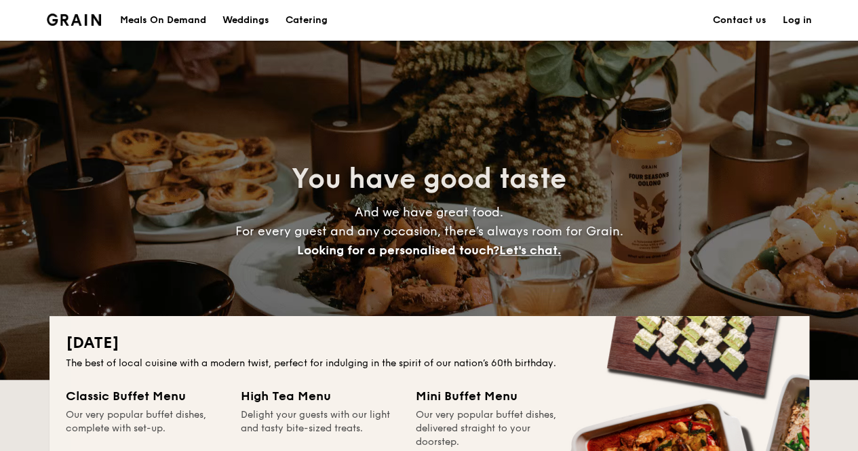
click at [799, 17] on link "Log in" at bounding box center [796, 20] width 29 height 41
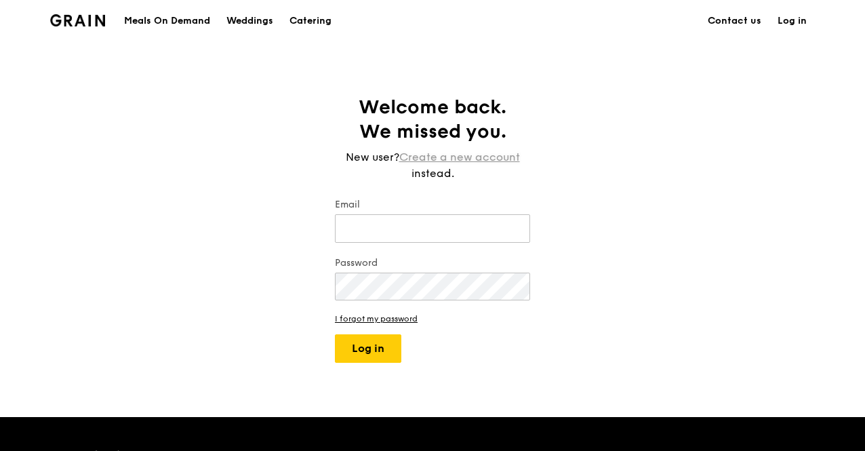
click at [447, 151] on link "Create a new account" at bounding box center [459, 157] width 121 height 16
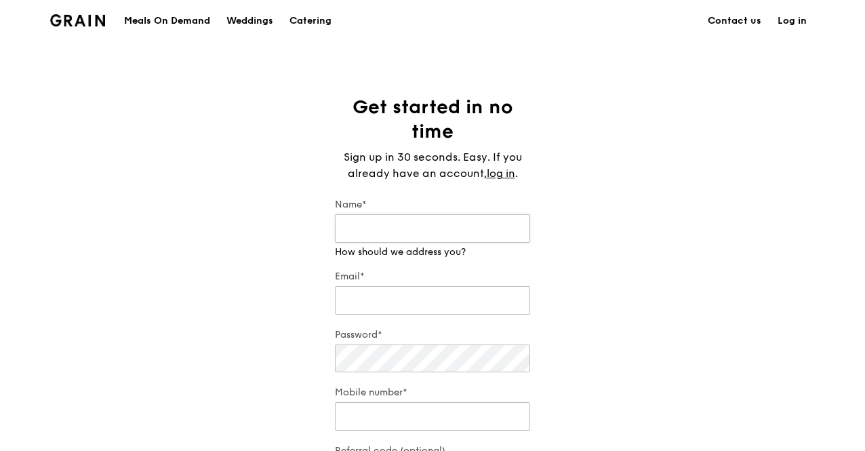
type input "m"
type input "Madeline"
drag, startPoint x: 374, startPoint y: 291, endPoint x: 376, endPoint y: 300, distance: 9.6
click at [376, 300] on div "Email*" at bounding box center [432, 293] width 195 height 47
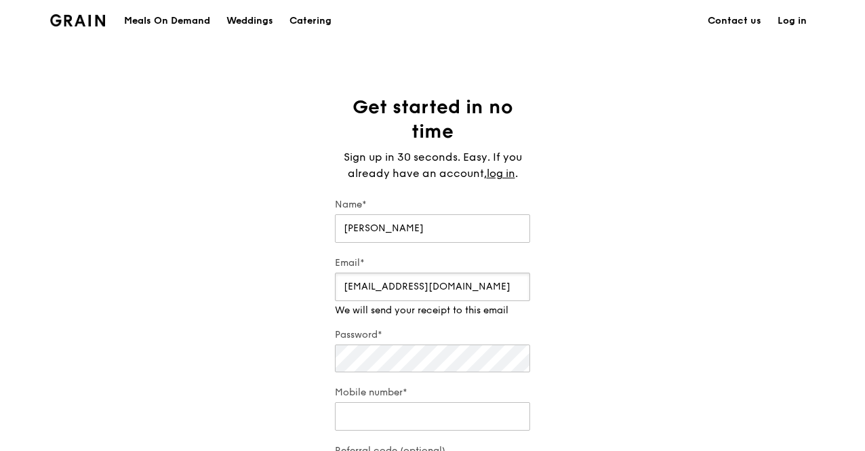
type input "maddy.lee2022@hotmail.com"
click at [381, 413] on input "Mobile number*" at bounding box center [432, 416] width 195 height 28
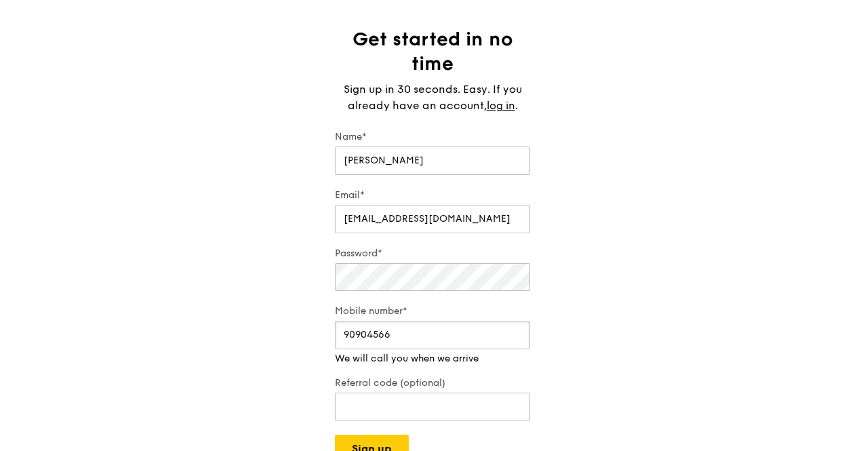
scroll to position [203, 0]
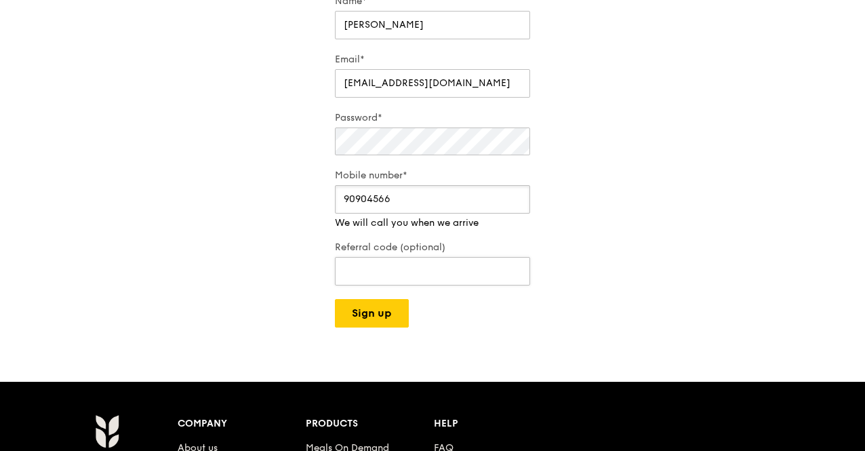
type input "90904566"
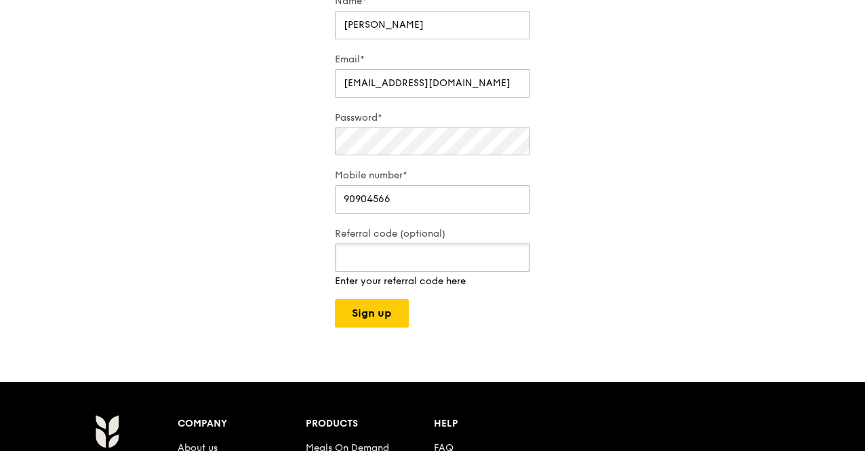
click at [466, 275] on div "Referral code (optional) Enter your referral code here" at bounding box center [432, 257] width 195 height 61
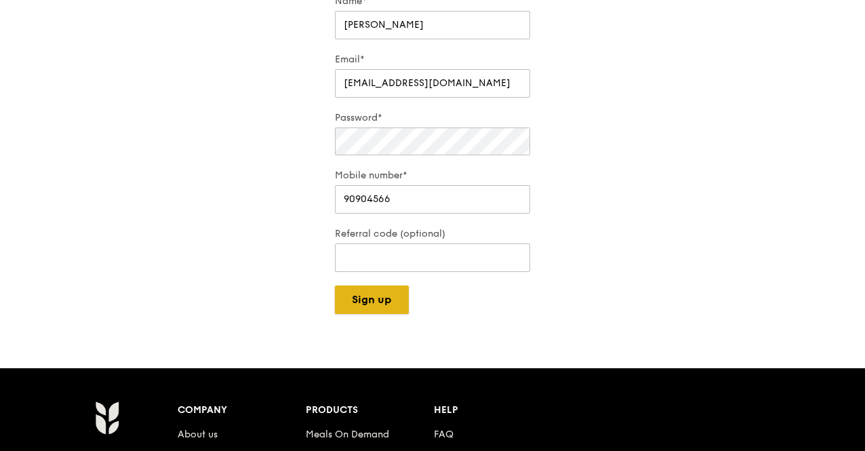
click at [378, 311] on button "Sign up" at bounding box center [372, 299] width 74 height 28
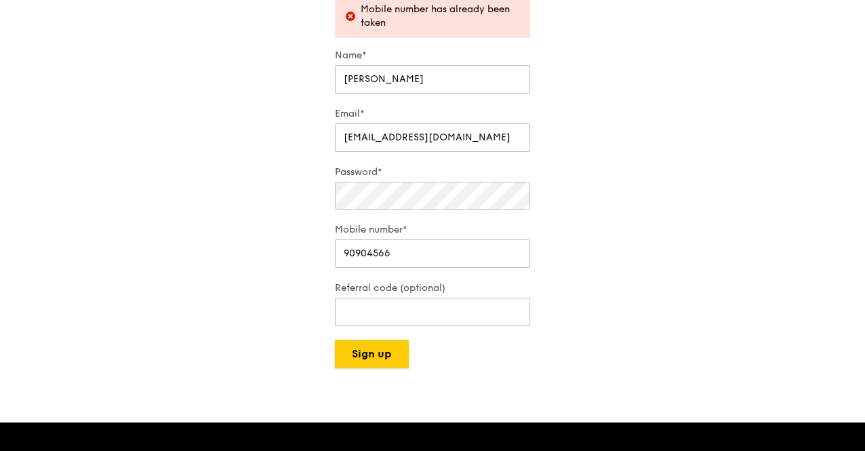
scroll to position [258, 0]
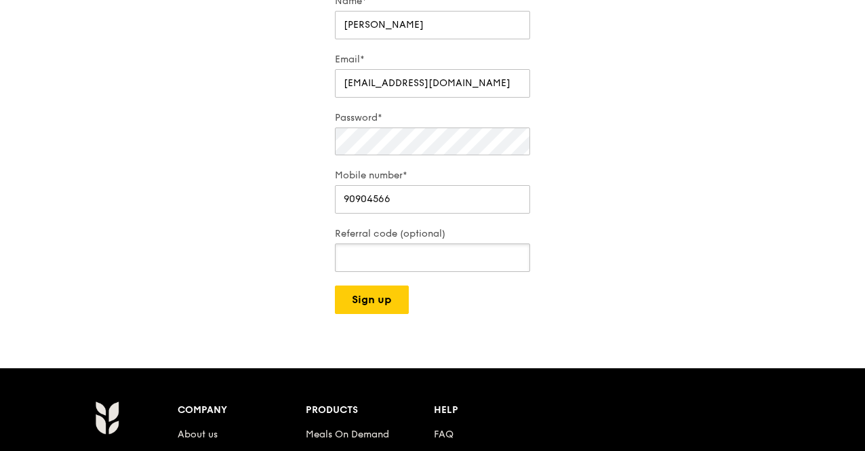
click at [442, 260] on input "Referral code (optional)" at bounding box center [432, 257] width 195 height 28
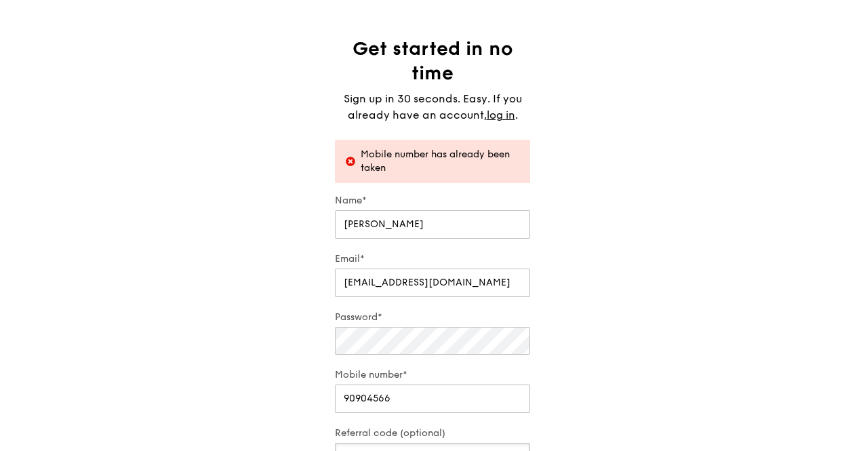
scroll to position [54, 0]
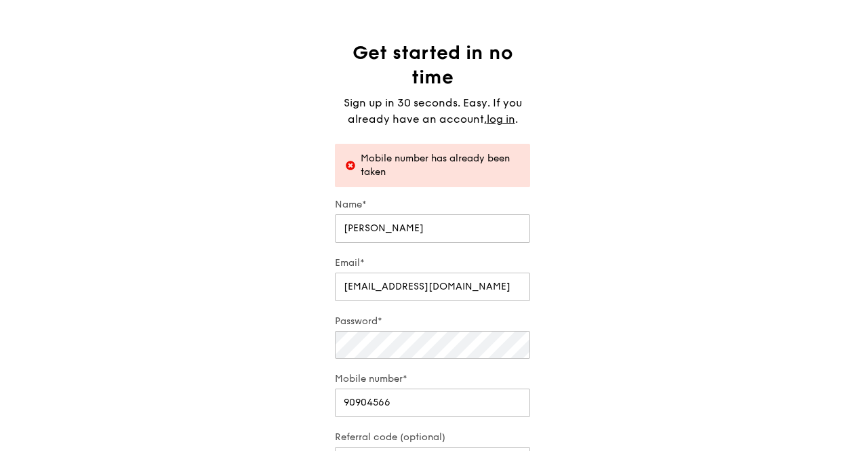
click at [493, 304] on form "Name* Madeline Email* maddy.lee2022@hotmail.com Password* Mobile number* 909045…" at bounding box center [432, 357] width 195 height 319
click at [501, 326] on label "Password*" at bounding box center [432, 322] width 195 height 14
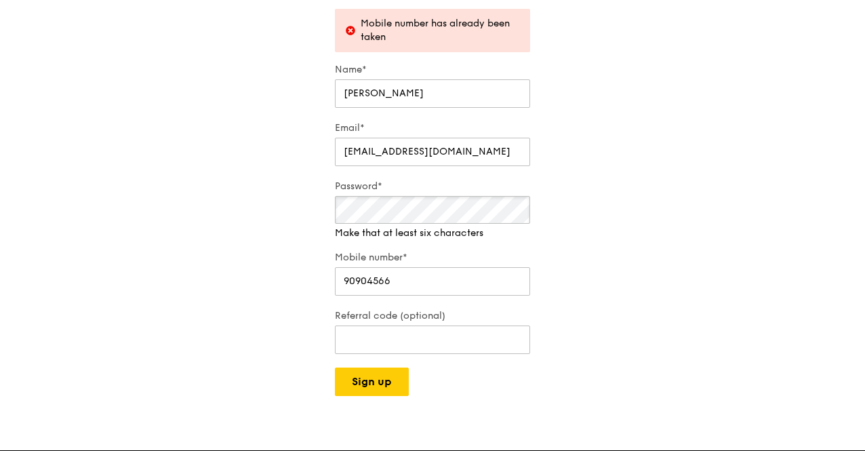
scroll to position [190, 0]
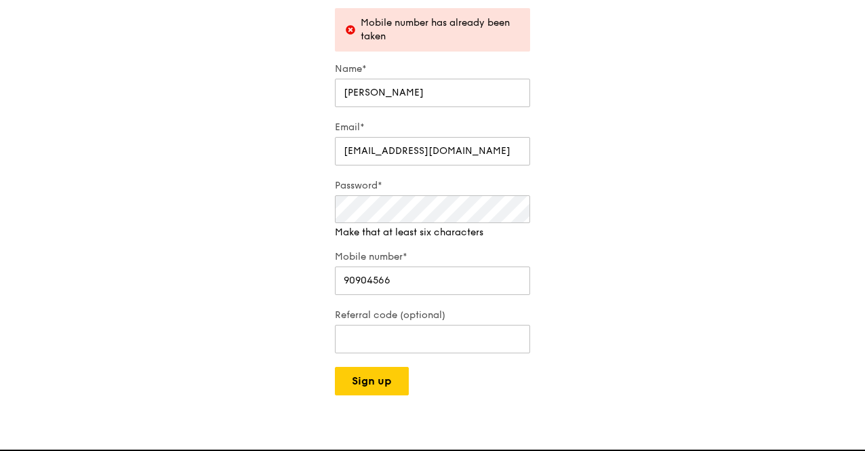
click at [488, 296] on form "Name* Madeline Email* maddy.lee2022@hotmail.com Password* Make that at least si…" at bounding box center [432, 228] width 195 height 333
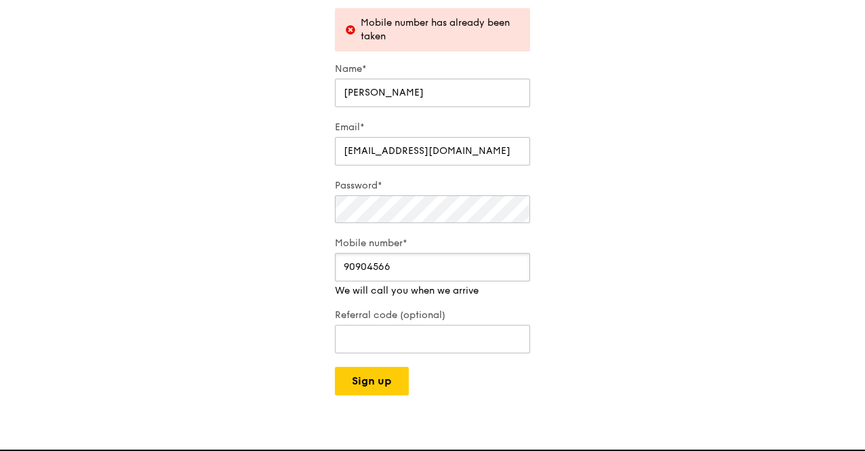
click at [483, 275] on input "90904566" at bounding box center [432, 267] width 195 height 28
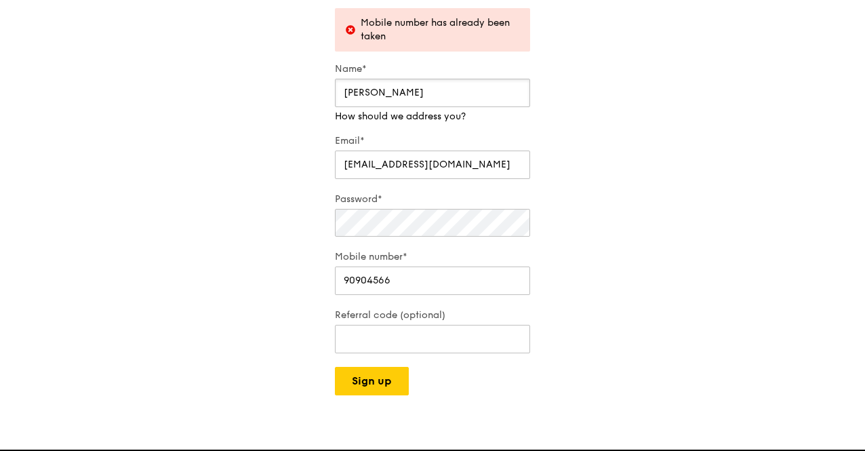
drag, startPoint x: 450, startPoint y: 96, endPoint x: 79, endPoint y: 88, distance: 371.7
click at [159, 90] on div "Get started in no time Sign up in 30 seconds. Easy. If you already have an acco…" at bounding box center [432, 150] width 865 height 490
click at [420, 95] on input "[PERSON_NAME]" at bounding box center [432, 93] width 195 height 28
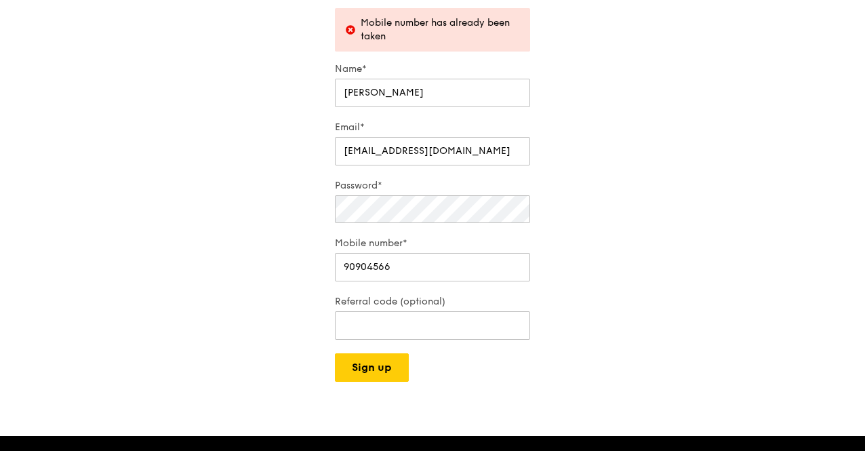
click at [713, 212] on div "Get started in no time Sign up in 30 seconds. Easy. If you already have an acco…" at bounding box center [432, 143] width 865 height 477
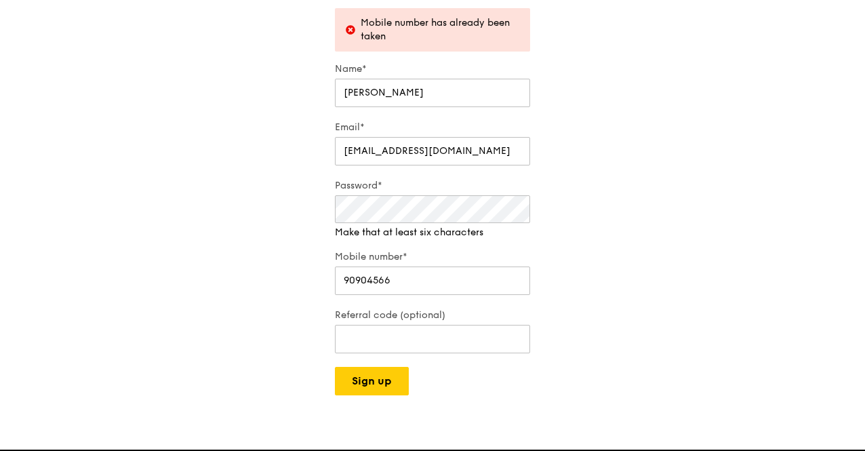
click at [549, 260] on div "Get started in no time Sign up in 30 seconds. Easy. If you already have an acco…" at bounding box center [432, 150] width 865 height 490
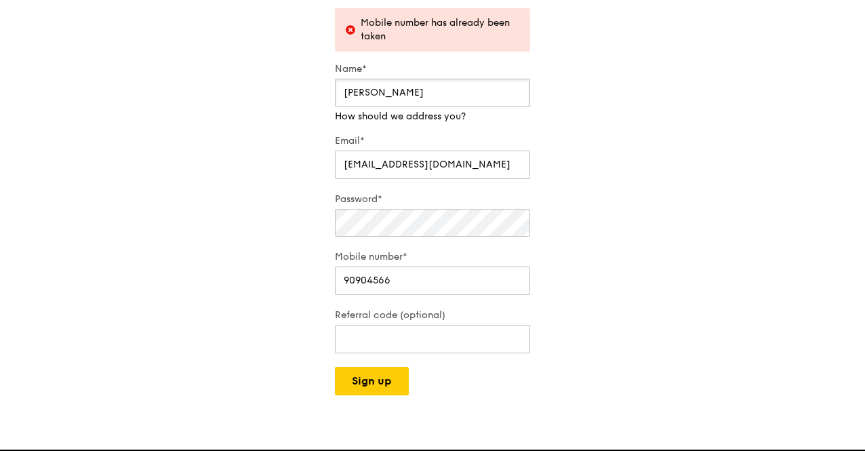
click at [434, 96] on input "[PERSON_NAME]" at bounding box center [432, 93] width 195 height 28
drag, startPoint x: 434, startPoint y: 96, endPoint x: 134, endPoint y: 92, distance: 299.7
click at [138, 90] on div "Get started in no time Sign up in 30 seconds. Easy. If you already have an acco…" at bounding box center [432, 150] width 865 height 490
type input "Mad"
click at [471, 227] on div "Password*" at bounding box center [432, 216] width 195 height 47
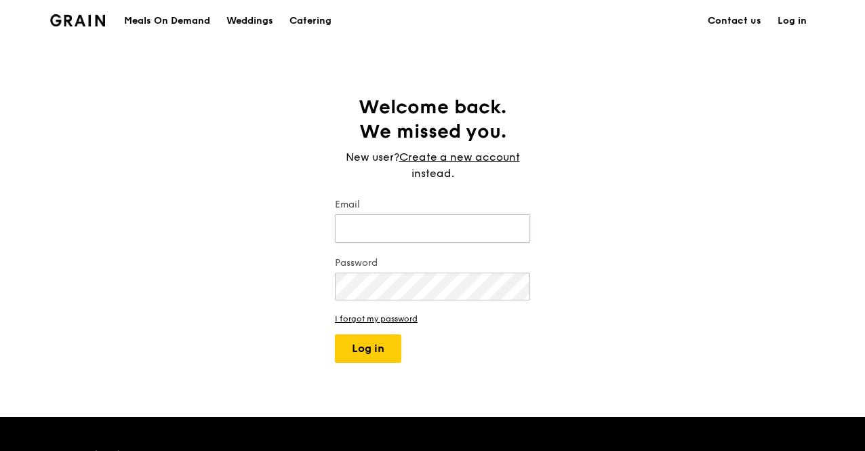
click at [433, 223] on input "Email" at bounding box center [432, 228] width 195 height 28
type input "[PERSON_NAME][EMAIL_ADDRESS][DOMAIN_NAME]"
click at [335, 334] on button "Log in" at bounding box center [368, 348] width 66 height 28
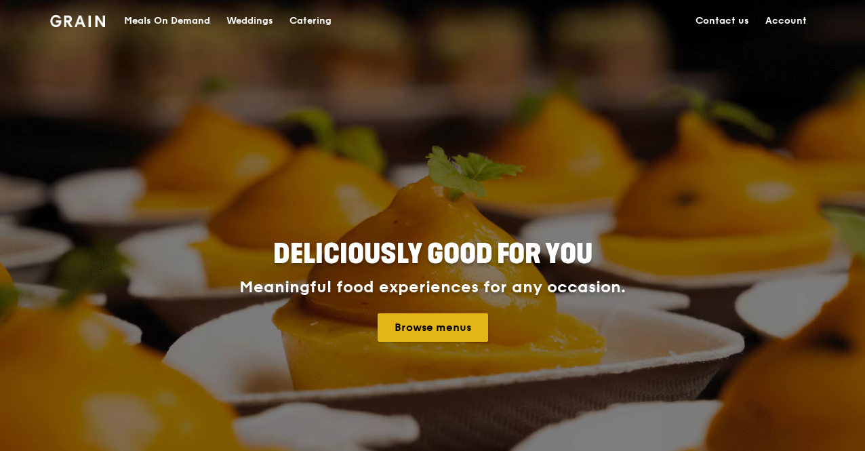
click at [438, 330] on link "Browse menus" at bounding box center [433, 327] width 111 height 28
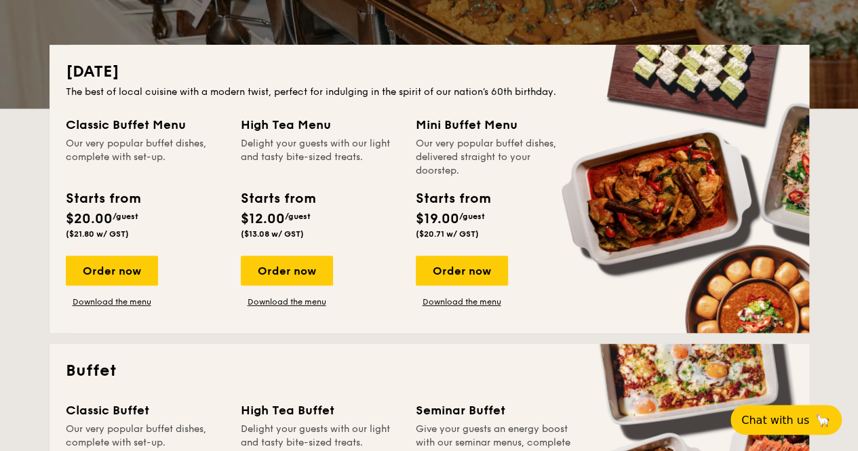
scroll to position [407, 0]
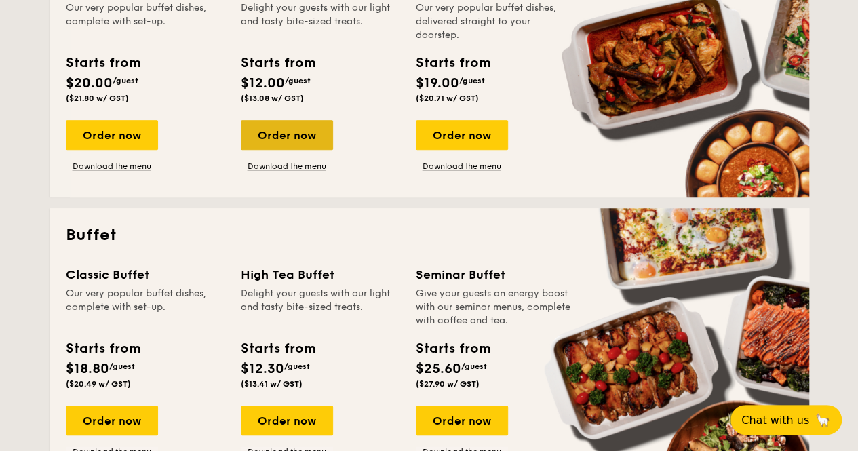
drag, startPoint x: 117, startPoint y: 130, endPoint x: 245, endPoint y: 138, distance: 129.0
click at [117, 132] on div "Order now" at bounding box center [112, 135] width 92 height 30
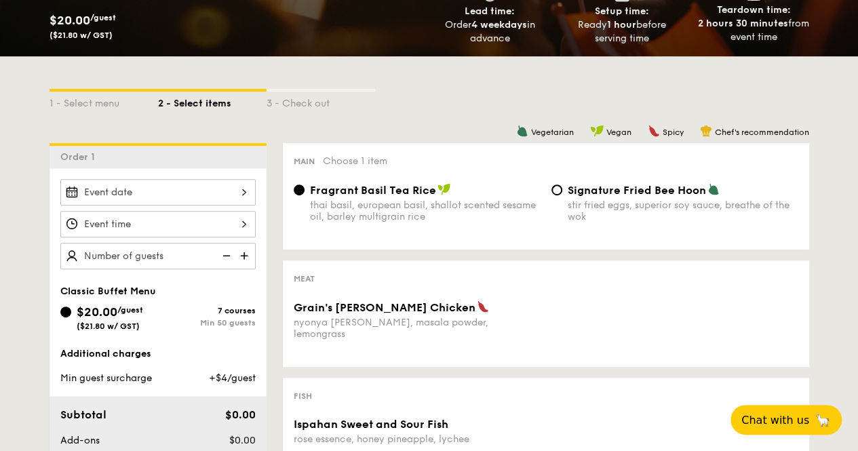
scroll to position [203, 0]
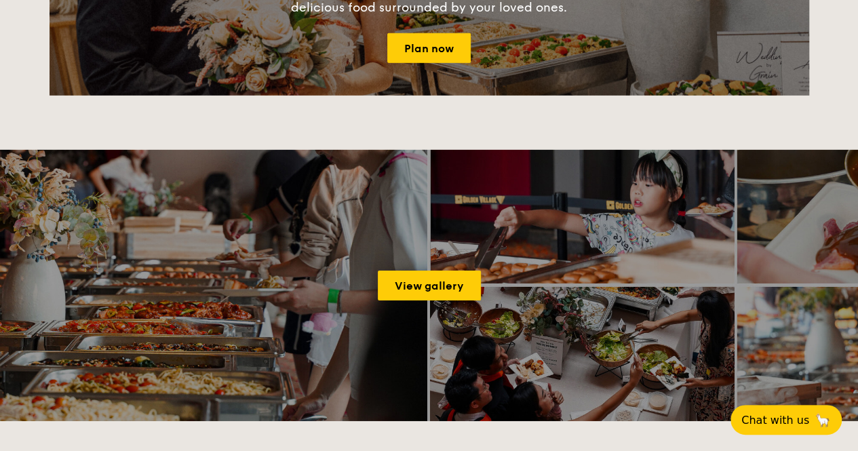
scroll to position [2025, 0]
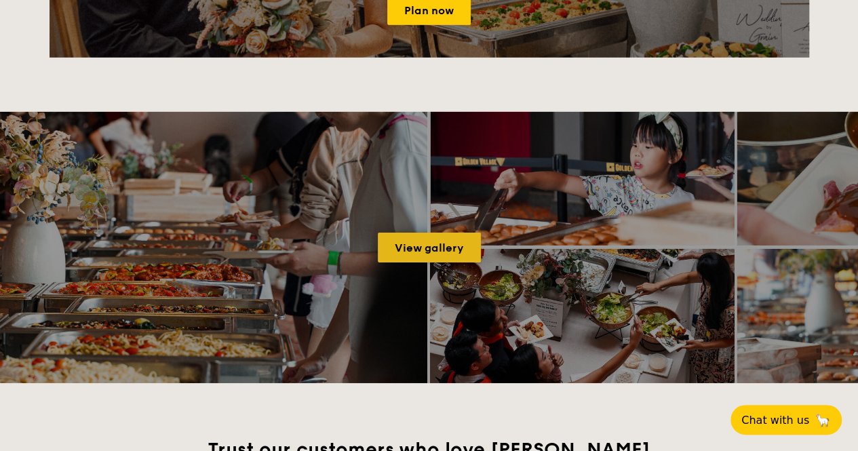
click at [422, 248] on link "View gallery" at bounding box center [429, 248] width 103 height 30
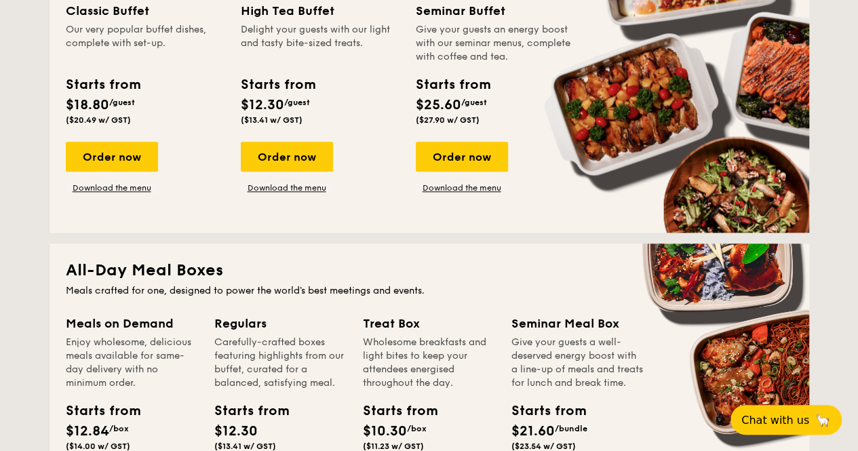
scroll to position [736, 0]
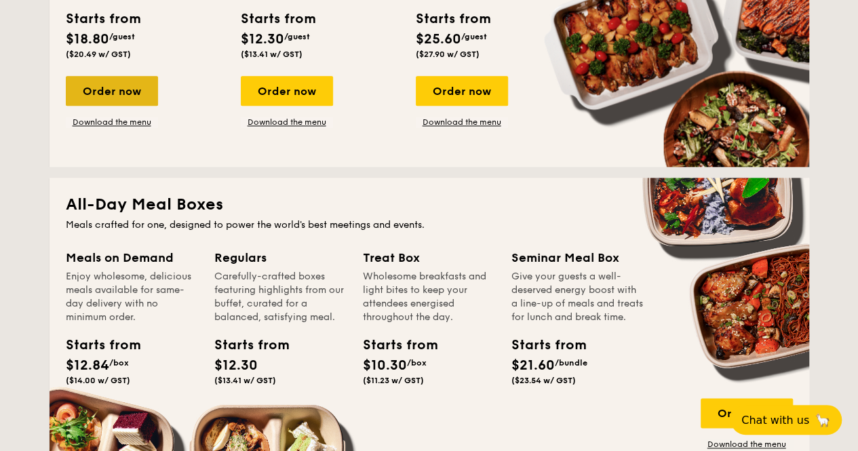
click at [107, 90] on div "Order now" at bounding box center [112, 91] width 92 height 30
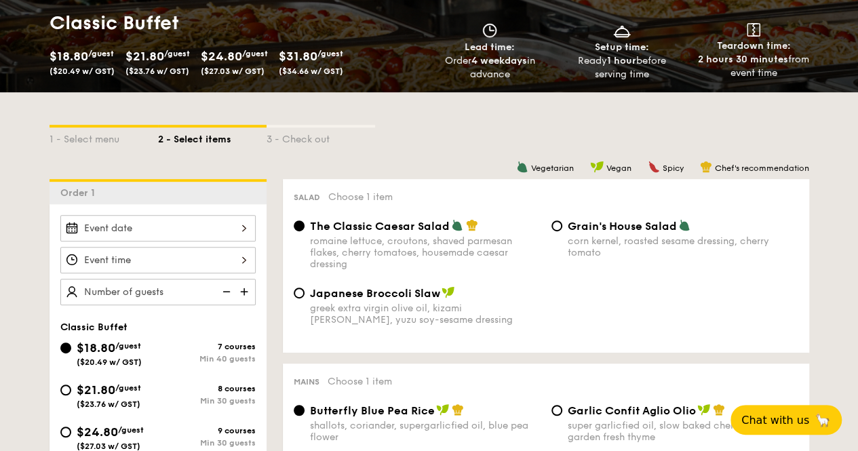
scroll to position [339, 0]
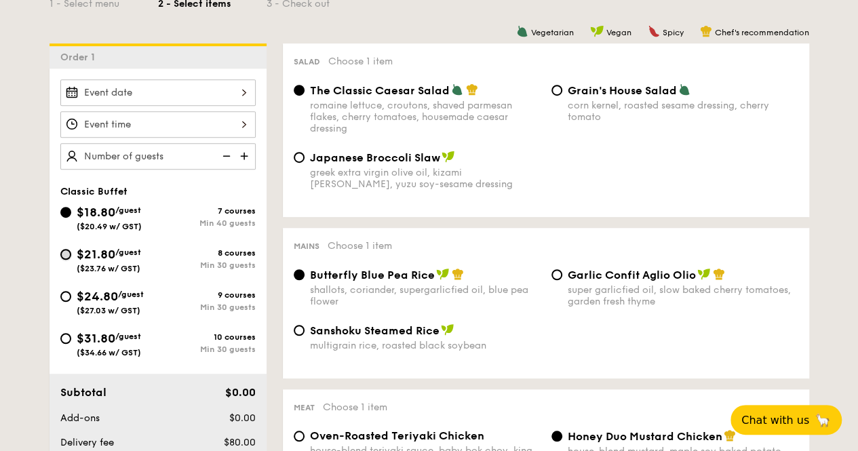
click at [67, 255] on input "$21.80 /guest ($23.76 w/ GST) 8 courses Min 30 guests" at bounding box center [65, 254] width 11 height 11
radio input "true"
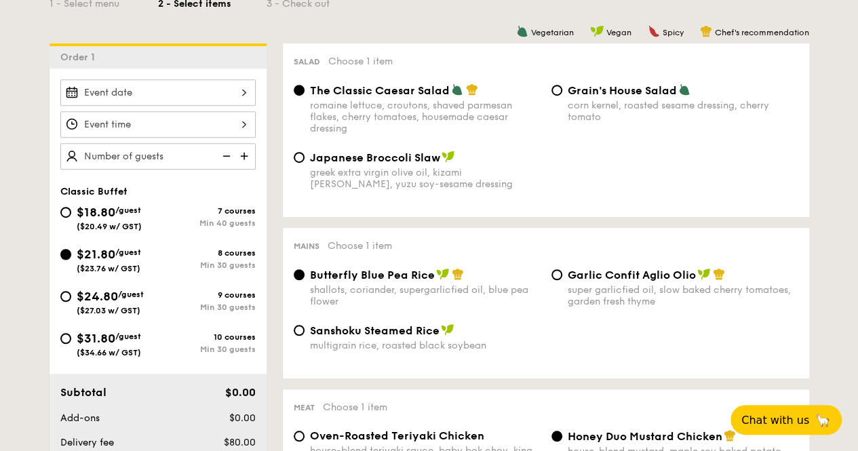
radio input "true"
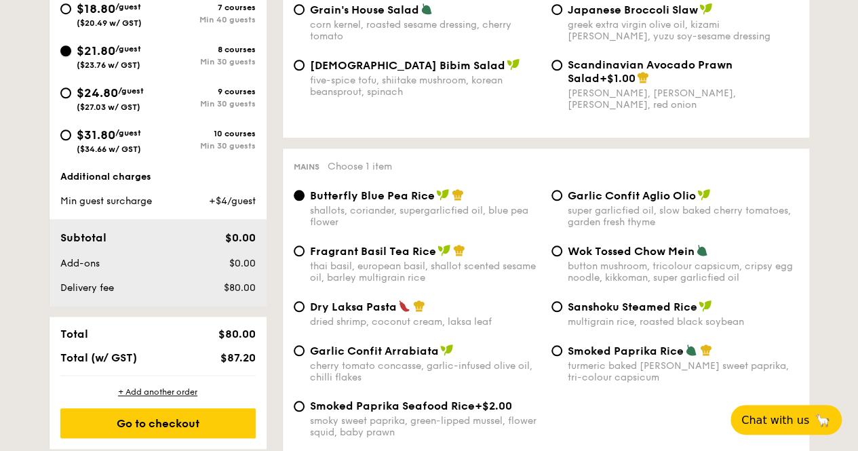
scroll to position [271, 0]
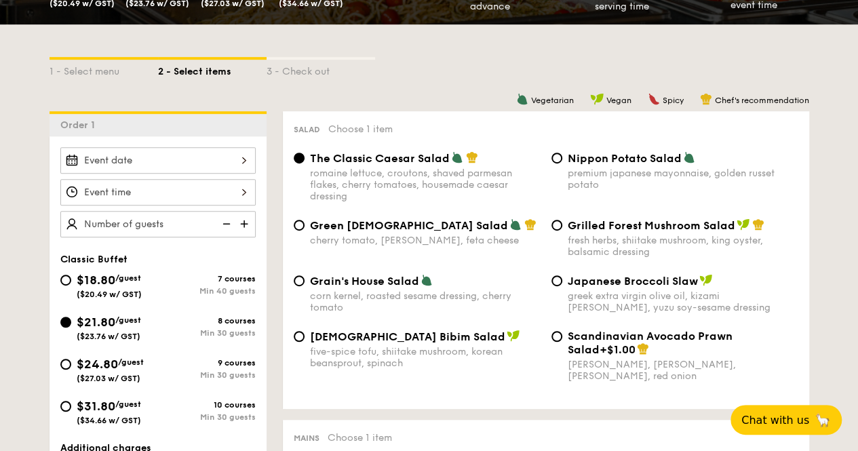
click at [247, 161] on div at bounding box center [157, 160] width 195 height 26
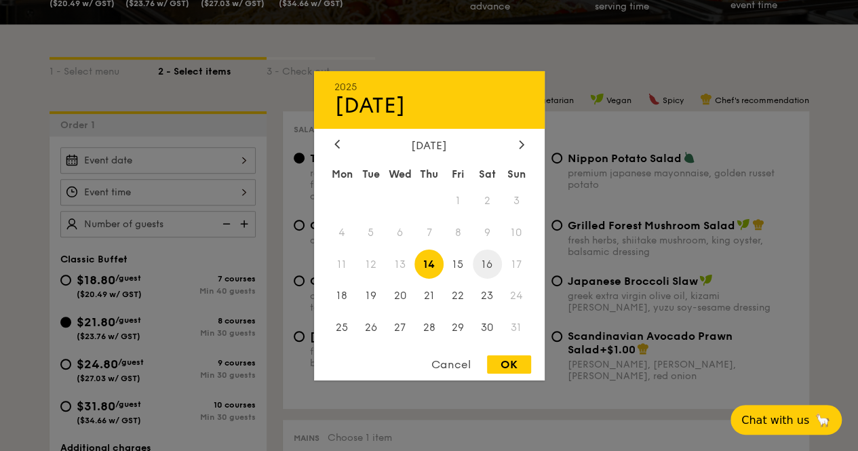
click at [489, 269] on span "16" at bounding box center [487, 264] width 29 height 29
drag, startPoint x: 494, startPoint y: 367, endPoint x: 491, endPoint y: 359, distance: 8.2
click at [495, 367] on div "OK" at bounding box center [509, 364] width 44 height 18
type input "[DATE]"
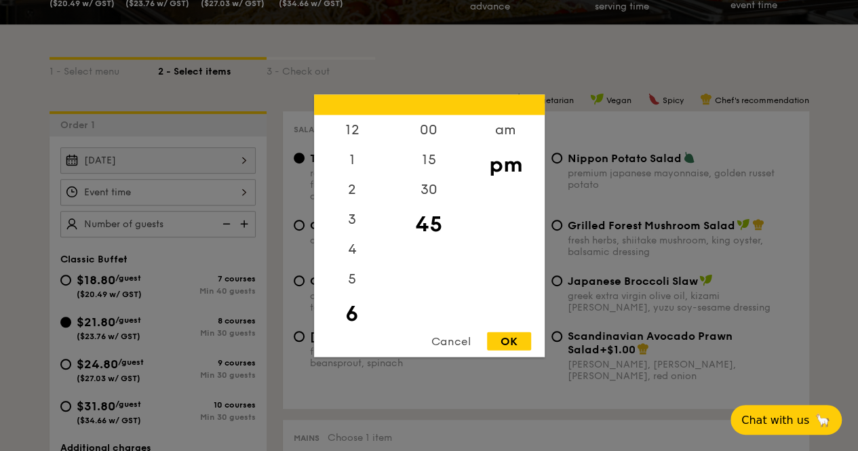
click at [242, 199] on div "12 1 2 3 4 5 6 7 8 9 10 11 00 15 30 45 am pm Cancel OK" at bounding box center [157, 192] width 195 height 26
drag, startPoint x: 349, startPoint y: 273, endPoint x: 357, endPoint y: 218, distance: 56.2
click at [357, 218] on div "12 1 2 3 4 5 6 7 8 9 10 11" at bounding box center [352, 218] width 77 height 207
click at [352, 285] on div "6" at bounding box center [352, 283] width 77 height 39
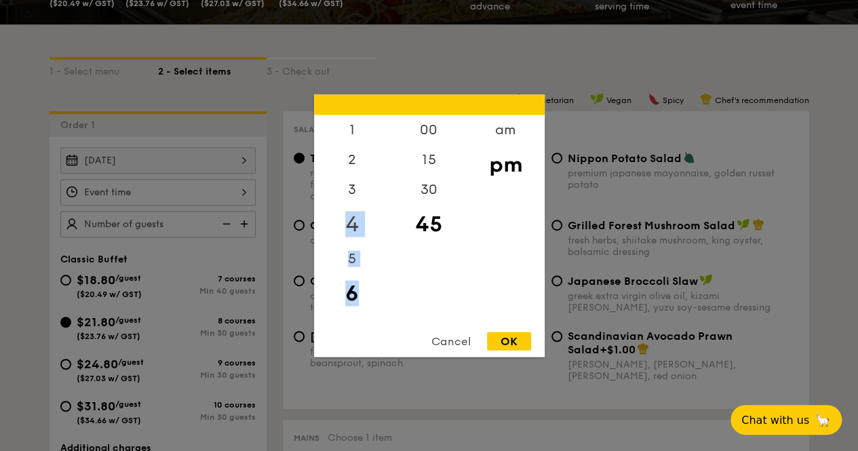
drag, startPoint x: 353, startPoint y: 285, endPoint x: 350, endPoint y: 231, distance: 54.3
click at [350, 231] on div "12 1 2 3 4 5 6 7 8 9 10 11" at bounding box center [352, 218] width 77 height 207
click at [349, 288] on div "6" at bounding box center [352, 283] width 77 height 39
click at [424, 188] on div "30" at bounding box center [429, 193] width 77 height 39
click at [433, 191] on div "30" at bounding box center [429, 193] width 77 height 39
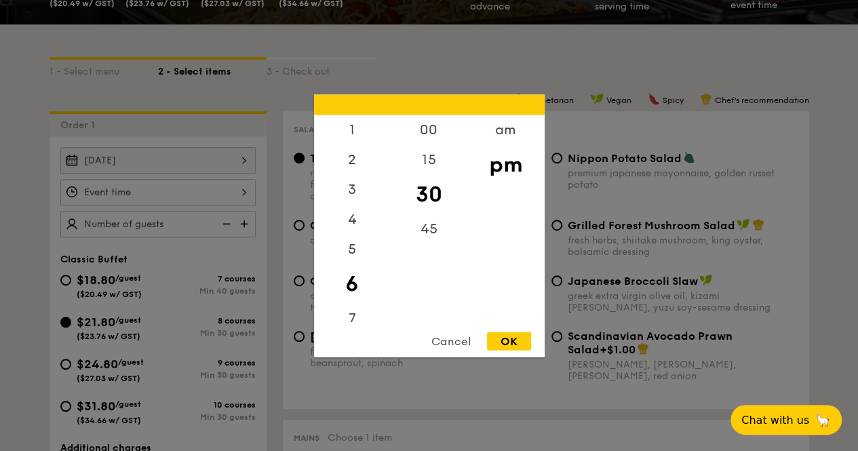
click at [511, 334] on div "OK" at bounding box center [509, 341] width 44 height 18
type input "6:30PM"
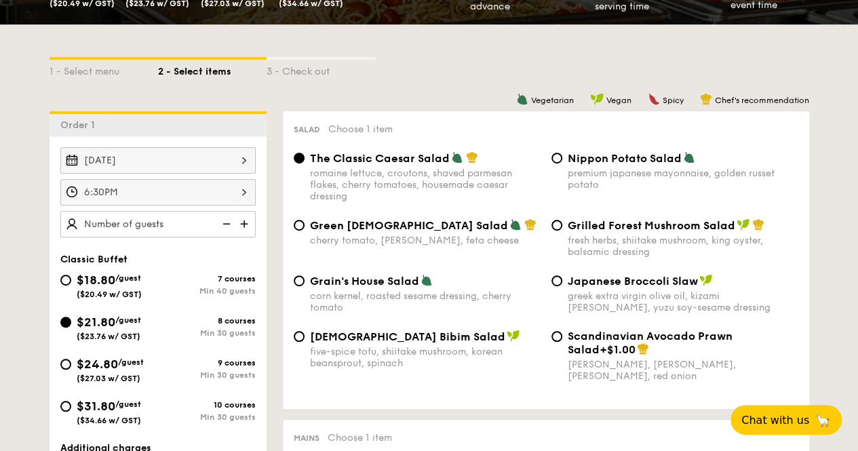
click at [247, 221] on img at bounding box center [245, 224] width 20 height 26
click at [247, 222] on img at bounding box center [245, 224] width 20 height 26
click at [246, 222] on img at bounding box center [245, 224] width 20 height 26
type input "30 guests"
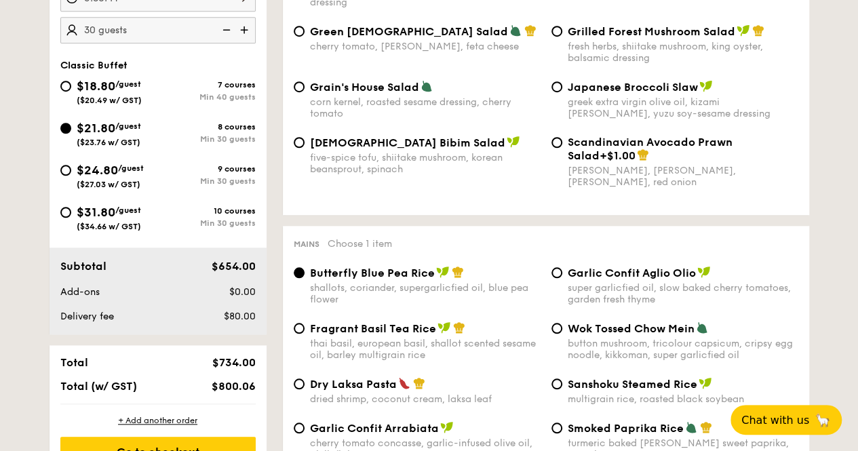
scroll to position [542, 0]
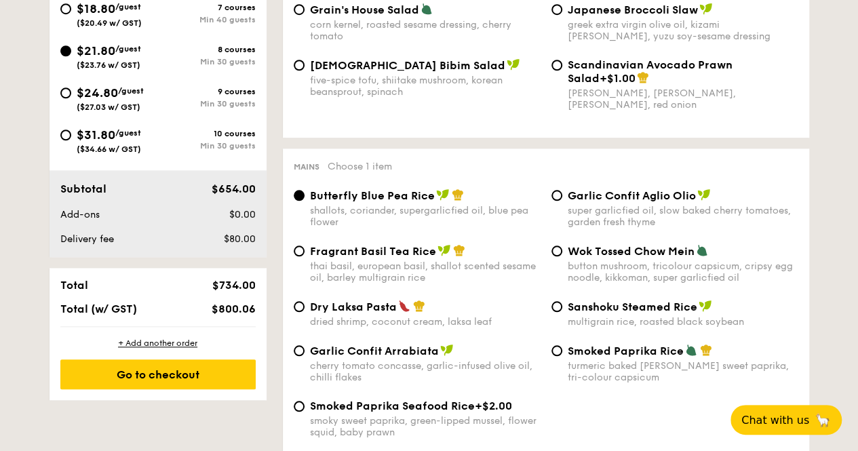
click at [561, 196] on div "Garlic Confit Aglio Olio super garlicfied oil, slow baked cherry tomatoes, gard…" at bounding box center [675, 208] width 258 height 39
click at [558, 198] on input "Garlic Confit Aglio Olio super garlicfied oil, slow baked cherry tomatoes, gard…" at bounding box center [556, 195] width 11 height 11
radio input "true"
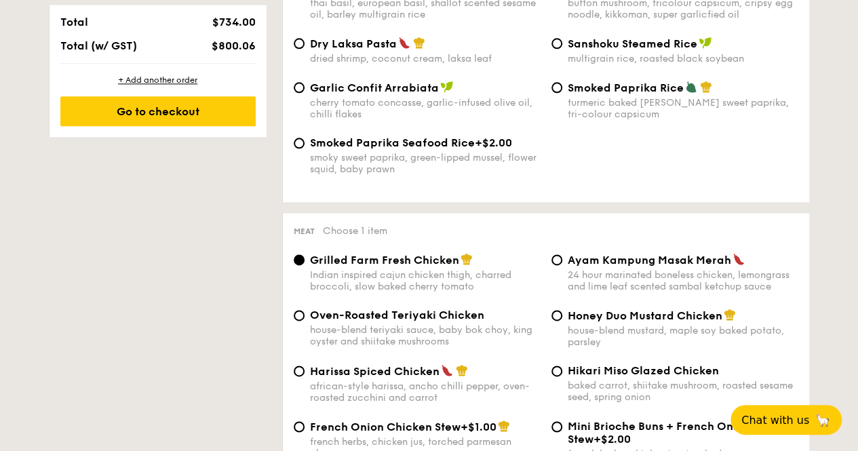
scroll to position [881, 0]
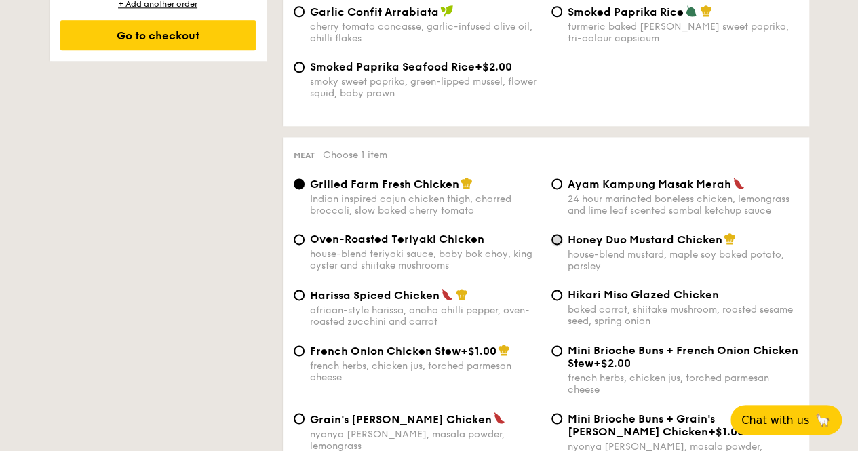
click at [560, 245] on input "Honey Duo Mustard Chicken house-blend mustard, maple soy baked potato, parsley" at bounding box center [556, 239] width 11 height 11
radio input "true"
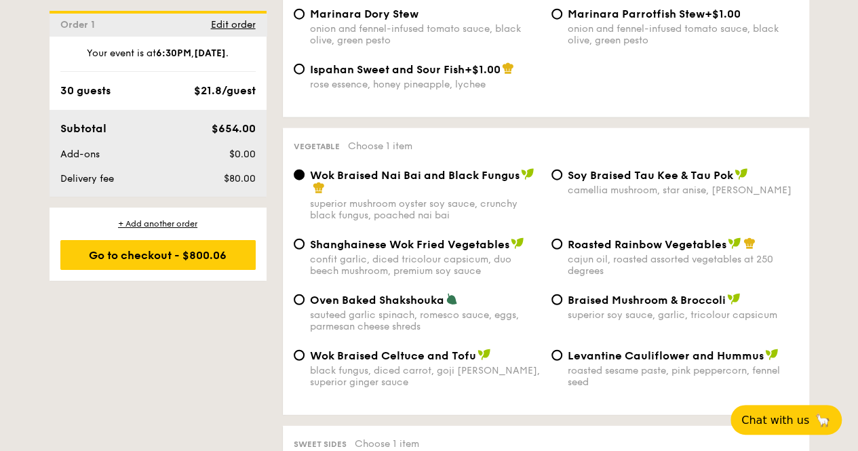
scroll to position [1695, 0]
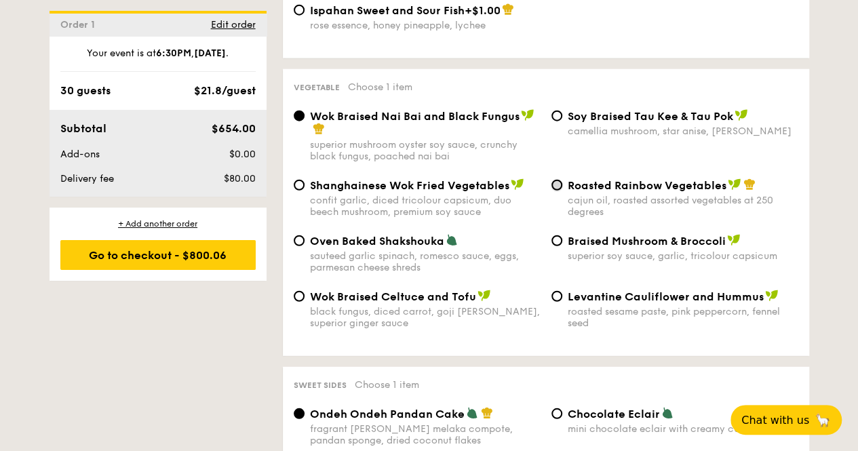
click at [557, 180] on input "Roasted Rainbow Vegetables cajun oil, roasted assorted vegetables at 250 degrees" at bounding box center [556, 185] width 11 height 11
radio input "true"
drag, startPoint x: 568, startPoint y: 283, endPoint x: 757, endPoint y: 281, distance: 188.5
click at [758, 290] on span "Levantine Cauliflower and Hummus" at bounding box center [666, 296] width 196 height 13
copy span "Levantine Cauliflower and Hummus"
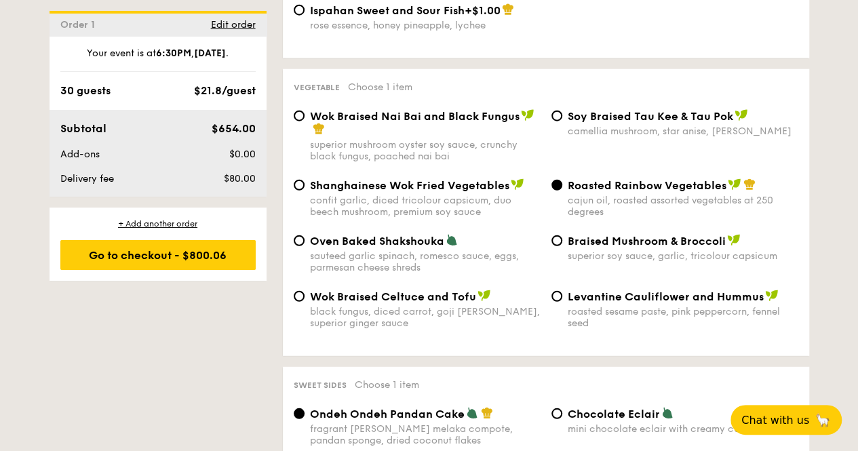
click at [608, 179] on span "Roasted Rainbow Vegetables" at bounding box center [647, 185] width 159 height 13
click at [562, 180] on input "Roasted Rainbow Vegetables cajun oil, roasted assorted vegetables at 250 degrees" at bounding box center [556, 185] width 11 height 11
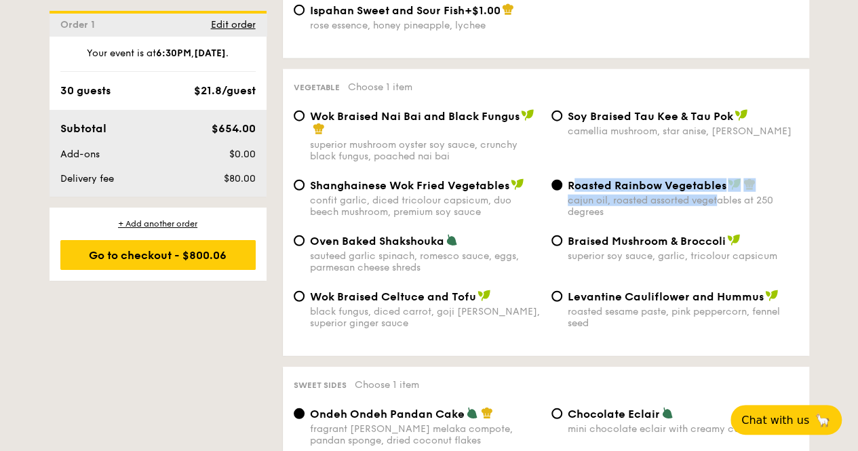
drag, startPoint x: 572, startPoint y: 170, endPoint x: 719, endPoint y: 184, distance: 147.8
click at [719, 184] on div "Roasted Rainbow Vegetables cajun oil, roasted assorted vegetables at 250 degrees" at bounding box center [683, 197] width 231 height 39
click at [689, 195] on div "cajun oil, roasted assorted vegetables at 250 degrees" at bounding box center [683, 206] width 231 height 23
click at [562, 184] on input "Roasted Rainbow Vegetables cajun oil, roasted assorted vegetables at 250 degrees" at bounding box center [556, 185] width 11 height 11
drag, startPoint x: 570, startPoint y: 170, endPoint x: 759, endPoint y: 203, distance: 192.1
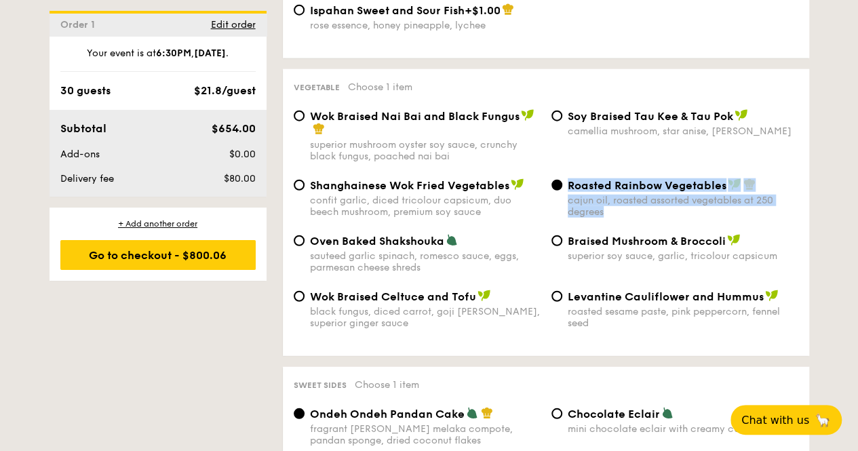
click at [759, 203] on div "Roasted Rainbow Vegetables cajun oil, roasted assorted vegetables at 250 degrees" at bounding box center [683, 197] width 231 height 39
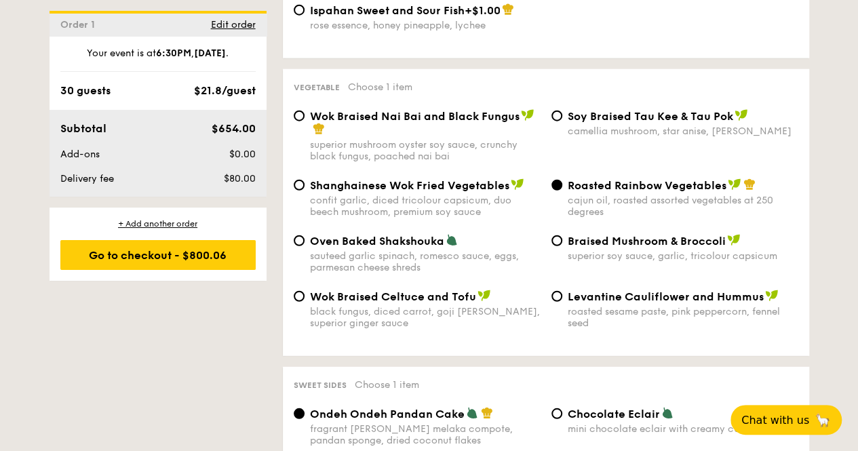
drag, startPoint x: 687, startPoint y: 165, endPoint x: 709, endPoint y: 185, distance: 29.3
click at [709, 195] on div "cajun oil, roasted assorted vegetables at 250 degrees" at bounding box center [683, 206] width 231 height 23
click at [562, 185] on input "Roasted Rainbow Vegetables cajun oil, roasted assorted vegetables at 250 degrees" at bounding box center [556, 185] width 11 height 11
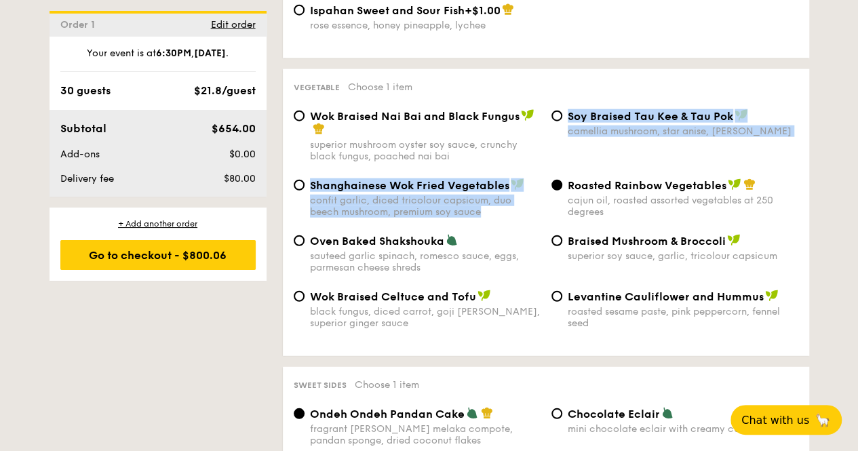
drag, startPoint x: 567, startPoint y: 172, endPoint x: 539, endPoint y: 158, distance: 30.9
click at [539, 158] on div "Wok Braised Nai Bai and Black Fungus superior mushroom oyster soy sauce, crunch…" at bounding box center [546, 227] width 504 height 236
click at [555, 192] on div "Roasted Rainbow Vegetables cajun oil, roasted assorted vegetables at 250 degrees" at bounding box center [675, 197] width 258 height 39
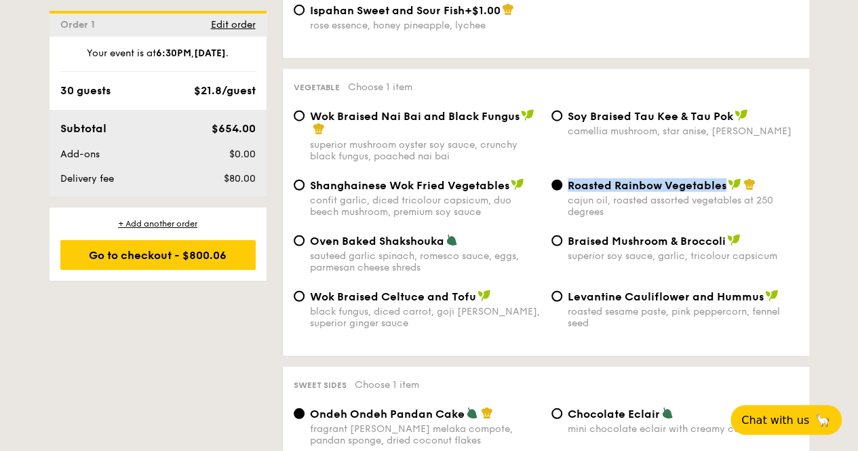
drag, startPoint x: 570, startPoint y: 173, endPoint x: 723, endPoint y: 176, distance: 152.6
click at [723, 179] on span "Roasted Rainbow Vegetables" at bounding box center [647, 185] width 159 height 13
copy span "Roasted Rainbow Vegetables"
click at [651, 211] on div "Shanghainese Wok Fried Vegetables confit garlic, diced tricolour capsicum, duo …" at bounding box center [545, 206] width 515 height 56
drag, startPoint x: 570, startPoint y: 170, endPoint x: 648, endPoint y: 210, distance: 88.2
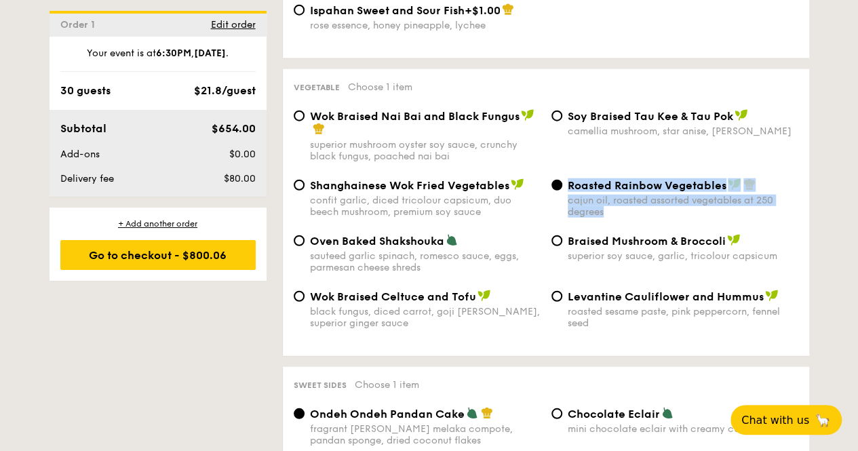
click at [648, 210] on div "Shanghainese Wok Fried Vegetables confit garlic, diced tricolour capsicum, duo …" at bounding box center [545, 206] width 515 height 56
copy div "Roasted Rainbow Vegetables cajun oil, roasted assorted vegetables at 250 degrees"
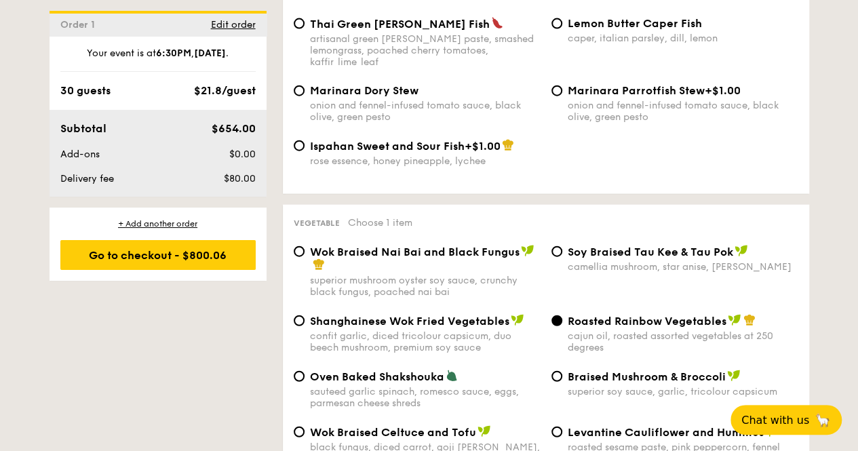
click at [515, 341] on div "confit garlic, diced tricolour capsicum, duo beech mushroom, premium soy sauce" at bounding box center [425, 341] width 231 height 23
click at [304, 326] on input "Shanghainese Wok Fried Vegetables confit garlic, diced tricolour capsicum, duo …" at bounding box center [299, 320] width 11 height 11
radio input "true"
click at [568, 315] on span "Roasted Rainbow Vegetables" at bounding box center [647, 321] width 159 height 13
click at [562, 315] on input "Roasted Rainbow Vegetables cajun oil, roasted assorted vegetables at 250 degrees" at bounding box center [556, 320] width 11 height 11
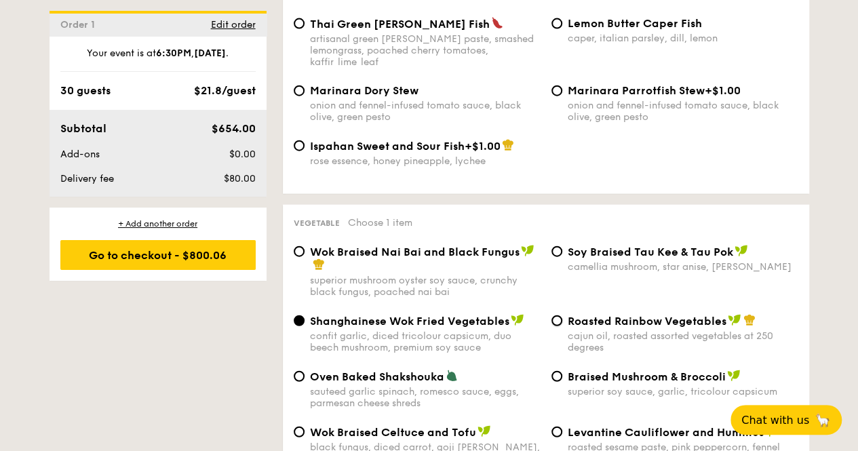
radio input "true"
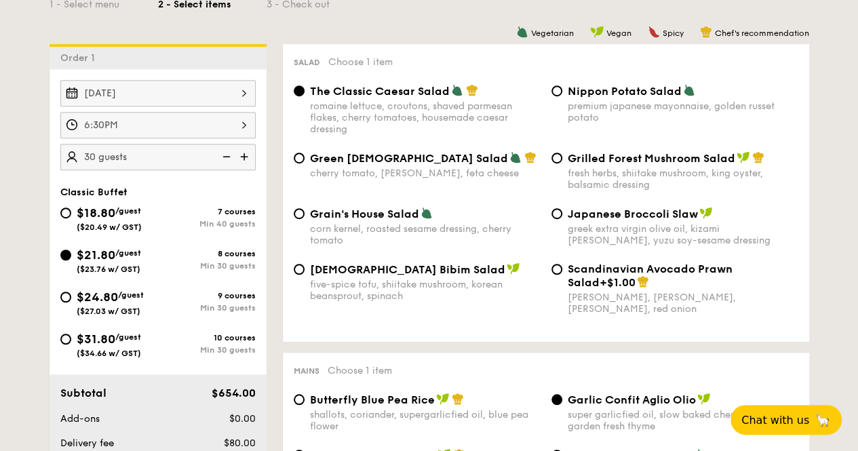
scroll to position [271, 0]
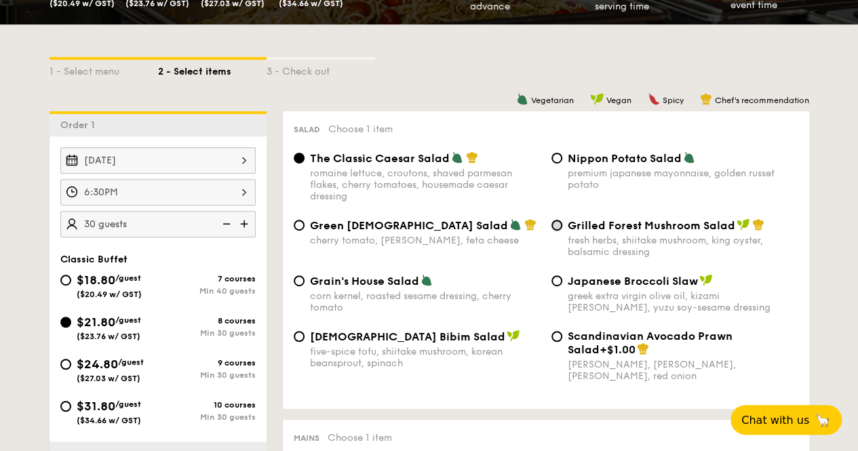
click at [557, 226] on input "Grilled Forest Mushroom Salad fresh herbs, shiitake mushroom, king oyster, bals…" at bounding box center [556, 225] width 11 height 11
radio input "true"
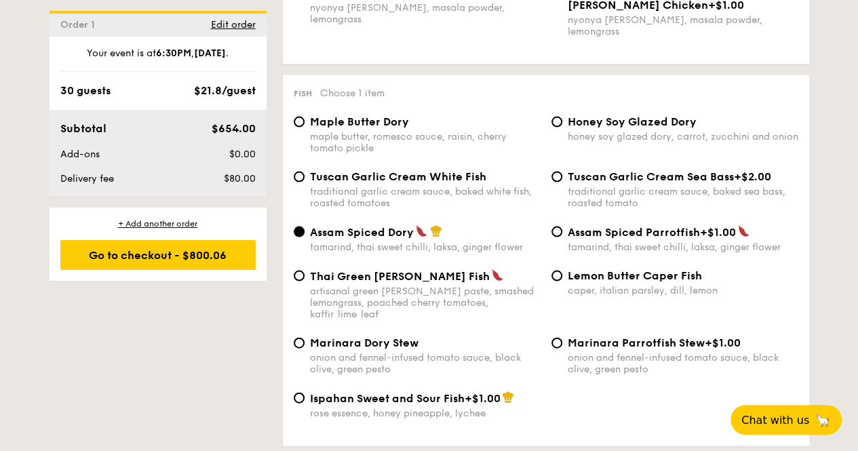
scroll to position [1288, 0]
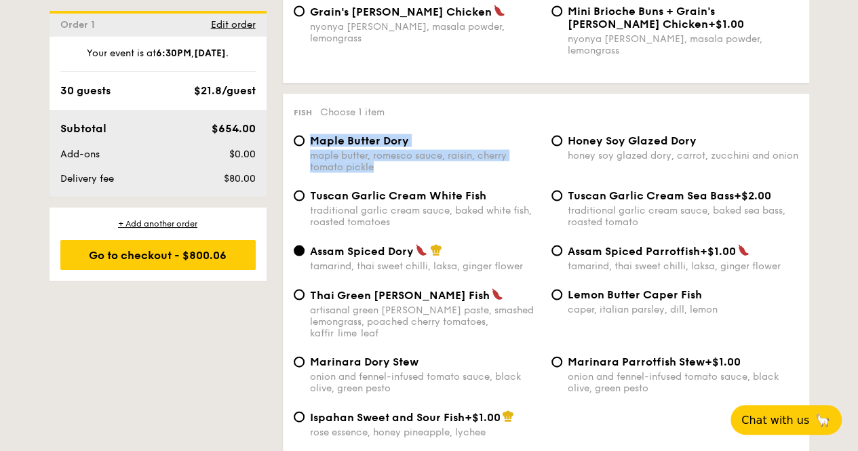
drag, startPoint x: 312, startPoint y: 139, endPoint x: 397, endPoint y: 163, distance: 88.9
click at [397, 163] on div "Maple Butter Dory maple butter, romesco sauce, raisin, cherry tomato pickle" at bounding box center [425, 153] width 231 height 39
copy div "Maple Butter Dory maple butter, romesco sauce, raisin, cherry tomato pickle"
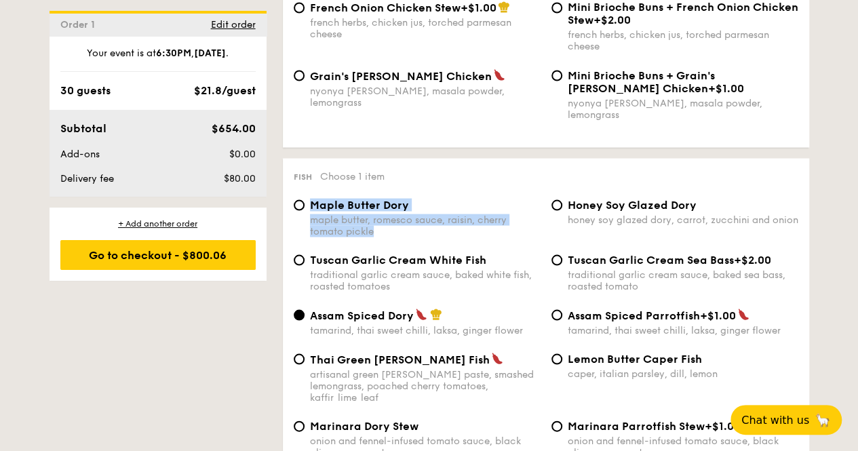
scroll to position [1221, 0]
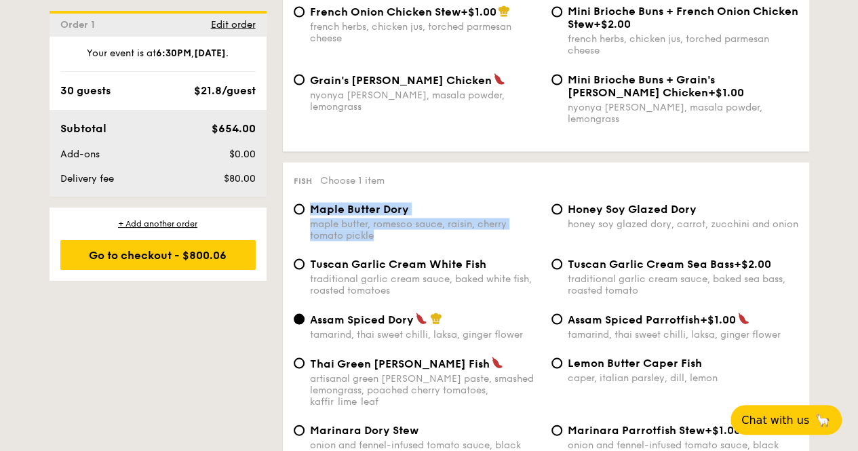
click at [504, 226] on div "maple butter, romesco sauce, raisin, cherry tomato pickle" at bounding box center [425, 229] width 231 height 23
click at [304, 214] on input "Maple Butter Dory maple butter, romesco sauce, raisin, cherry tomato pickle" at bounding box center [299, 208] width 11 height 11
radio input "true"
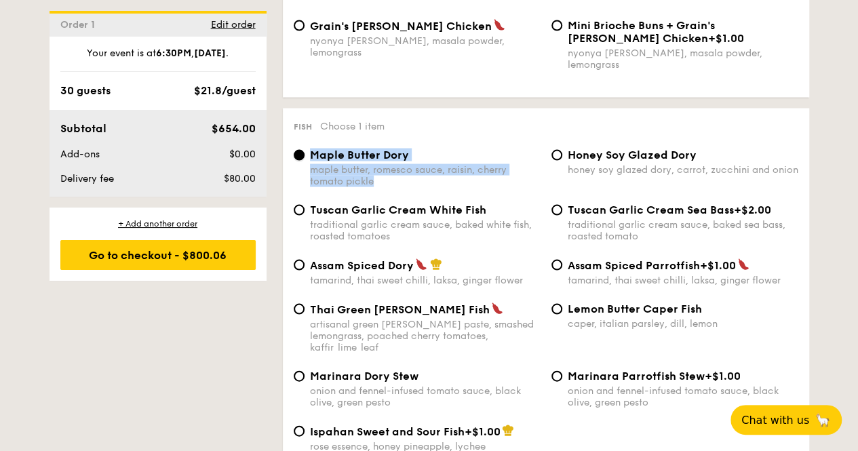
scroll to position [1356, 0]
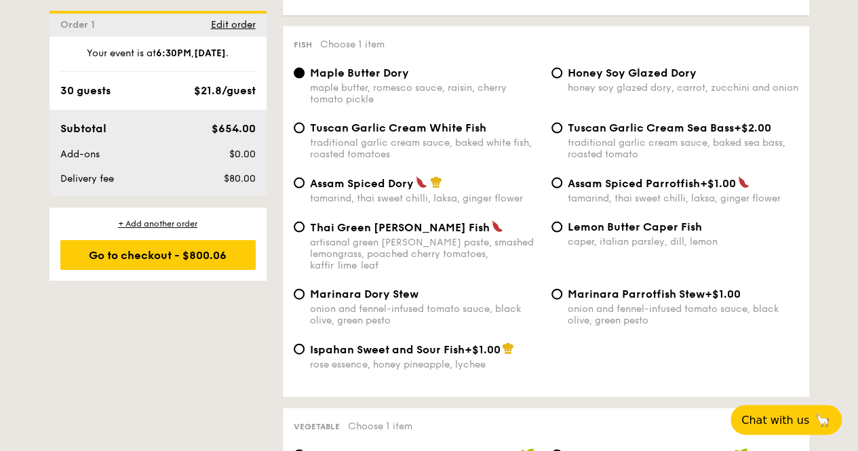
click at [359, 144] on div "traditional garlic cream sauce, baked white fish, roasted tomatoes" at bounding box center [425, 148] width 231 height 23
click at [304, 134] on input "Tuscan Garlic Cream White Fish traditional garlic cream sauce, baked white fish…" at bounding box center [299, 128] width 11 height 11
radio input "true"
drag, startPoint x: 315, startPoint y: 123, endPoint x: 470, endPoint y: 111, distance: 155.8
click at [499, 123] on div "Tuscan Garlic Cream White Fish" at bounding box center [425, 127] width 231 height 13
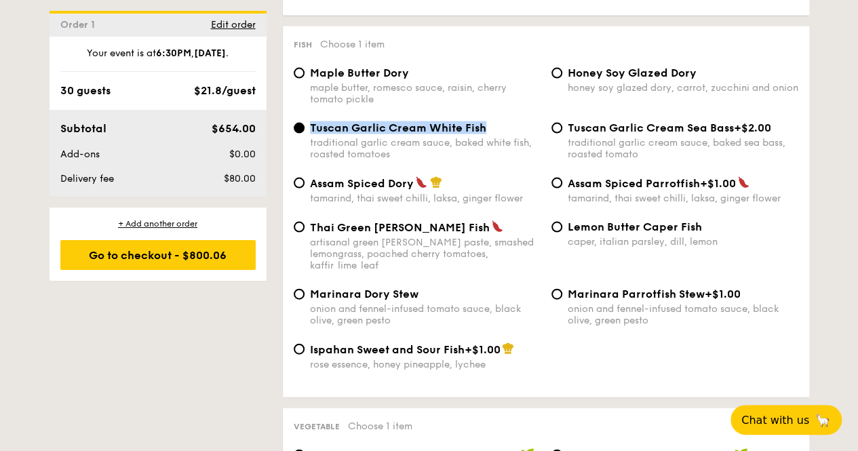
drag, startPoint x: 311, startPoint y: 124, endPoint x: 485, endPoint y: 125, distance: 174.3
click at [485, 125] on div "Tuscan Garlic Cream White Fish" at bounding box center [425, 127] width 231 height 13
copy span "Tuscan Garlic Cream White Fish"
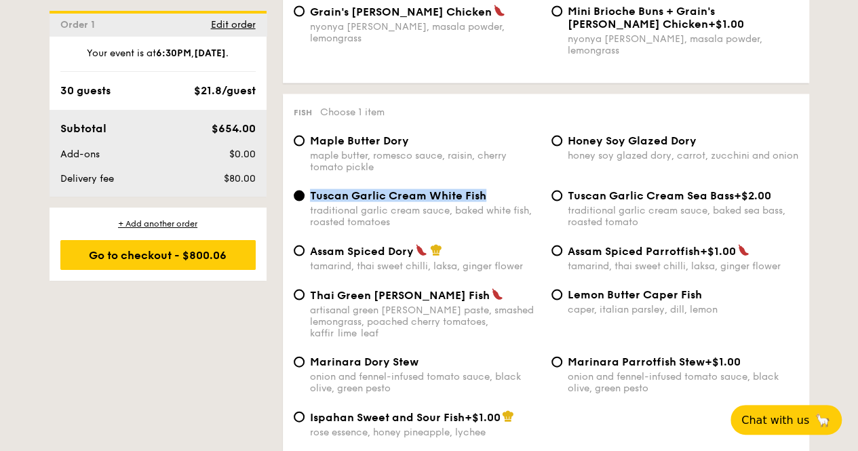
scroll to position [1221, 0]
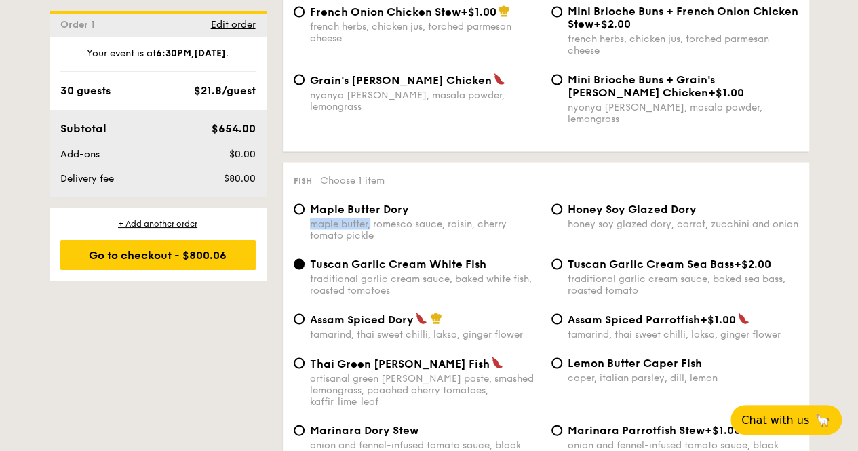
drag, startPoint x: 309, startPoint y: 223, endPoint x: 372, endPoint y: 222, distance: 62.4
click at [372, 222] on div "maple butter, romesco sauce, raisin, cherry tomato pickle" at bounding box center [425, 229] width 231 height 23
drag, startPoint x: 359, startPoint y: 219, endPoint x: 361, endPoint y: 208, distance: 11.2
click at [361, 208] on span "Maple Butter Dory" at bounding box center [359, 208] width 99 height 13
drag, startPoint x: 316, startPoint y: 203, endPoint x: 399, endPoint y: 198, distance: 82.9
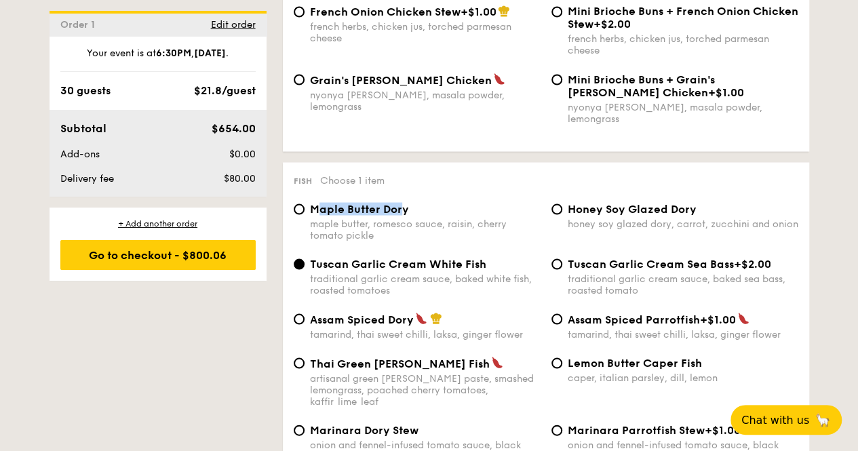
click at [404, 204] on span "Maple Butter Dory" at bounding box center [359, 208] width 99 height 13
drag, startPoint x: 313, startPoint y: 200, endPoint x: 407, endPoint y: 205, distance: 93.7
click at [407, 205] on span "Maple Butter Dory" at bounding box center [359, 208] width 99 height 13
copy span "Maple Butter Dory"
click at [450, 241] on div "Maple Butter Dory maple butter, romesco sauce, raisin, cherry tomato pickle Hon…" at bounding box center [545, 229] width 515 height 55
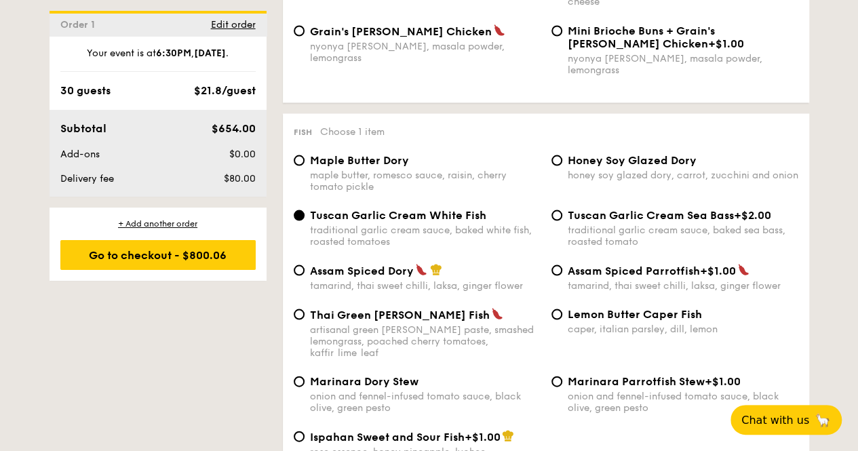
scroll to position [1288, 0]
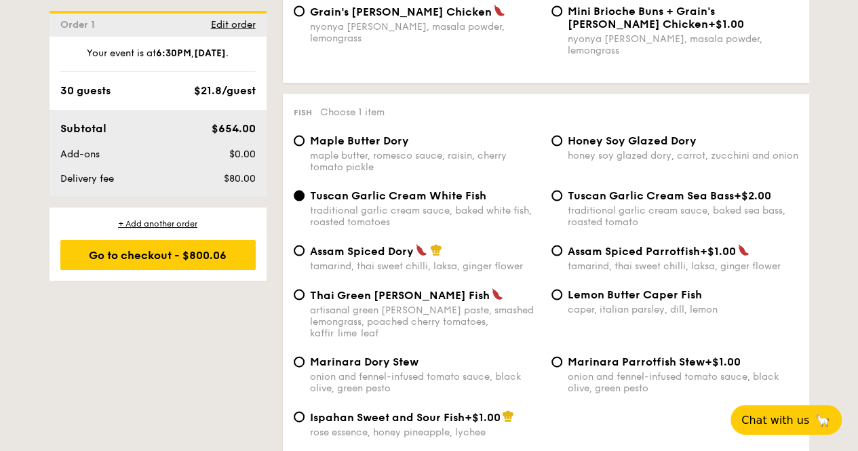
drag, startPoint x: 867, startPoint y: 170, endPoint x: 787, endPoint y: 219, distance: 93.2
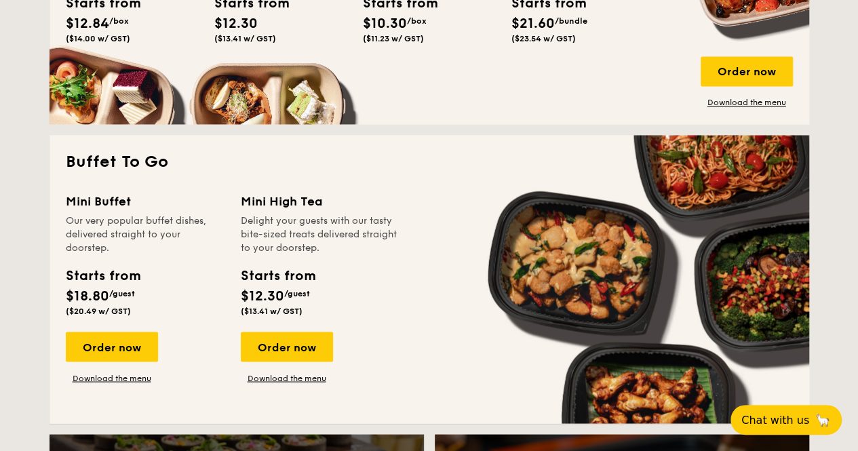
scroll to position [1153, 0]
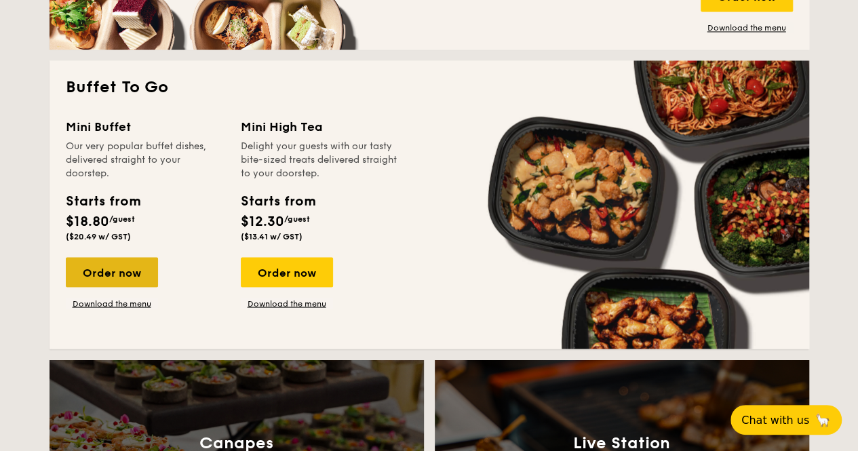
click at [118, 280] on div "Order now" at bounding box center [112, 272] width 92 height 30
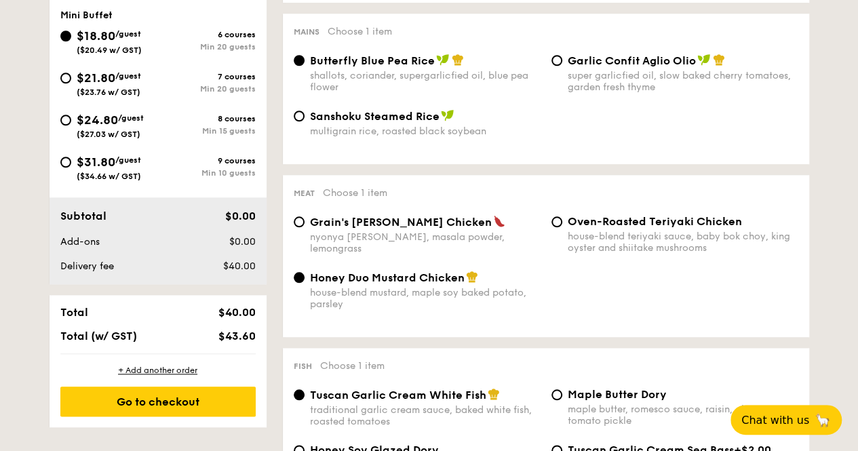
scroll to position [542, 0]
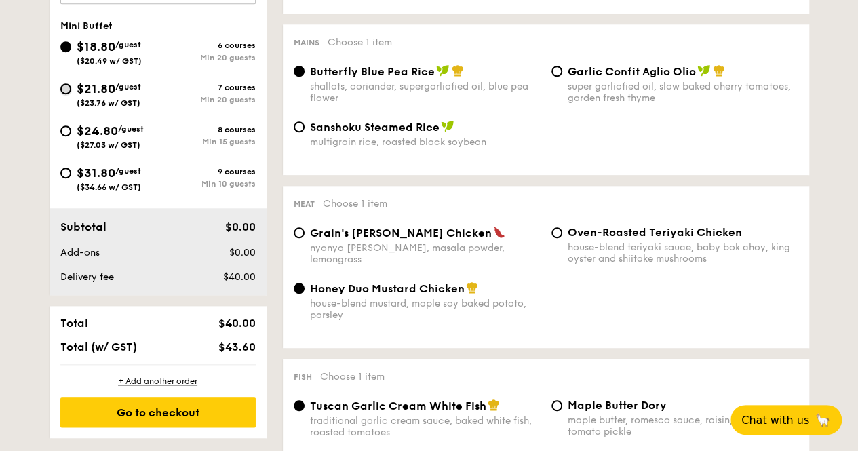
click at [70, 87] on input "$21.80 /guest ($23.76 w/ GST) 7 courses Min 20 guests" at bounding box center [65, 88] width 11 height 11
radio input "true"
radio input "false"
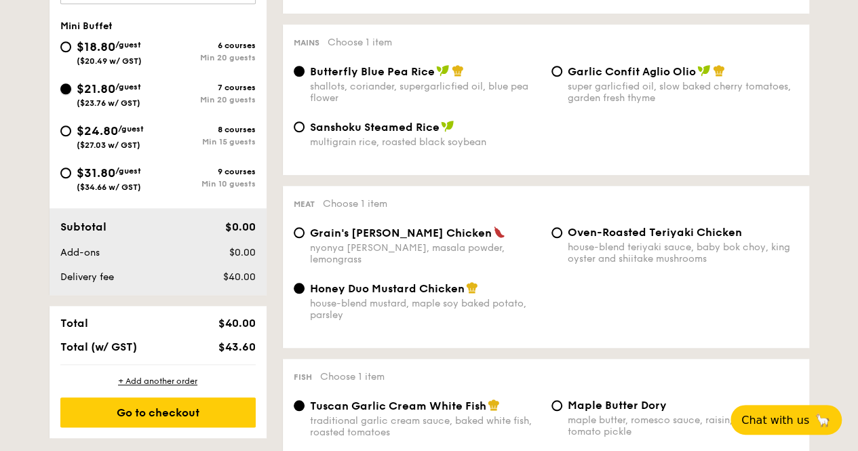
radio input "true"
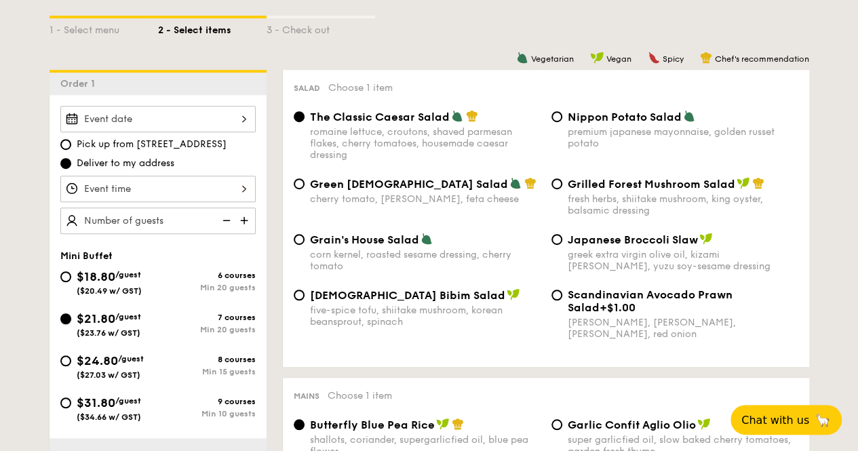
scroll to position [339, 0]
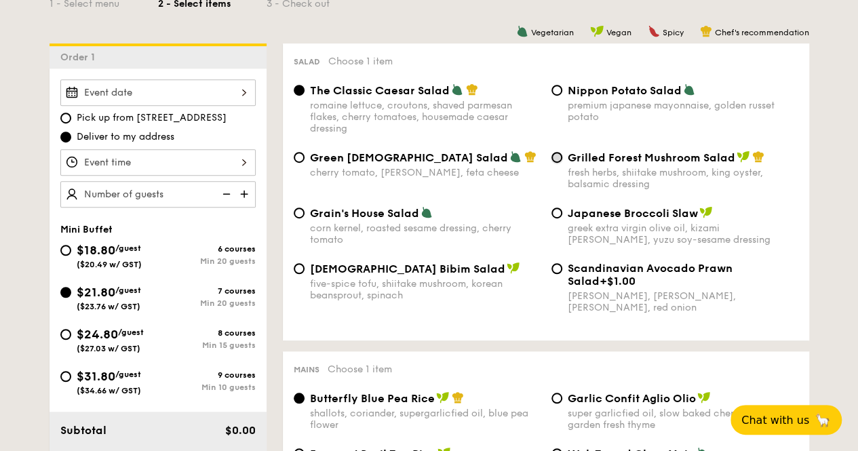
click at [555, 157] on input "Grilled Forest Mushroom Salad fresh herbs, shiitake mushroom, king oyster, bals…" at bounding box center [556, 157] width 11 height 11
radio input "true"
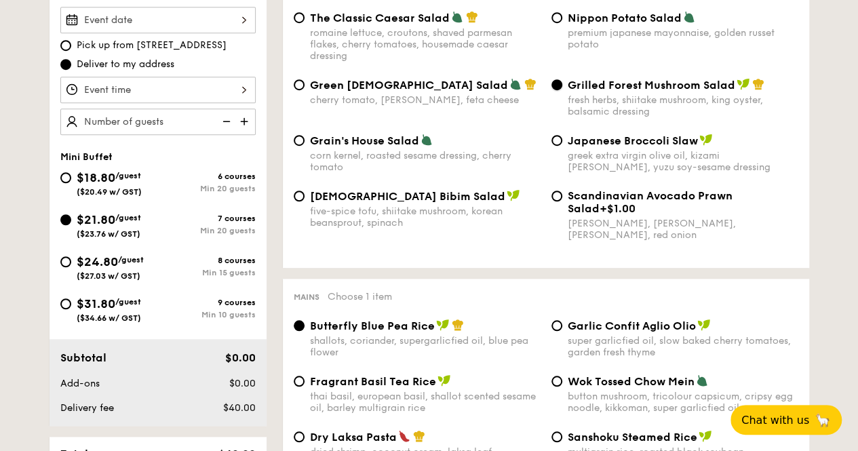
scroll to position [542, 0]
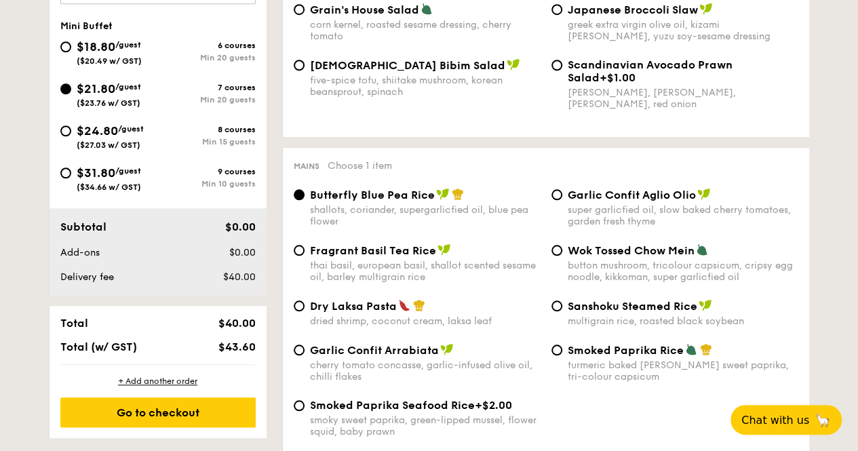
click at [564, 196] on div "Garlic Confit Aglio Olio super garlicfied oil, slow baked cherry tomatoes, gard…" at bounding box center [675, 207] width 258 height 39
click at [557, 197] on input "Garlic Confit Aglio Olio super garlicfied oil, slow baked cherry tomatoes, gard…" at bounding box center [556, 194] width 11 height 11
radio input "true"
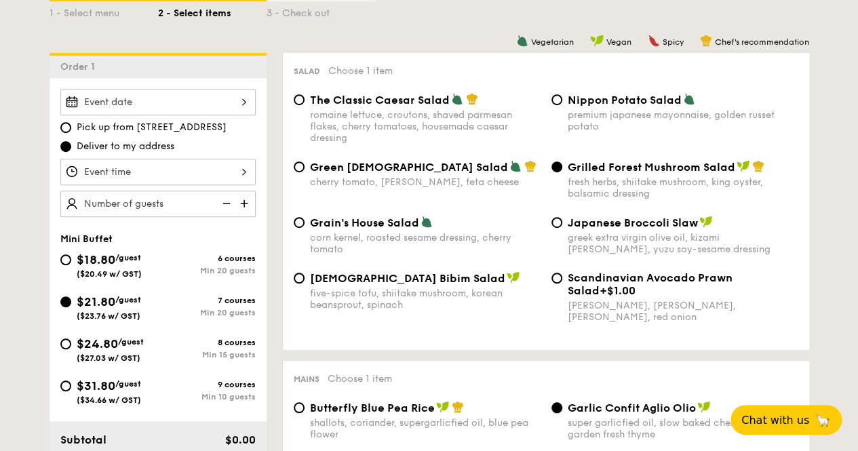
scroll to position [271, 0]
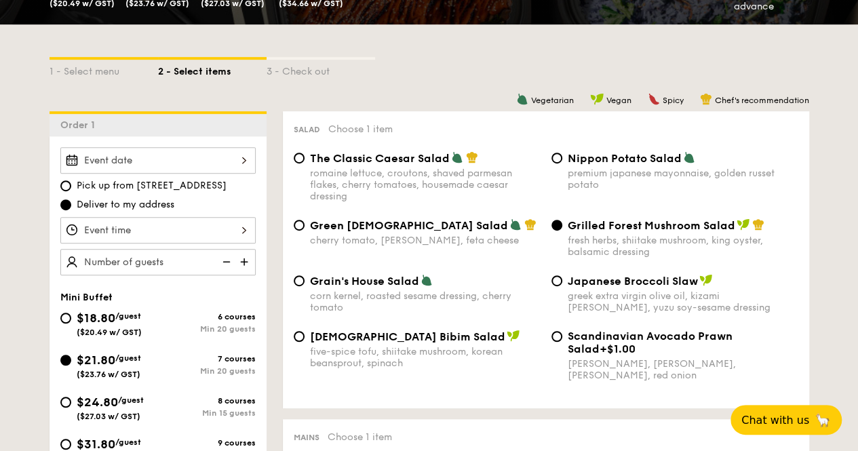
click at [229, 165] on div at bounding box center [157, 160] width 195 height 26
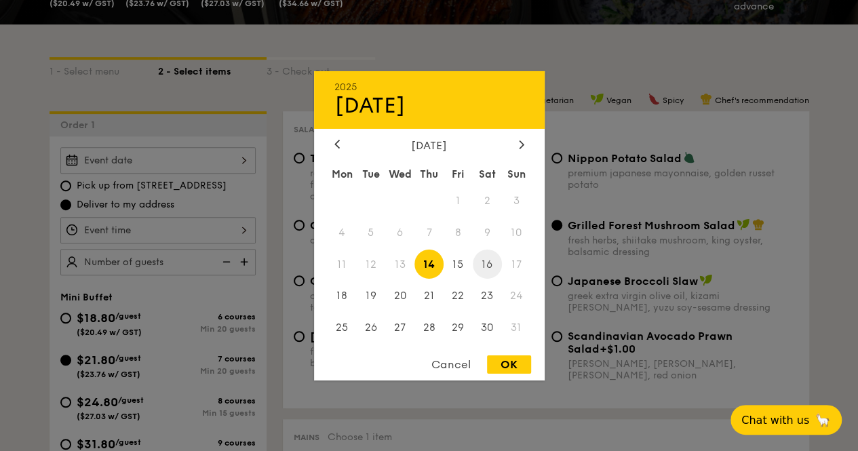
click at [485, 262] on span "16" at bounding box center [487, 264] width 29 height 29
click at [499, 357] on div "OK" at bounding box center [509, 364] width 44 height 18
type input "[DATE]"
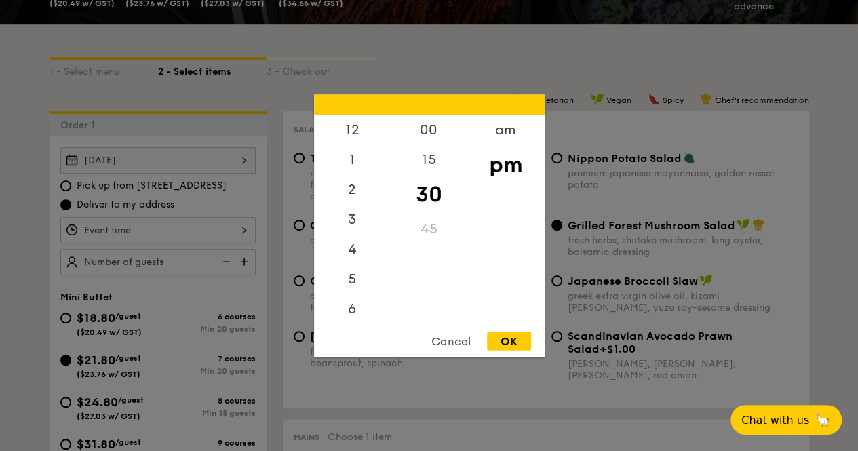
click at [238, 230] on div "12 1 2 3 4 5 6 7 8 9 10 11 00 15 30 45 am pm Cancel OK" at bounding box center [157, 230] width 195 height 26
drag, startPoint x: 347, startPoint y: 247, endPoint x: 358, endPoint y: 243, distance: 11.4
click at [349, 247] on div "6" at bounding box center [352, 253] width 77 height 39
click at [433, 199] on div "30" at bounding box center [429, 193] width 77 height 39
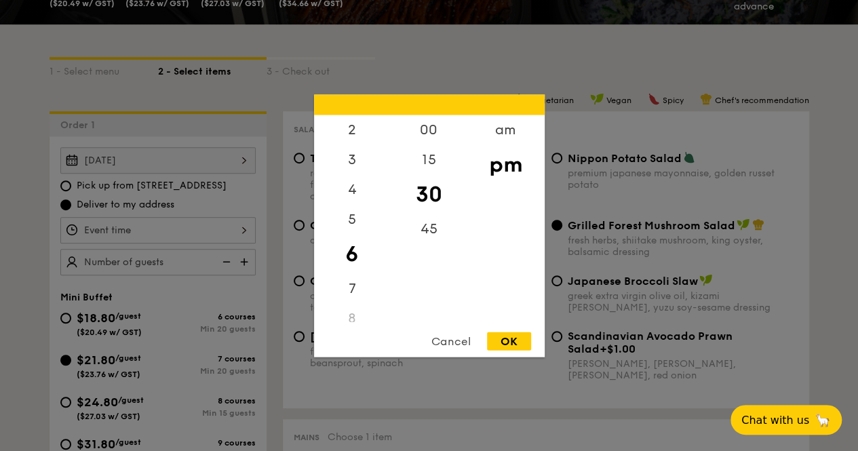
click at [507, 338] on div "OK" at bounding box center [509, 341] width 44 height 18
type input "6:30PM"
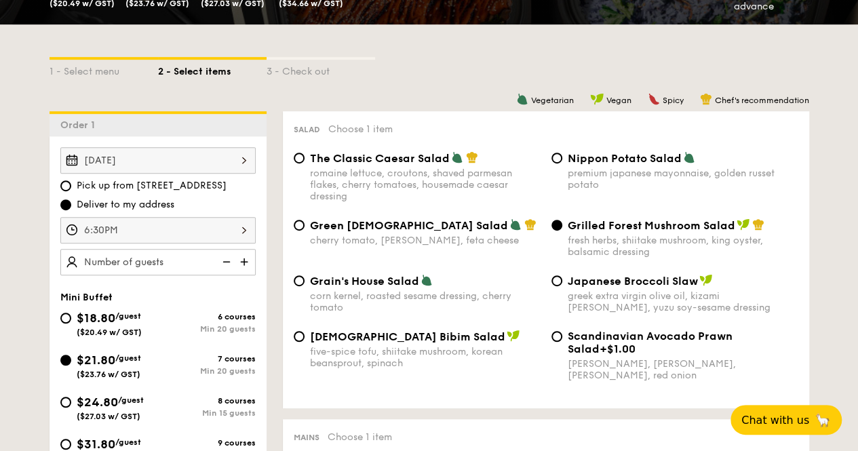
click at [241, 260] on img at bounding box center [245, 262] width 20 height 26
click at [244, 259] on img at bounding box center [245, 262] width 20 height 26
type input "30 guests"
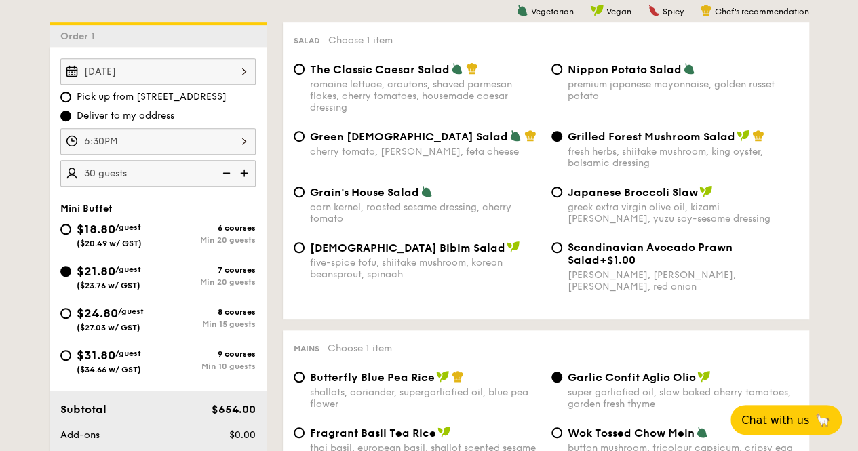
scroll to position [339, 0]
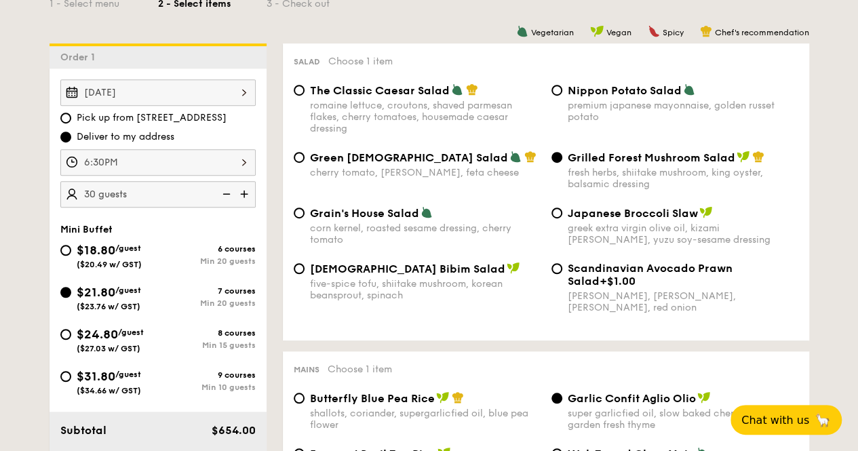
click at [247, 162] on div "6:30PM" at bounding box center [157, 162] width 195 height 26
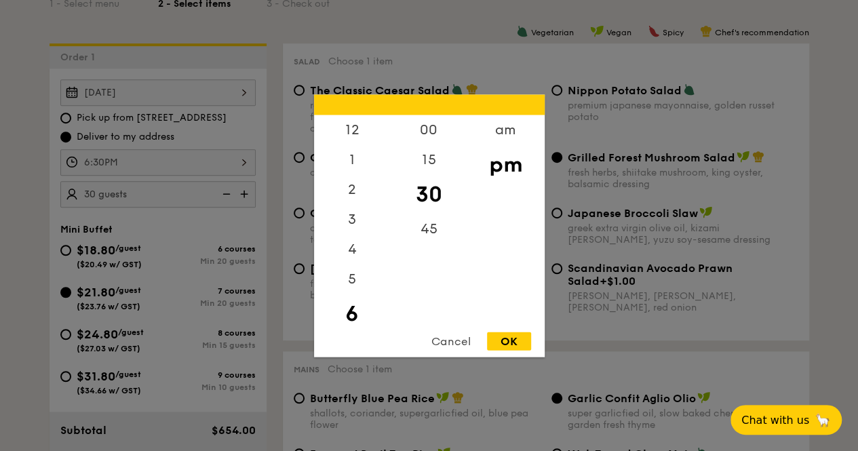
scroll to position [30, 0]
click at [420, 191] on div "30" at bounding box center [429, 193] width 77 height 39
click at [355, 31] on div at bounding box center [429, 225] width 858 height 451
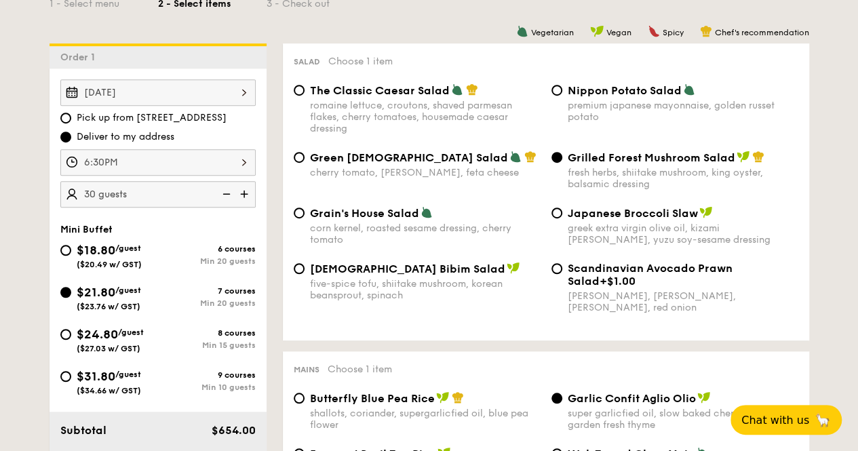
click at [243, 157] on div "6:30PM" at bounding box center [157, 162] width 195 height 26
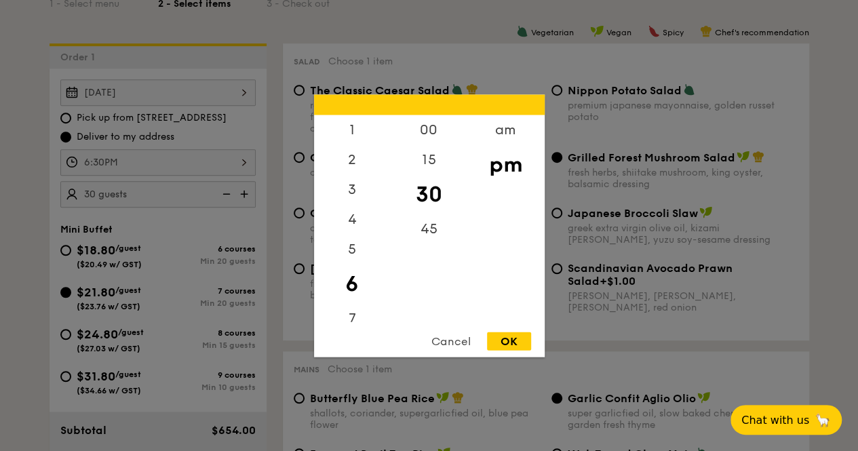
drag, startPoint x: 425, startPoint y: 190, endPoint x: 430, endPoint y: 199, distance: 10.0
click at [430, 200] on div "30" at bounding box center [429, 193] width 77 height 39
click at [431, 155] on div "15" at bounding box center [429, 163] width 77 height 39
click at [511, 339] on div "OK" at bounding box center [509, 341] width 44 height 18
type input "6:15PM"
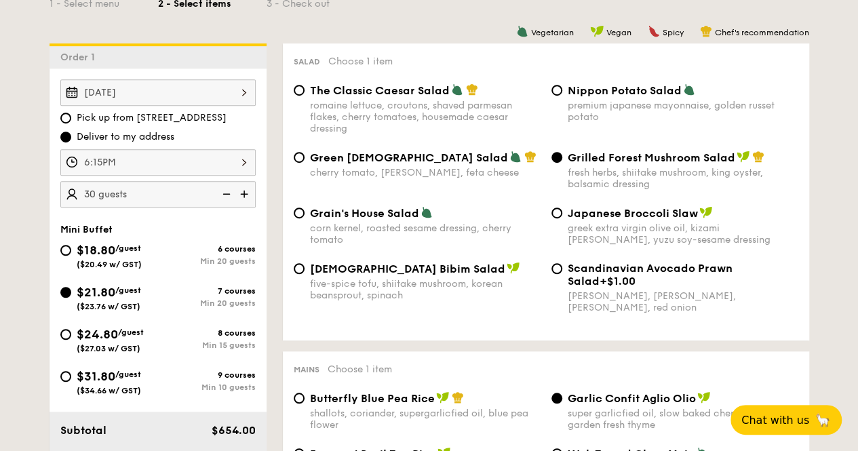
drag, startPoint x: 734, startPoint y: 380, endPoint x: 867, endPoint y: 483, distance: 168.3
drag, startPoint x: 867, startPoint y: 483, endPoint x: 841, endPoint y: 110, distance: 373.8
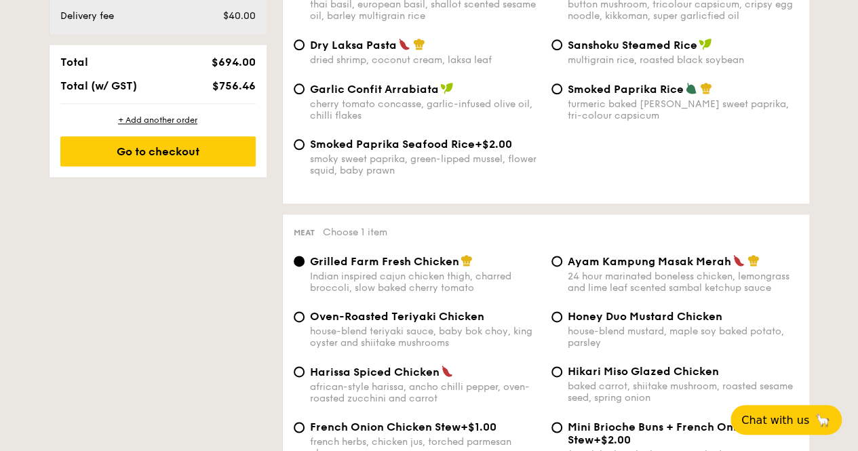
scroll to position [949, 0]
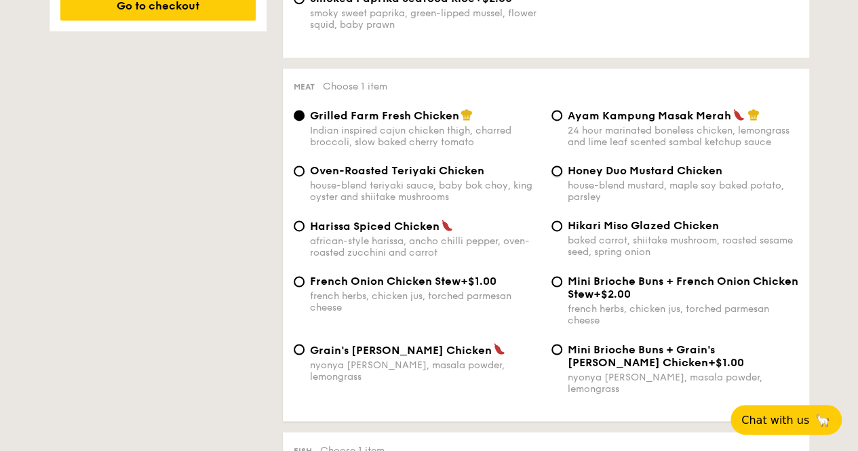
drag, startPoint x: 554, startPoint y: 180, endPoint x: 559, endPoint y: 186, distance: 8.3
click at [555, 176] on input "Honey Duo Mustard Chicken house-blend mustard, maple soy baked potato, parsley" at bounding box center [556, 170] width 11 height 11
radio input "true"
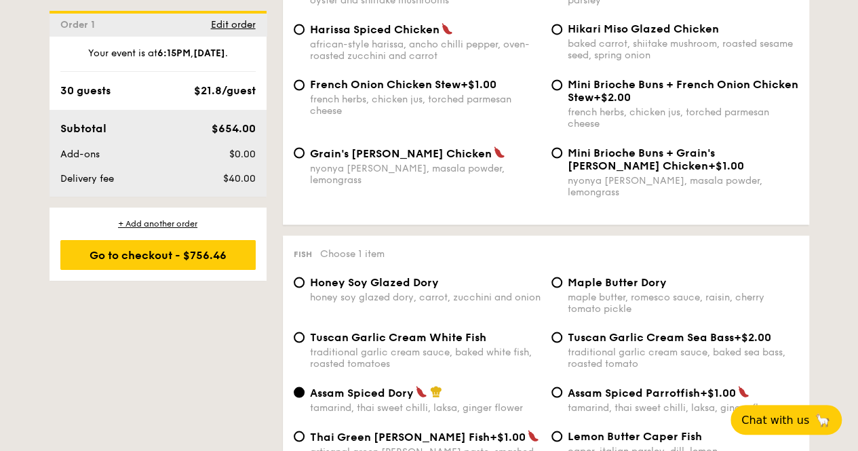
scroll to position [1221, 0]
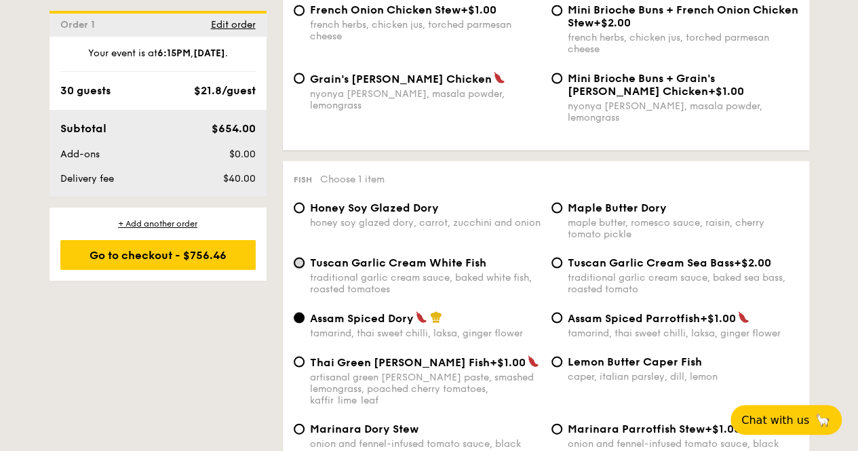
click at [294, 257] on input "Tuscan Garlic Cream White Fish traditional garlic cream sauce, baked white fish…" at bounding box center [299, 262] width 11 height 11
radio input "true"
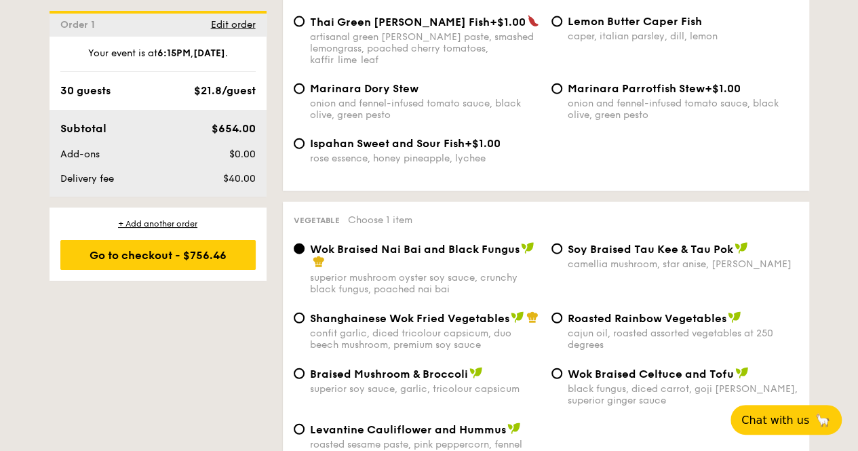
scroll to position [1627, 0]
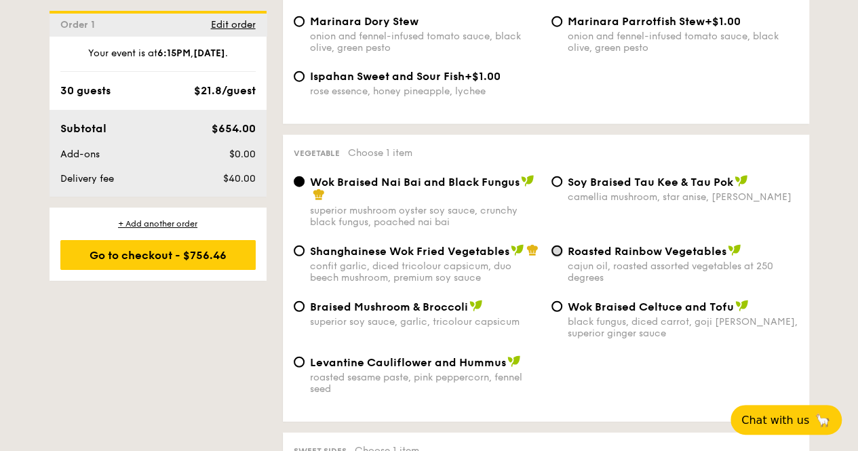
click at [552, 245] on input "Roasted Rainbow Vegetables cajun oil, roasted assorted vegetables at 250 degrees" at bounding box center [556, 250] width 11 height 11
radio input "true"
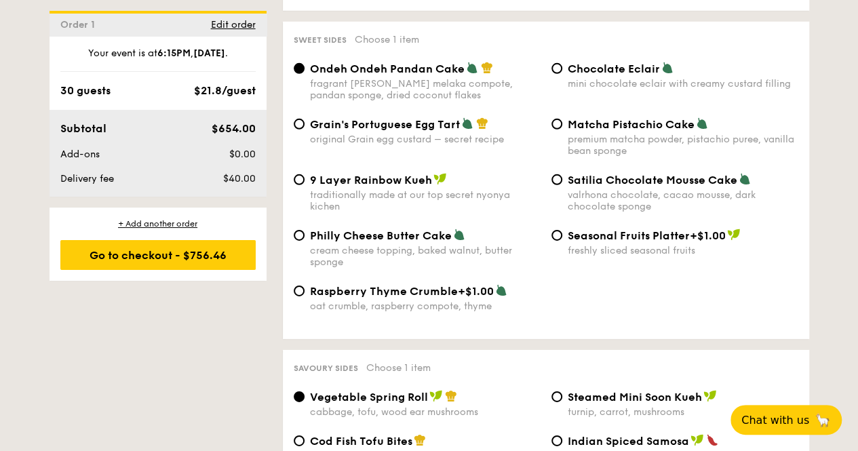
scroll to position [1966, 0]
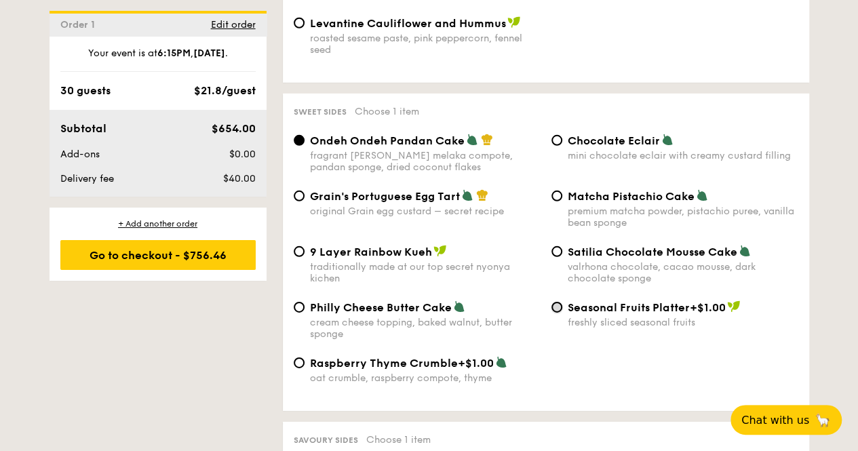
click at [553, 302] on input "Seasonal Fruits Platter +$1.00 freshly sliced seasonal fruits" at bounding box center [556, 307] width 11 height 11
radio input "true"
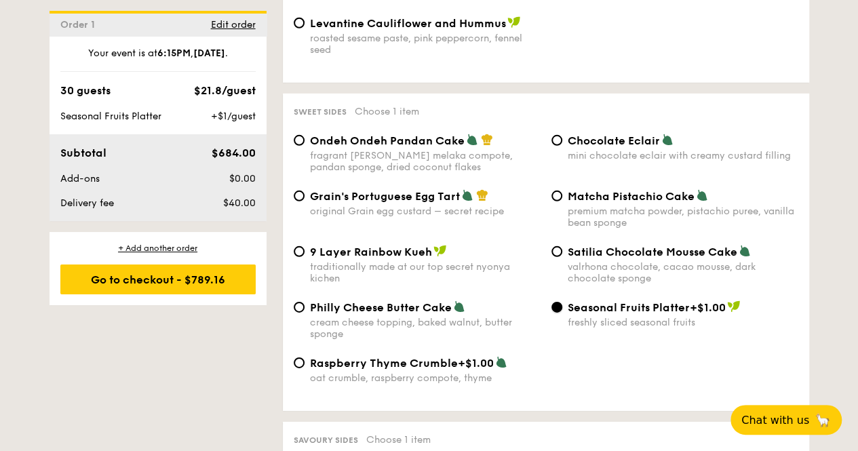
click at [553, 302] on input "Seasonal Fruits Platter +$1.00 freshly sliced seasonal fruits" at bounding box center [556, 307] width 11 height 11
click at [298, 135] on input "Ondeh Ondeh Pandan Cake fragrant gula melaka compote, pandan sponge, dried coco…" at bounding box center [299, 140] width 11 height 11
radio input "true"
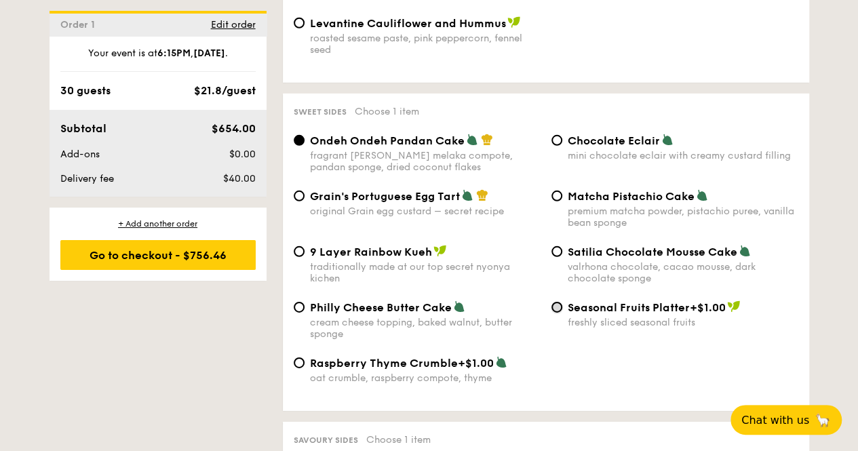
click at [560, 302] on input "Seasonal Fruits Platter +$1.00 freshly sliced seasonal fruits" at bounding box center [556, 307] width 11 height 11
radio input "true"
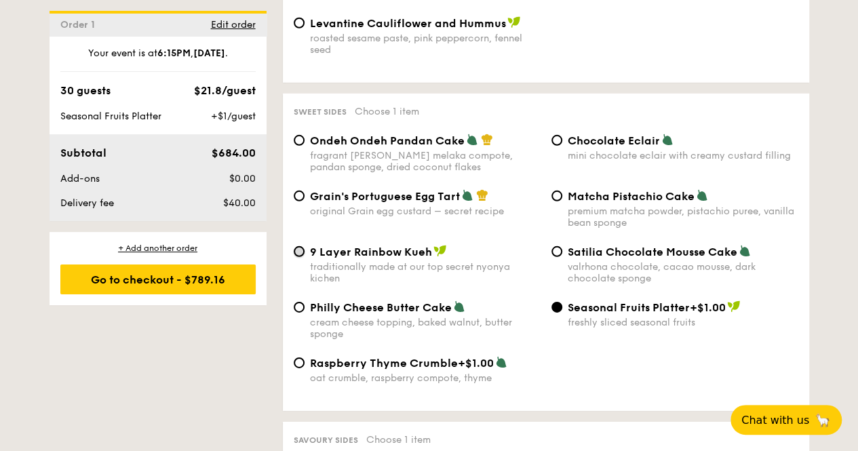
click at [302, 246] on input "9 Layer Rainbow Kueh traditionally made at our top secret nyonya kichen" at bounding box center [299, 251] width 11 height 11
radio input "true"
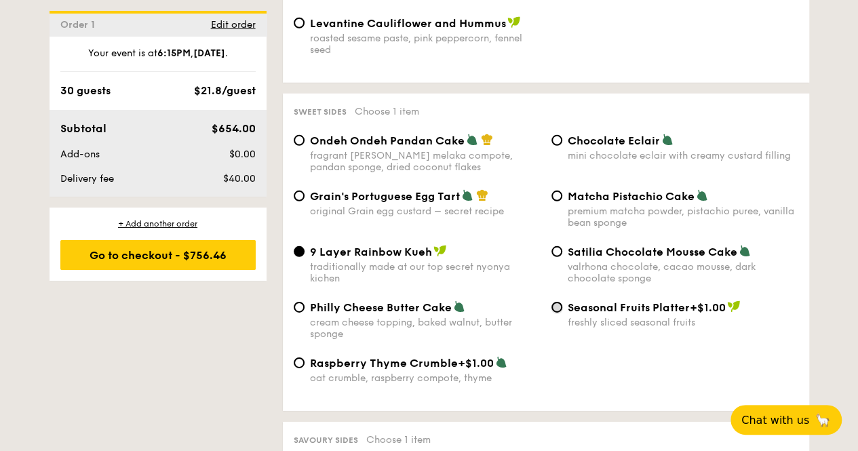
click at [557, 302] on input "Seasonal Fruits Platter +$1.00 freshly sliced seasonal fruits" at bounding box center [556, 307] width 11 height 11
radio input "true"
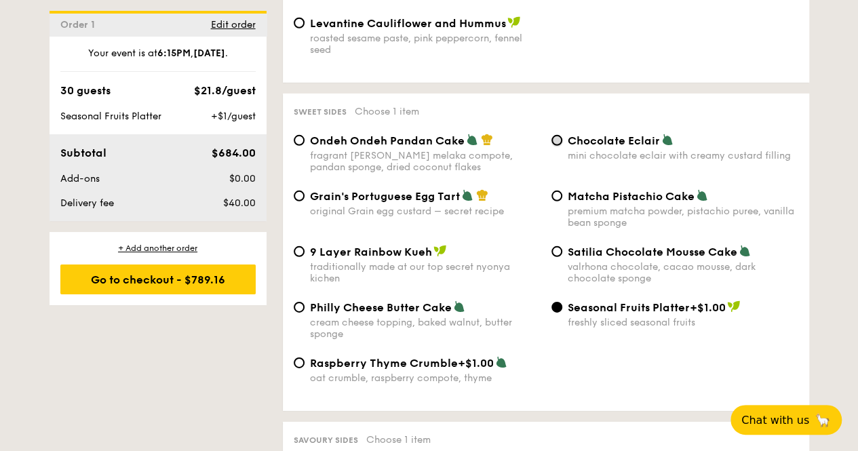
click at [558, 135] on input "Chocolate Eclair mini chocolate eclair with creamy custard filling" at bounding box center [556, 140] width 11 height 11
radio input "true"
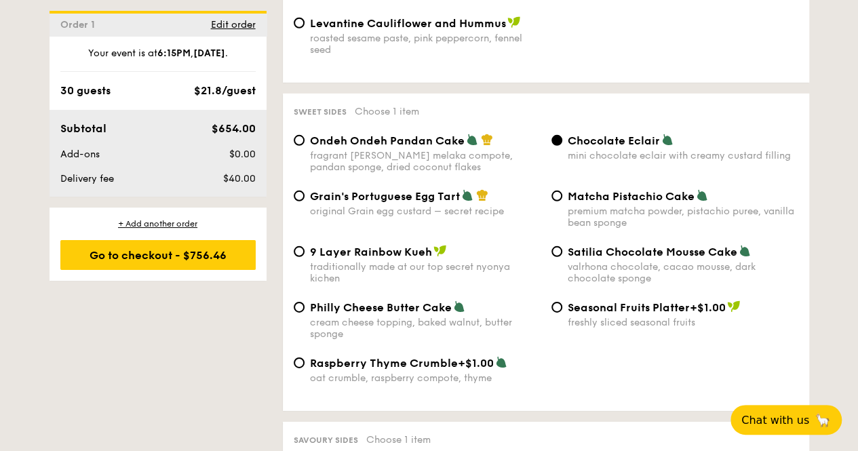
click at [294, 134] on div "Ondeh Ondeh Pandan Cake fragrant gula melaka compote, pandan sponge, dried coco…" at bounding box center [417, 153] width 258 height 39
click at [298, 135] on input "Ondeh Ondeh Pandan Cake fragrant gula melaka compote, pandan sponge, dried coco…" at bounding box center [299, 140] width 11 height 11
radio input "true"
click at [296, 135] on input "Ondeh Ondeh Pandan Cake fragrant gula melaka compote, pandan sponge, dried coco…" at bounding box center [299, 140] width 11 height 11
click at [597, 356] on div "Raspberry Thyme Crumble +$1.00 oat crumble, raspberry compote, thyme" at bounding box center [545, 378] width 515 height 44
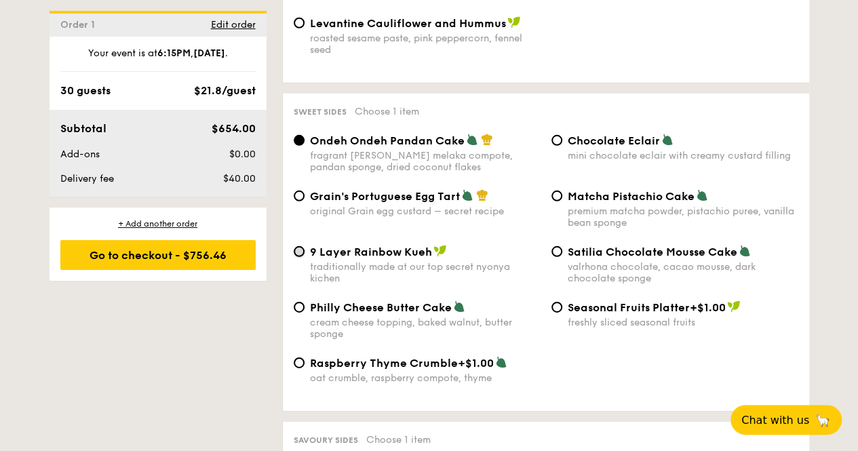
click at [296, 246] on input "9 Layer Rainbow Kueh traditionally made at our top secret nyonya kichen" at bounding box center [299, 251] width 11 height 11
radio input "true"
click at [561, 300] on div "Seasonal Fruits Platter +$1.00 freshly sliced seasonal fruits" at bounding box center [675, 314] width 258 height 28
click at [559, 302] on input "Seasonal Fruits Platter +$1.00 freshly sliced seasonal fruits" at bounding box center [556, 307] width 11 height 11
radio input "true"
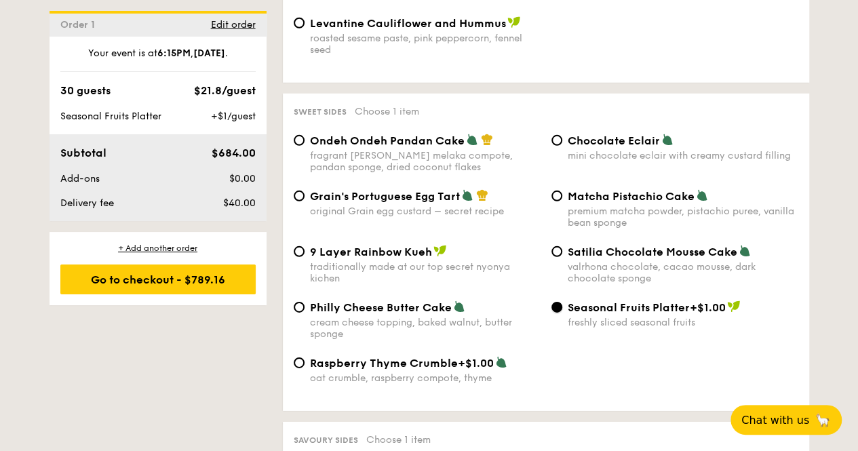
drag, startPoint x: 557, startPoint y: 295, endPoint x: 568, endPoint y: 307, distance: 15.9
click at [557, 302] on input "Seasonal Fruits Platter +$1.00 freshly sliced seasonal fruits" at bounding box center [556, 307] width 11 height 11
click at [589, 377] on div "Raspberry Thyme Crumble +$1.00 oat crumble, raspberry compote, thyme" at bounding box center [545, 378] width 515 height 44
click at [557, 246] on input "Satilia Chocolate Mousse Cake valrhona chocolate, cacao mousse, dark chocolate …" at bounding box center [556, 251] width 11 height 11
radio input "true"
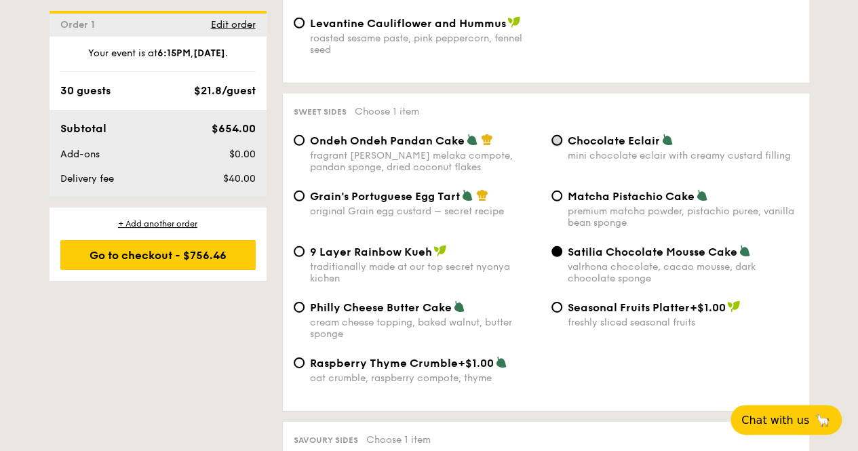
click at [555, 135] on input "Chocolate Eclair mini chocolate eclair with creamy custard filling" at bounding box center [556, 140] width 11 height 11
radio input "true"
click at [295, 135] on input "Ondeh Ondeh Pandan Cake fragrant gula melaka compote, pandan sponge, dried coco…" at bounding box center [299, 140] width 11 height 11
radio input "true"
click at [557, 135] on input "Chocolate Eclair mini chocolate eclair with creamy custard filling" at bounding box center [556, 140] width 11 height 11
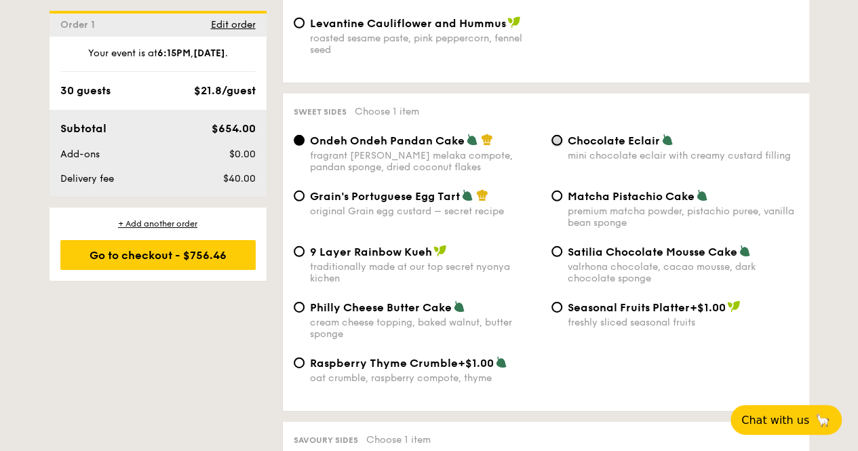
radio input "true"
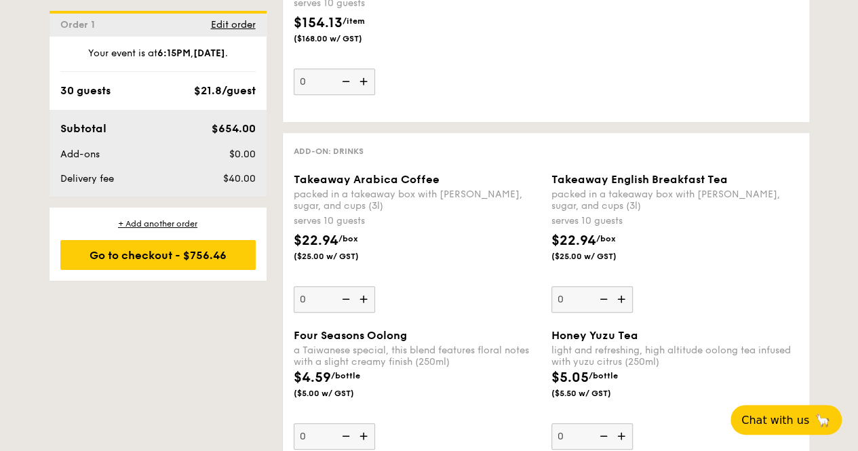
scroll to position [2848, 0]
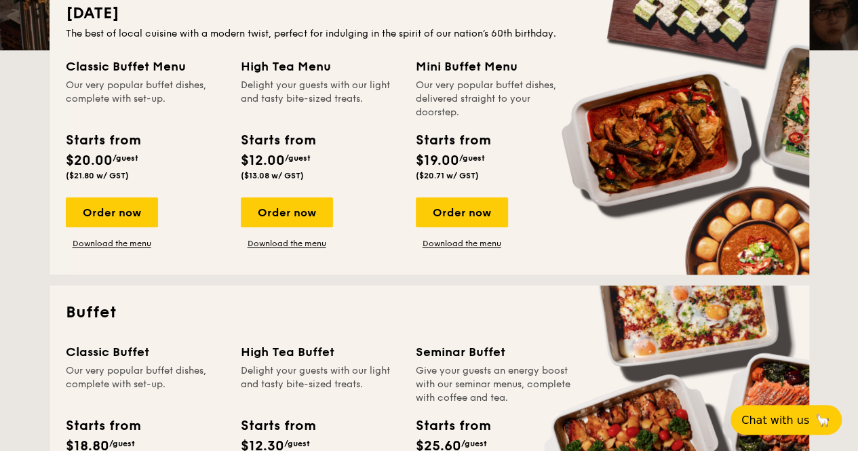
scroll to position [533, 0]
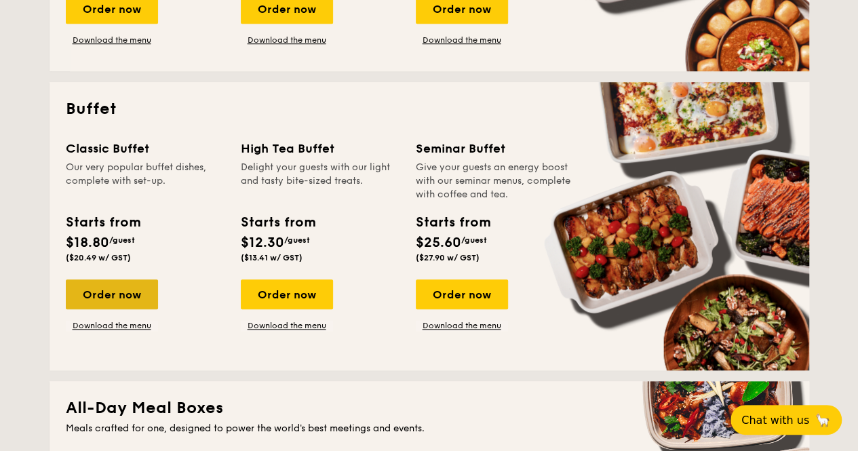
click at [121, 300] on div "Order now" at bounding box center [112, 294] width 92 height 30
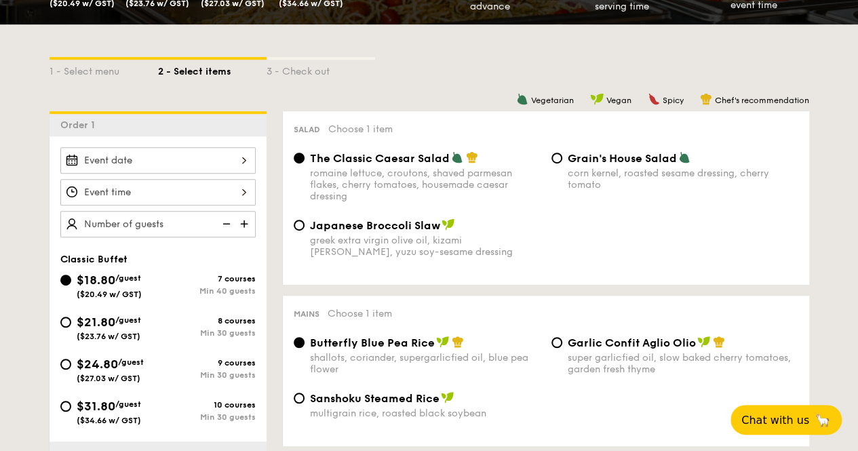
scroll to position [407, 0]
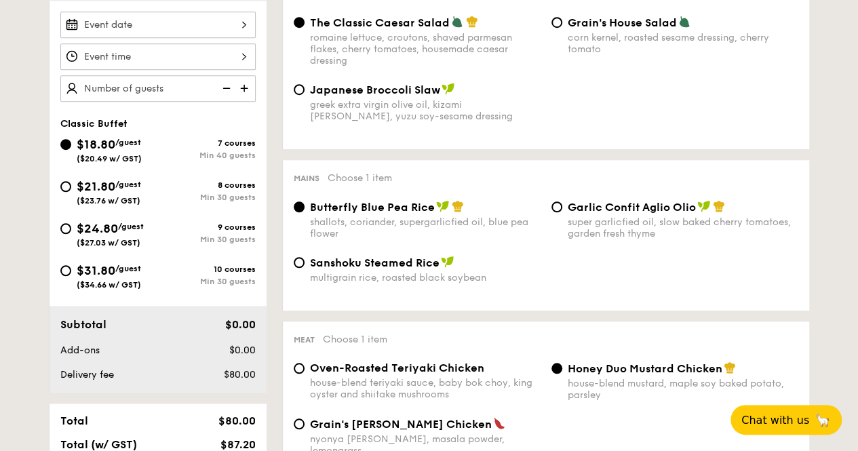
click at [75, 187] on div "$21.80 /guest ($23.76 w/ GST)" at bounding box center [109, 191] width 98 height 28
click at [71, 187] on input "$21.80 /guest ($23.76 w/ GST) 8 courses Min 30 guests" at bounding box center [65, 186] width 11 height 11
radio input "true"
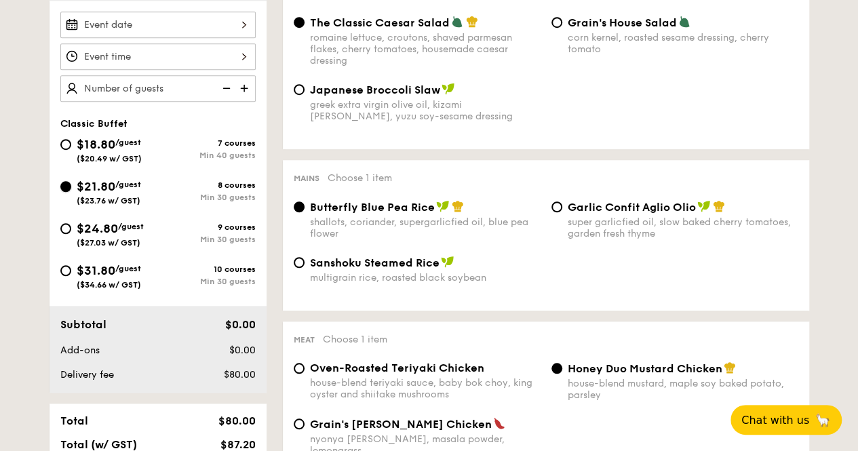
radio input "true"
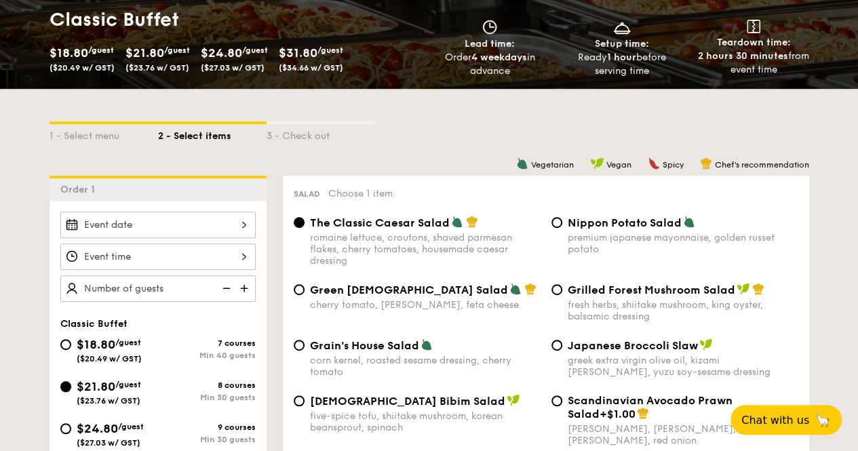
scroll to position [203, 0]
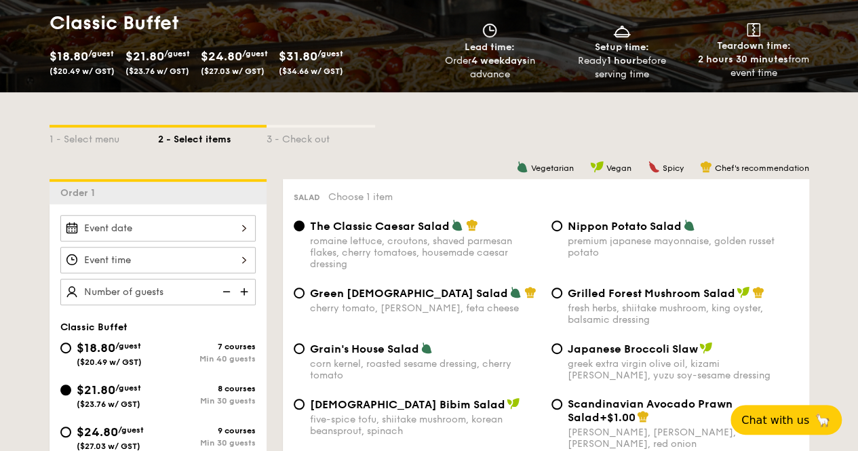
click at [240, 233] on div at bounding box center [157, 228] width 195 height 26
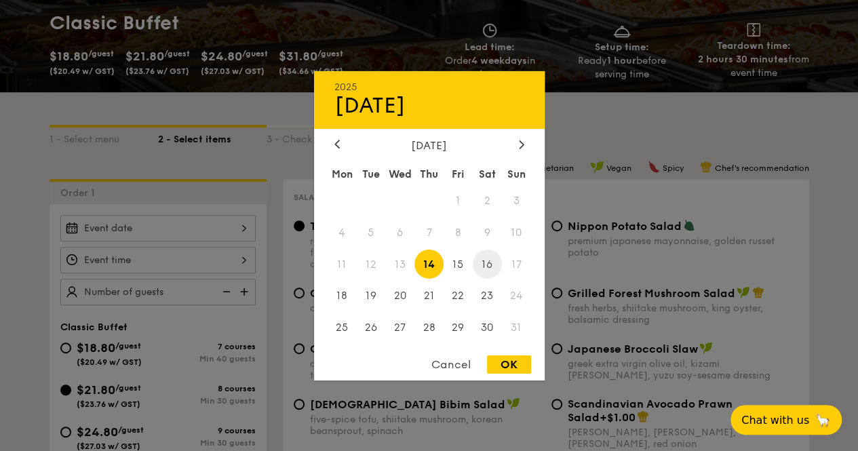
click at [482, 265] on span "16" at bounding box center [487, 264] width 29 height 29
click at [242, 257] on div at bounding box center [429, 225] width 858 height 451
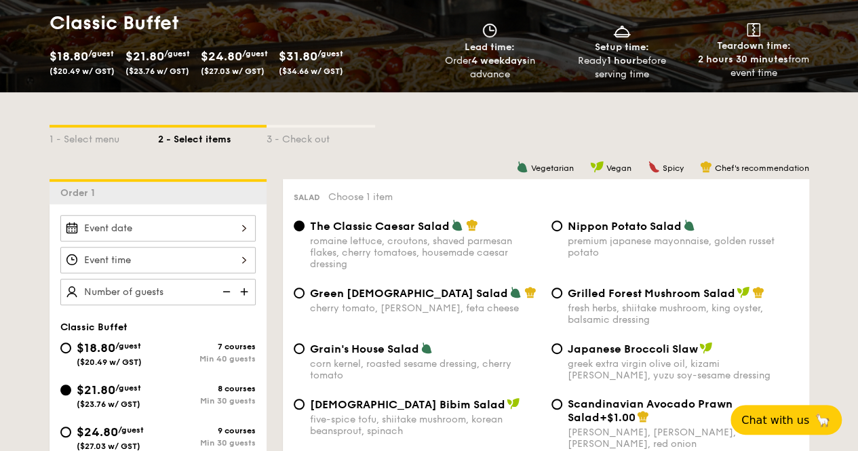
click at [237, 260] on div at bounding box center [157, 260] width 195 height 26
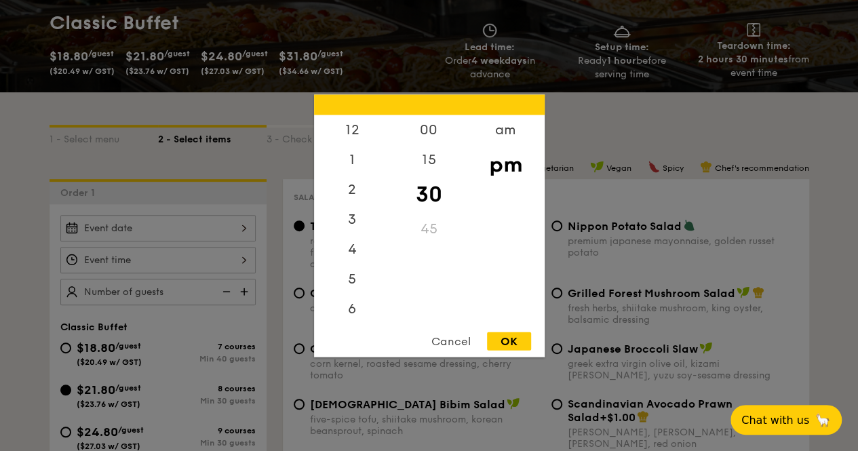
scroll to position [60, 0]
click at [349, 224] on div "5" at bounding box center [352, 223] width 77 height 39
click at [357, 262] on div "6" at bounding box center [352, 262] width 77 height 39
click at [423, 162] on div "15" at bounding box center [429, 163] width 77 height 39
click at [503, 334] on div "OK" at bounding box center [509, 341] width 44 height 18
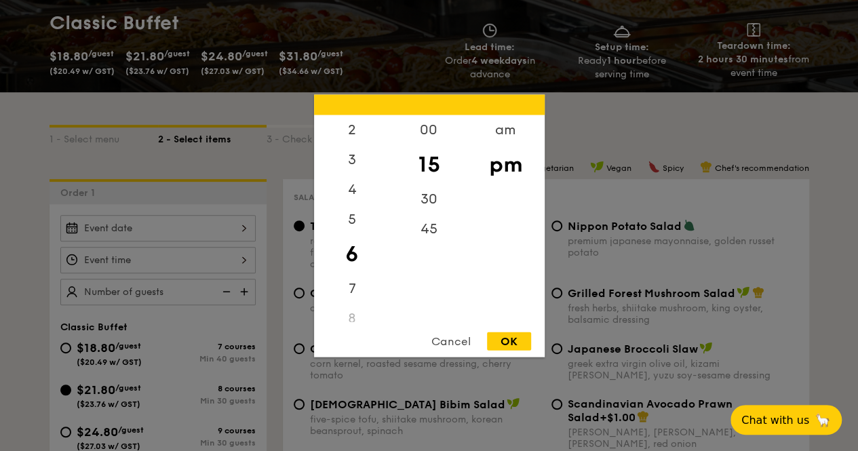
type input "6:15PM"
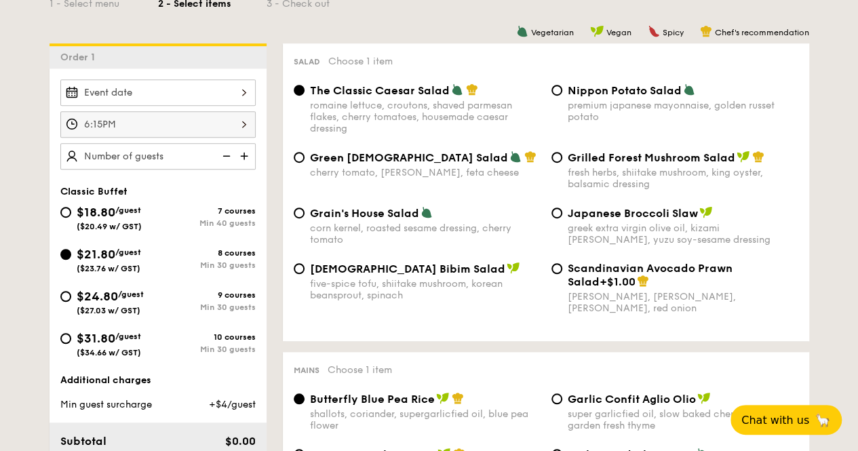
scroll to position [339, 0]
click at [243, 153] on img at bounding box center [245, 156] width 20 height 26
type input "30 guests"
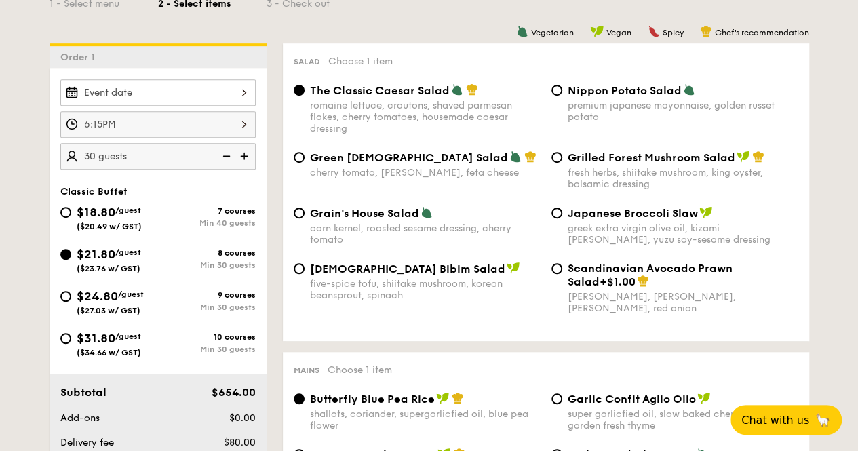
click at [560, 330] on div "Korean Bibim Salad five-spice tofu, shiitake mushroom, korean beansprout, spina…" at bounding box center [545, 296] width 515 height 68
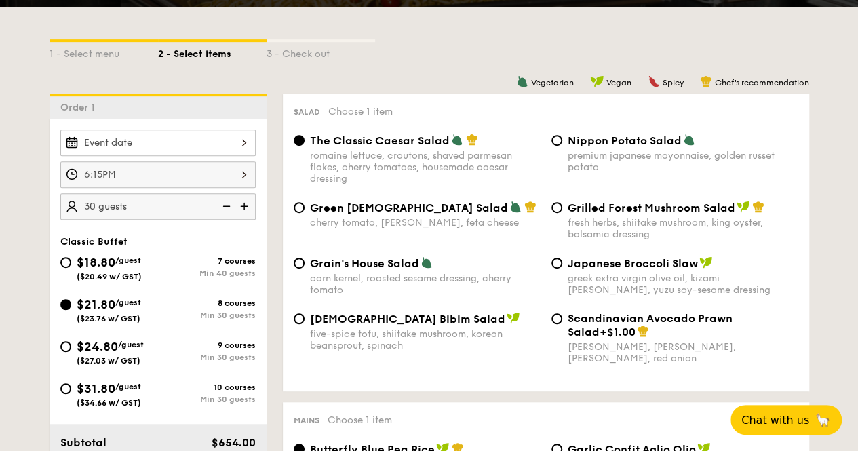
scroll to position [271, 0]
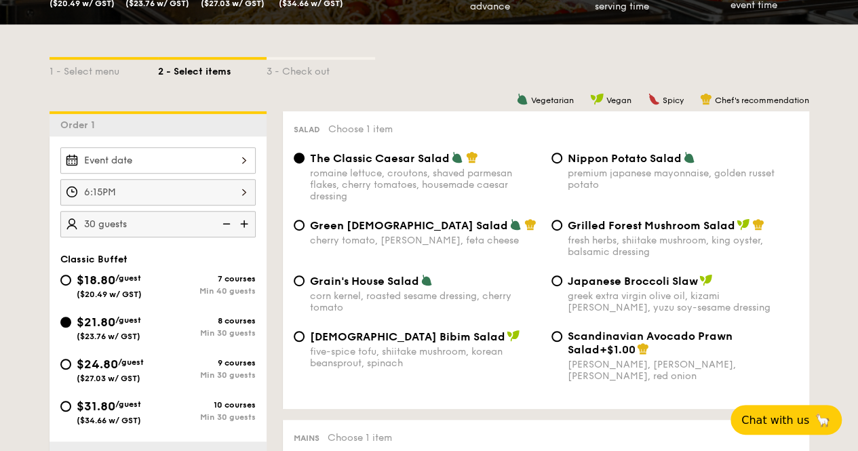
click at [243, 186] on div "6:15PM" at bounding box center [157, 192] width 195 height 26
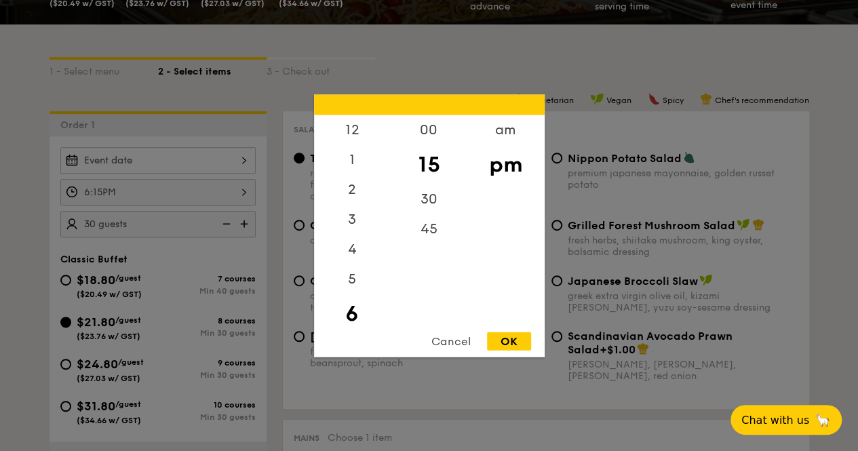
scroll to position [30, 0]
drag, startPoint x: 425, startPoint y: 162, endPoint x: 426, endPoint y: 182, distance: 19.7
click at [427, 179] on div "15" at bounding box center [429, 163] width 77 height 39
click at [422, 199] on div "30" at bounding box center [429, 203] width 77 height 39
click at [504, 344] on div "OK" at bounding box center [509, 341] width 44 height 18
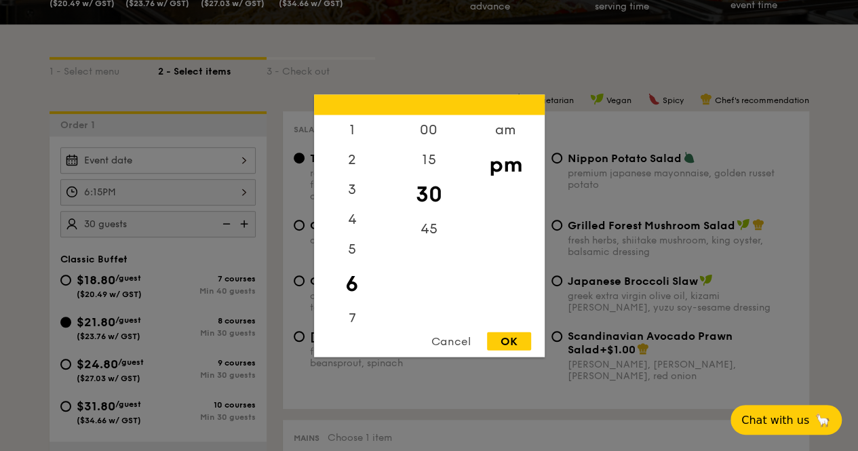
type input "6:30PM"
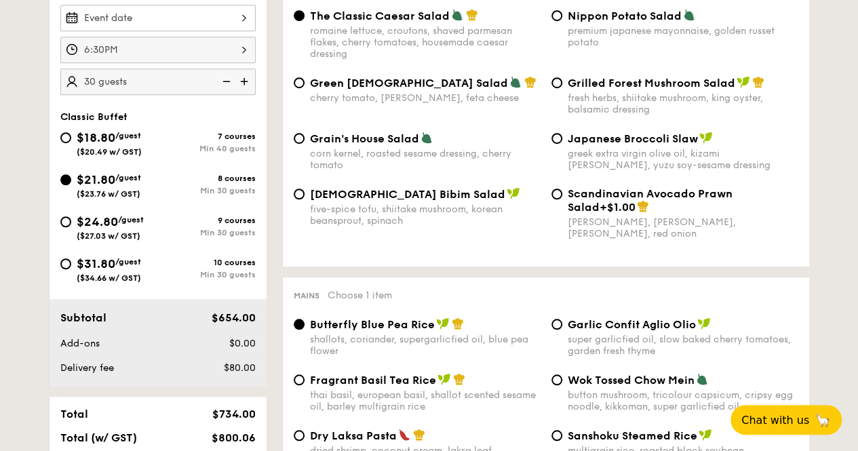
scroll to position [339, 0]
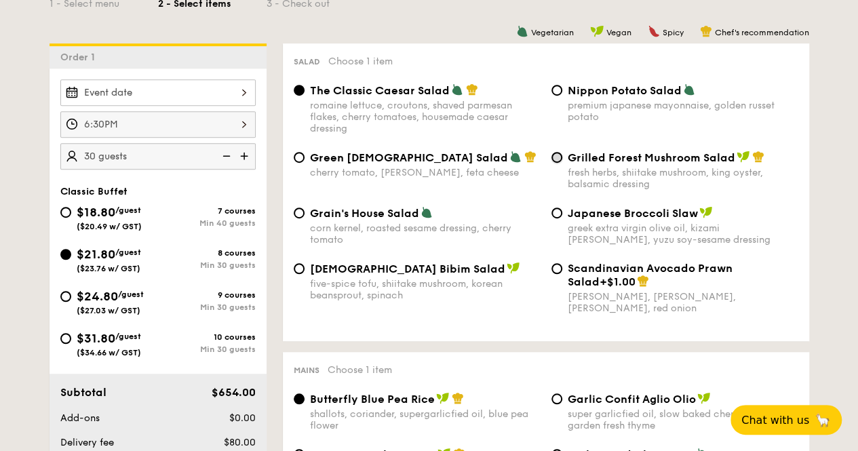
click at [557, 157] on input "Grilled Forest Mushroom Salad fresh herbs, shiitake mushroom, king oyster, bals…" at bounding box center [556, 157] width 11 height 11
radio input "true"
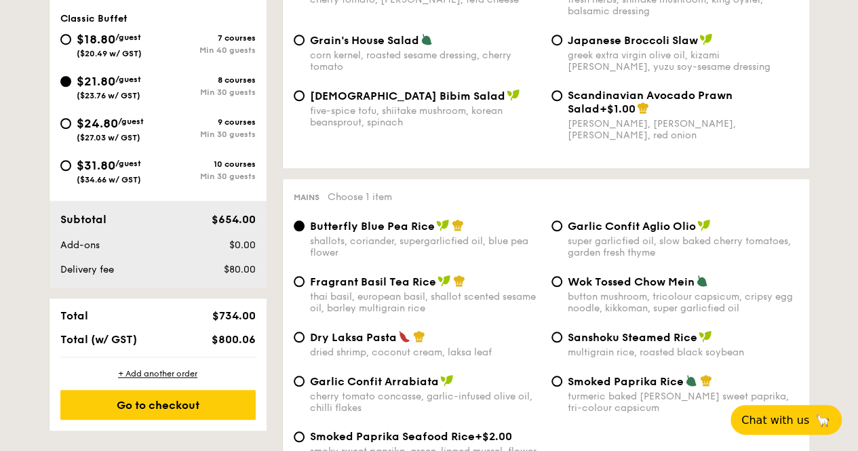
scroll to position [542, 0]
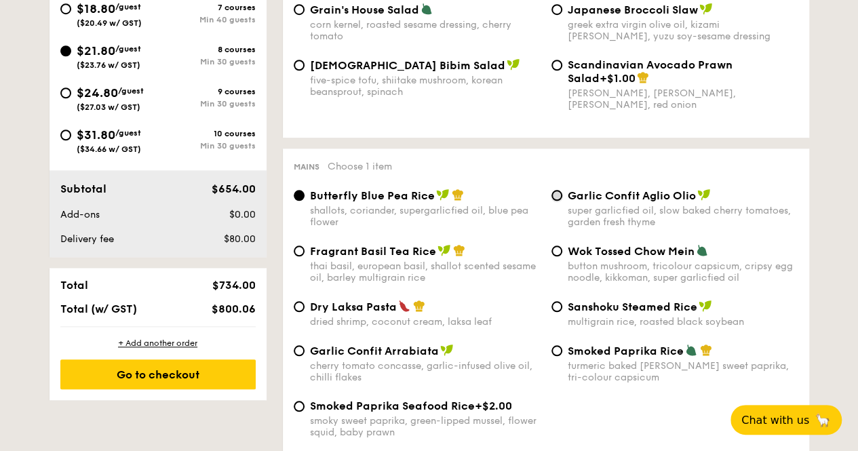
click at [560, 201] on input "Garlic Confit Aglio Olio super garlicfied oil, slow baked cherry tomatoes, gard…" at bounding box center [556, 195] width 11 height 11
radio input "true"
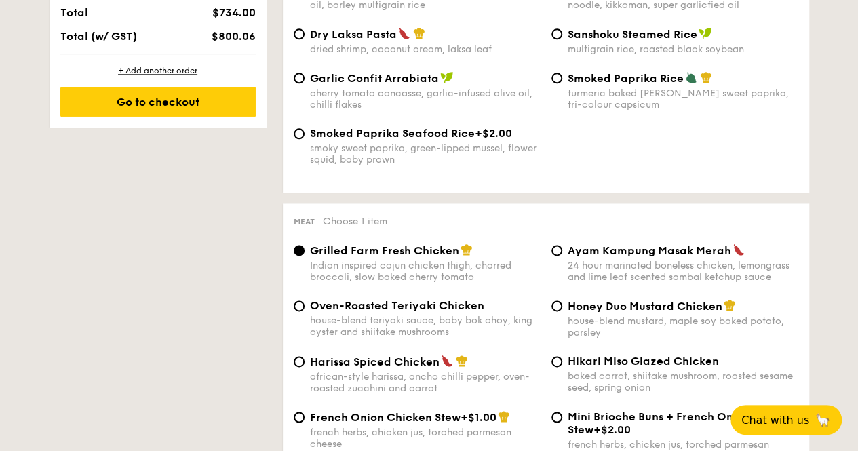
scroll to position [881, 0]
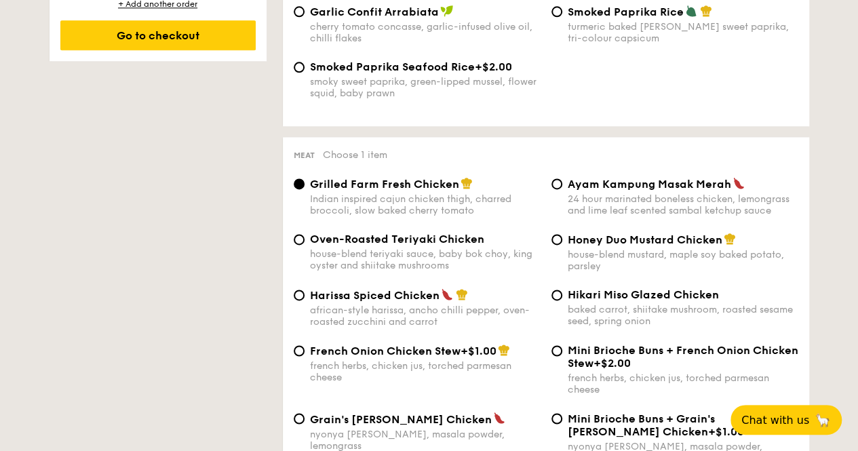
click at [563, 245] on div "Honey Duo Mustard Chicken house-blend mustard, maple soy baked potato, parsley" at bounding box center [675, 252] width 258 height 39
click at [560, 244] on input "Honey Duo Mustard Chicken house-blend mustard, maple soy baked potato, parsley" at bounding box center [556, 239] width 11 height 11
radio input "true"
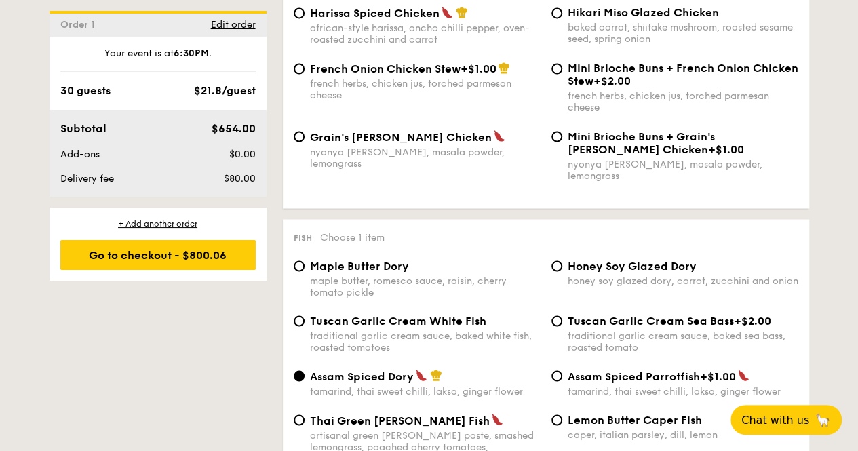
scroll to position [1221, 0]
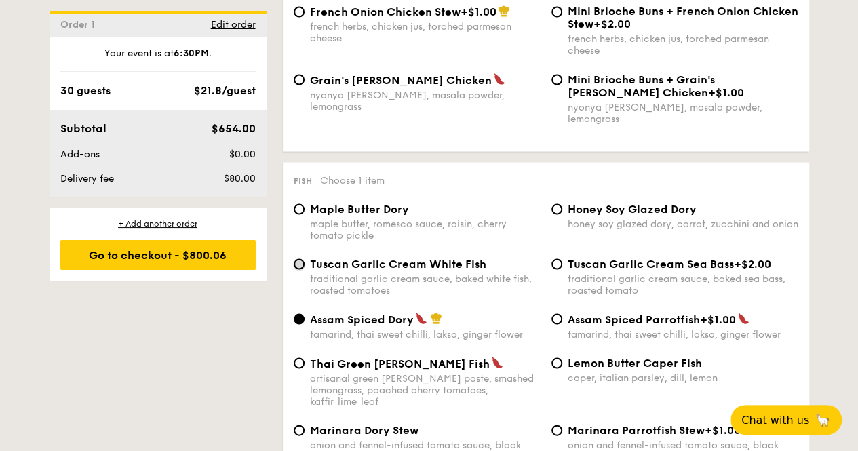
click at [295, 258] on input "Tuscan Garlic Cream White Fish traditional garlic cream sauce, baked white fish…" at bounding box center [299, 263] width 11 height 11
radio input "true"
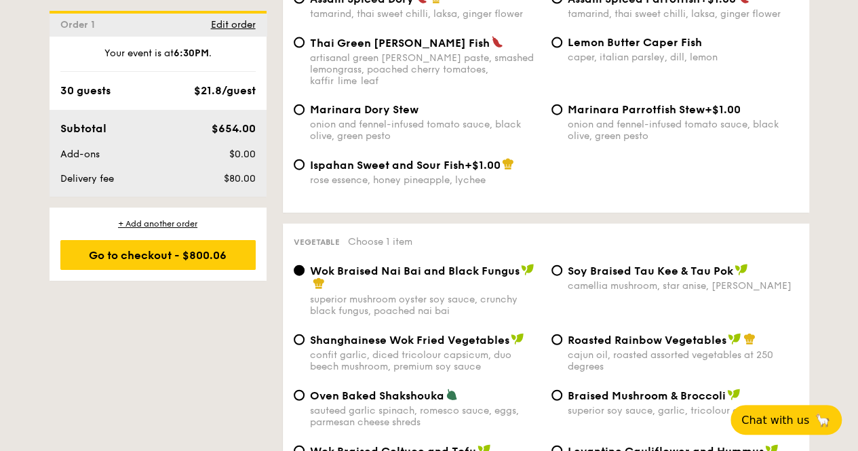
scroll to position [1560, 0]
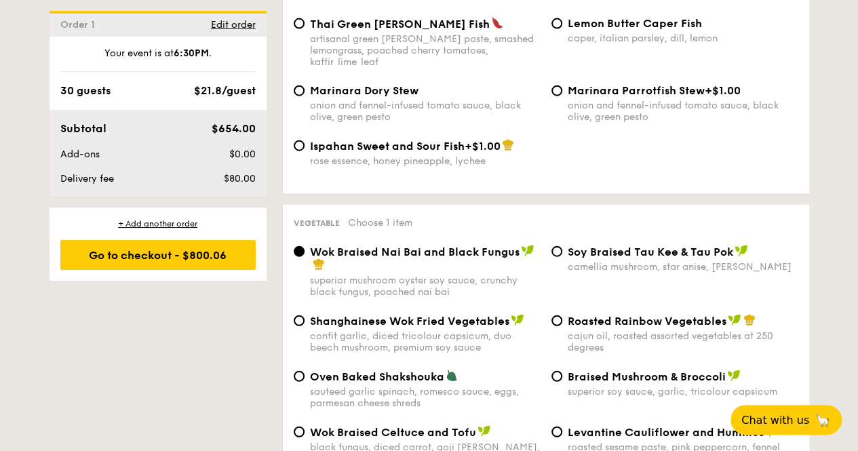
click at [561, 315] on div "Roasted Rainbow Vegetables cajun oil, roasted assorted vegetables at 250 degrees" at bounding box center [675, 333] width 258 height 39
click at [557, 315] on input "Roasted Rainbow Vegetables cajun oil, roasted assorted vegetables at 250 degrees" at bounding box center [556, 320] width 11 height 11
radio input "true"
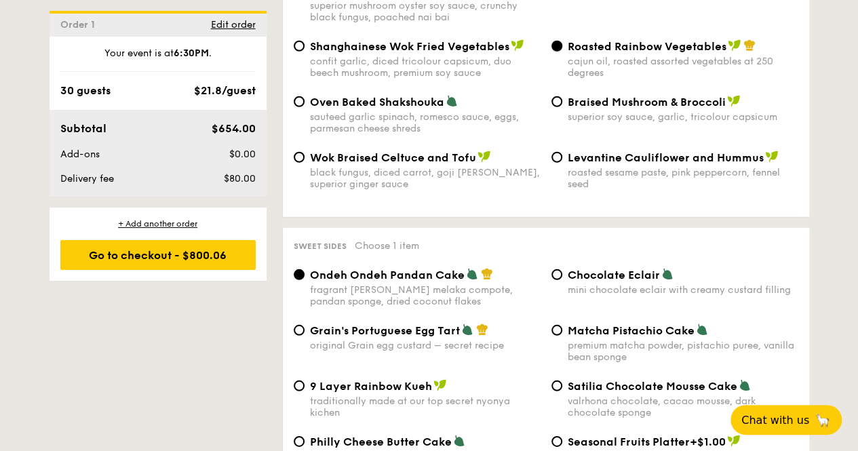
scroll to position [1966, 0]
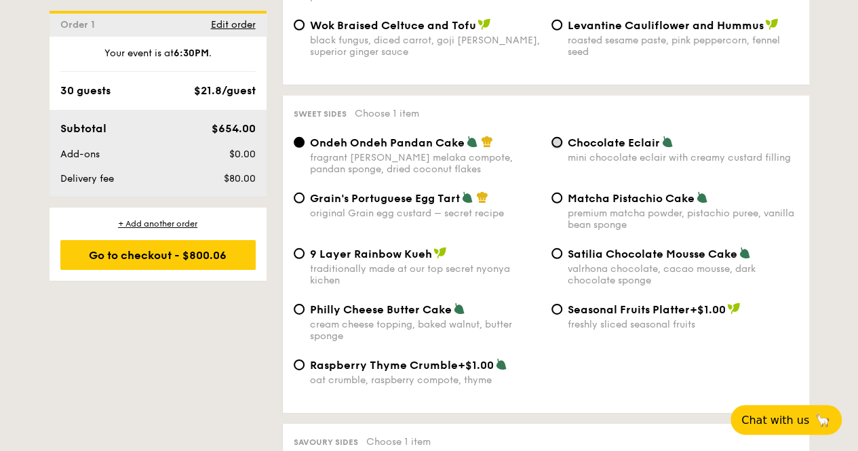
click at [557, 137] on input "Chocolate Eclair mini chocolate eclair with creamy custard filling" at bounding box center [556, 142] width 11 height 11
radio input "true"
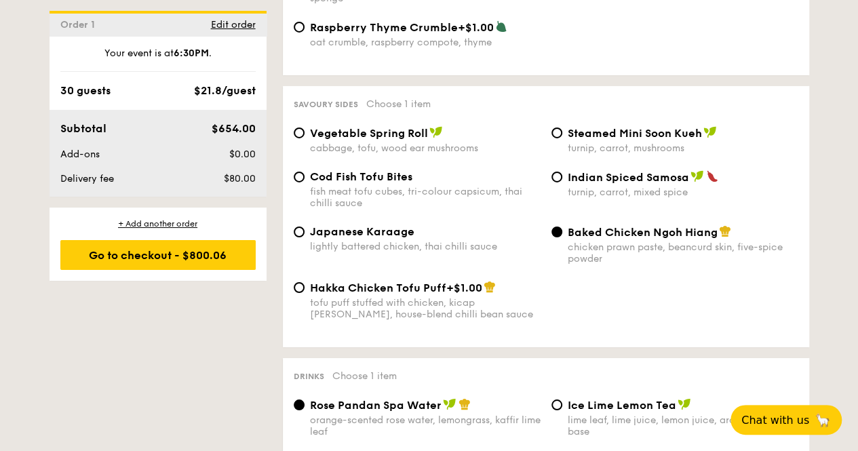
scroll to position [2305, 0]
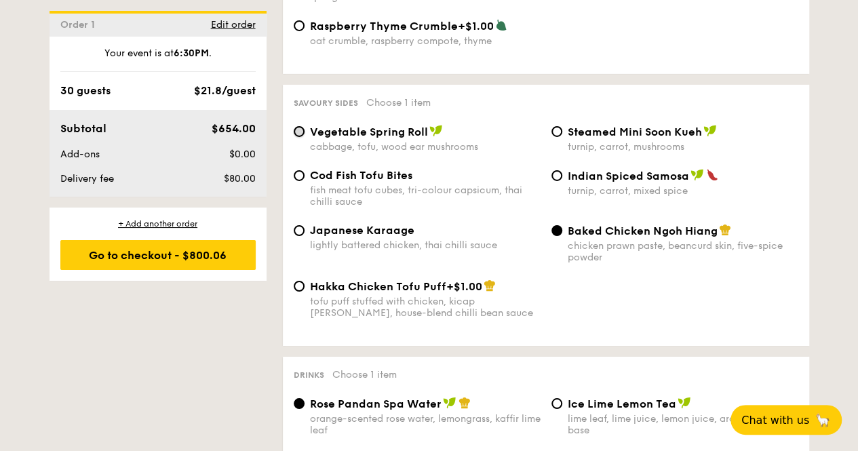
click at [296, 126] on input "Vegetable Spring Roll cabbage, tofu, wood ear mushrooms" at bounding box center [299, 131] width 11 height 11
radio input "true"
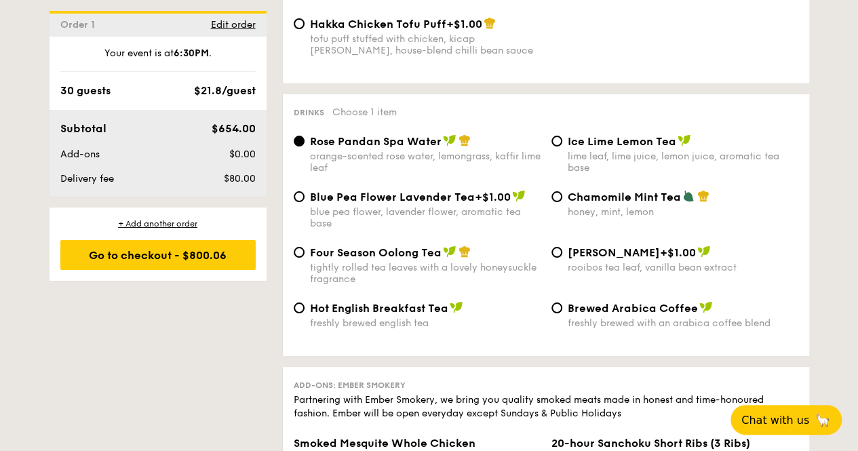
scroll to position [2516, 0]
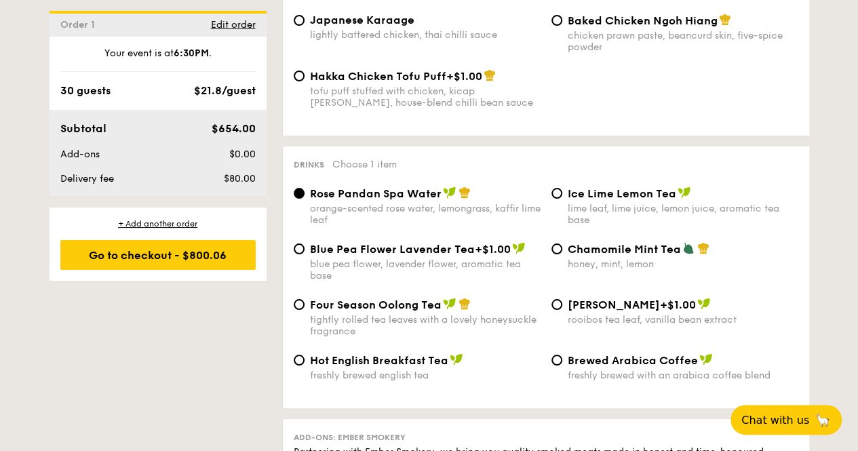
click at [550, 186] on div "Ice Lime Lemon Tea lime leaf, lime juice, lemon juice, aromatic tea base" at bounding box center [675, 205] width 258 height 39
click at [553, 188] on input "Ice Lime Lemon Tea lime leaf, lime juice, lemon juice, aromatic tea base" at bounding box center [556, 193] width 11 height 11
radio input "true"
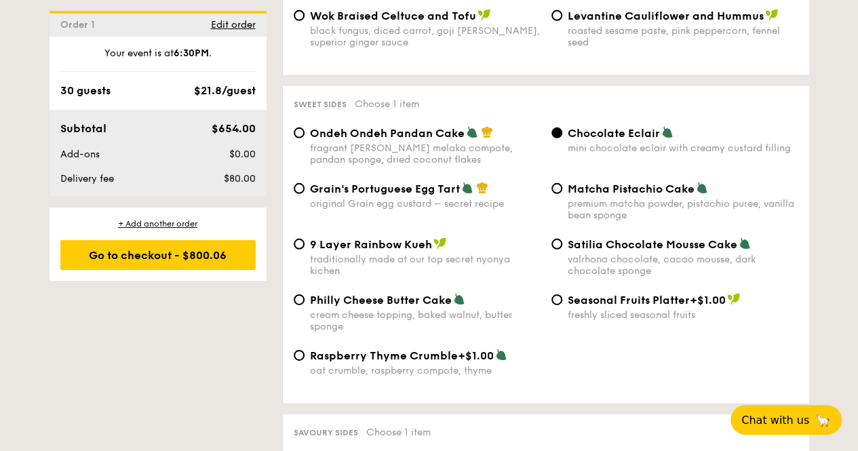
scroll to position [1908, 0]
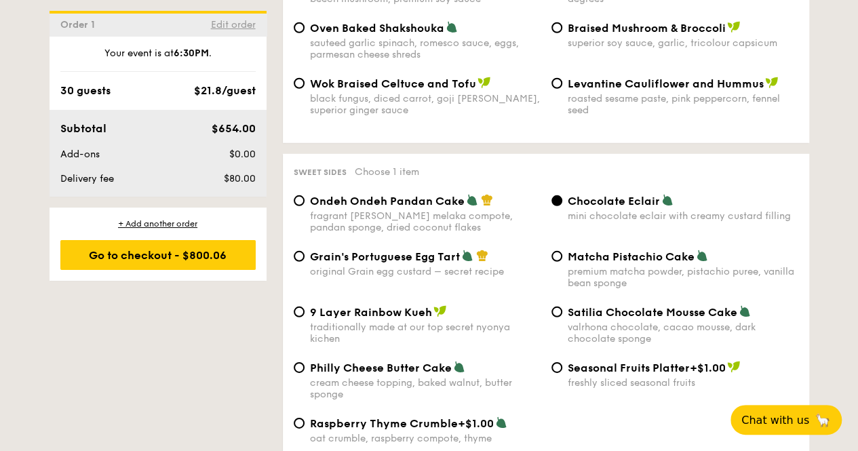
click at [229, 22] on span "Edit order" at bounding box center [233, 25] width 45 height 12
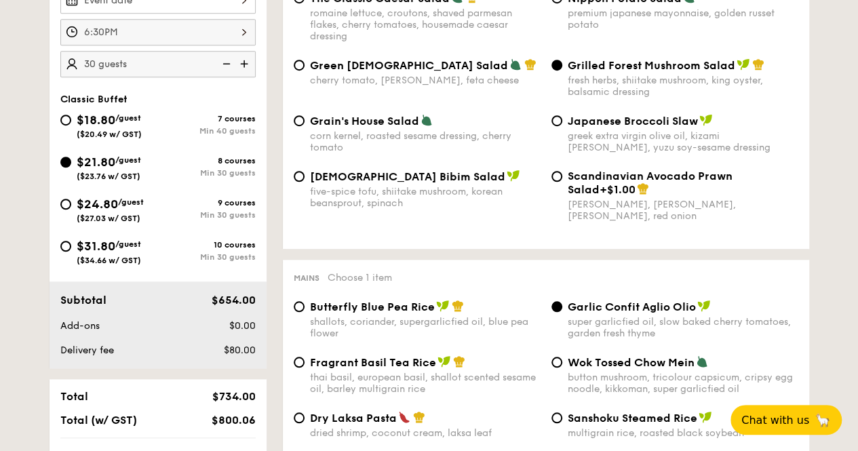
scroll to position [362, 0]
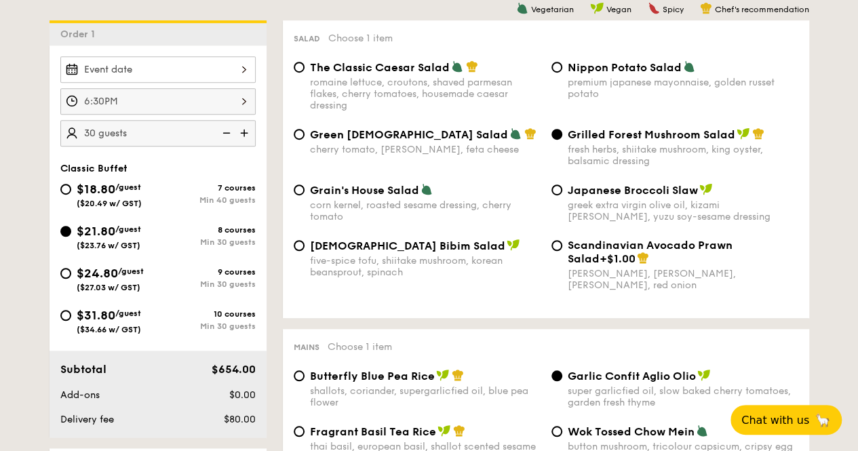
click at [244, 103] on div "6:30PM 12 1 2 3 4 5 6 7 8 9 10 11 00 15 30 45 am pm Cancel OK" at bounding box center [157, 101] width 195 height 26
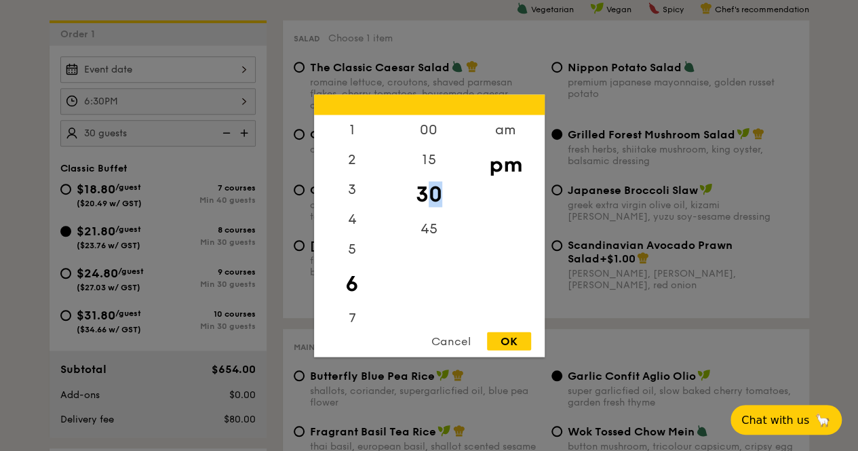
click at [431, 195] on div "30" at bounding box center [429, 193] width 77 height 39
click at [428, 161] on div "15" at bounding box center [429, 163] width 77 height 39
click at [500, 338] on div "OK" at bounding box center [509, 341] width 44 height 18
type input "6:15PM"
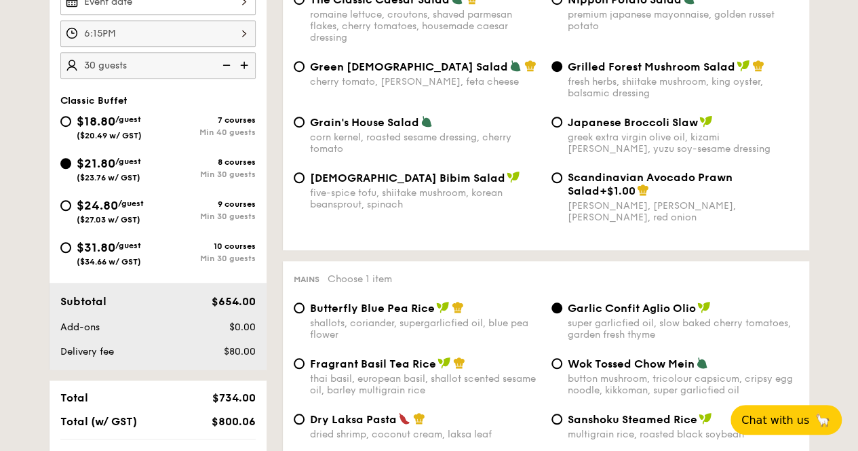
scroll to position [633, 0]
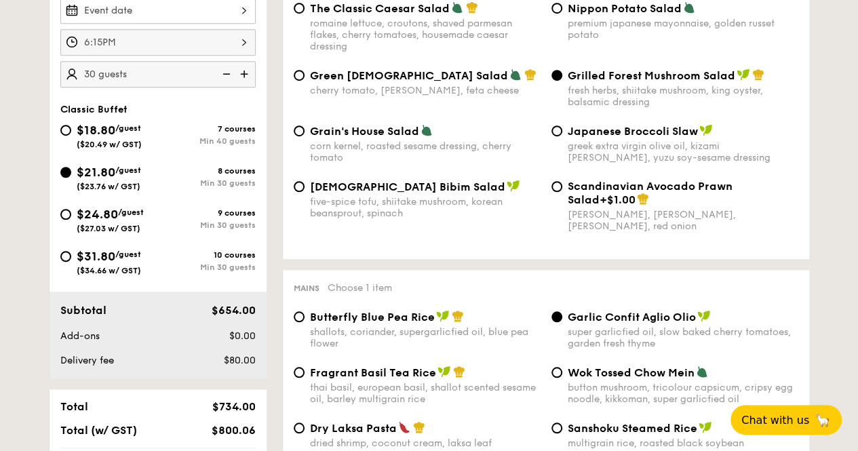
scroll to position [430, 0]
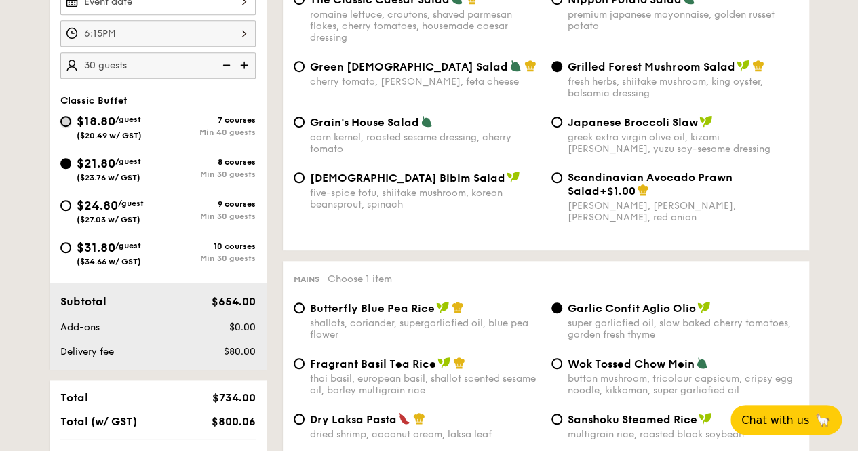
click at [65, 119] on input "$18.80 /guest ($20.49 w/ GST) 7 courses Min 40 guests" at bounding box center [65, 121] width 11 height 11
radio input "true"
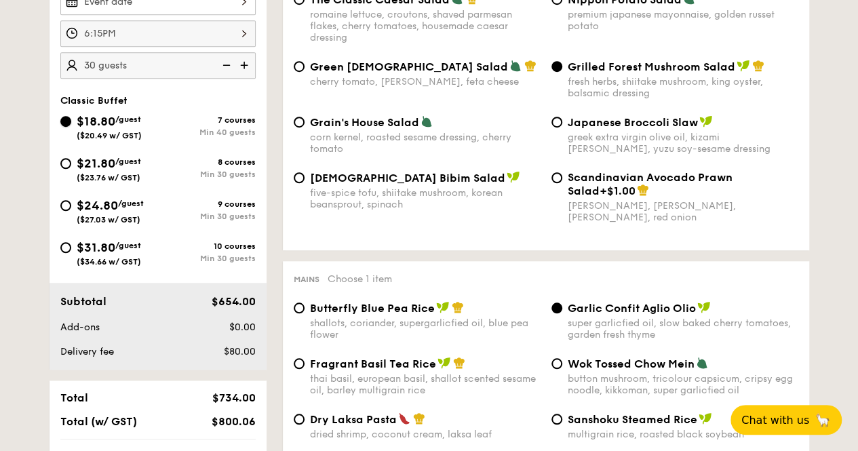
radio input "true"
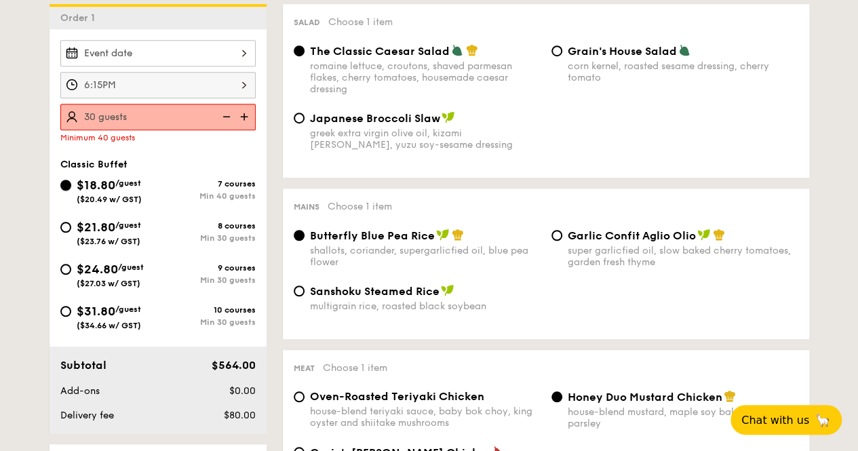
scroll to position [362, 0]
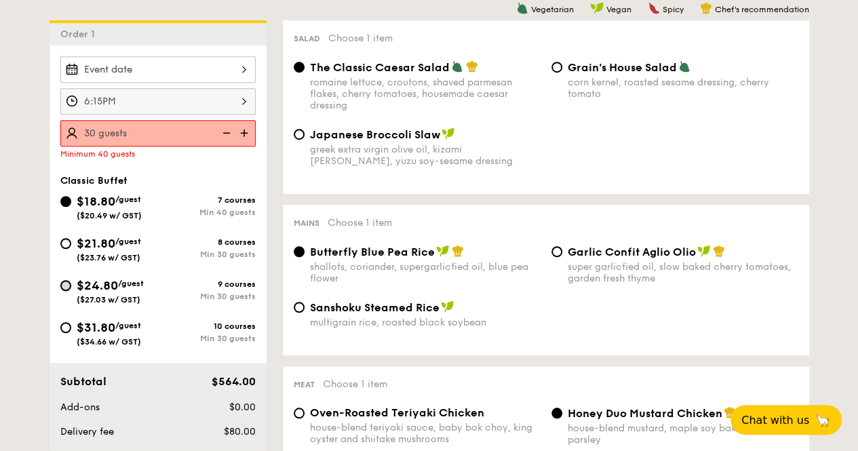
click at [62, 282] on input "$24.80 /guest ($27.03 w/ GST) 9 courses Min 30 guests" at bounding box center [65, 285] width 11 height 11
radio input "true"
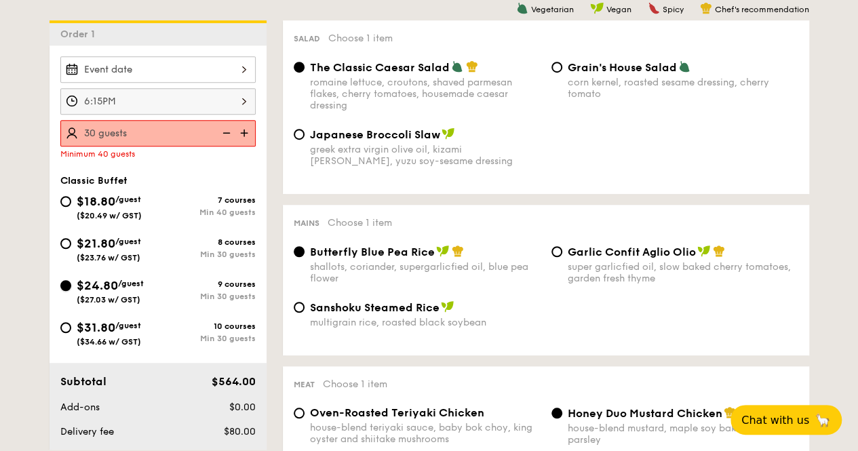
radio input "true"
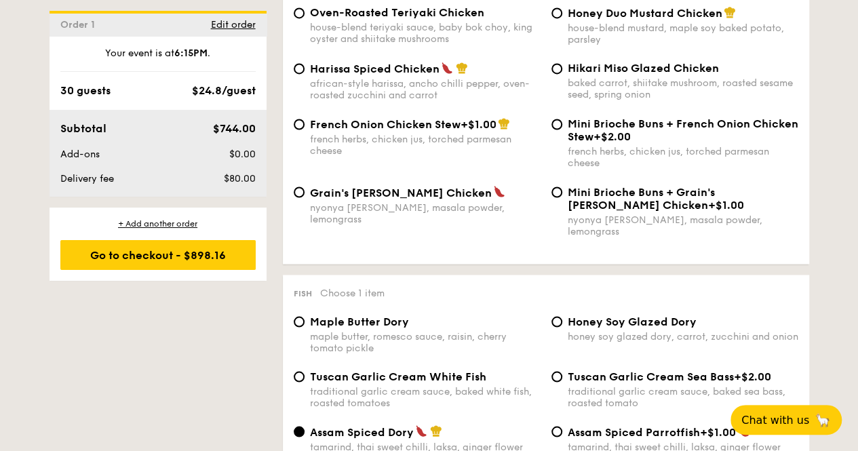
scroll to position [1108, 0]
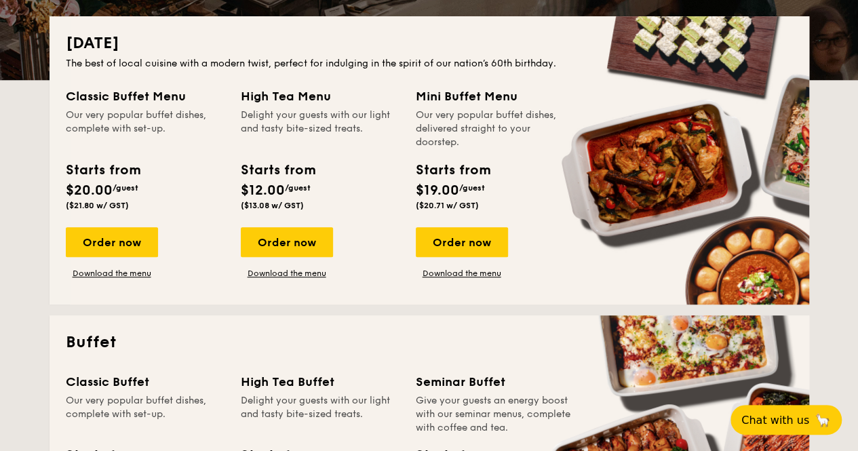
scroll to position [252, 0]
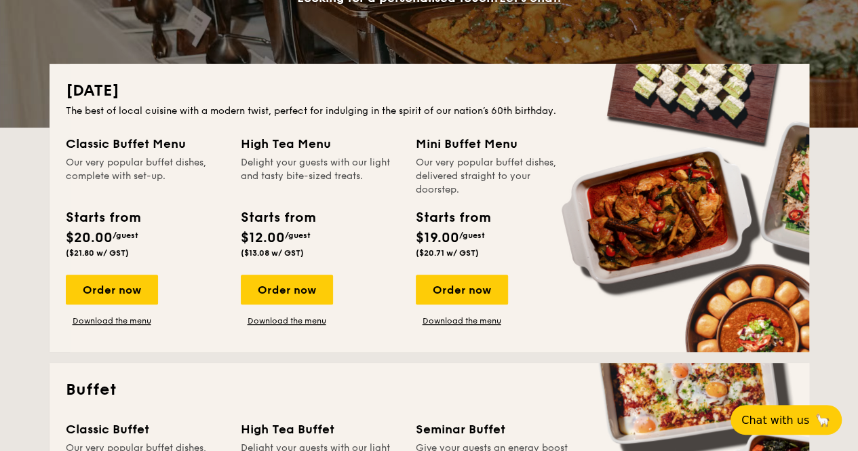
click at [107, 178] on div "Our very popular buffet dishes, complete with set-up." at bounding box center [145, 176] width 159 height 41
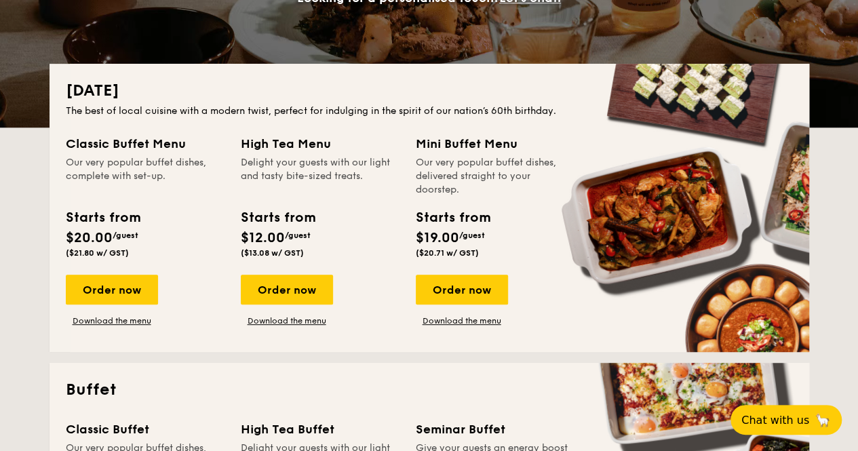
click at [100, 95] on h2 "[DATE]" at bounding box center [429, 91] width 727 height 22
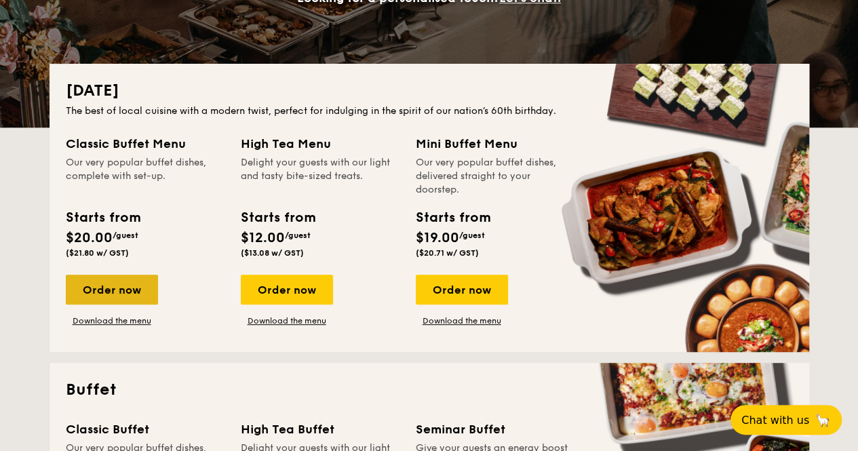
click at [96, 285] on div "Order now" at bounding box center [112, 290] width 92 height 30
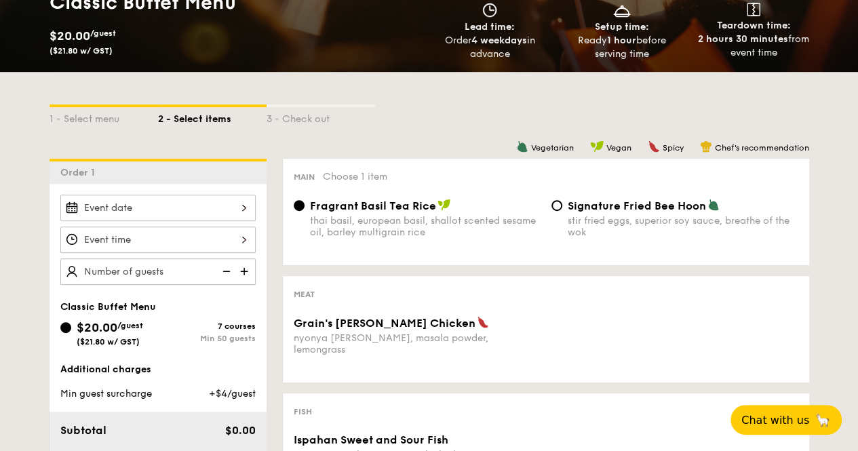
scroll to position [271, 0]
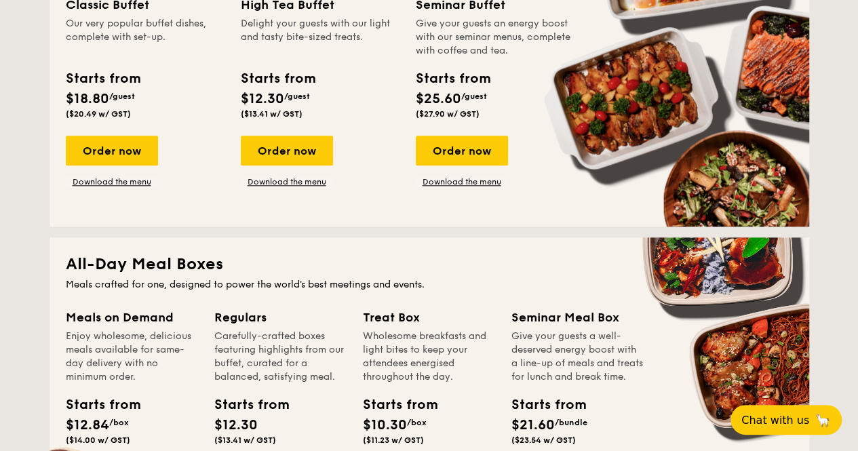
scroll to position [591, 0]
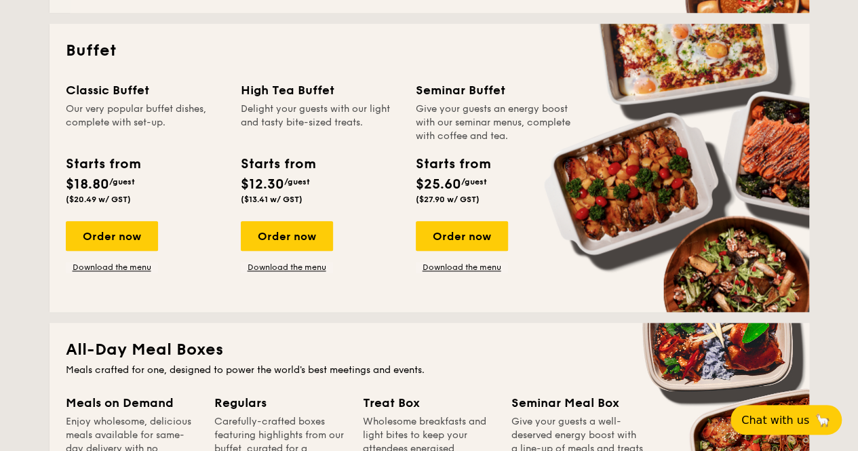
drag, startPoint x: 759, startPoint y: 272, endPoint x: 760, endPoint y: 264, distance: 7.6
click at [760, 269] on div "Classic Buffet Our very popular buffet dishes, complete with set-up. Starts fro…" at bounding box center [429, 188] width 727 height 215
click at [770, 281] on div "Classic Buffet Our very popular buffet dishes, complete with set-up. Starts fro…" at bounding box center [429, 188] width 727 height 215
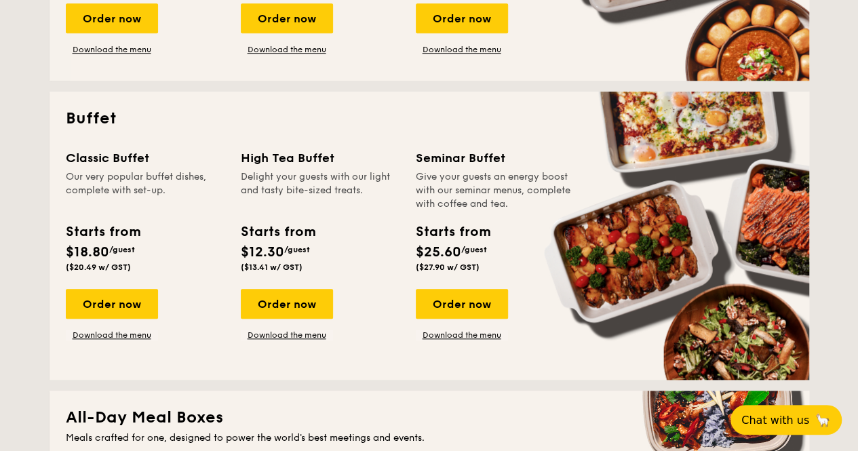
scroll to position [456, 0]
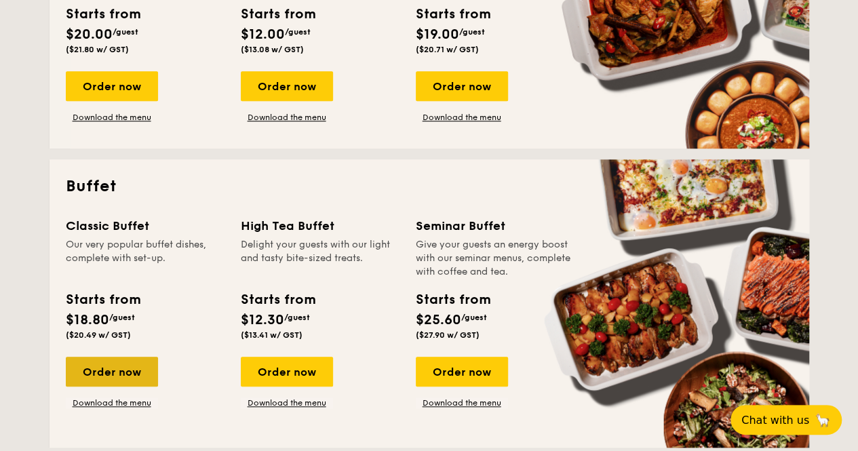
click at [140, 365] on div "Order now" at bounding box center [112, 372] width 92 height 30
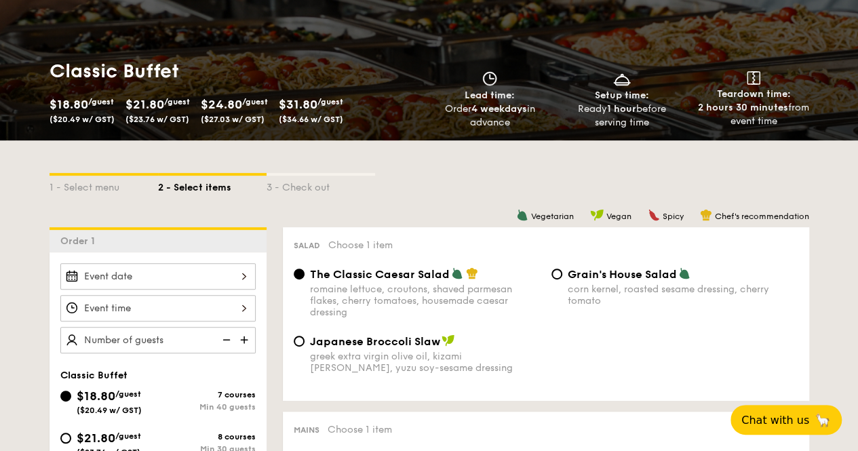
scroll to position [203, 0]
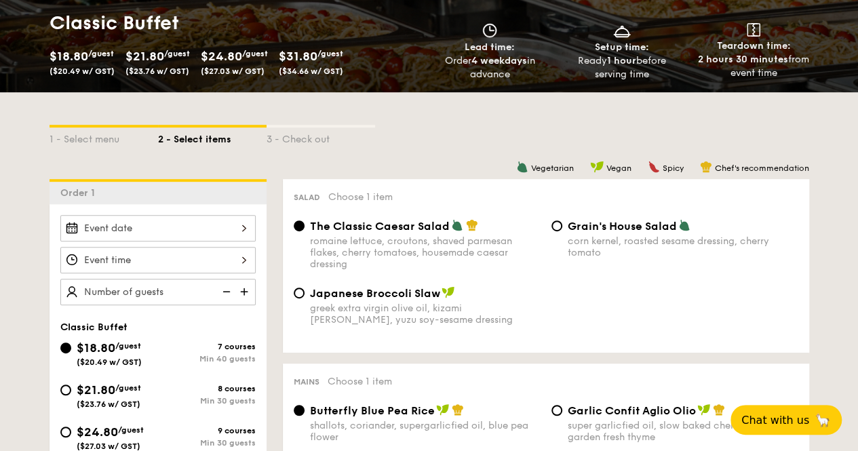
click at [233, 234] on div at bounding box center [157, 228] width 195 height 26
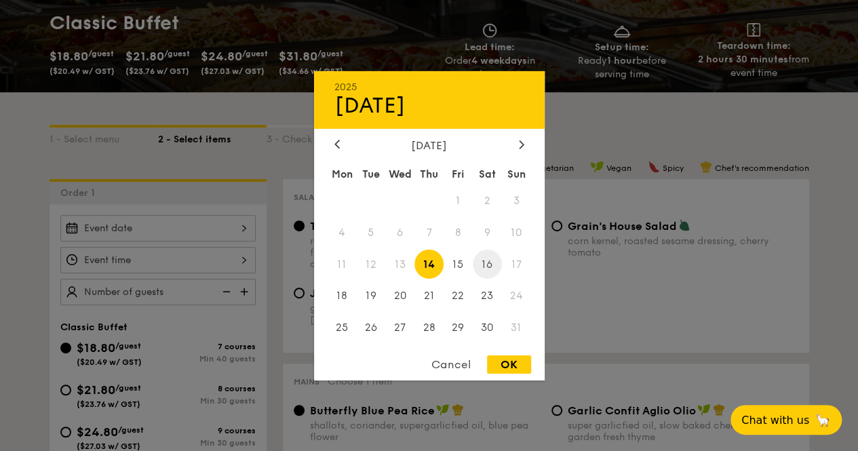
click at [492, 260] on span "16" at bounding box center [487, 264] width 29 height 29
drag, startPoint x: 500, startPoint y: 364, endPoint x: 464, endPoint y: 347, distance: 39.7
click at [501, 364] on div "OK" at bounding box center [509, 364] width 44 height 18
type input "[DATE]"
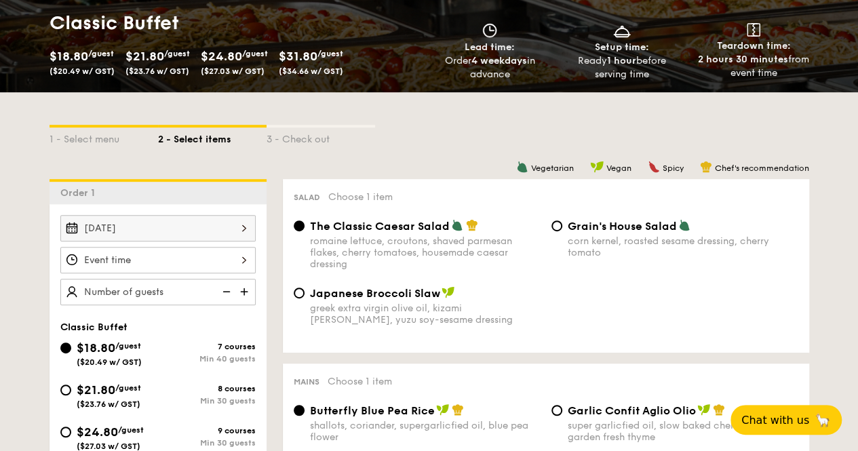
click at [239, 259] on div at bounding box center [157, 260] width 195 height 26
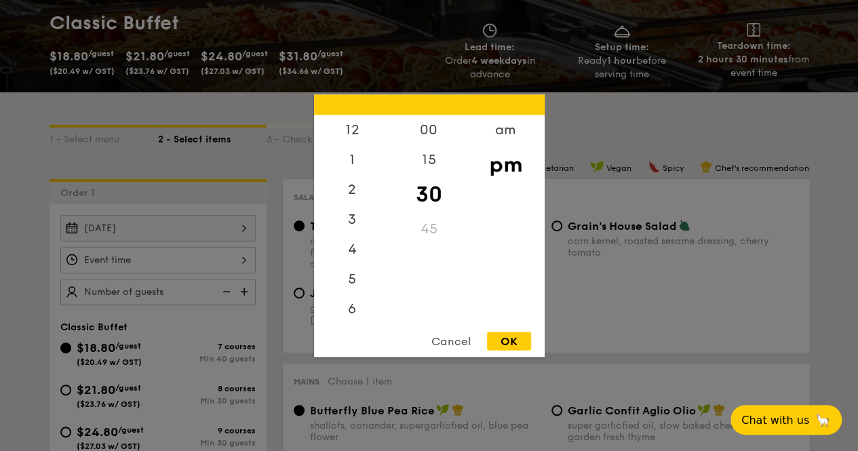
scroll to position [60, 0]
click at [349, 256] on div "6" at bounding box center [352, 253] width 77 height 39
click at [426, 192] on div "30" at bounding box center [429, 193] width 77 height 39
click at [499, 336] on div "OK" at bounding box center [509, 341] width 44 height 18
type input "6:30PM"
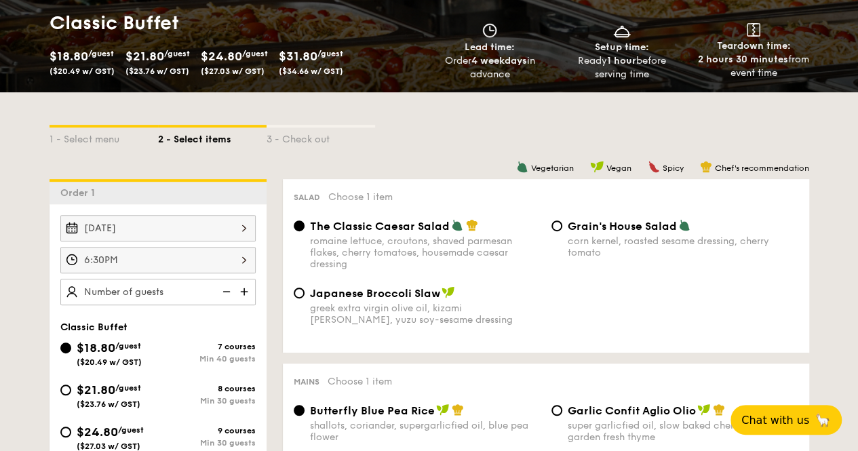
click at [245, 294] on img at bounding box center [245, 292] width 20 height 26
click at [222, 292] on img at bounding box center [225, 292] width 20 height 26
type input "40 guests"
click at [222, 293] on img at bounding box center [225, 292] width 20 height 26
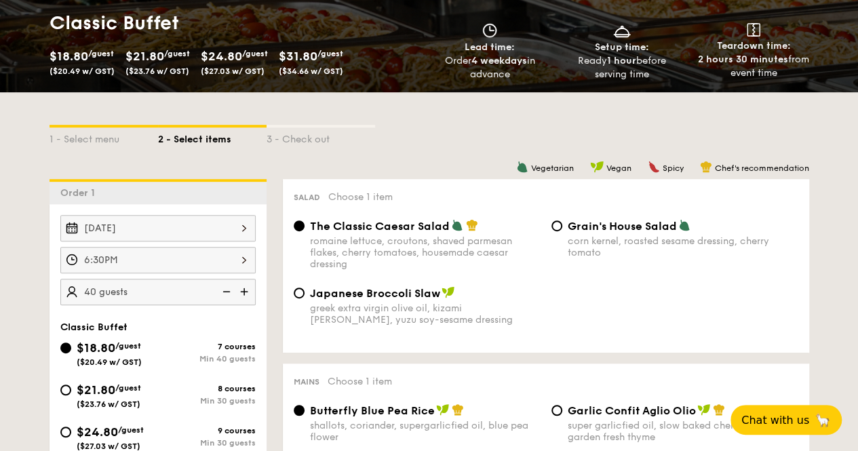
click at [222, 293] on img at bounding box center [225, 292] width 20 height 26
click at [229, 289] on img at bounding box center [225, 292] width 20 height 26
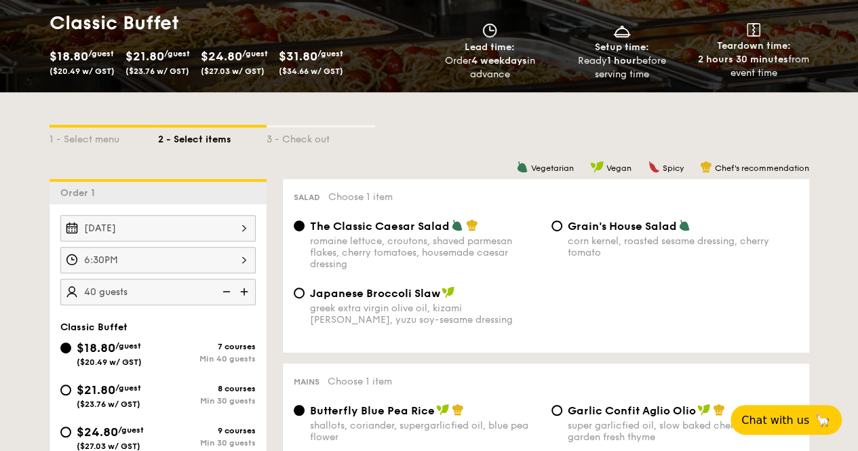
click at [229, 289] on img at bounding box center [225, 292] width 20 height 26
click at [68, 389] on input "$21.80 /guest ($23.76 w/ GST) 8 courses Min 30 guests" at bounding box center [65, 389] width 11 height 11
radio input "true"
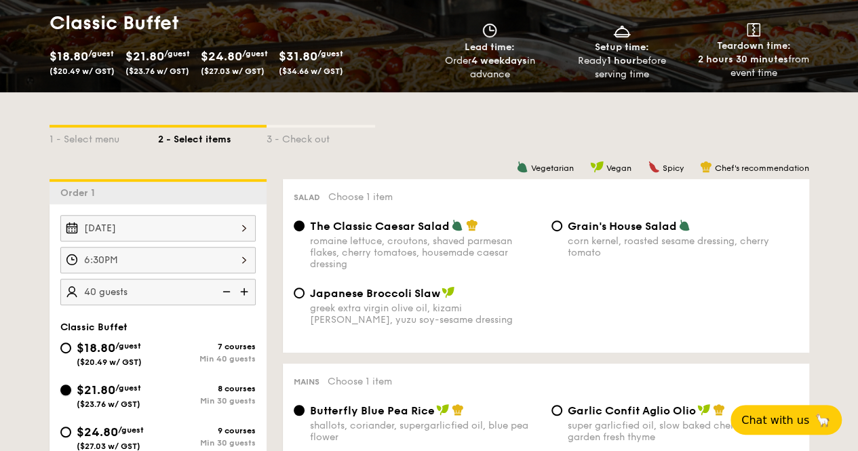
radio input "true"
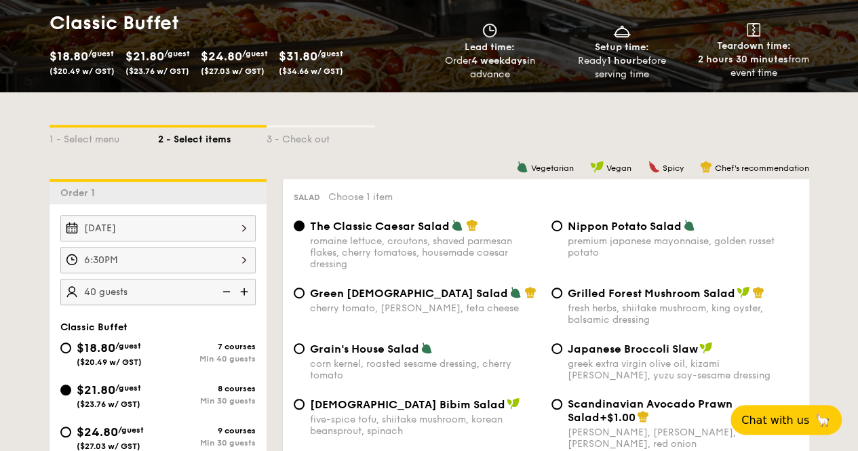
click at [226, 288] on img at bounding box center [225, 292] width 20 height 26
click at [243, 288] on img at bounding box center [245, 292] width 20 height 26
type input "30 guests"
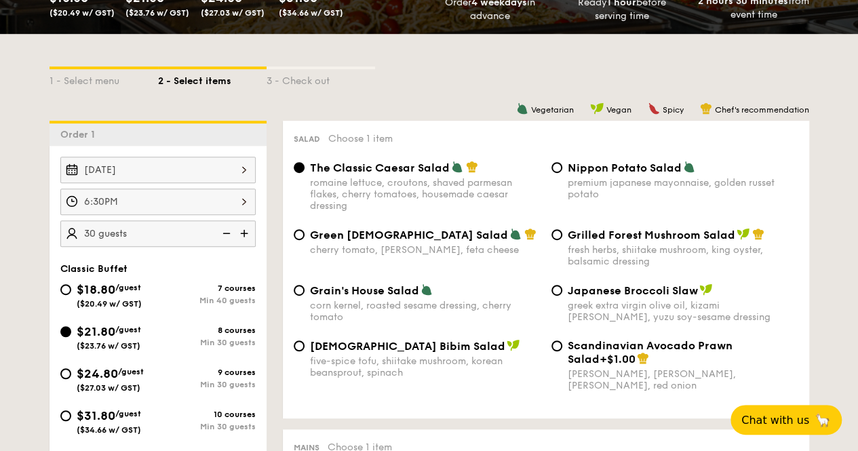
scroll to position [339, 0]
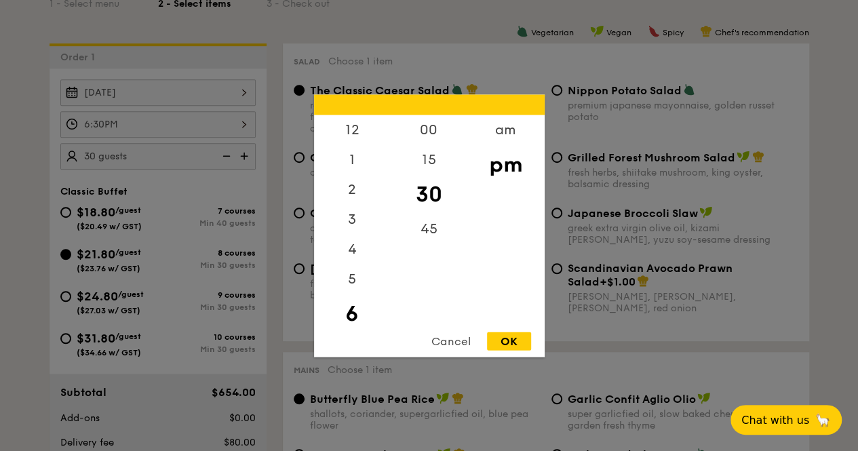
click at [243, 127] on div "6:30PM 12 1 2 3 4 5 6 7 8 9 10 11 00 15 30 45 am pm Cancel OK" at bounding box center [157, 124] width 195 height 26
click at [420, 165] on div "15" at bounding box center [429, 163] width 77 height 39
click at [500, 334] on div "OK" at bounding box center [509, 341] width 44 height 18
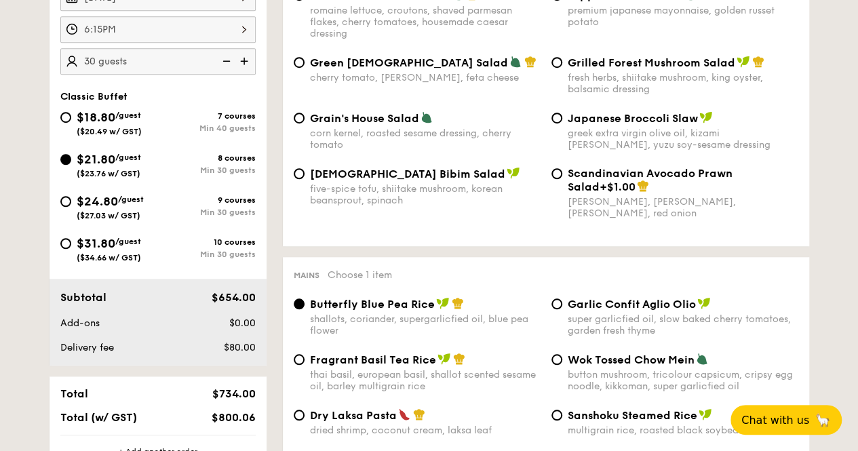
scroll to position [339, 0]
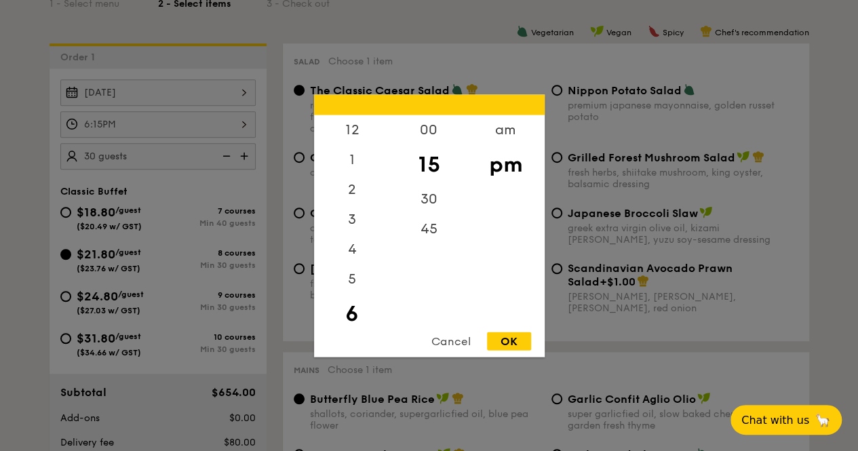
click at [241, 120] on div "6:15PM 12 1 2 3 4 5 6 7 8 9 10 11 00 15 30 45 am pm Cancel OK" at bounding box center [157, 124] width 195 height 26
click at [423, 203] on div "30" at bounding box center [429, 203] width 77 height 39
click at [509, 344] on div "OK" at bounding box center [509, 341] width 44 height 18
type input "6:30PM"
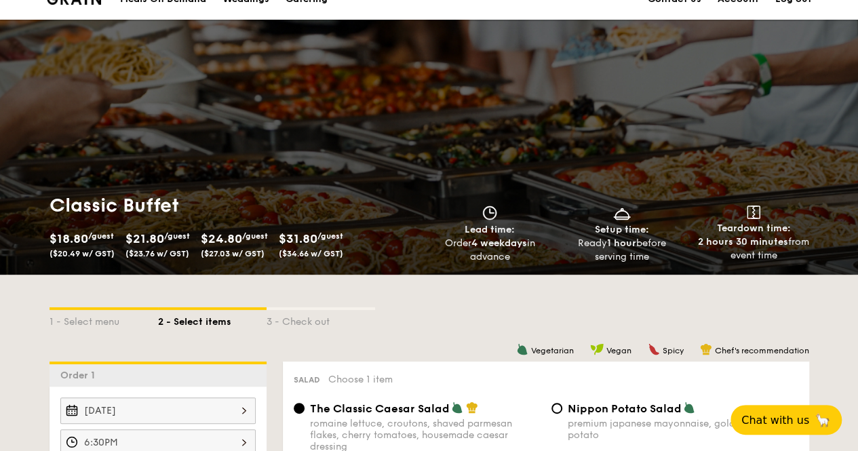
scroll to position [0, 0]
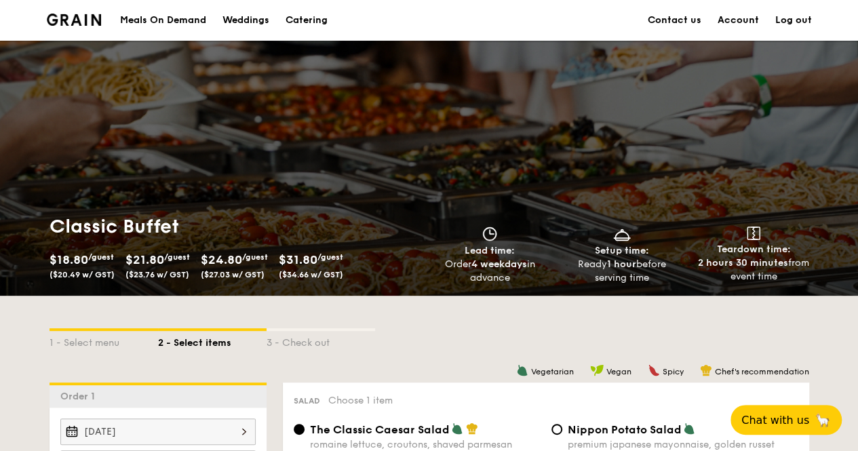
click at [746, 21] on link "Account" at bounding box center [737, 20] width 41 height 41
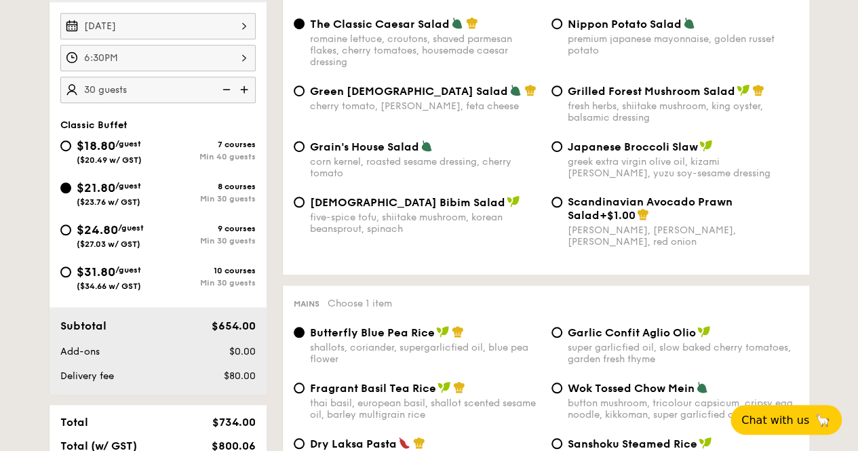
scroll to position [271, 0]
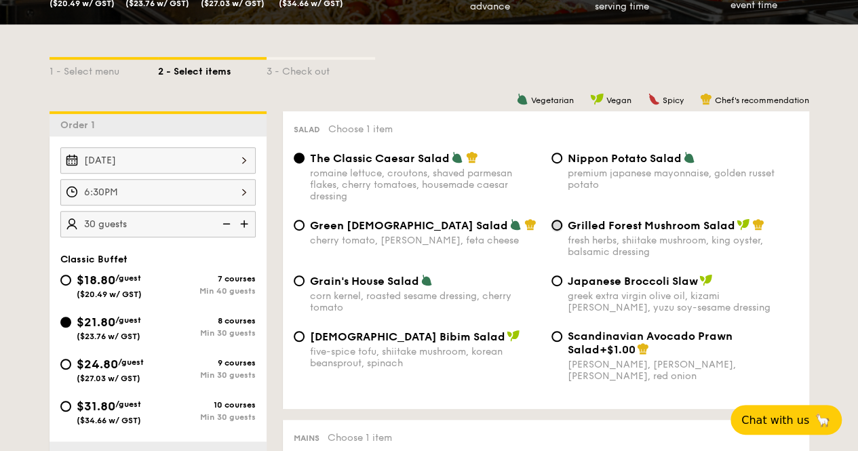
click at [557, 229] on input "Grilled Forest Mushroom Salad fresh herbs, shiitake mushroom, king oyster, bals…" at bounding box center [556, 225] width 11 height 11
radio input "true"
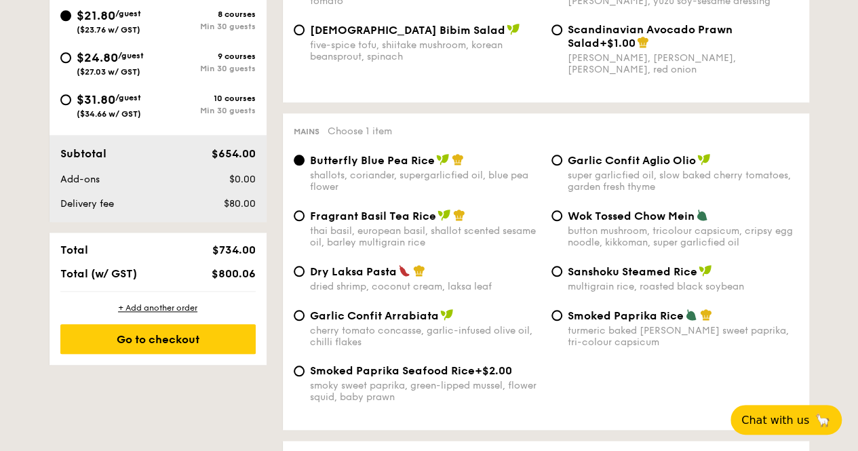
scroll to position [678, 0]
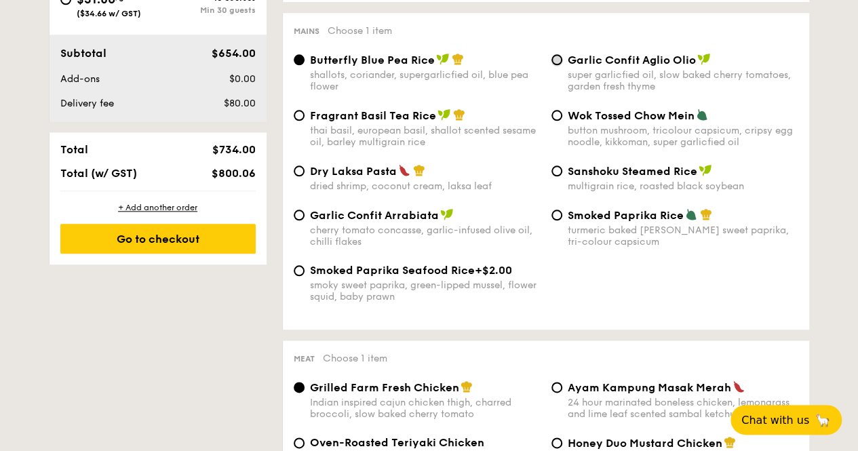
click at [557, 64] on input "Garlic Confit Aglio Olio super garlicfied oil, slow baked cherry tomatoes, gard…" at bounding box center [556, 59] width 11 height 11
radio input "true"
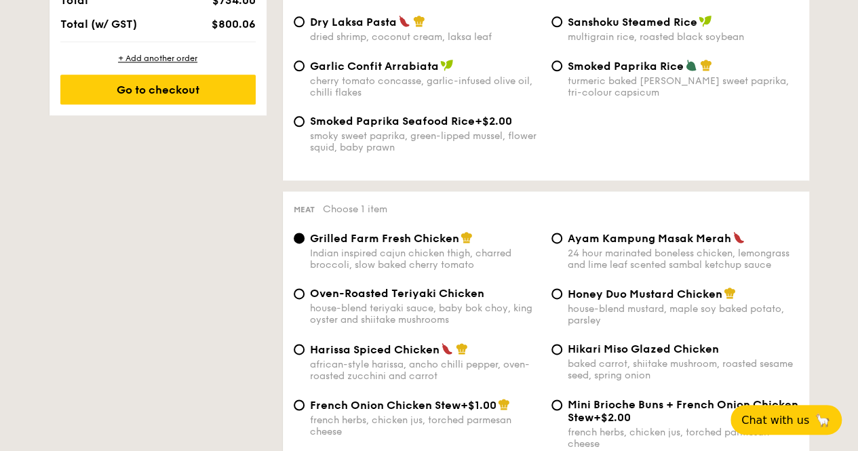
scroll to position [949, 0]
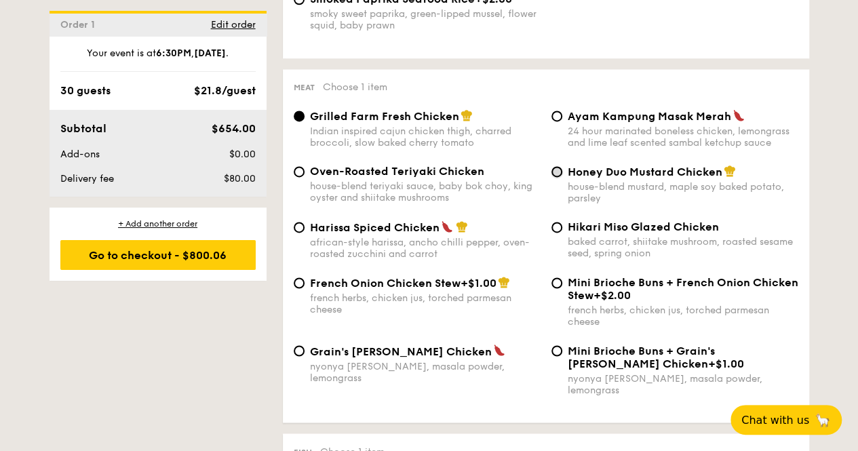
click at [556, 177] on input "Honey Duo Mustard Chicken house-blend mustard, maple soy baked potato, parsley" at bounding box center [556, 171] width 11 height 11
radio input "true"
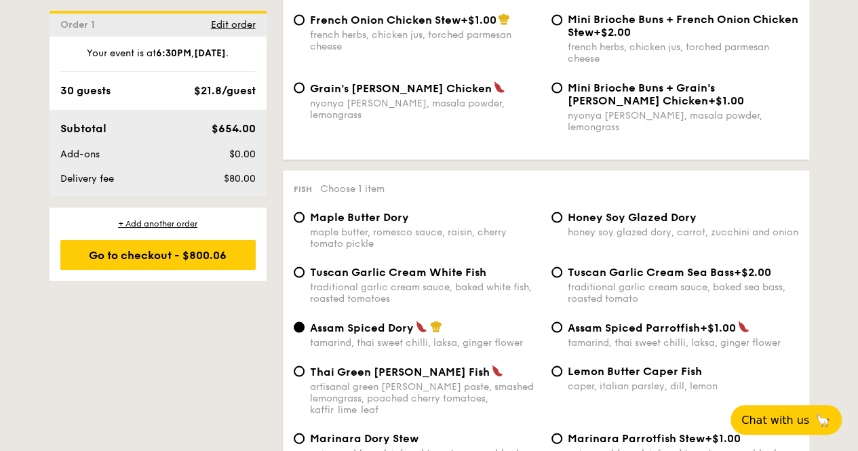
scroll to position [1288, 0]
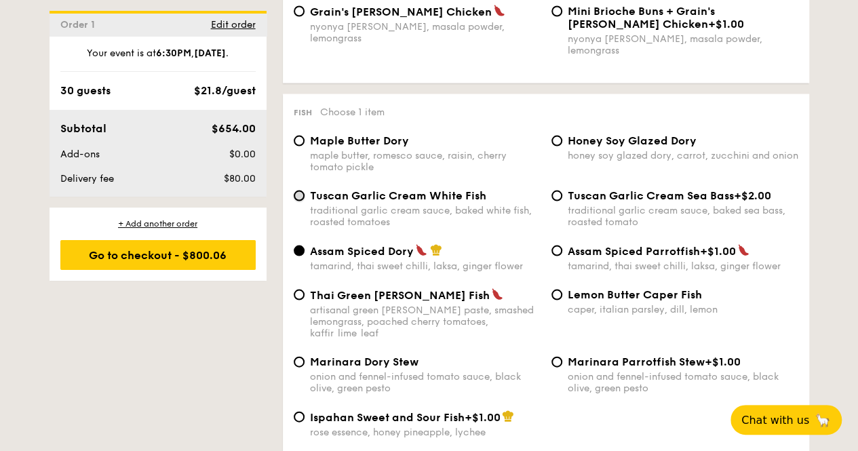
click at [299, 193] on input "Tuscan Garlic Cream White Fish traditional garlic cream sauce, baked white fish…" at bounding box center [299, 196] width 11 height 11
radio input "true"
drag, startPoint x: 311, startPoint y: 192, endPoint x: 484, endPoint y: 196, distance: 173.0
click at [484, 196] on div "Tuscan Garlic Cream White Fish" at bounding box center [425, 195] width 231 height 13
copy span "Tuscan Garlic Cream White Fish"
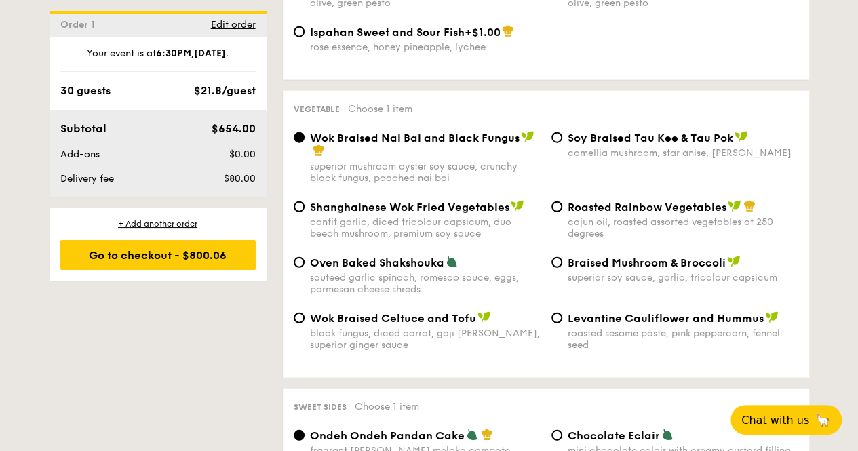
scroll to position [1695, 0]
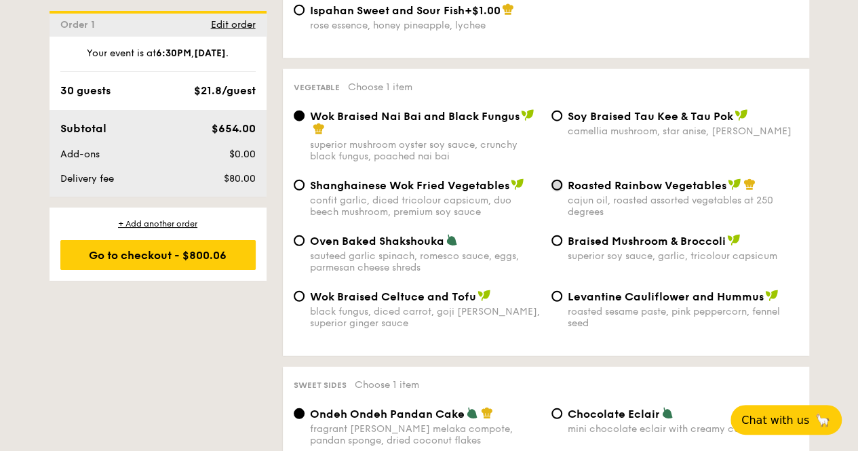
click at [555, 180] on input "Roasted Rainbow Vegetables cajun oil, roasted assorted vegetables at 250 degrees" at bounding box center [556, 185] width 11 height 11
radio input "true"
drag, startPoint x: 566, startPoint y: 174, endPoint x: 728, endPoint y: 176, distance: 162.7
click at [728, 178] on div "Roasted Rainbow Vegetables cajun oil, roasted assorted vegetables at 250 degrees" at bounding box center [675, 197] width 258 height 39
copy span "Roasted Rainbow Vegetables"
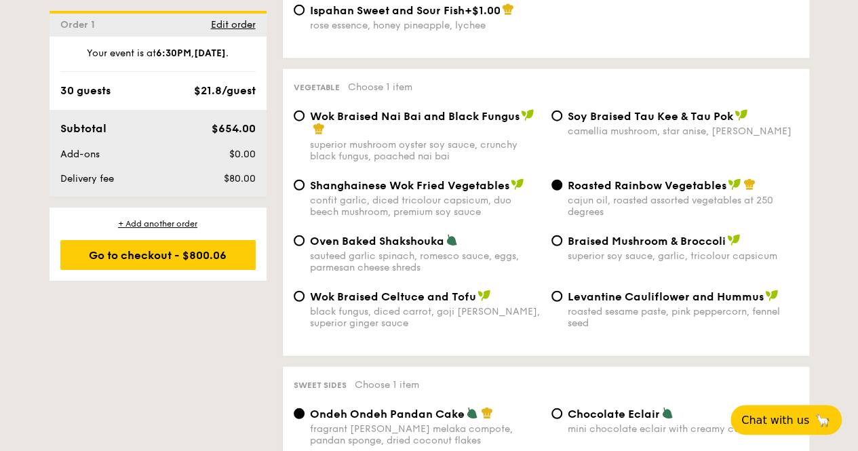
click at [755, 144] on div "Wok Braised Nai Bai and Black Fungus superior mushroom oyster soy sauce, crunch…" at bounding box center [545, 143] width 515 height 69
click at [340, 199] on div "confit garlic, diced tricolour capsicum, duo beech mushroom, premium soy sauce" at bounding box center [425, 206] width 231 height 23
click at [304, 191] on input "Shanghainese Wok Fried Vegetables confit garlic, diced tricolour capsicum, duo …" at bounding box center [299, 185] width 11 height 11
radio input "true"
drag, startPoint x: 314, startPoint y: 170, endPoint x: 488, endPoint y: 177, distance: 174.4
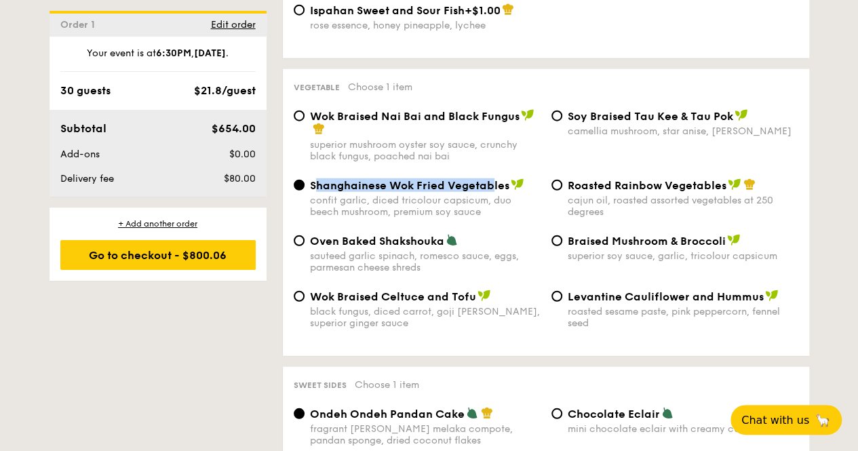
click at [488, 179] on span "Shanghainese Wok Fried Vegetables" at bounding box center [409, 185] width 199 height 13
click at [485, 179] on span "Shanghainese Wok Fried Vegetables" at bounding box center [409, 185] width 199 height 13
click at [304, 180] on input "Shanghainese Wok Fried Vegetables confit garlic, diced tricolour capsicum, duo …" at bounding box center [299, 185] width 11 height 11
drag, startPoint x: 308, startPoint y: 174, endPoint x: 510, endPoint y: 174, distance: 202.1
click at [510, 178] on div "Shanghainese Wok Fried Vegetables confit garlic, diced tricolour capsicum, duo …" at bounding box center [417, 197] width 258 height 39
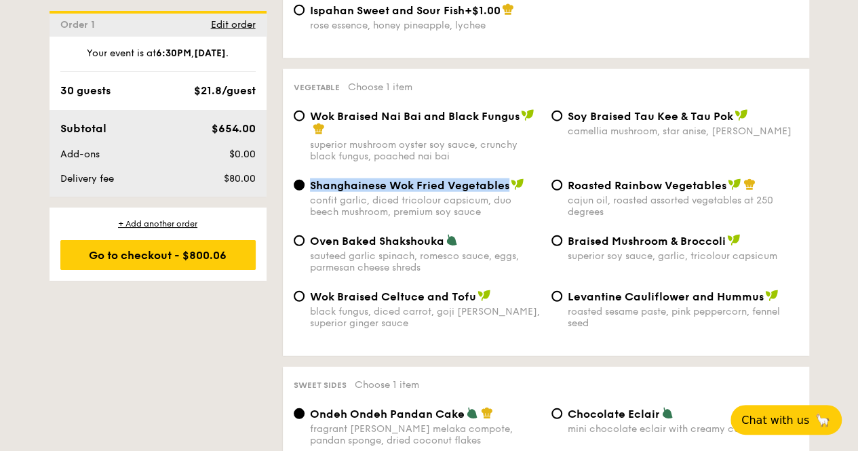
copy span "Shanghainese Wok Fried Vegetables"
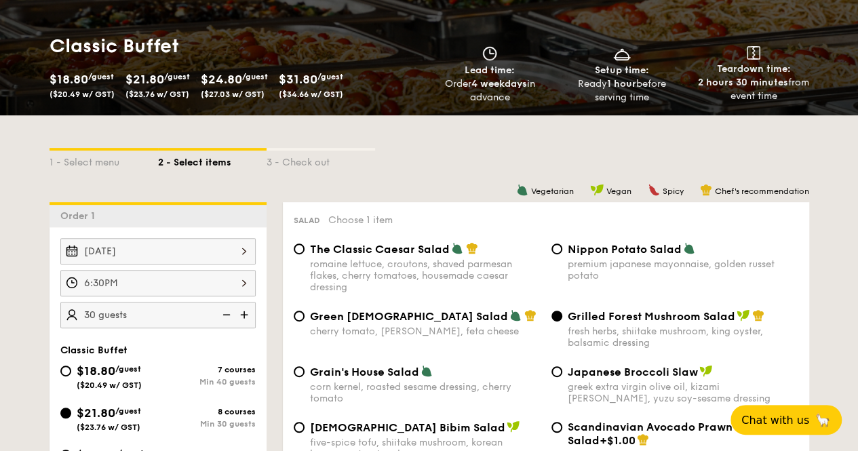
scroll to position [203, 0]
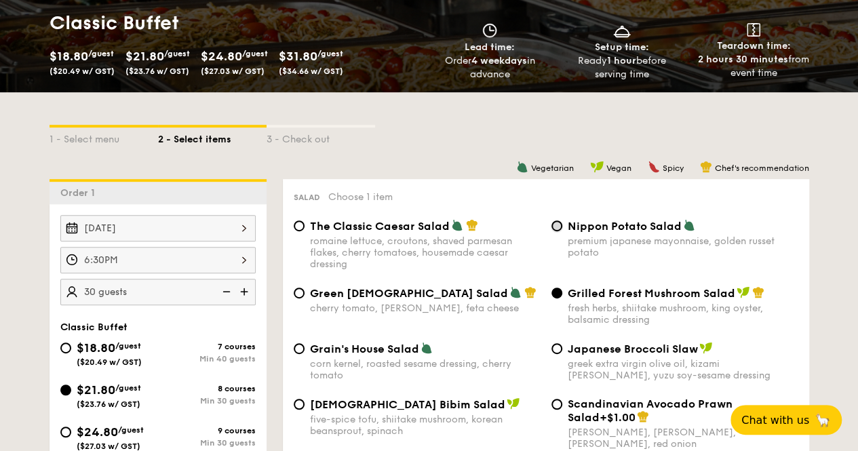
click at [557, 230] on input "Nippon Potato Salad premium japanese mayonnaise, golden russet potato" at bounding box center [556, 225] width 11 height 11
radio input "true"
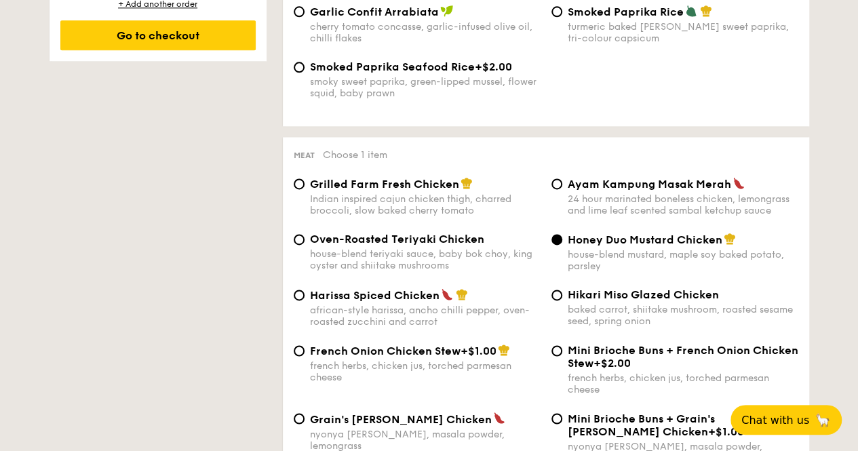
scroll to position [1017, 0]
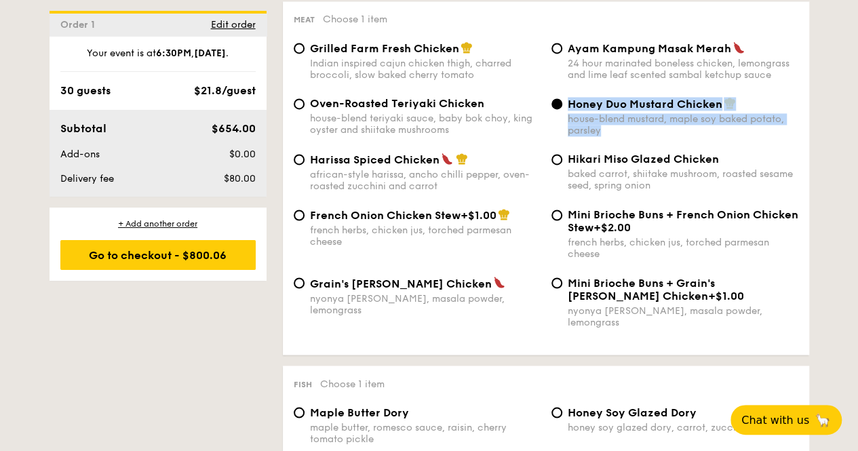
drag, startPoint x: 570, startPoint y: 108, endPoint x: 705, endPoint y: 130, distance: 136.7
click at [724, 136] on label "Honey Duo Mustard Chicken house-blend mustard, maple soy baked potato, parsley" at bounding box center [674, 129] width 247 height 13
copy div "Honey Duo Mustard Chicken house-blend mustard, maple soy baked potato, parsley"
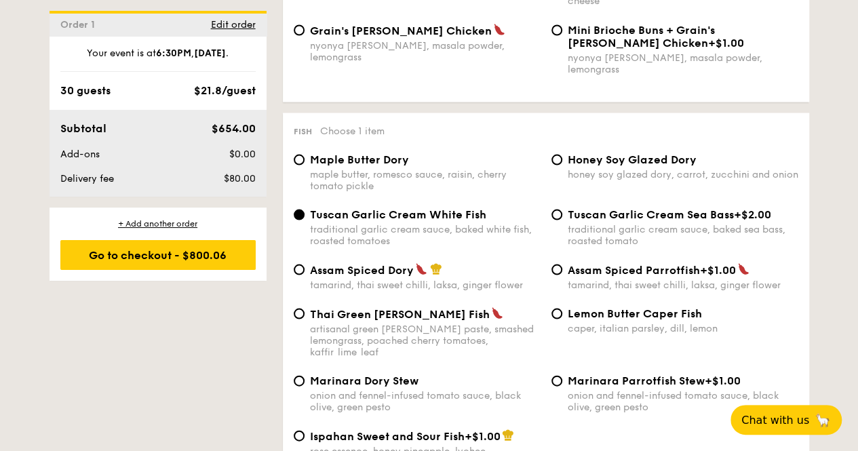
scroll to position [1288, 0]
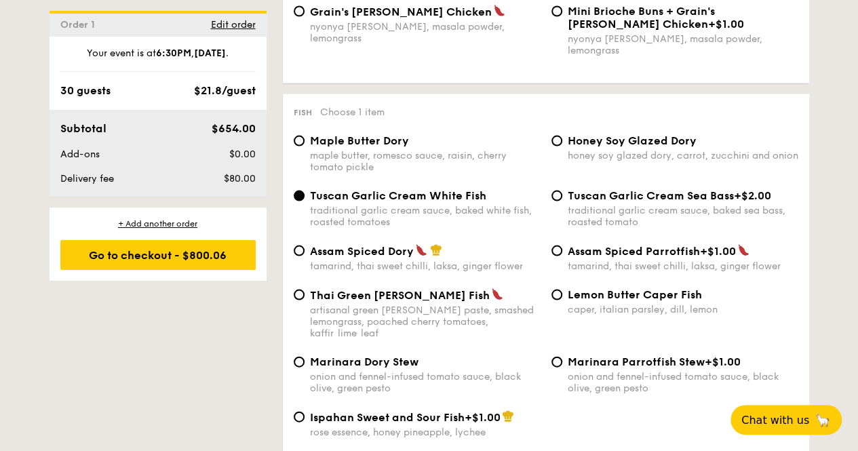
click at [601, 424] on div "Ispahan Sweet and Sour Fish +$1.00 rose essence, honey pineapple, lychee" at bounding box center [545, 432] width 515 height 44
drag, startPoint x: 313, startPoint y: 186, endPoint x: 477, endPoint y: 193, distance: 164.9
click at [477, 193] on span "Tuscan Garlic Cream White Fish" at bounding box center [398, 195] width 176 height 13
drag, startPoint x: 591, startPoint y: 412, endPoint x: 511, endPoint y: 302, distance: 135.5
click at [591, 412] on div "Ispahan Sweet and Sour Fish +$1.00 rose essence, honey pineapple, lychee" at bounding box center [545, 432] width 515 height 44
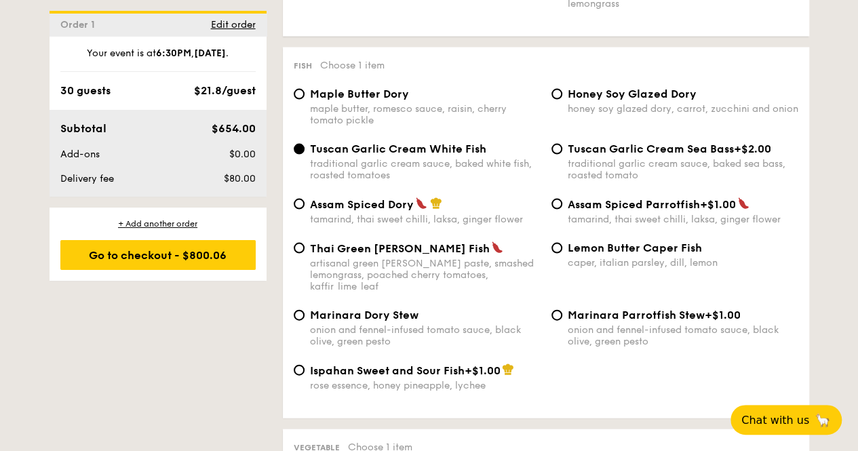
scroll to position [1356, 0]
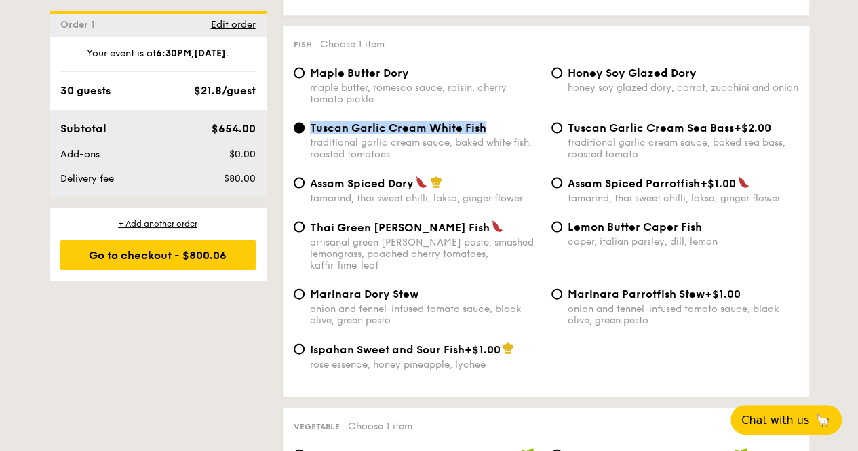
drag, startPoint x: 311, startPoint y: 127, endPoint x: 504, endPoint y: 127, distance: 193.2
click at [504, 127] on div "Tuscan Garlic Cream White Fish" at bounding box center [425, 127] width 231 height 13
drag, startPoint x: 313, startPoint y: 70, endPoint x: 431, endPoint y: 68, distance: 118.0
click at [431, 68] on div "Maple Butter Dory" at bounding box center [425, 72] width 231 height 13
click at [303, 123] on input "Tuscan Garlic Cream White Fish traditional garlic cream sauce, baked white fish…" at bounding box center [299, 128] width 11 height 11
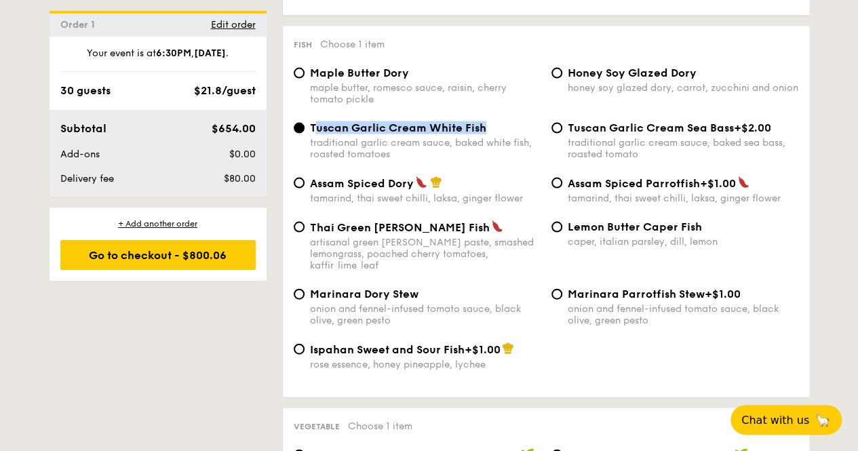
drag, startPoint x: 314, startPoint y: 123, endPoint x: 503, endPoint y: 128, distance: 189.3
click at [503, 128] on div "Tuscan Garlic Cream White Fish" at bounding box center [425, 127] width 231 height 13
click at [362, 126] on span "Tuscan Garlic Cream White Fish" at bounding box center [398, 127] width 176 height 13
click at [304, 126] on input "Tuscan Garlic Cream White Fish traditional garlic cream sauce, baked white fish…" at bounding box center [299, 128] width 11 height 11
drag, startPoint x: 309, startPoint y: 119, endPoint x: 483, endPoint y: 123, distance: 173.6
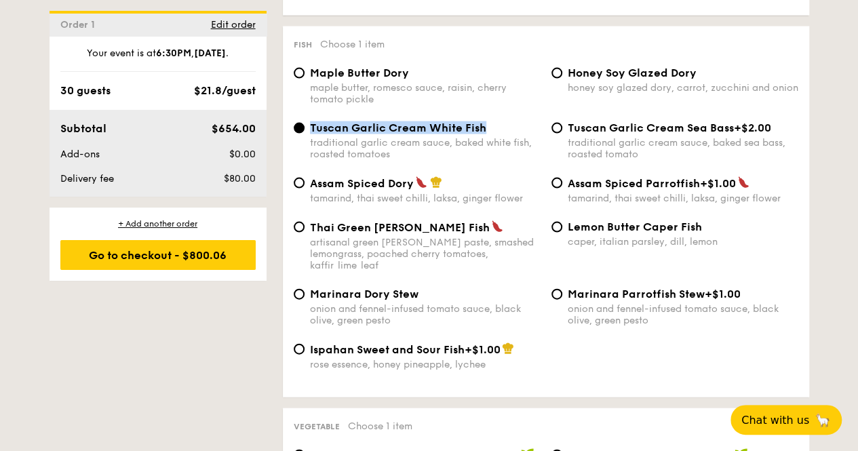
click at [483, 123] on span "Tuscan Garlic Cream White Fish" at bounding box center [398, 127] width 176 height 13
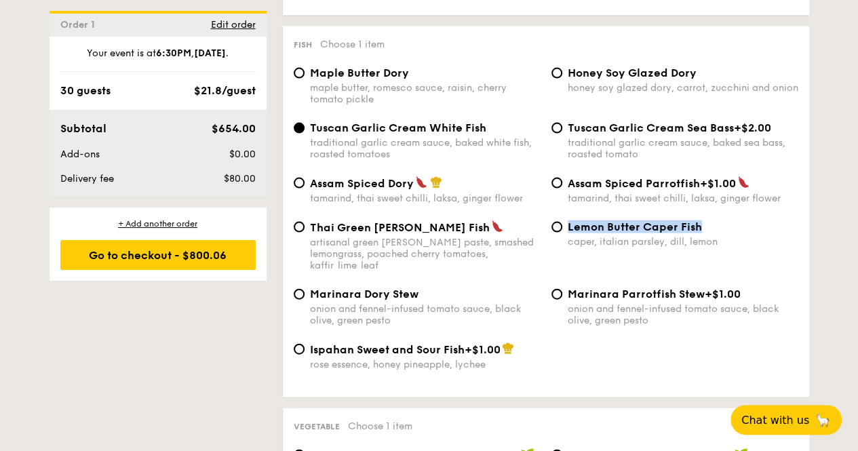
drag, startPoint x: 566, startPoint y: 222, endPoint x: 723, endPoint y: 224, distance: 157.3
click at [723, 224] on div "Lemon Butter Caper Fish caper, italian parsley, dill, lemon" at bounding box center [675, 233] width 258 height 27
click at [612, 342] on div "Ispahan Sweet and Sour Fish +$1.00 rose essence, honey pineapple, lychee" at bounding box center [545, 364] width 515 height 44
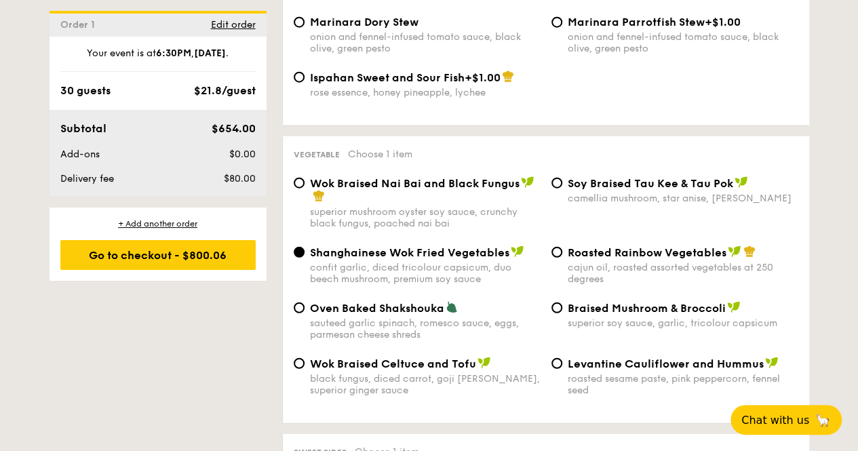
scroll to position [1695, 0]
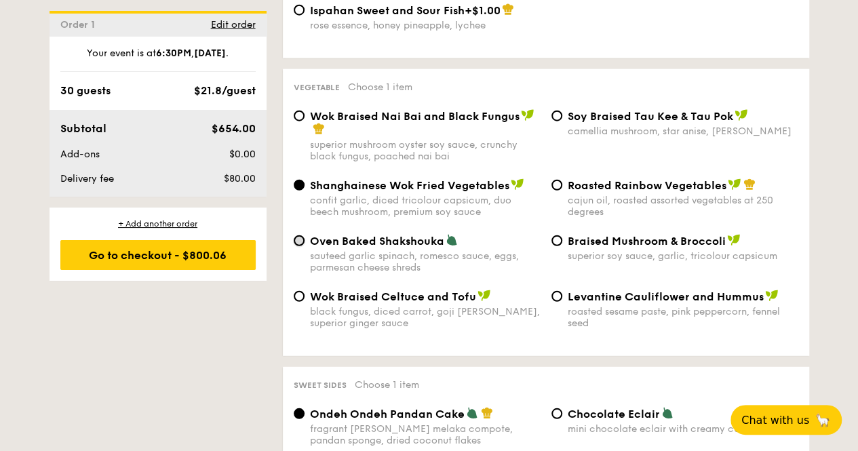
click at [301, 235] on input "Oven Baked Shakshouka sauteed garlic spinach, romesco sauce, eggs, parmesan che…" at bounding box center [299, 240] width 11 height 11
radio input "true"
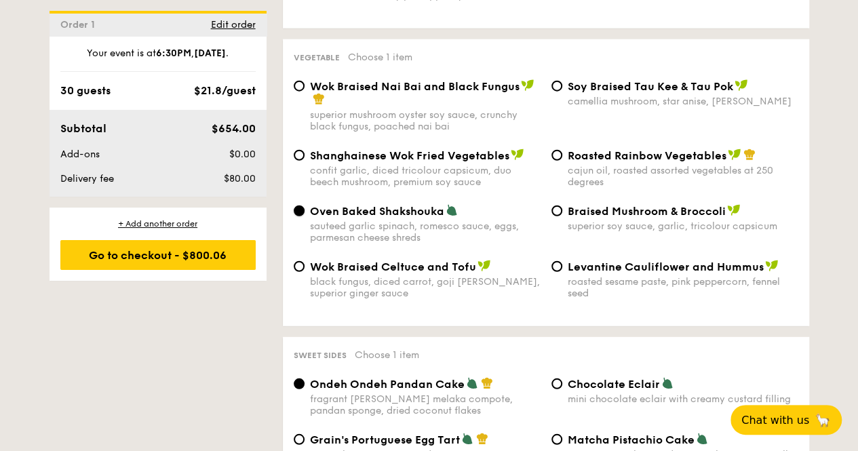
scroll to position [1764, 0]
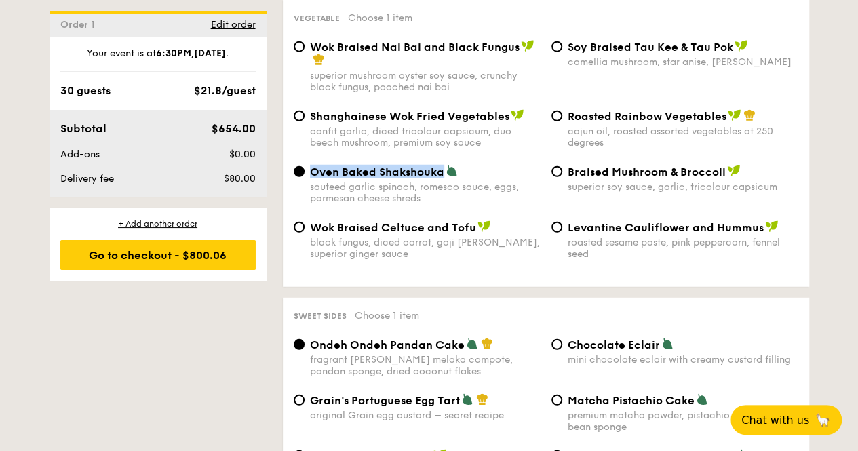
drag, startPoint x: 312, startPoint y: 160, endPoint x: 444, endPoint y: 163, distance: 132.3
click at [444, 165] on div "Oven Baked Shakshouka" at bounding box center [425, 172] width 231 height 14
click at [483, 181] on div "sauteed garlic spinach, romesco sauce, eggs, parmesan cheese shreds" at bounding box center [425, 192] width 231 height 23
click at [304, 177] on input "Oven Baked Shakshouka sauteed garlic spinach, romesco sauce, eggs, parmesan che…" at bounding box center [299, 171] width 11 height 11
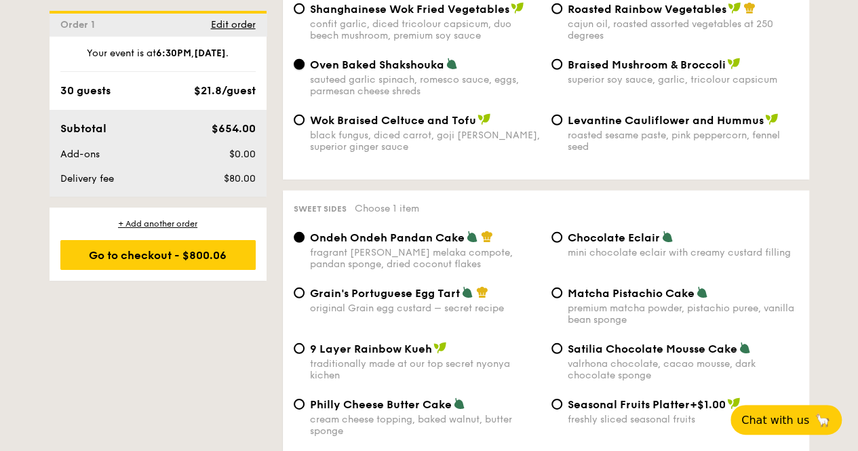
scroll to position [1968, 0]
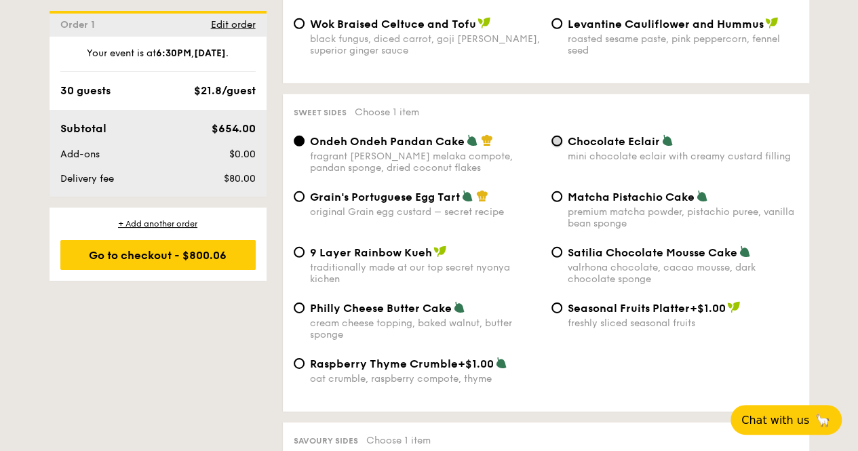
click at [555, 136] on input "Chocolate Eclair mini chocolate eclair with creamy custard filling" at bounding box center [556, 141] width 11 height 11
radio input "true"
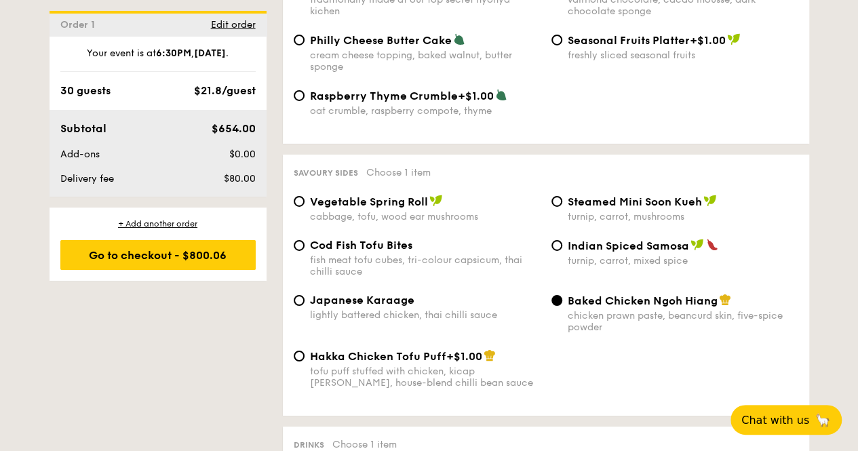
scroll to position [2239, 0]
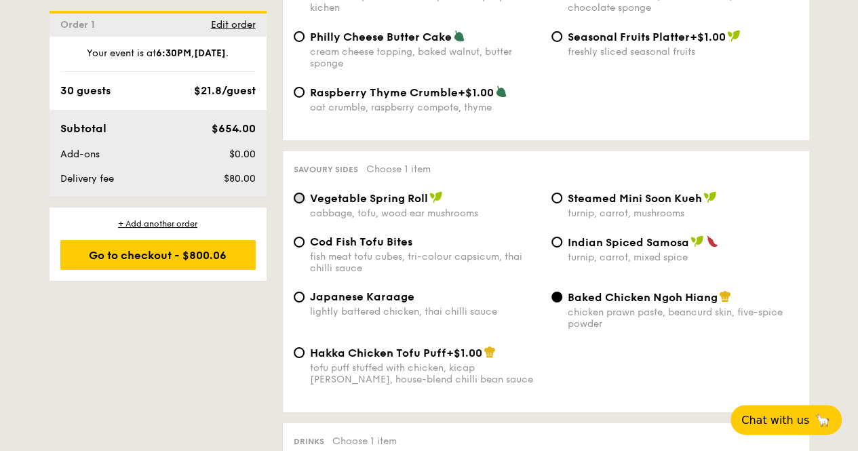
click at [297, 193] on input "Vegetable Spring Roll cabbage, tofu, wood ear mushrooms" at bounding box center [299, 198] width 11 height 11
radio input "true"
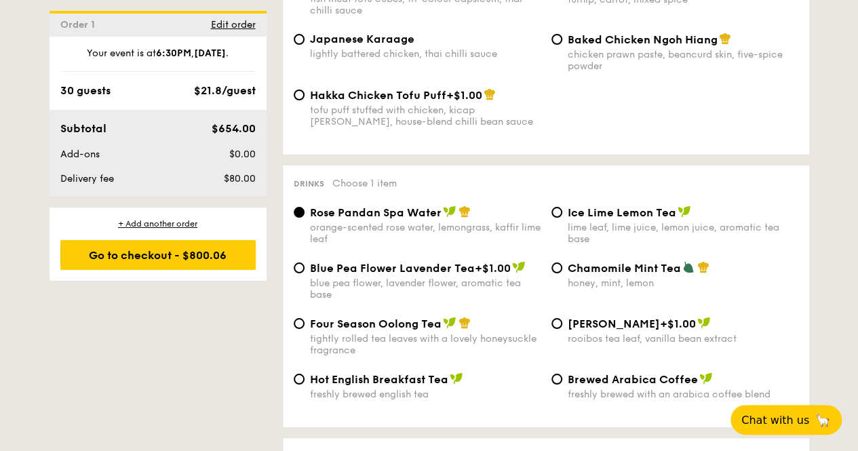
scroll to position [2578, 0]
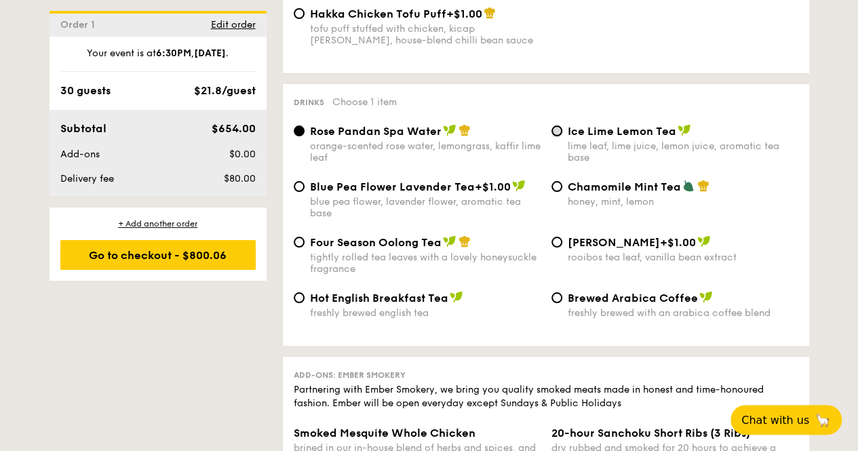
click at [553, 125] on input "Ice Lime Lemon Tea lime leaf, lime juice, lemon juice, aromatic tea base" at bounding box center [556, 130] width 11 height 11
radio input "true"
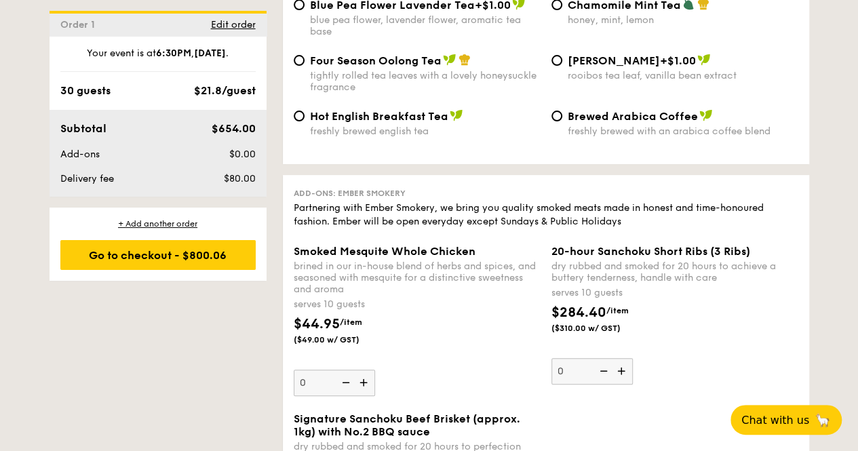
scroll to position [2849, 0]
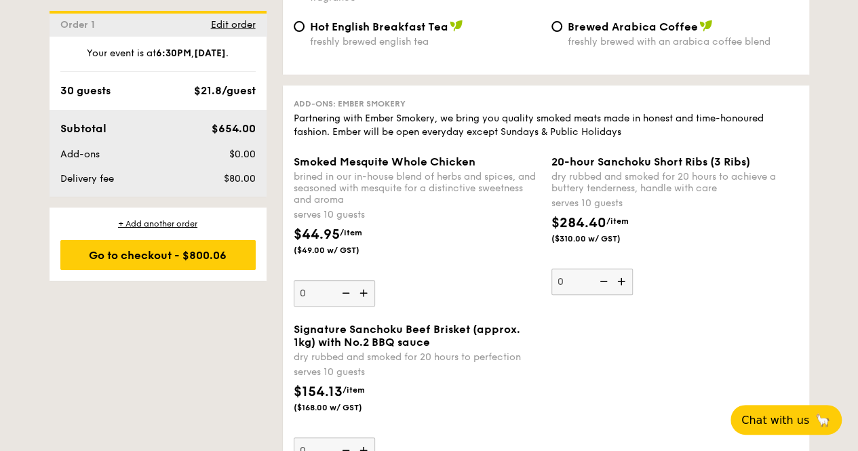
click at [236, 182] on span "$80.00" at bounding box center [239, 179] width 32 height 12
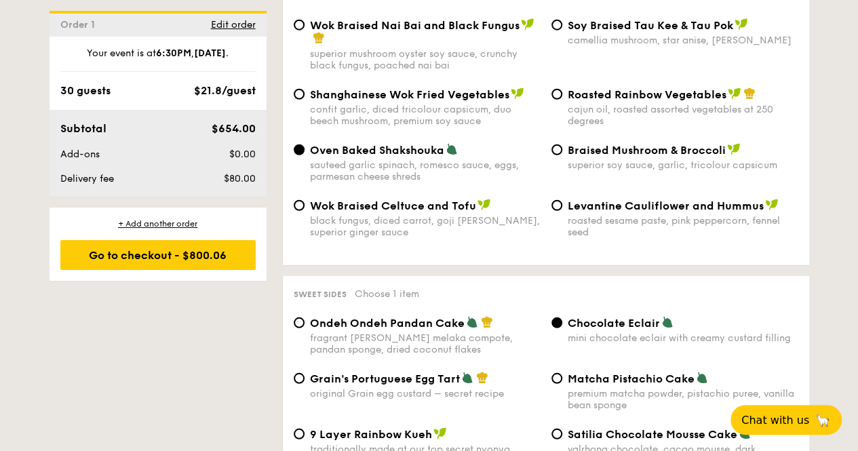
scroll to position [1629, 0]
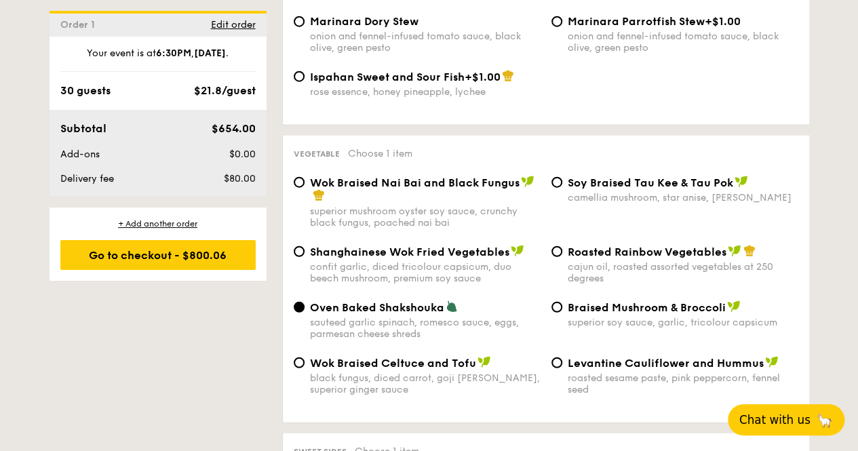
click at [797, 424] on span "Chat with us" at bounding box center [774, 420] width 71 height 14
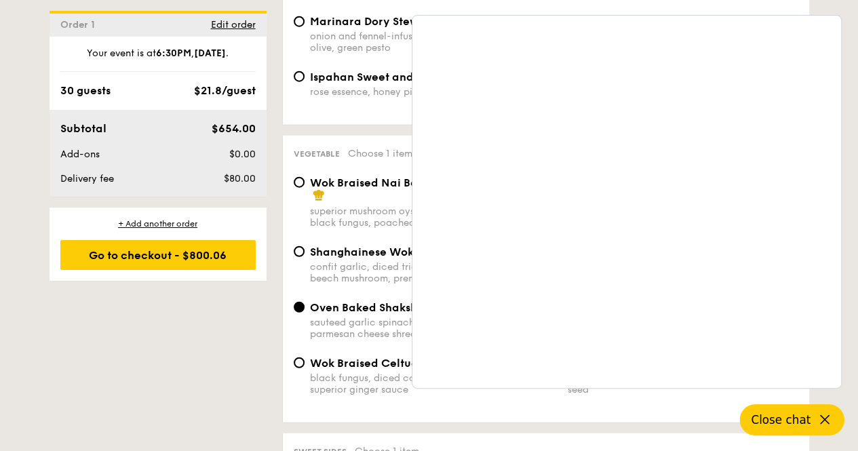
click at [207, 329] on div "1 - Select menu 2 - Select items 3 - Check out Order 1 Aug 16, 2025 6:30PM 30 g…" at bounding box center [429, 189] width 781 height 3044
drag, startPoint x: 827, startPoint y: 417, endPoint x: 829, endPoint y: 408, distance: 8.9
click at [829, 408] on button "Close chat" at bounding box center [792, 419] width 104 height 31
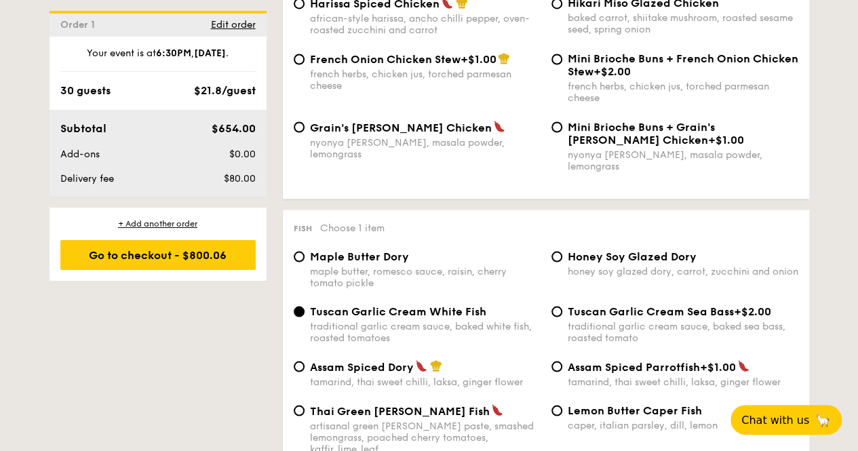
scroll to position [1086, 0]
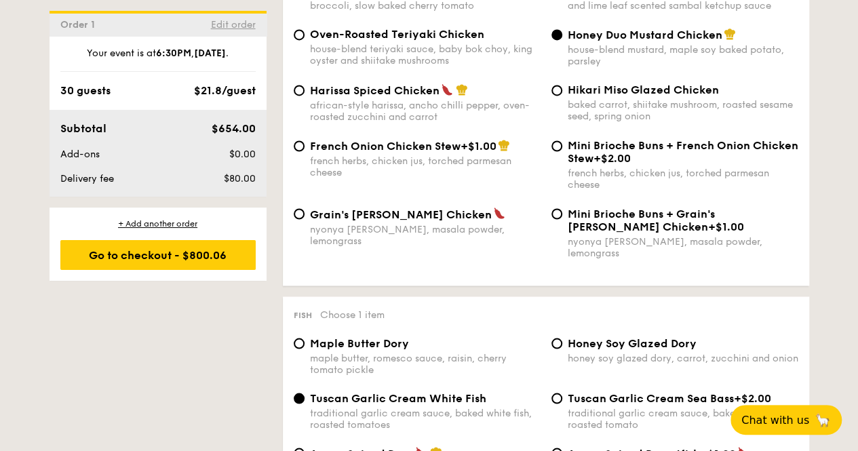
click at [222, 20] on span "Edit order" at bounding box center [233, 25] width 45 height 12
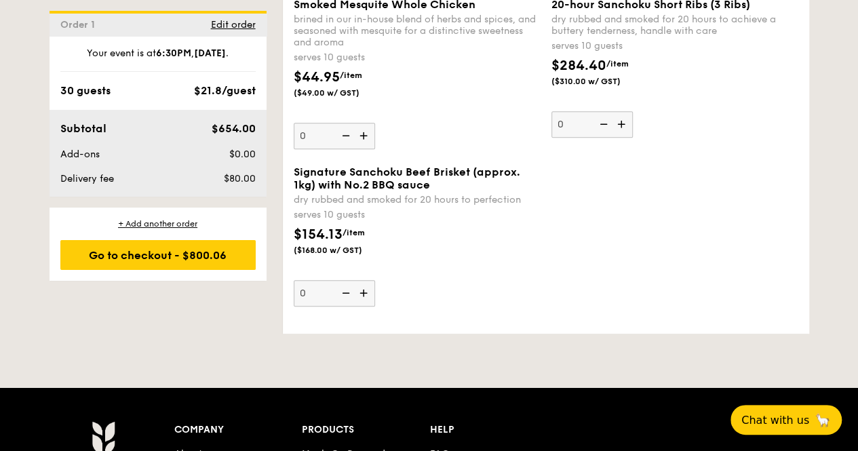
scroll to position [3007, 0]
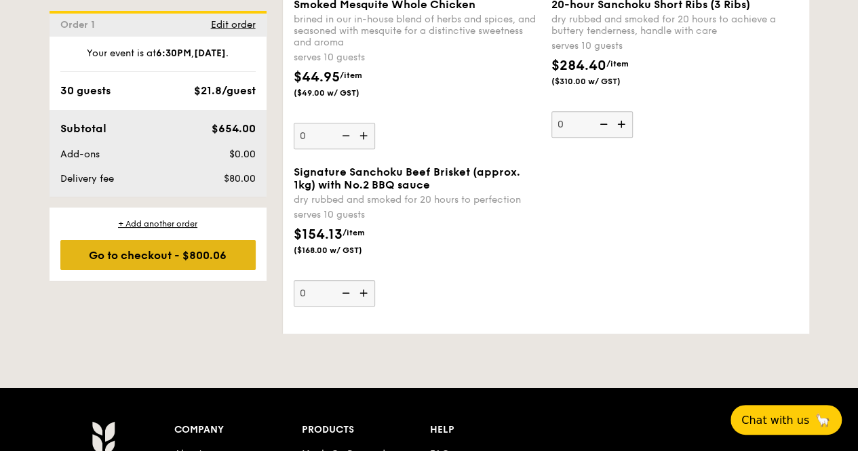
drag, startPoint x: 164, startPoint y: 253, endPoint x: 179, endPoint y: 243, distance: 18.1
click at [165, 245] on div "Go to checkout - $800.06" at bounding box center [157, 255] width 195 height 30
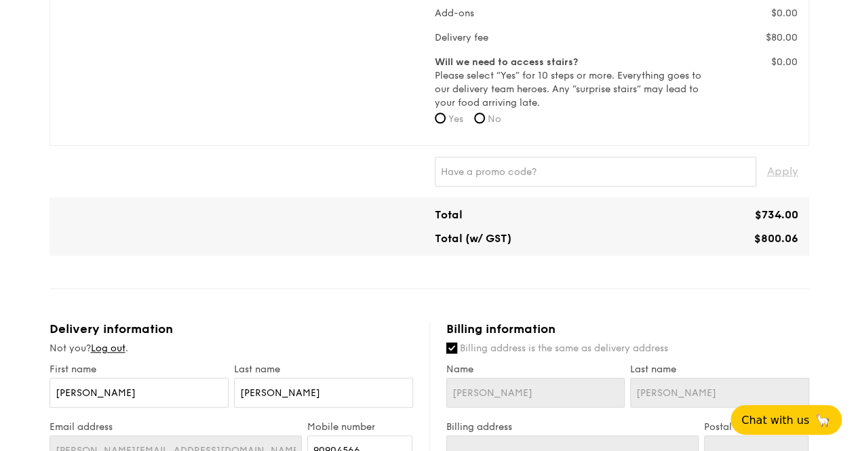
scroll to position [475, 0]
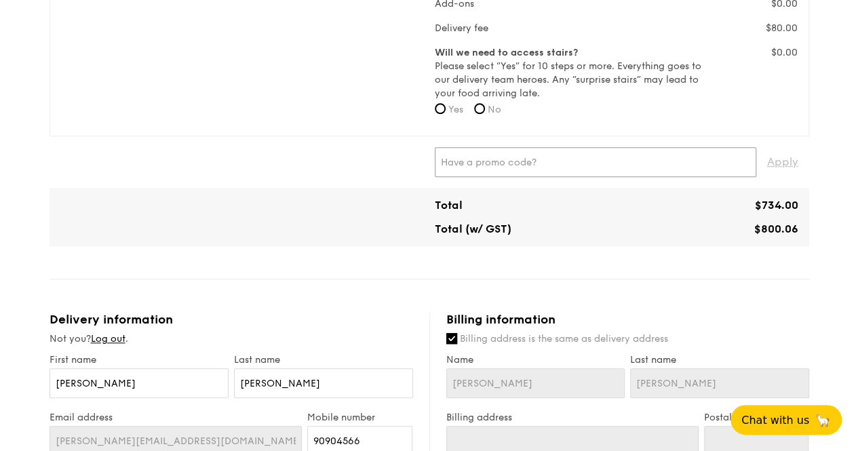
paste input "TRUEXGRAIN"
type input "TRUEXGRAIN"
click at [774, 163] on span "Apply" at bounding box center [782, 162] width 31 height 30
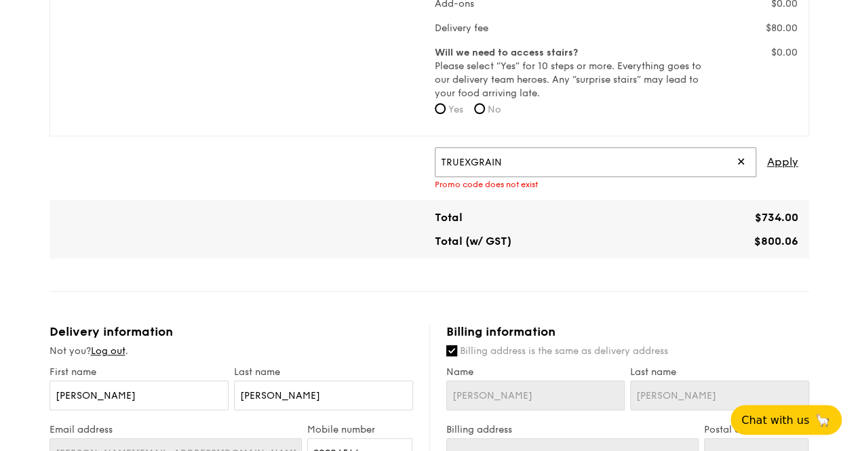
drag, startPoint x: 468, startPoint y: 166, endPoint x: 336, endPoint y: 163, distance: 132.2
click at [336, 163] on div "TRUEXGRAIN ✕ Apply Promo code does not exist" at bounding box center [429, 168] width 749 height 42
click at [517, 159] on input "text" at bounding box center [595, 162] width 321 height 30
type input "IREADGRAINADS"
click at [767, 162] on span "Apply" at bounding box center [782, 162] width 31 height 30
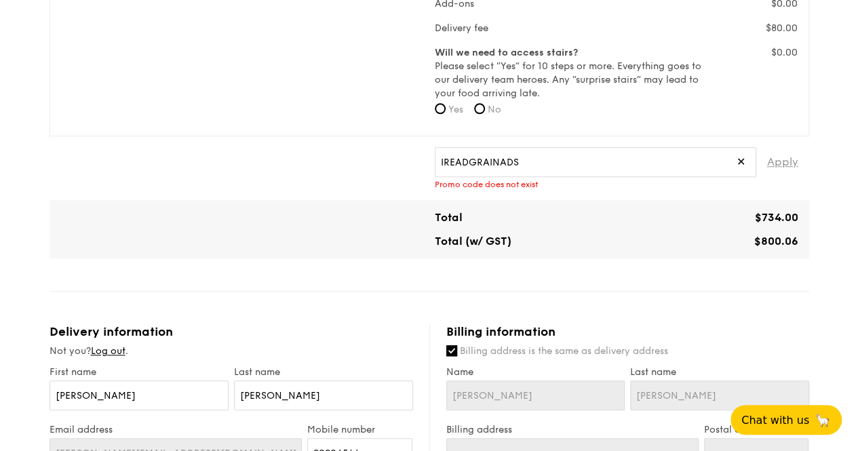
click at [781, 162] on span "Apply" at bounding box center [782, 162] width 31 height 30
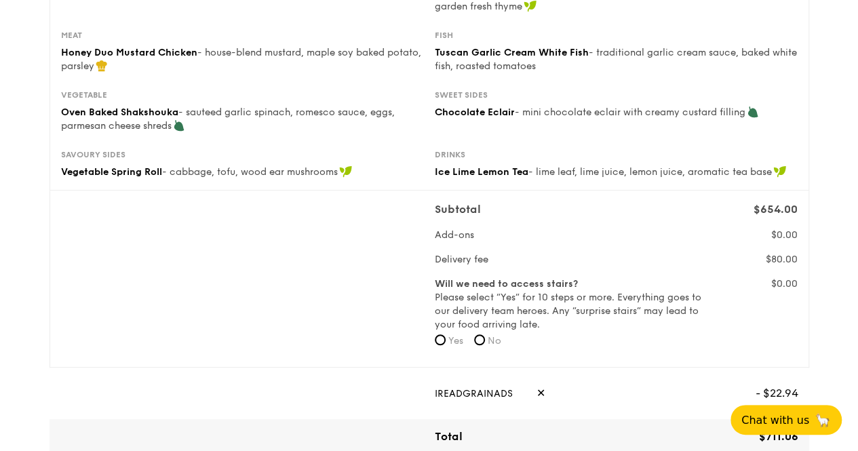
scroll to position [311, 0]
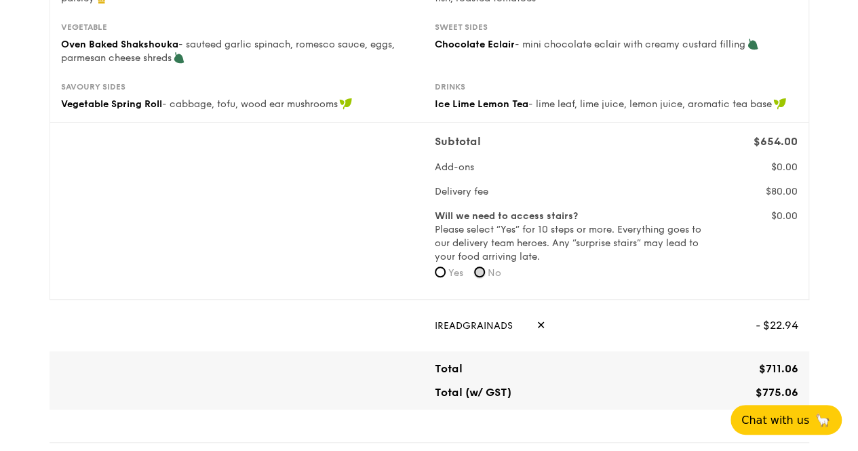
click at [485, 270] on input "No" at bounding box center [479, 271] width 11 height 11
radio input "true"
click at [439, 269] on input "Yes" at bounding box center [440, 271] width 11 height 11
radio input "true"
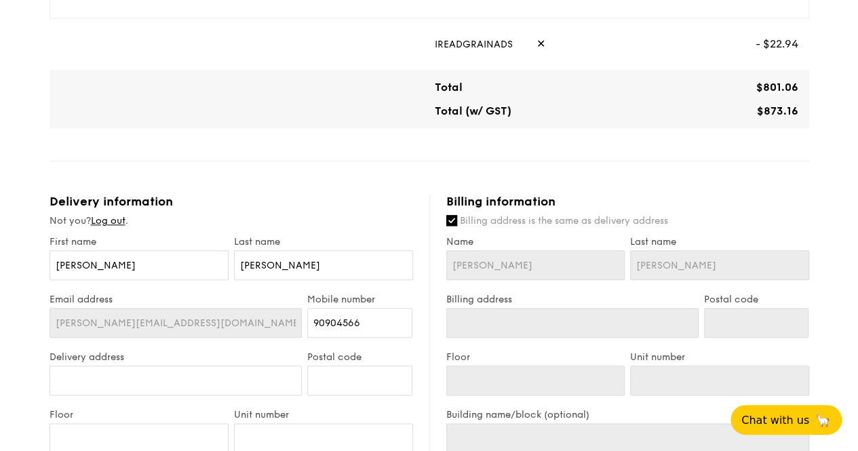
scroll to position [718, 0]
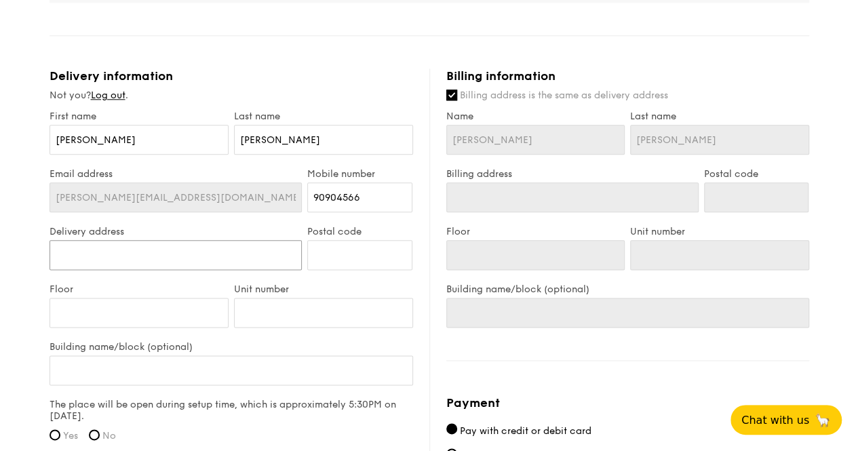
click at [141, 253] on input "Delivery address" at bounding box center [175, 255] width 253 height 30
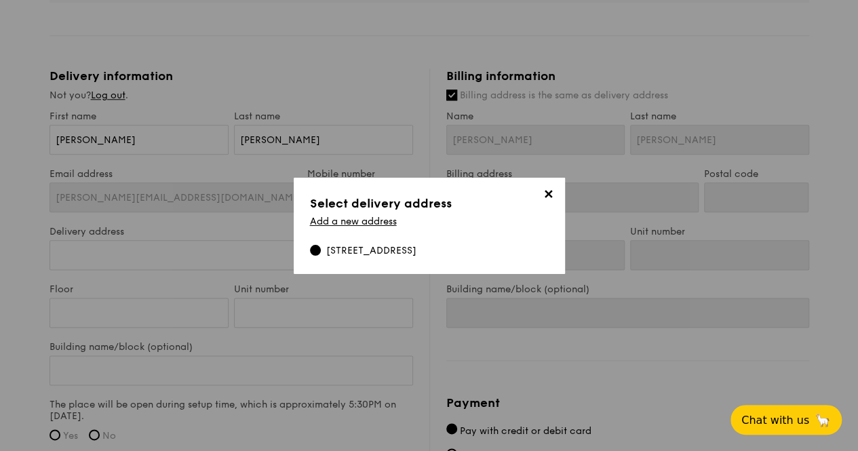
click at [543, 192] on span "✕" at bounding box center [548, 196] width 19 height 19
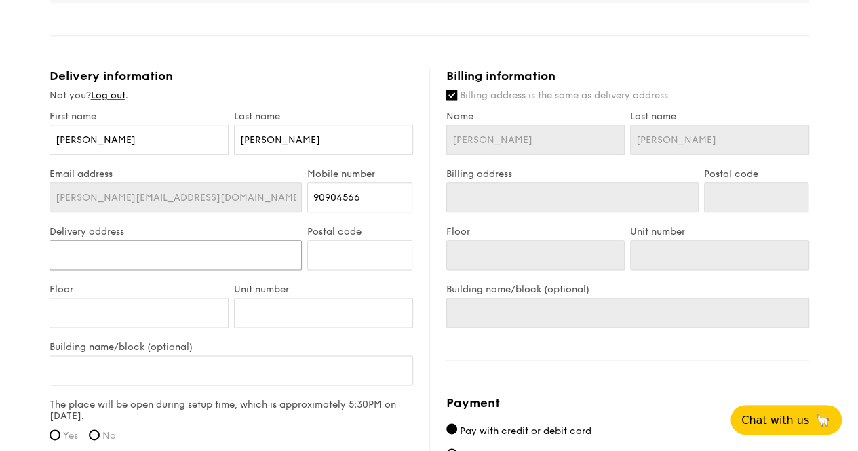
click at [130, 254] on input "Delivery address" at bounding box center [175, 255] width 253 height 30
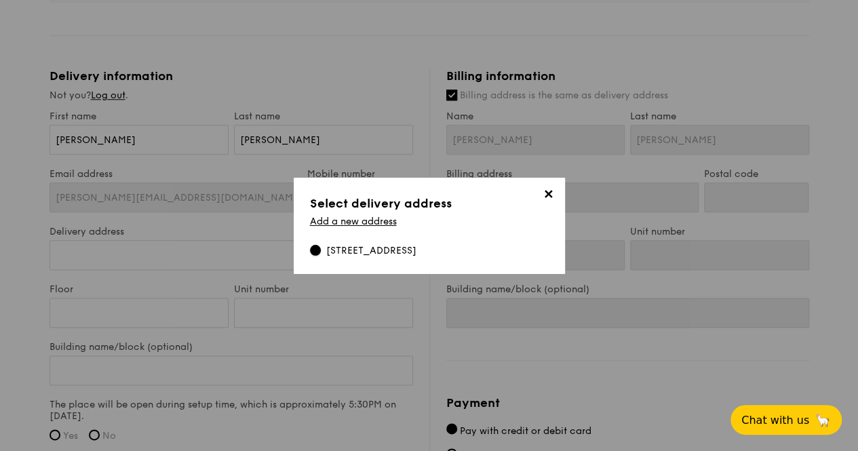
click at [312, 245] on input "[STREET_ADDRESS]" at bounding box center [315, 250] width 11 height 11
type input "1 Paya Lebar Link, PLQ 2 Paya Lebar Quarter"
type input "408533"
type input "1 Paya Lebar Link, PLQ 2 Paya Lebar Quarter"
type input "408533"
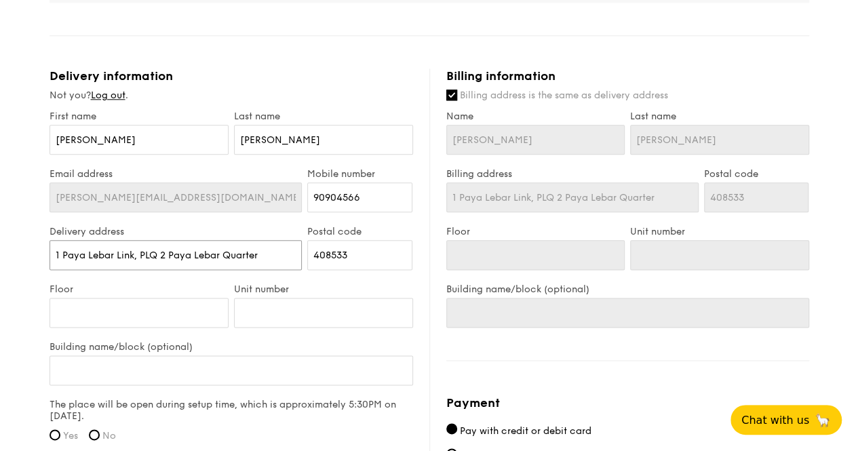
drag, startPoint x: 260, startPoint y: 256, endPoint x: 0, endPoint y: 259, distance: 259.7
click at [0, 259] on div "1 - Select menu 2 - Select items 3 - Check out Classic Buffet $21.80 /guest ($2…" at bounding box center [429, 18] width 858 height 1473
type input "g"
type input "G"
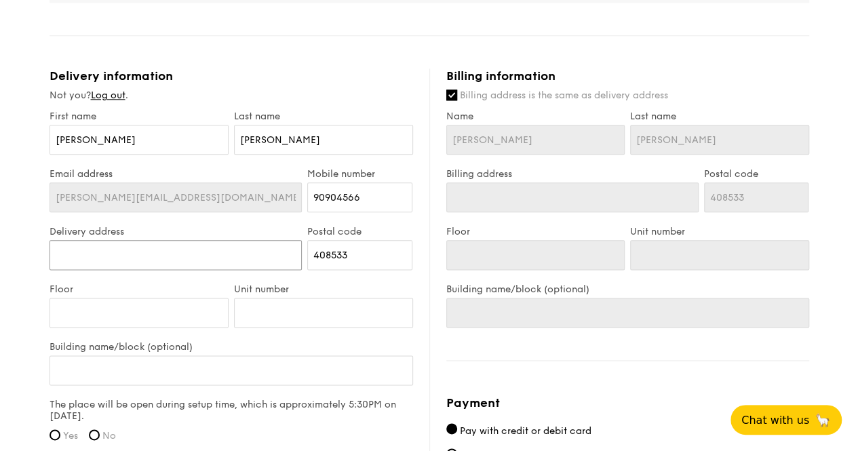
type input "G"
type input "B"
type input "Be"
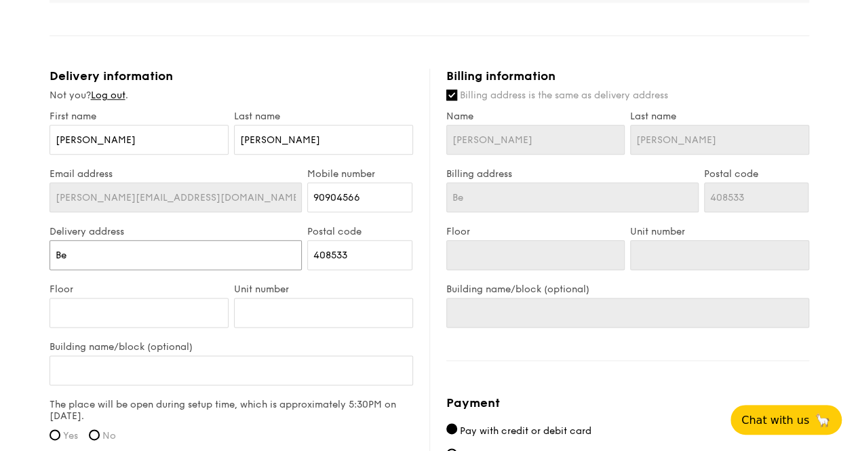
type input "Beo"
type input "Beod"
type input "Beo"
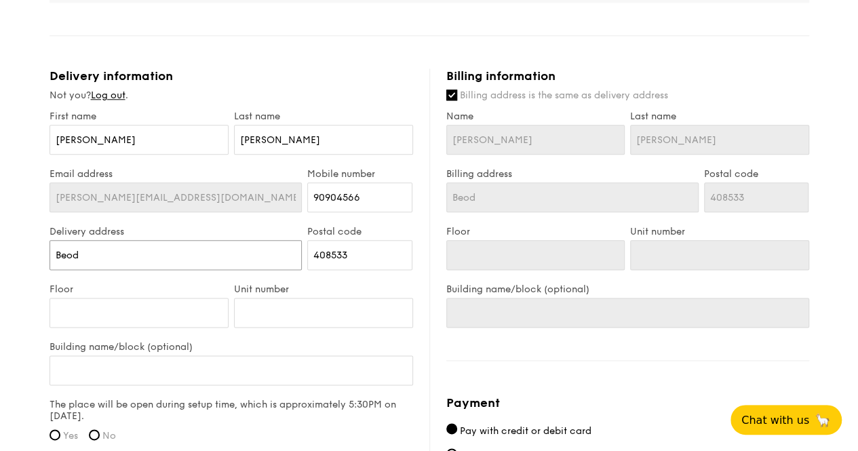
type input "Beo"
type input "Be"
type input "Bed"
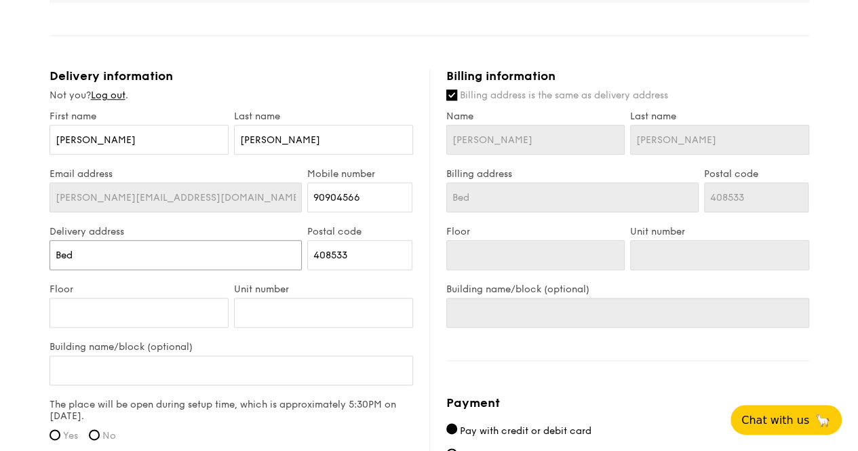
type input "Bedo"
type input "Bedok"
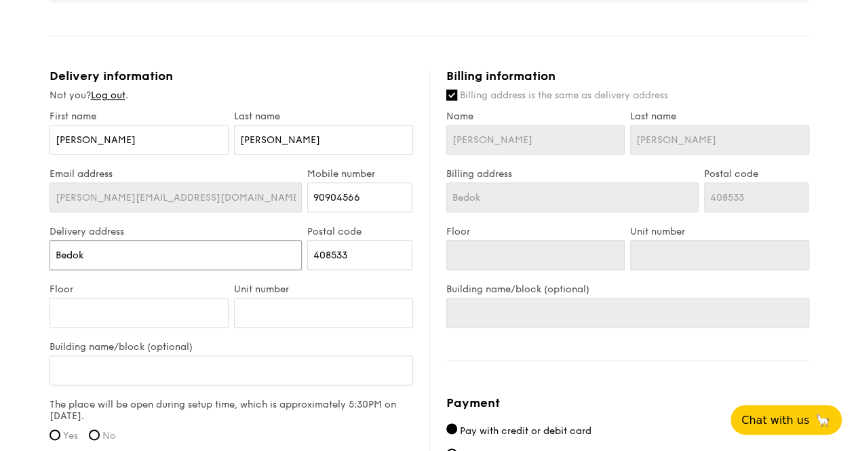
type input "Bedok"
type input "Bedok S"
type input "Bedok So"
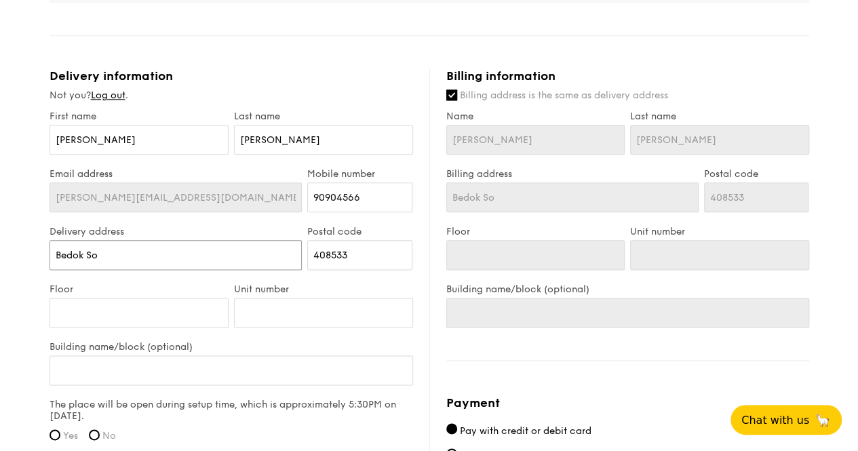
type input "Bedok Sou"
type input "Bedok Sout"
type input "Bedok South"
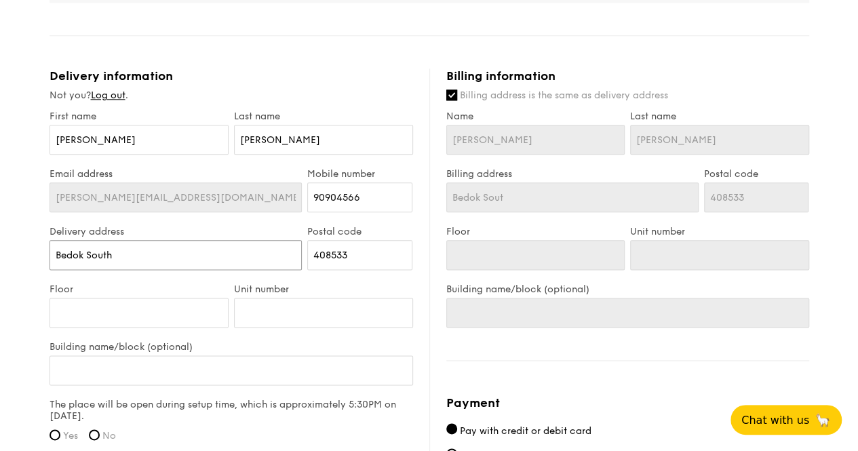
type input "Bedok South"
type input "Bedok South A"
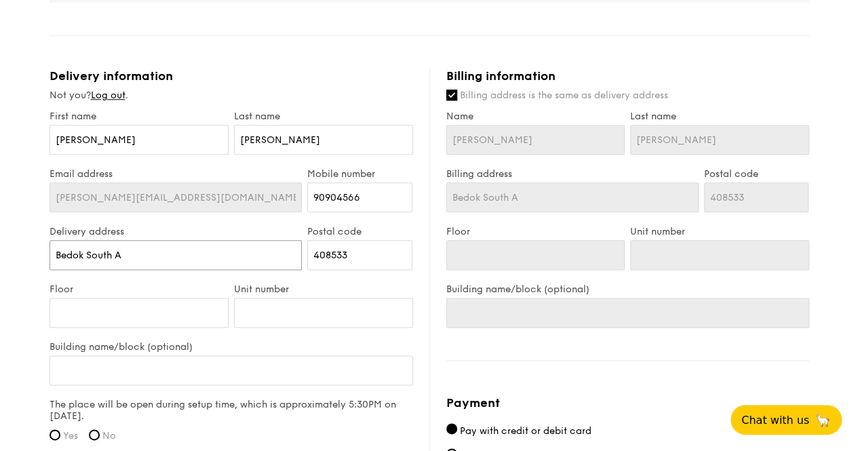
type input "Bedok South Av"
type input "Bedok South Ave"
type input "Bedok South Aven"
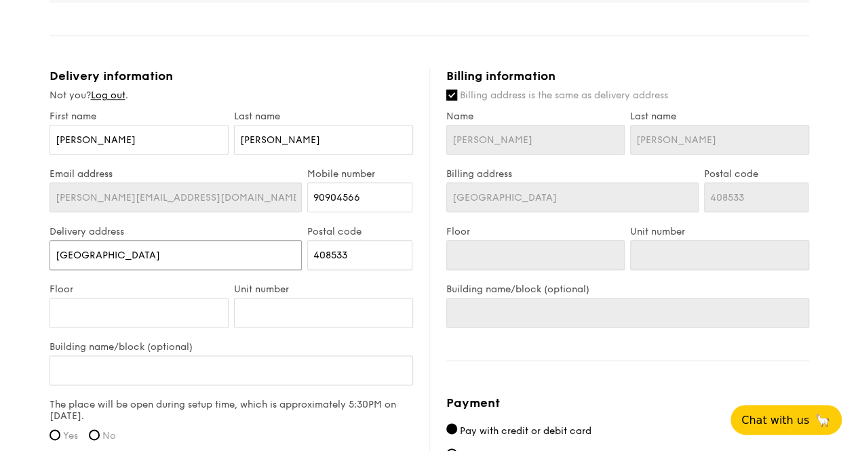
type input "Bedok South Aven"
type input "Bedok South Ave"
type input "Bedok South Aven"
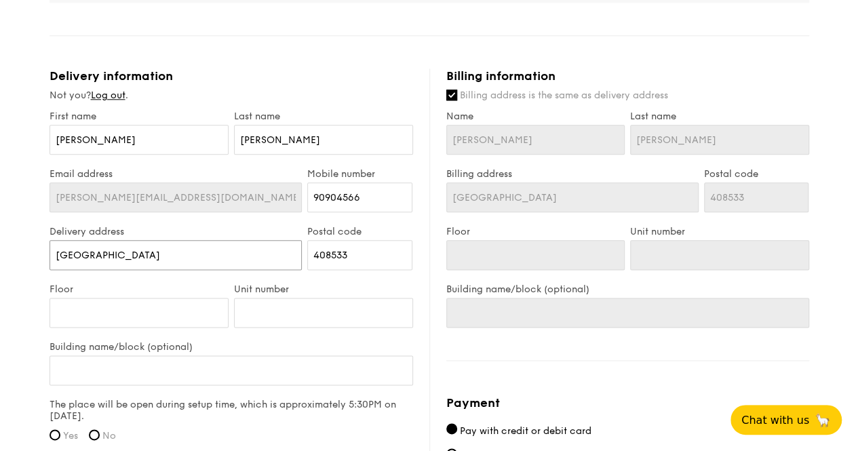
type input "Bedok South Avenu"
type input "Bedok South Avenue"
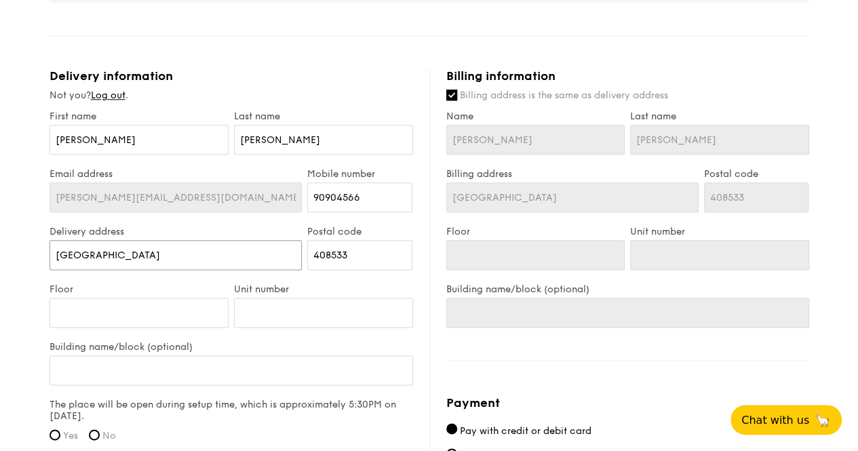
type input "Bedok South Avenue"
type input "Bedok South Avenu"
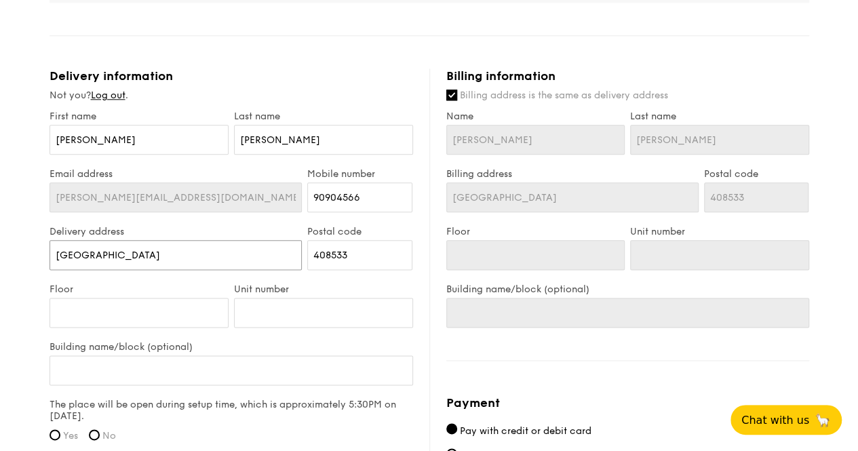
type input "Bedok South Aven"
type input "Bedok South Ave"
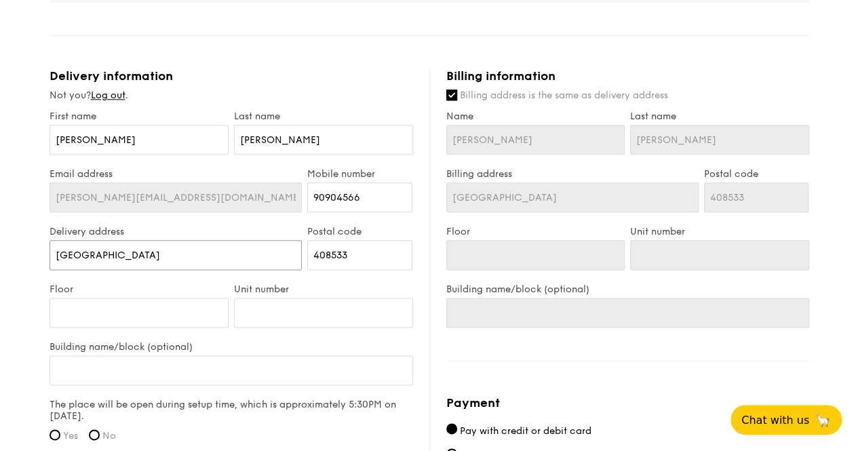
type input "Bedok South Ave"
type input "Bedok South Ave 3"
click at [54, 251] on input "Bedok South Ave 3" at bounding box center [175, 255] width 253 height 30
type input "Bedok South Ave 3"
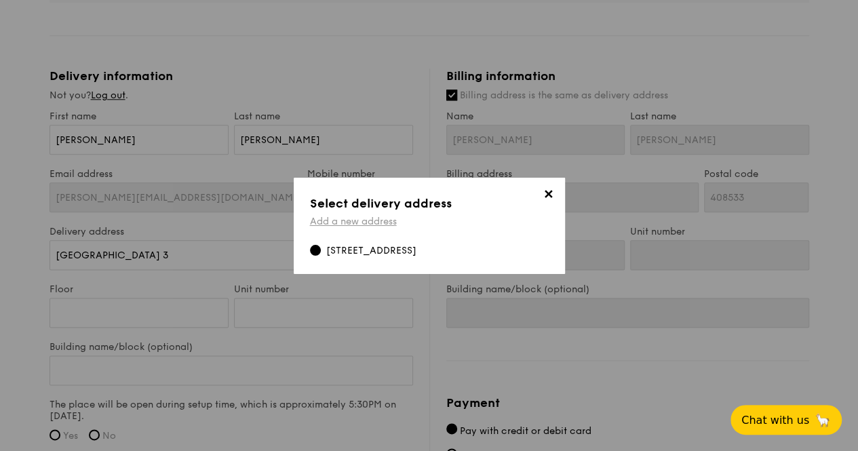
click at [342, 216] on link "Add a new address" at bounding box center [353, 222] width 87 height 12
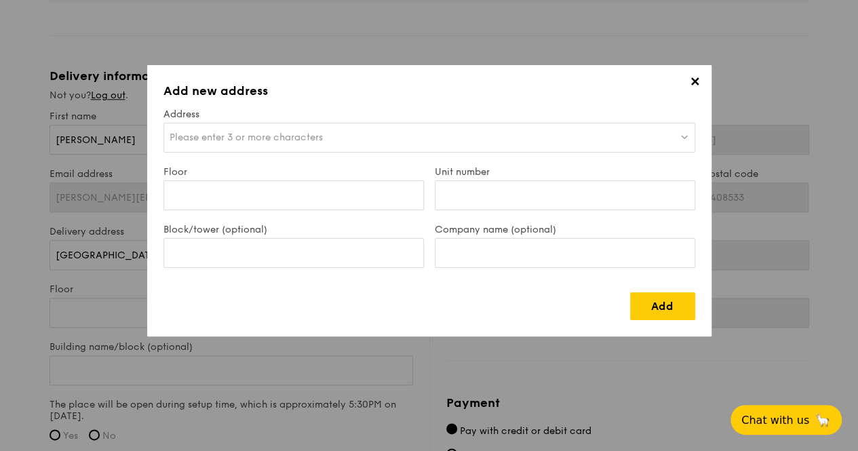
click at [237, 138] on span "Please enter 3 or more characters" at bounding box center [246, 138] width 153 height 12
type input "G"
type input "B"
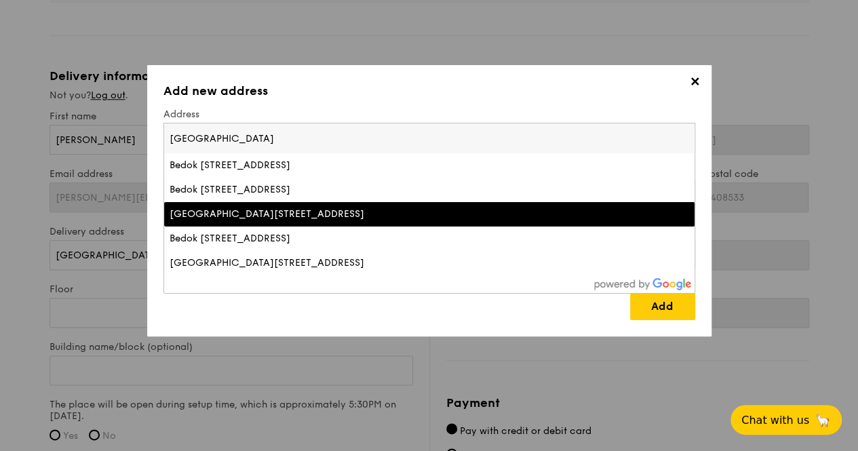
type input "Grandeur Park Residences"
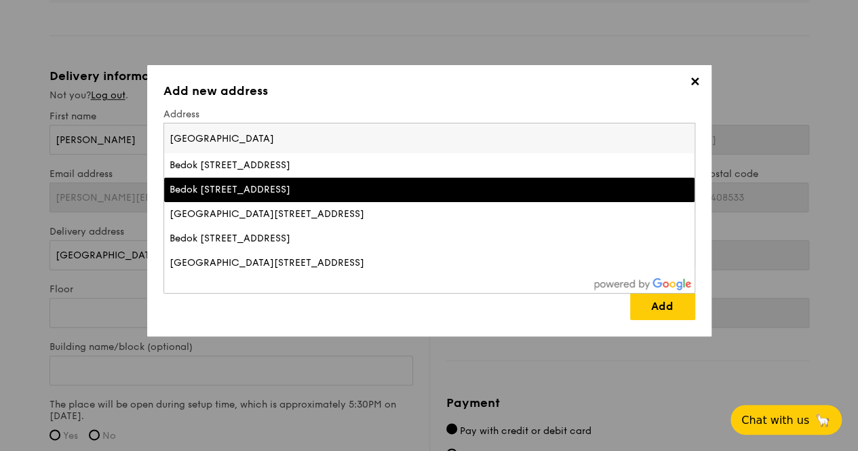
click at [283, 189] on div "Bedok South Avenue 3, Grandeur Park Residences, Singapore" at bounding box center [365, 190] width 390 height 14
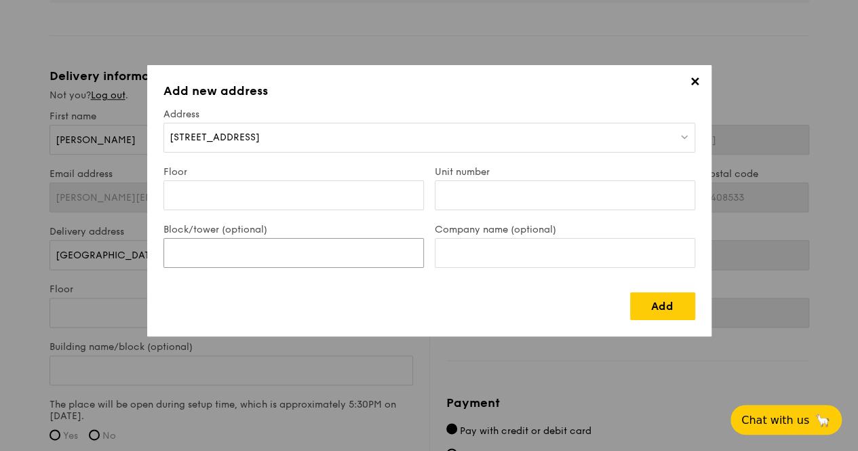
click at [270, 256] on input "Block/tower (optional)" at bounding box center [293, 253] width 260 height 30
click at [311, 135] on div "[STREET_ADDRESS]" at bounding box center [429, 138] width 532 height 30
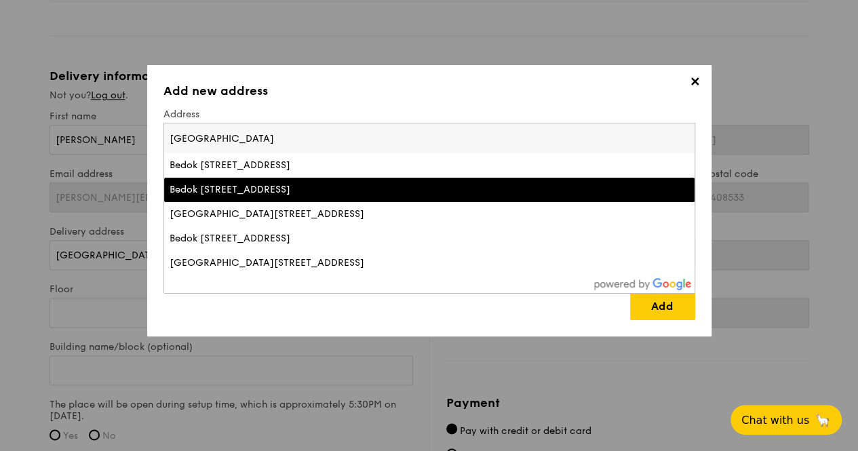
click at [319, 189] on div "Bedok South Avenue 3, Grandeur Park Residences, Singapore" at bounding box center [365, 190] width 390 height 14
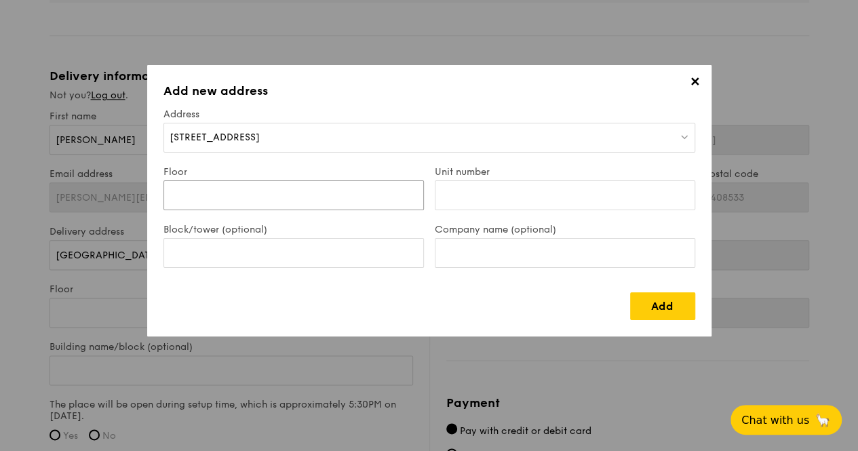
click at [241, 189] on input "Floor" at bounding box center [293, 195] width 260 height 30
click at [296, 132] on div "[STREET_ADDRESS]" at bounding box center [429, 138] width 532 height 30
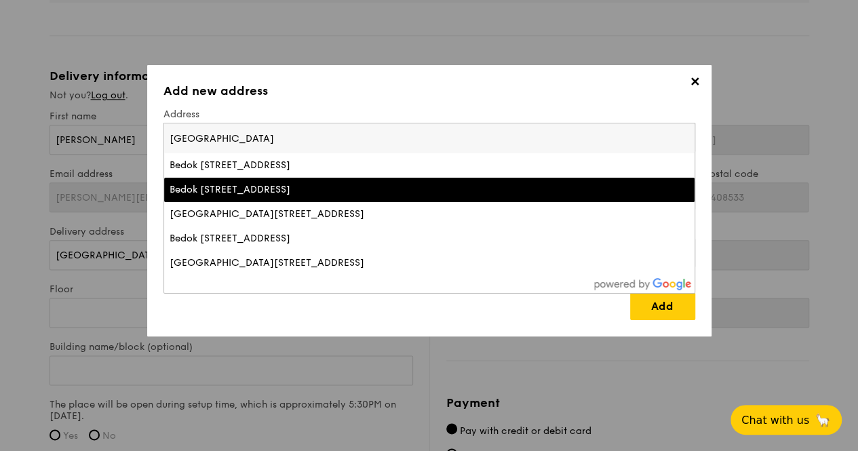
click at [296, 132] on input "Grandeur Park Residences" at bounding box center [429, 138] width 530 height 30
click at [296, 131] on input "Grandeur Park Residences" at bounding box center [429, 138] width 530 height 30
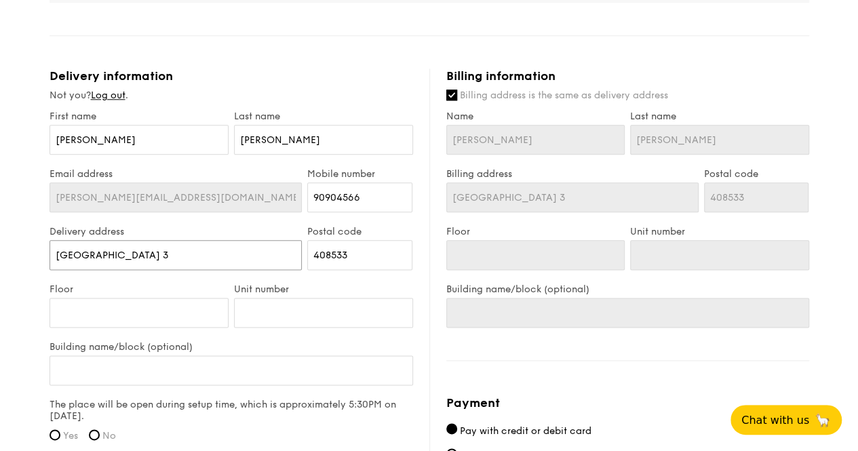
click at [180, 260] on input "Bedok South Ave 3" at bounding box center [175, 255] width 253 height 30
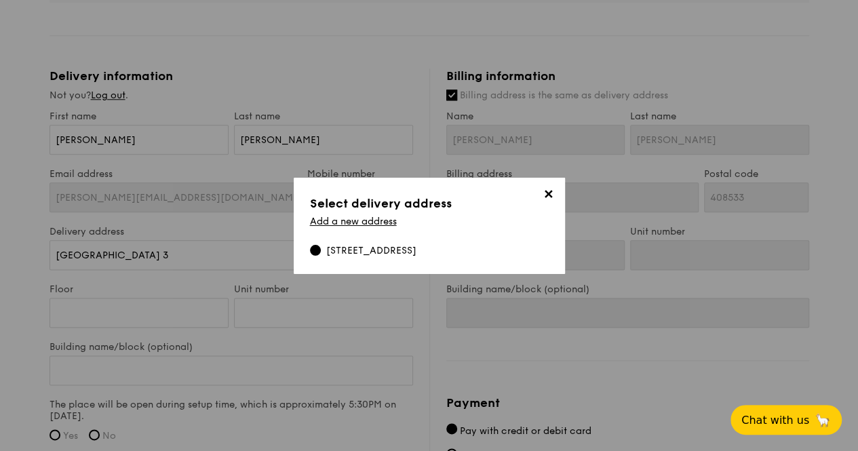
click at [555, 187] on span "✕" at bounding box center [548, 196] width 19 height 19
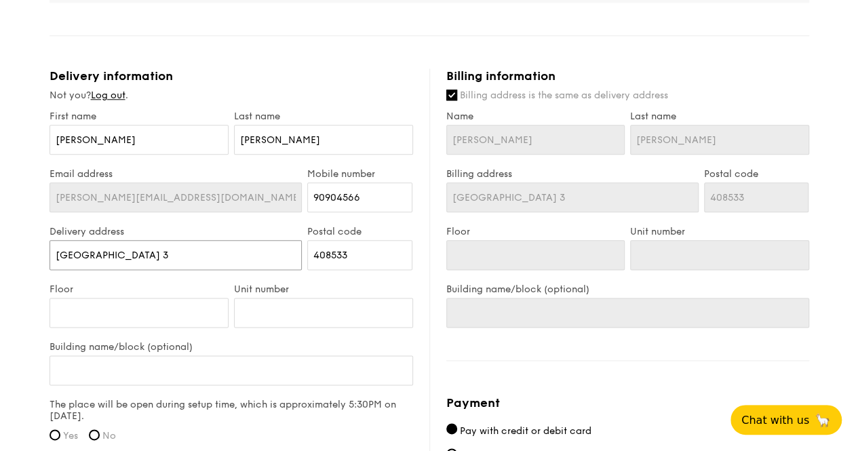
click at [151, 248] on input "Bedok South Ave 3" at bounding box center [175, 255] width 253 height 30
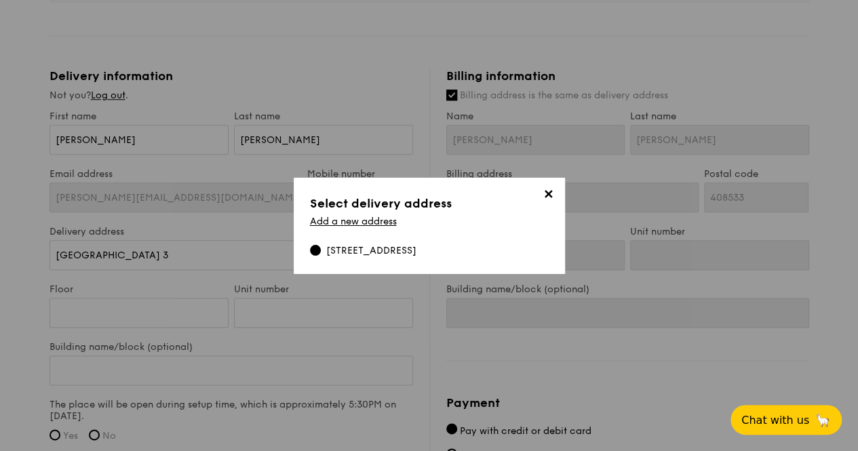
click at [418, 200] on h3 "Select delivery address" at bounding box center [429, 203] width 239 height 19
click at [346, 216] on link "Add a new address" at bounding box center [353, 222] width 87 height 12
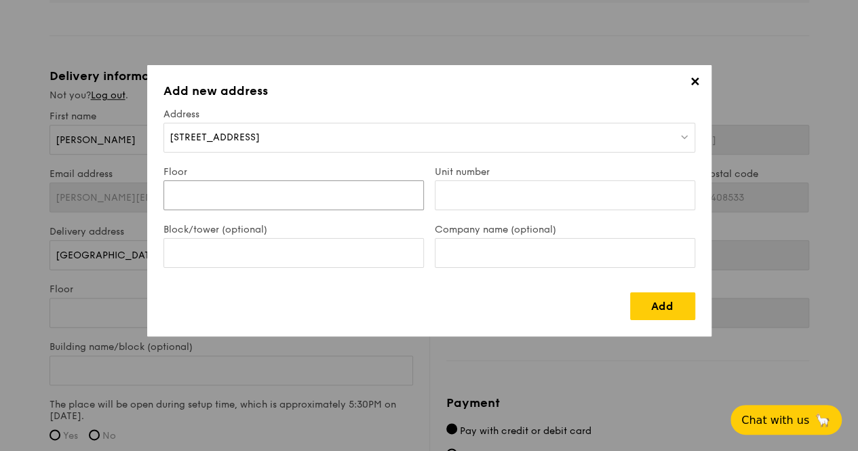
click at [277, 191] on input "Floor" at bounding box center [293, 195] width 260 height 30
type input "Function Room"
click at [410, 140] on div "[STREET_ADDRESS]" at bounding box center [429, 138] width 532 height 30
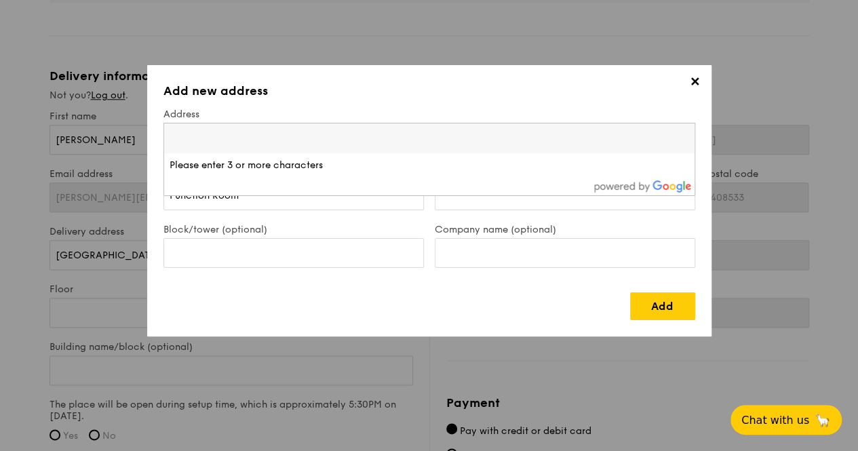
click at [389, 167] on li "Please enter 3 or more characters" at bounding box center [429, 165] width 530 height 24
click at [389, 243] on input "Block/tower (optional)" at bounding box center [293, 253] width 260 height 30
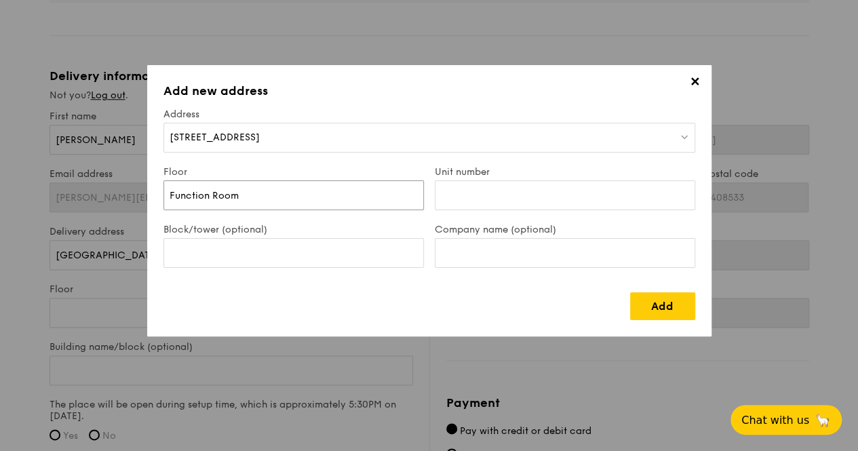
drag, startPoint x: 288, startPoint y: 196, endPoint x: 122, endPoint y: 191, distance: 166.2
click at [122, 191] on div "✕ Add new address Address 9 Bedok South Ave 3 Floor Function Room Unit number B…" at bounding box center [429, 225] width 858 height 451
drag, startPoint x: 201, startPoint y: 195, endPoint x: 698, endPoint y: 231, distance: 498.3
click at [698, 231] on div "Company name (optional)" at bounding box center [564, 253] width 271 height 58
click at [664, 300] on link "Add" at bounding box center [662, 306] width 65 height 28
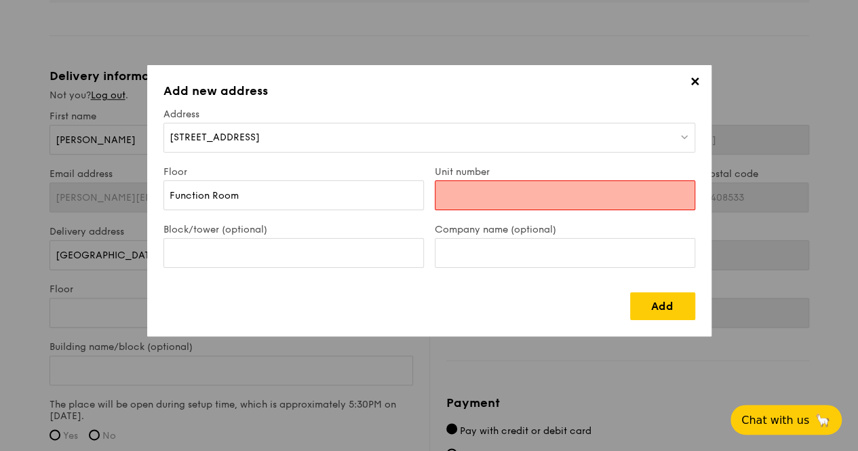
click at [537, 192] on input "Unit number" at bounding box center [565, 195] width 260 height 30
drag, startPoint x: 283, startPoint y: 233, endPoint x: 75, endPoint y: 214, distance: 208.3
click at [73, 215] on div "✕ Add new address Address 9 Bedok South Ave 3 Floor Function Room Unit number B…" at bounding box center [429, 225] width 858 height 451
click at [282, 193] on input "Function Room" at bounding box center [293, 195] width 260 height 30
drag, startPoint x: 283, startPoint y: 195, endPoint x: 117, endPoint y: 190, distance: 166.9
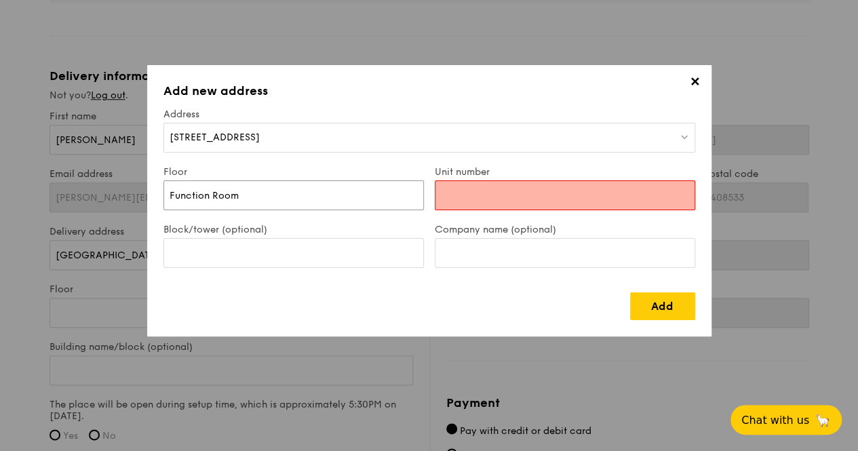
click at [117, 190] on div "✕ Add new address Address 9 Bedok South Ave 3 Floor Function Room Unit number B…" at bounding box center [429, 225] width 858 height 451
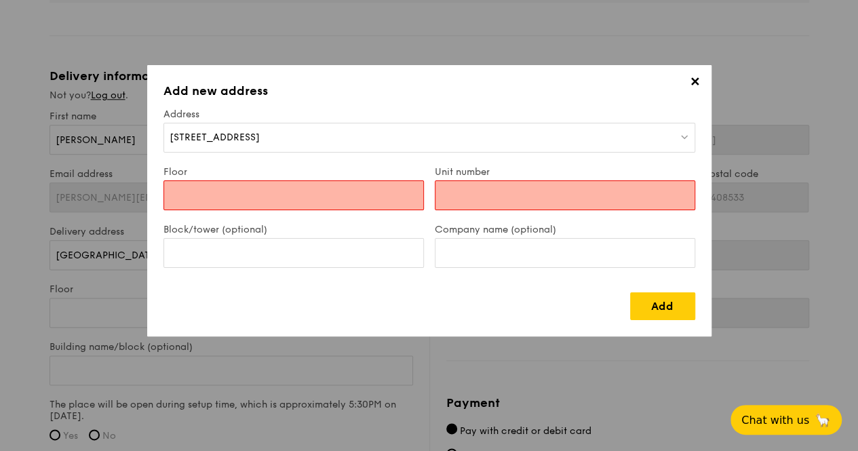
click at [464, 200] on input "Unit number" at bounding box center [565, 195] width 260 height 30
drag, startPoint x: 466, startPoint y: 199, endPoint x: 342, endPoint y: 197, distance: 124.1
click at [342, 197] on input "Floor" at bounding box center [293, 195] width 260 height 30
paste input "Function Room"
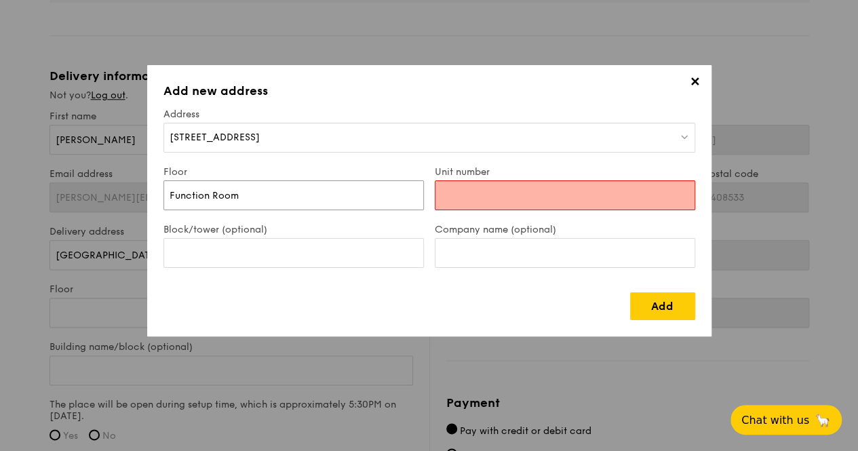
type input "Function Room"
click at [493, 197] on input "Unit number" at bounding box center [565, 195] width 260 height 30
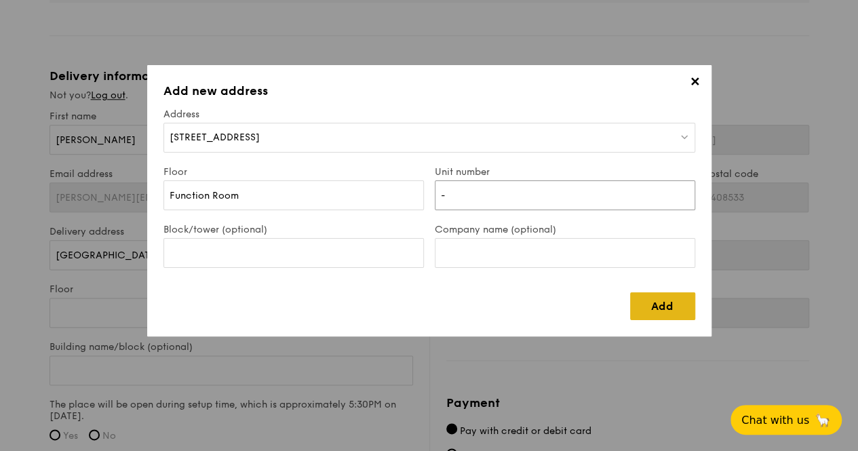
type input "-"
click at [686, 315] on link "Add" at bounding box center [662, 306] width 65 height 28
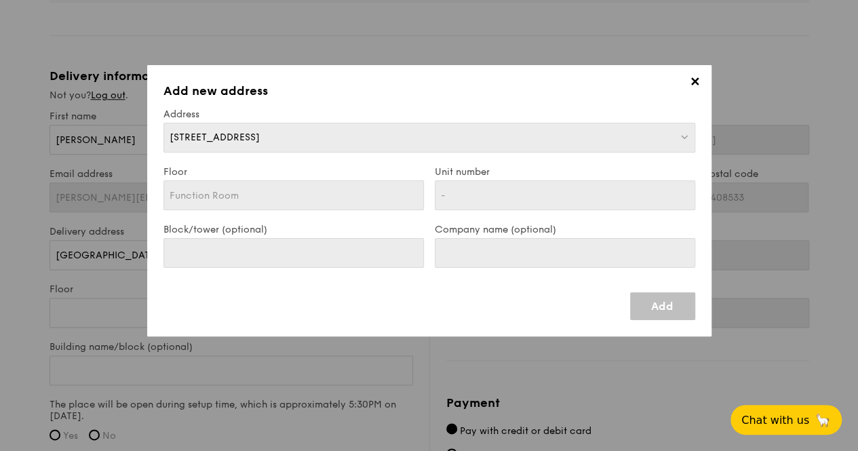
click at [669, 309] on link "Add" at bounding box center [662, 306] width 65 height 28
type input "[STREET_ADDRESS]"
type input "465465"
type input "Function Room"
type input "-"
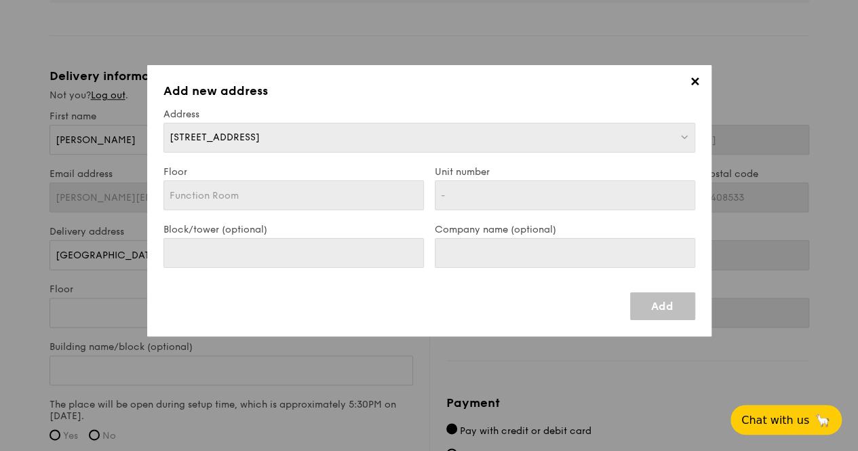
type input "[STREET_ADDRESS]"
type input "465465"
type input "Function Room"
type input "-"
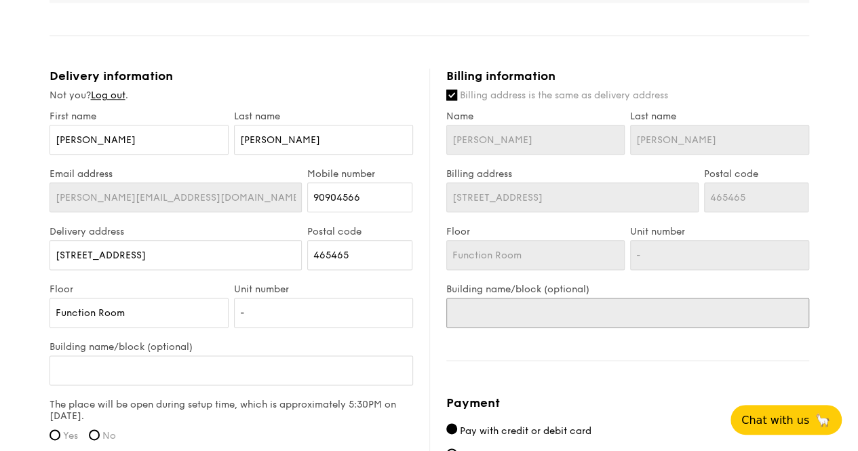
click at [551, 306] on input "Building name/block (optional)" at bounding box center [627, 313] width 363 height 30
click at [564, 203] on input "[STREET_ADDRESS]" at bounding box center [572, 197] width 252 height 30
click at [564, 197] on input "[STREET_ADDRESS]" at bounding box center [572, 197] width 252 height 30
click at [638, 197] on input "[STREET_ADDRESS]" at bounding box center [572, 197] width 252 height 30
click at [452, 94] on input "Billing address is the same as delivery address" at bounding box center [451, 95] width 11 height 11
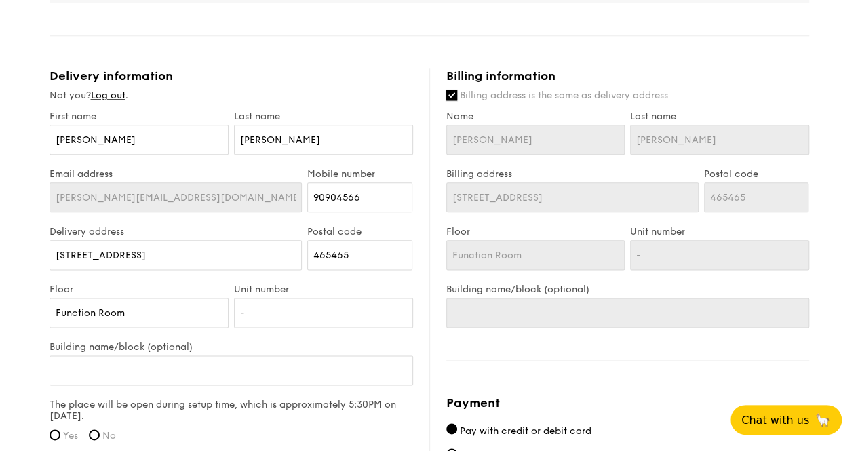
checkbox input "false"
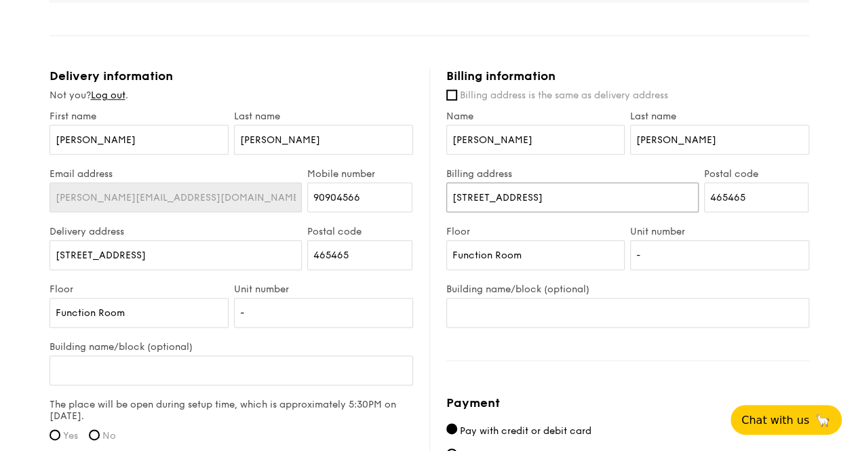
drag, startPoint x: 578, startPoint y: 195, endPoint x: 361, endPoint y: 189, distance: 217.0
click at [361, 189] on div "Delivery information Not you? Log out . First name Madeline Last name Lee Email…" at bounding box center [428, 384] width 759 height 632
type input "Blk 141 Pasir Ris Street 11"
type input "5101451"
drag, startPoint x: 542, startPoint y: 249, endPoint x: 252, endPoint y: 245, distance: 289.6
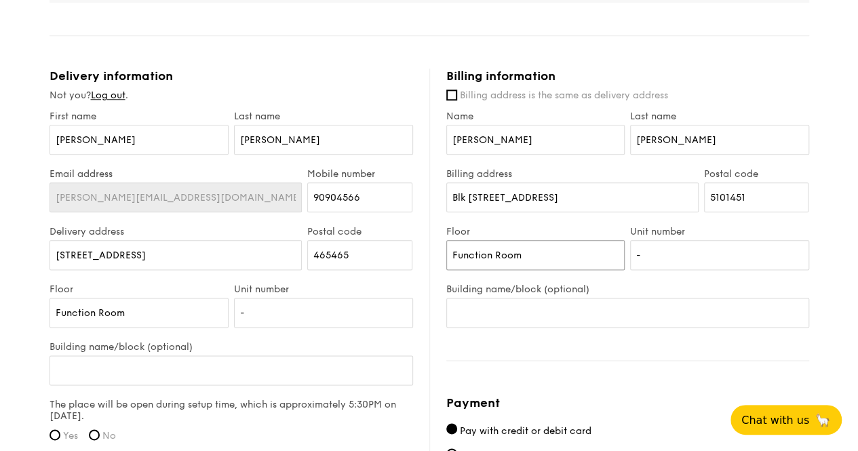
click at [252, 245] on div "Delivery information Not you? Log out . First name Madeline Last name Lee Email…" at bounding box center [428, 384] width 759 height 632
click at [654, 247] on input "-" at bounding box center [719, 255] width 179 height 30
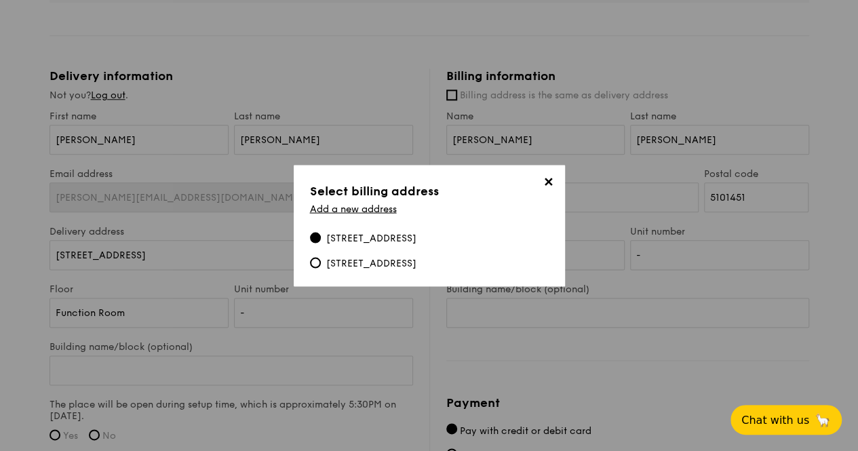
click at [544, 174] on span "✕" at bounding box center [548, 183] width 19 height 19
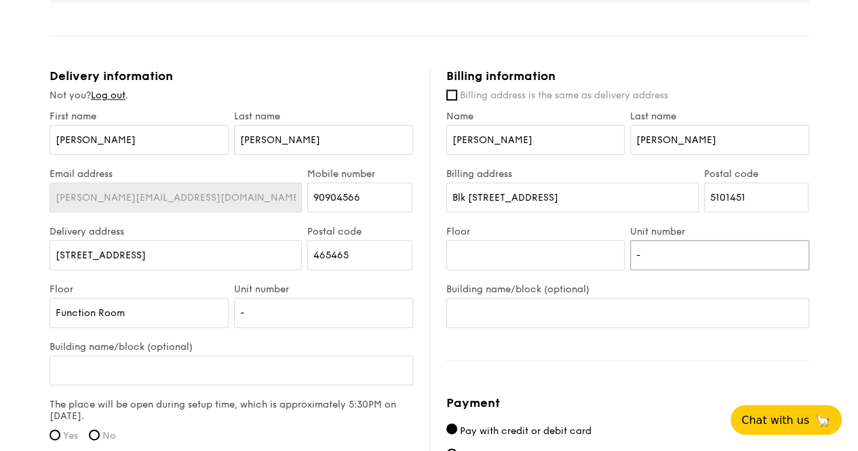
drag, startPoint x: 631, startPoint y: 261, endPoint x: 622, endPoint y: 263, distance: 9.7
click at [622, 263] on div "Floor Unit number -" at bounding box center [627, 255] width 368 height 58
click at [578, 250] on input "Floor" at bounding box center [535, 255] width 179 height 30
drag, startPoint x: 585, startPoint y: 271, endPoint x: 584, endPoint y: 260, distance: 11.5
click at [585, 271] on div "Floor" at bounding box center [535, 255] width 184 height 58
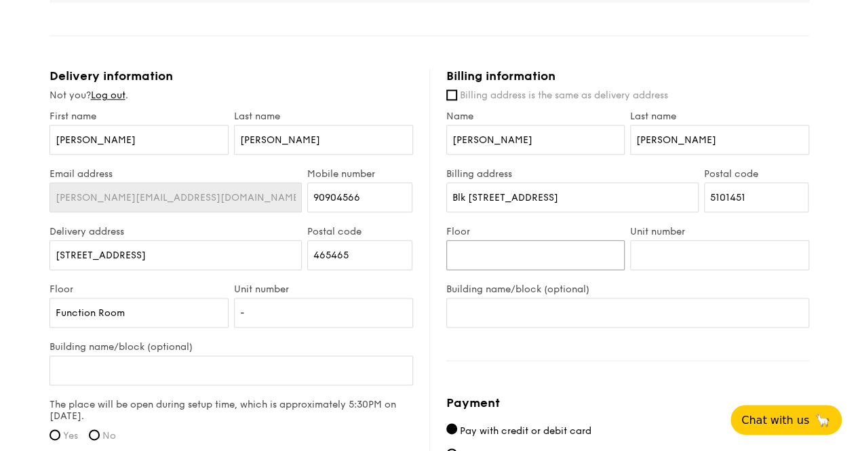
click at [580, 256] on input "Floor" at bounding box center [535, 255] width 179 height 30
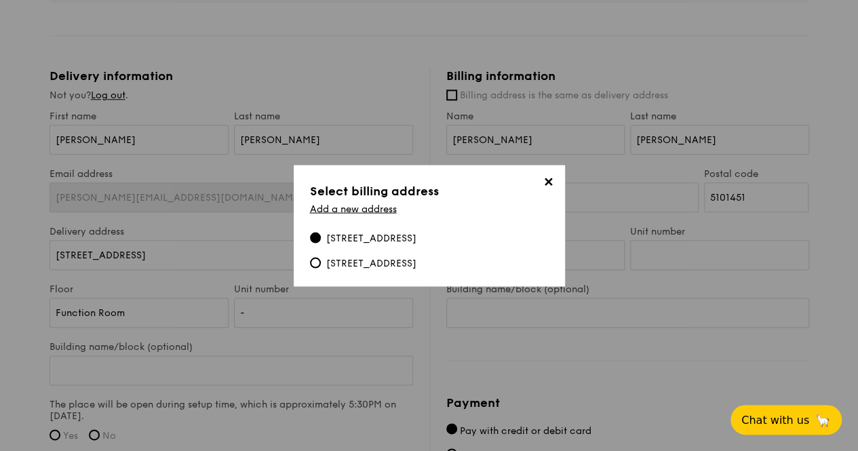
click at [534, 165] on div "✕ Select billing address Add a new address 9 Bedok South Ave 3, #Function Room-…" at bounding box center [429, 225] width 271 height 121
click at [550, 174] on span "✕" at bounding box center [548, 183] width 19 height 19
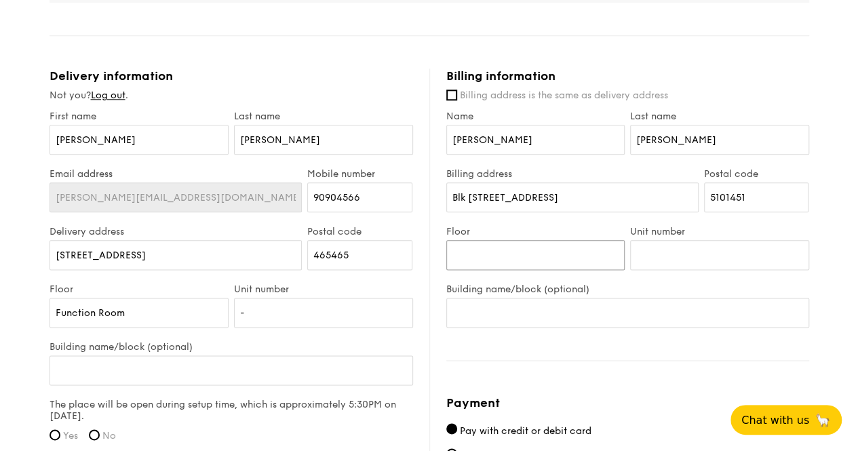
click at [520, 259] on input "Floor" at bounding box center [535, 255] width 179 height 30
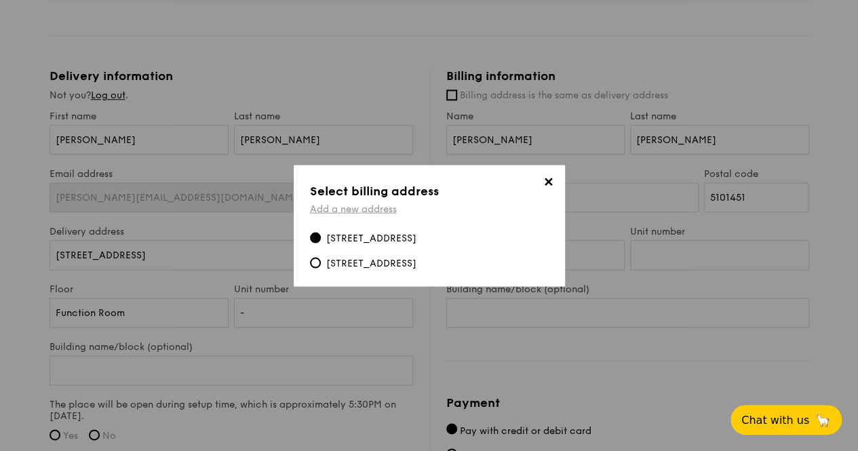
click at [365, 203] on link "Add a new address" at bounding box center [353, 209] width 87 height 12
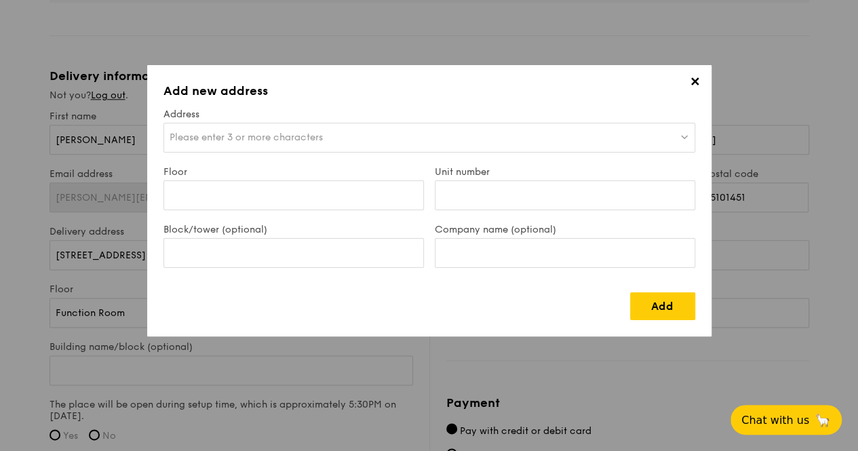
click at [697, 83] on span "✕" at bounding box center [695, 84] width 19 height 19
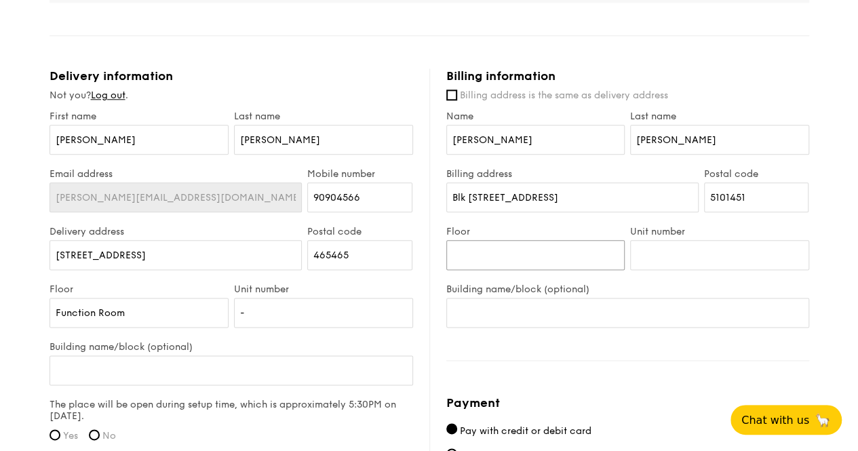
click at [589, 250] on input "Floor" at bounding box center [535, 255] width 179 height 30
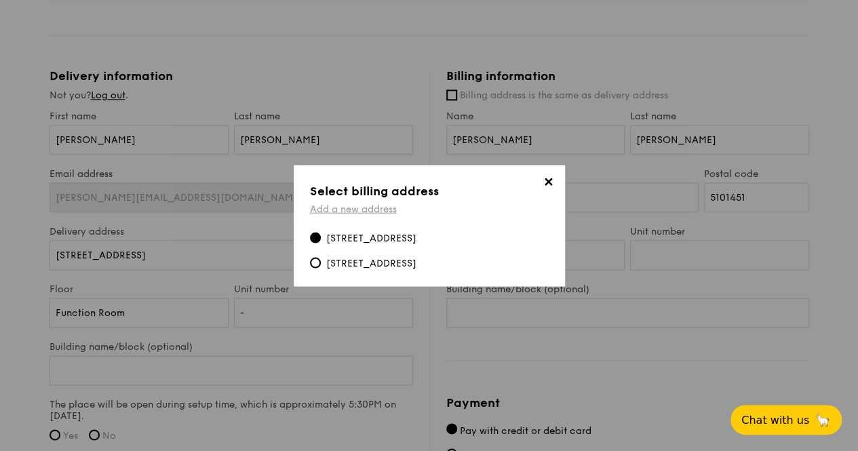
click at [327, 203] on link "Add a new address" at bounding box center [353, 209] width 87 height 12
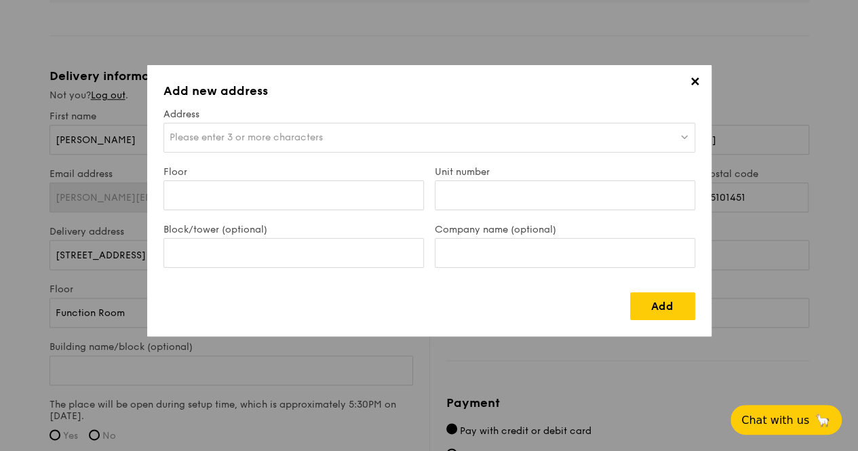
click at [323, 139] on span "Please enter 3 or more characters" at bounding box center [246, 138] width 153 height 12
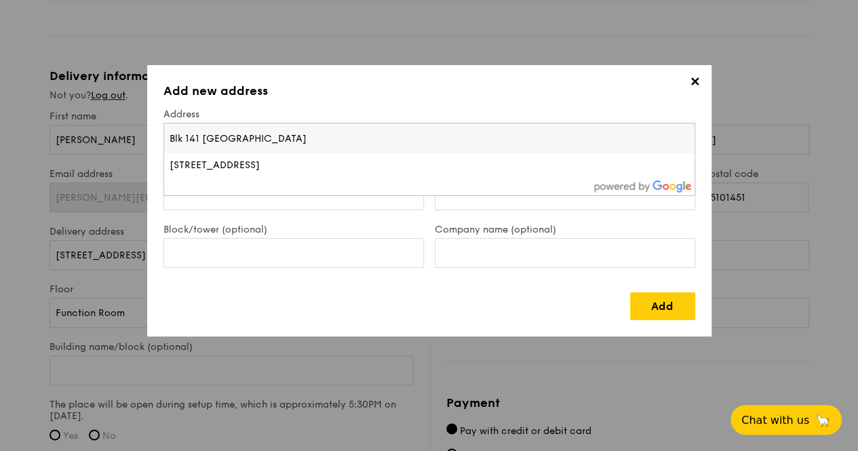
type input "Blk 141 Pasir Ris Street 11"
type input "5101451"
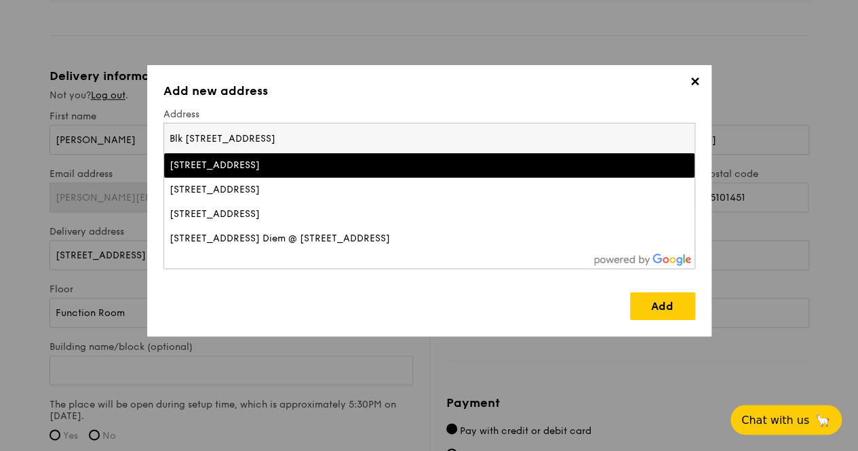
click at [268, 142] on input "Blk 141 Pasir Ris Street 11" at bounding box center [429, 138] width 530 height 30
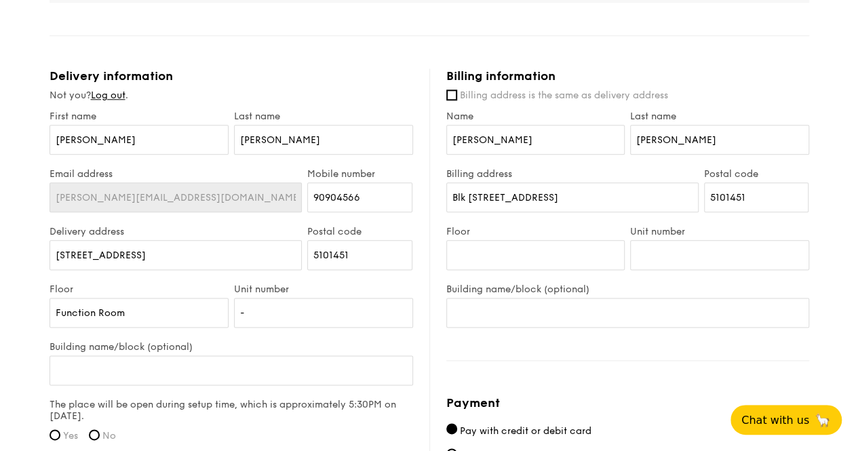
click at [583, 232] on label "Floor" at bounding box center [535, 232] width 179 height 12
click at [583, 240] on input "Floor" at bounding box center [535, 255] width 179 height 30
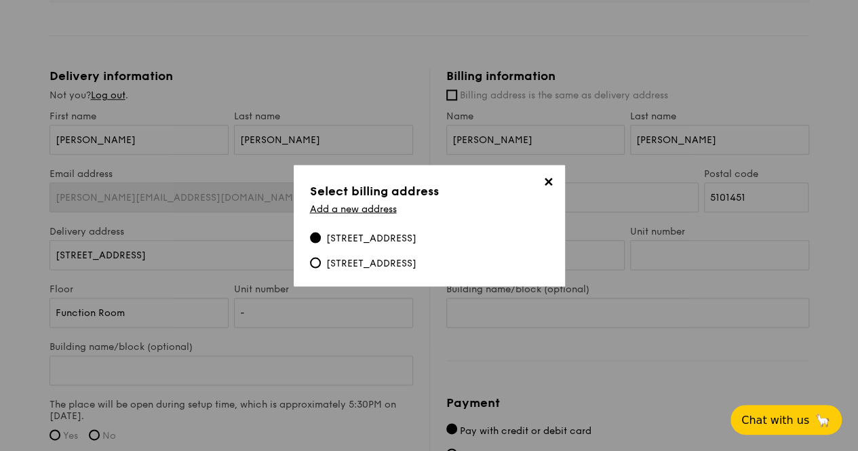
click at [548, 174] on span "✕" at bounding box center [548, 183] width 19 height 19
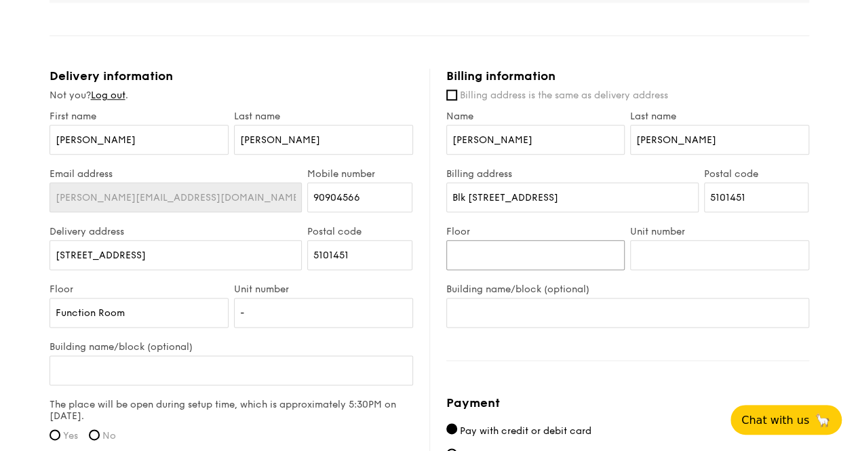
click at [561, 240] on input "Floor" at bounding box center [535, 255] width 179 height 30
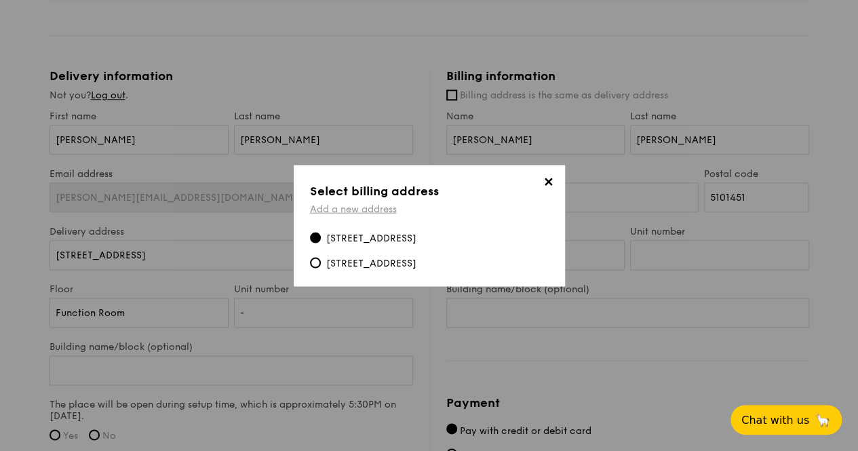
click at [379, 203] on link "Add a new address" at bounding box center [353, 209] width 87 height 12
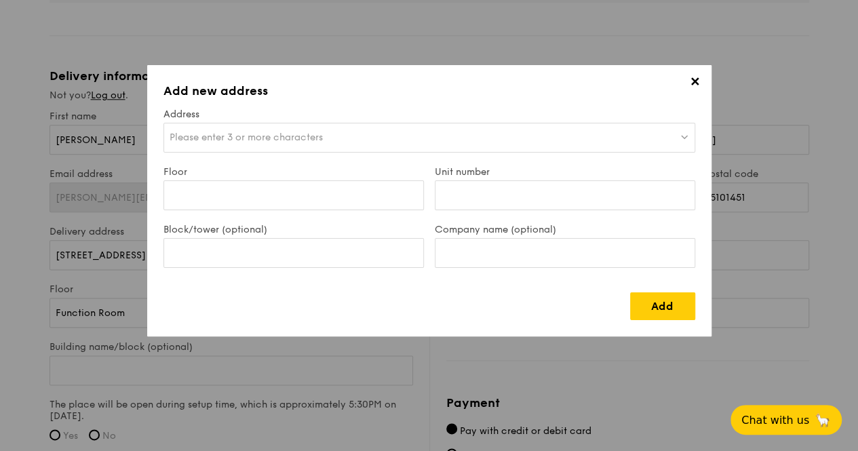
click at [277, 140] on span "Please enter 3 or more characters" at bounding box center [246, 138] width 153 height 12
type input "b"
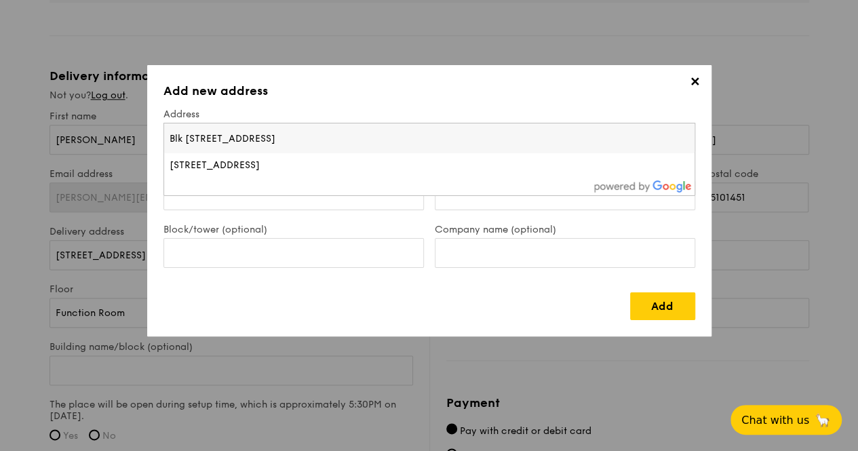
type input "Blk 141 Pasir Ris Street"
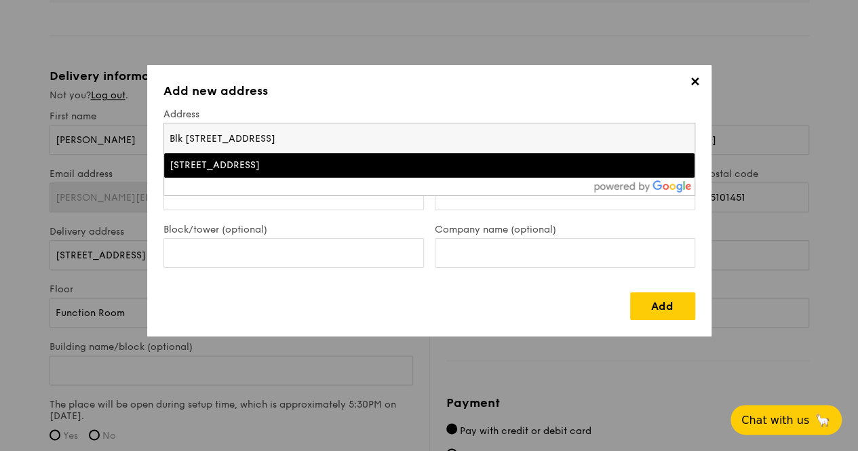
click at [342, 136] on input "Blk 141 Pasir Ris Street" at bounding box center [429, 138] width 530 height 30
click at [309, 131] on input "Blk 141 Pasir Ris Street" at bounding box center [429, 138] width 530 height 30
drag, startPoint x: 229, startPoint y: 140, endPoint x: 4, endPoint y: 132, distance: 225.3
click at [0, 136] on div "✕ Add new address Address Please enter 3 or more characters Blk 141 Pasir Ris S…" at bounding box center [429, 225] width 858 height 451
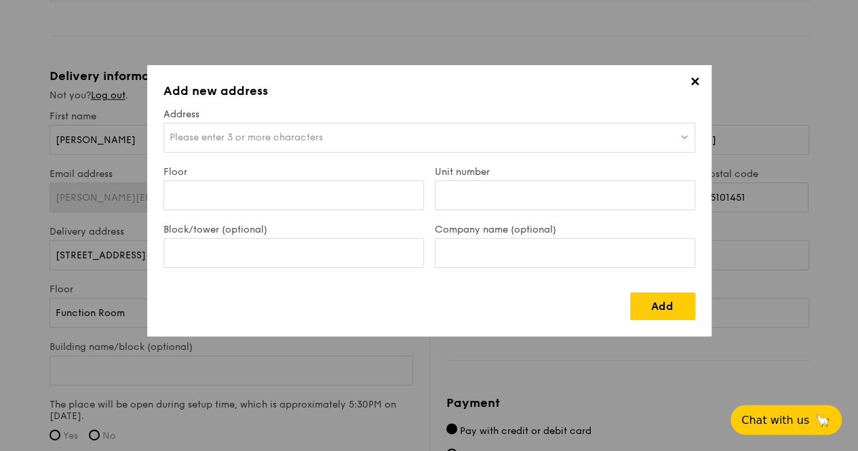
drag, startPoint x: 270, startPoint y: 119, endPoint x: 268, endPoint y: 132, distance: 12.4
click at [268, 131] on div "✕ Add new address Address Please enter 3 or more characters Floor Unit number B…" at bounding box center [429, 200] width 564 height 271
click at [332, 159] on div "✕ Add new address Address Please enter 3 or more characters Floor Unit number B…" at bounding box center [429, 200] width 564 height 271
click at [358, 138] on div "Please enter 3 or more characters" at bounding box center [429, 138] width 532 height 30
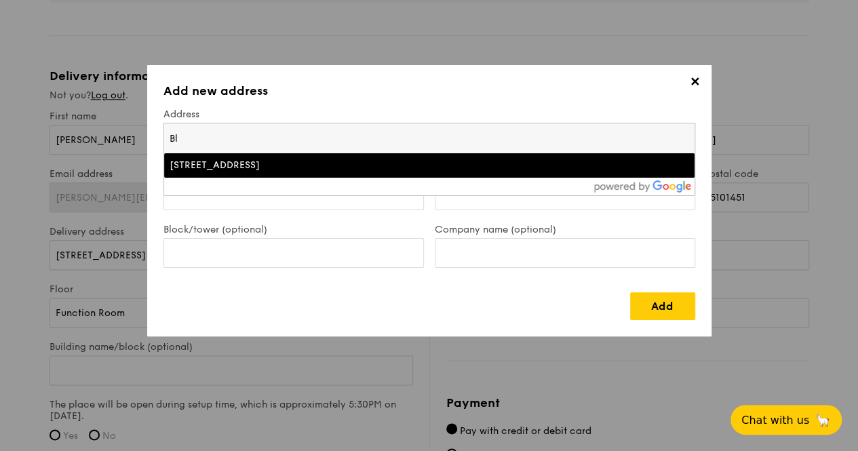
type input "B"
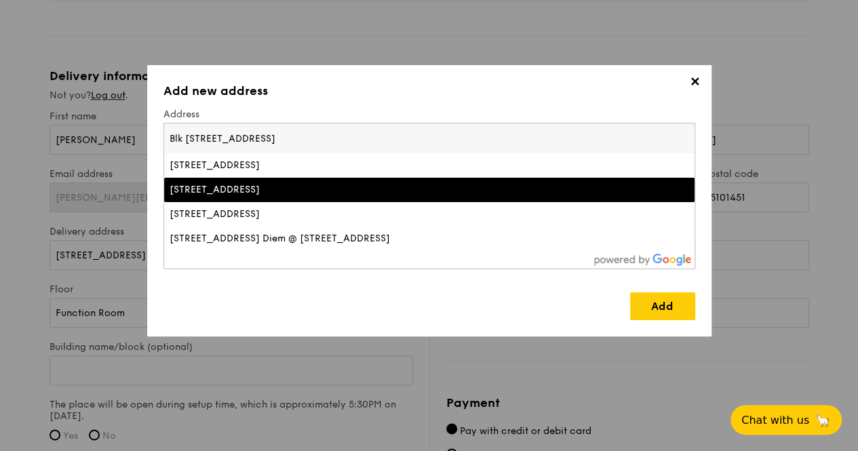
type input "Blk 141 Pasir Ris Street 11"
click at [289, 183] on div "141 Pasir Ris Street 11, Singapore" at bounding box center [365, 190] width 390 height 14
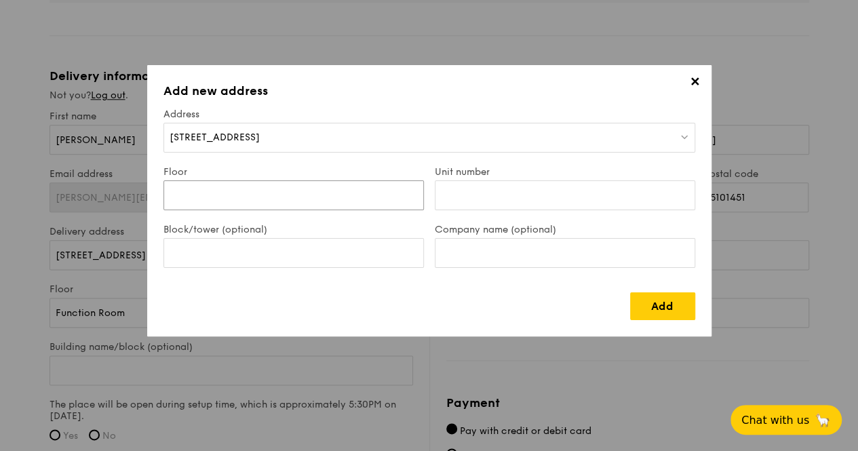
click at [322, 203] on input "Floor" at bounding box center [293, 195] width 260 height 30
click at [662, 314] on link "Add" at bounding box center [662, 306] width 65 height 28
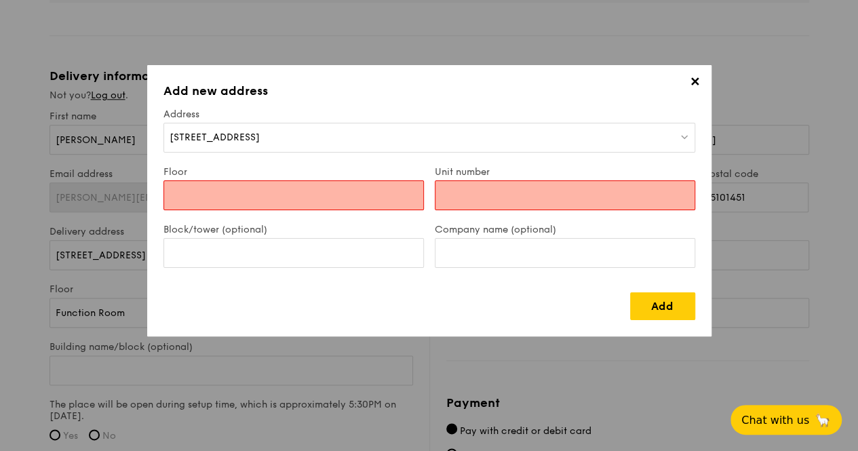
click at [389, 203] on input "Floor" at bounding box center [293, 195] width 260 height 30
click at [358, 192] on input "Floor" at bounding box center [293, 195] width 260 height 30
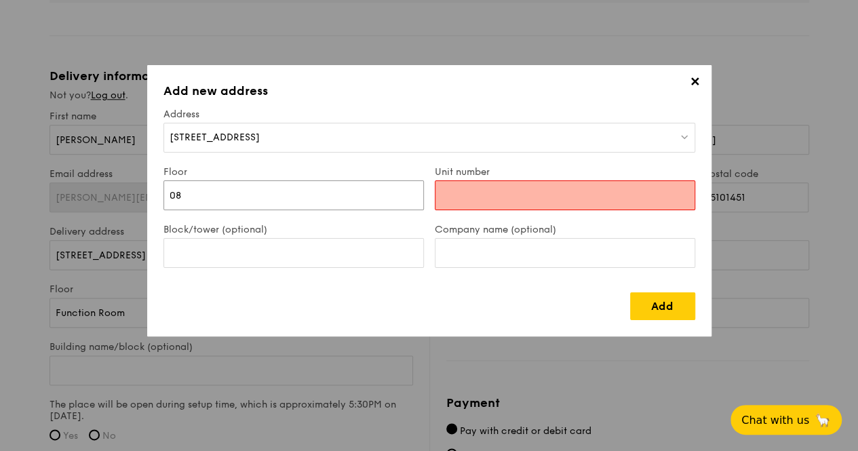
type input "08"
click at [462, 182] on input "Unit number" at bounding box center [565, 195] width 260 height 30
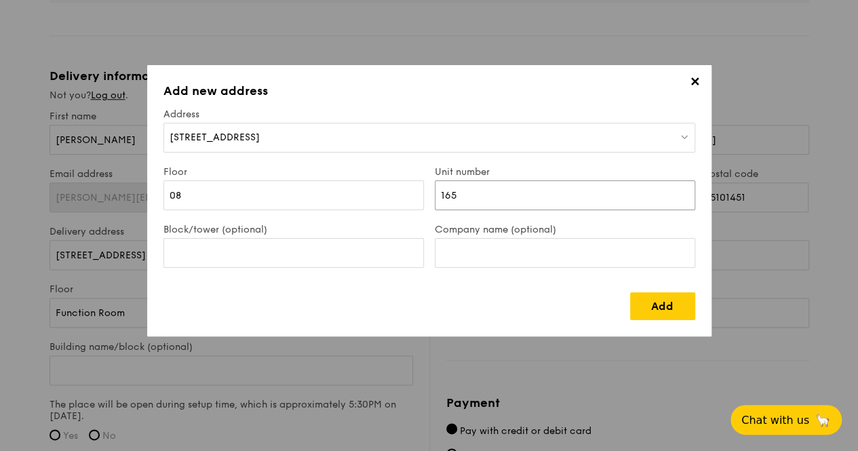
type input "165"
click at [330, 127] on div "141 Pasir Ris Street 11, Singapore" at bounding box center [429, 138] width 532 height 30
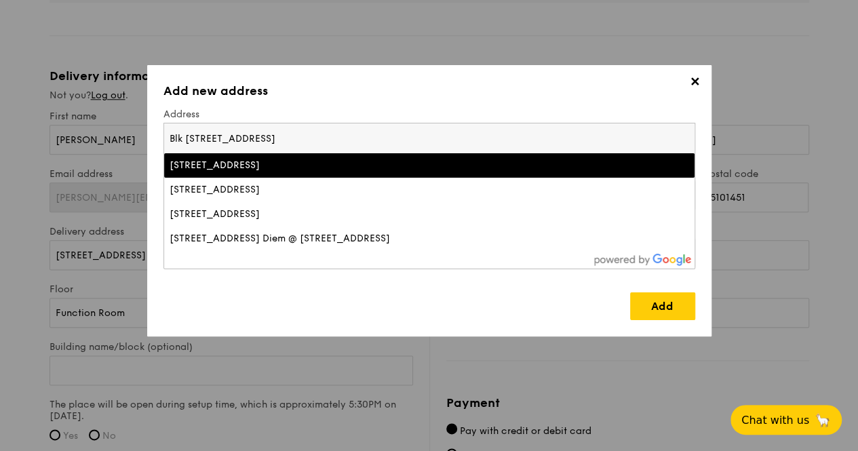
click at [532, 172] on div "Pasir Ris Street 11, Block 141, Singapore" at bounding box center [365, 166] width 390 height 14
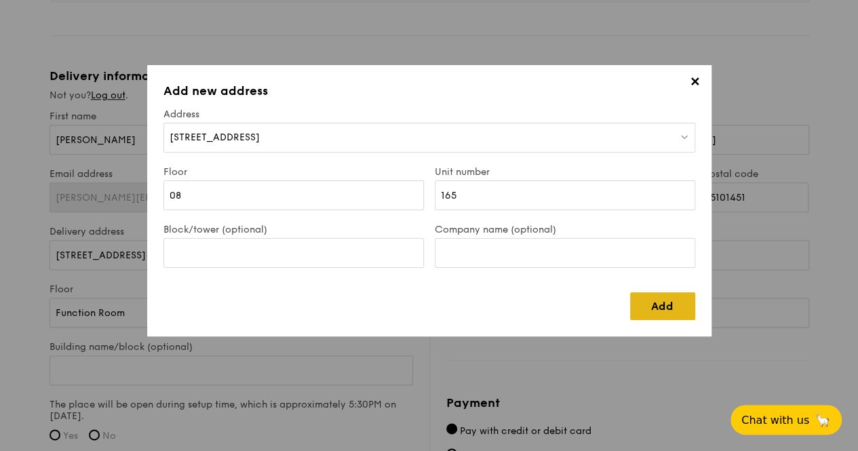
click at [664, 306] on link "Add" at bounding box center [662, 306] width 65 height 28
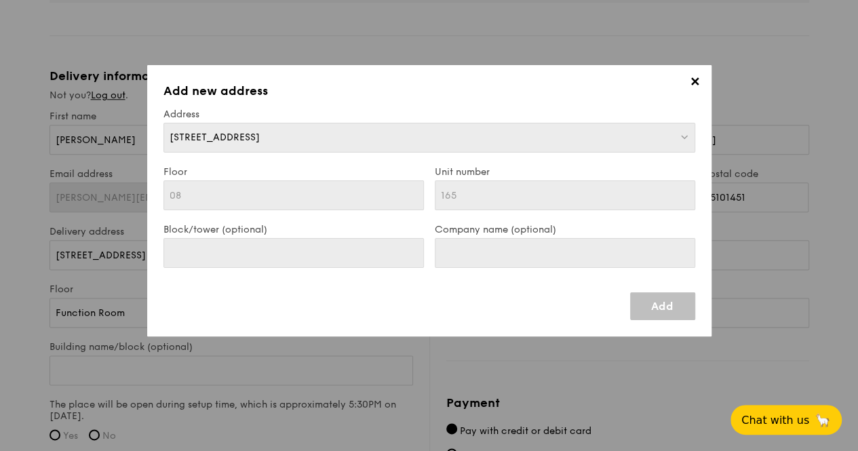
click at [689, 83] on span "✕" at bounding box center [695, 84] width 19 height 19
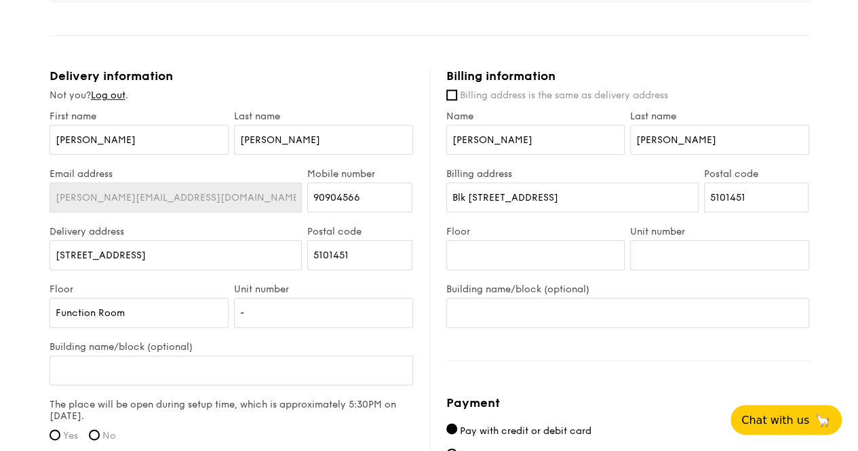
type input "[STREET_ADDRESS]"
type input "510141"
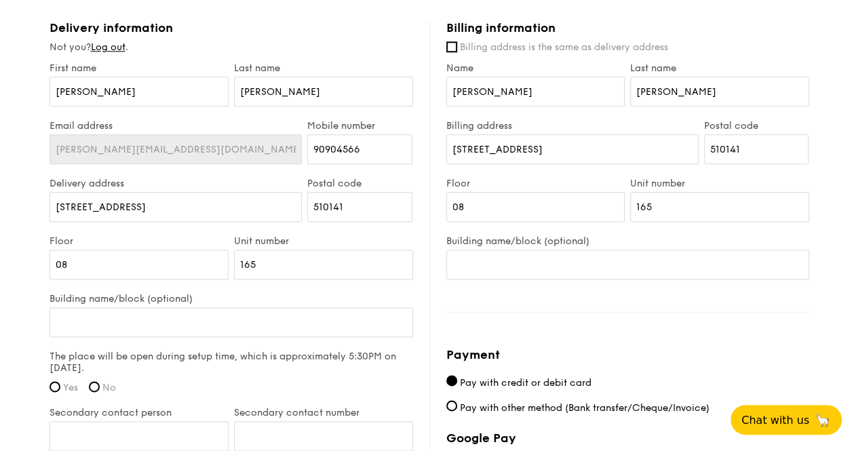
scroll to position [786, 0]
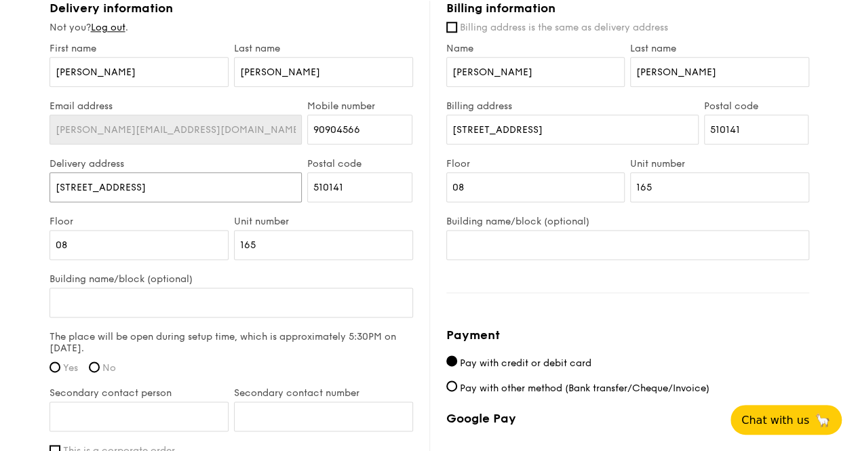
click at [212, 185] on input "[STREET_ADDRESS]" at bounding box center [175, 187] width 253 height 30
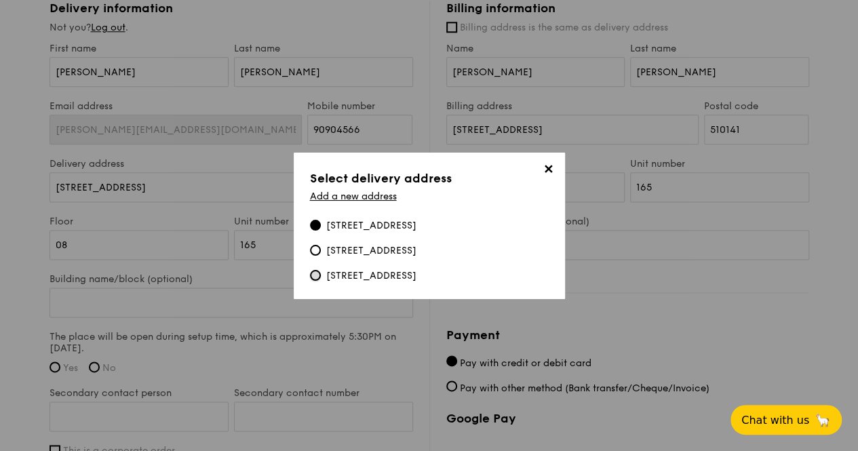
click at [317, 273] on input "[STREET_ADDRESS]" at bounding box center [315, 275] width 11 height 11
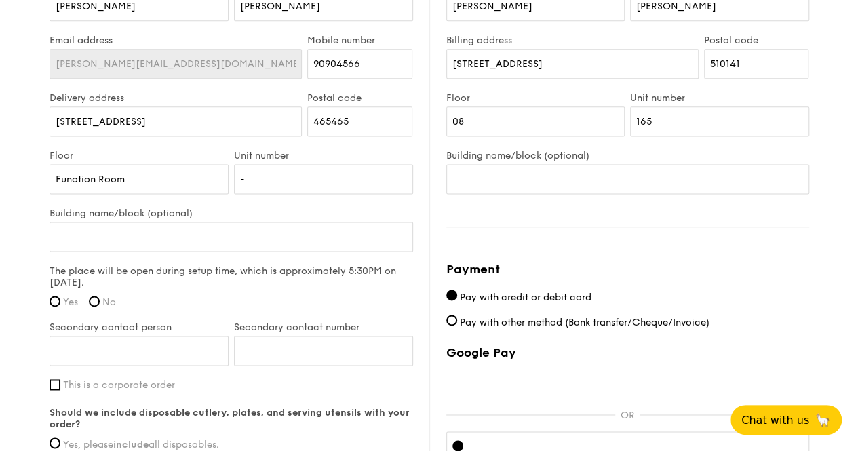
scroll to position [854, 0]
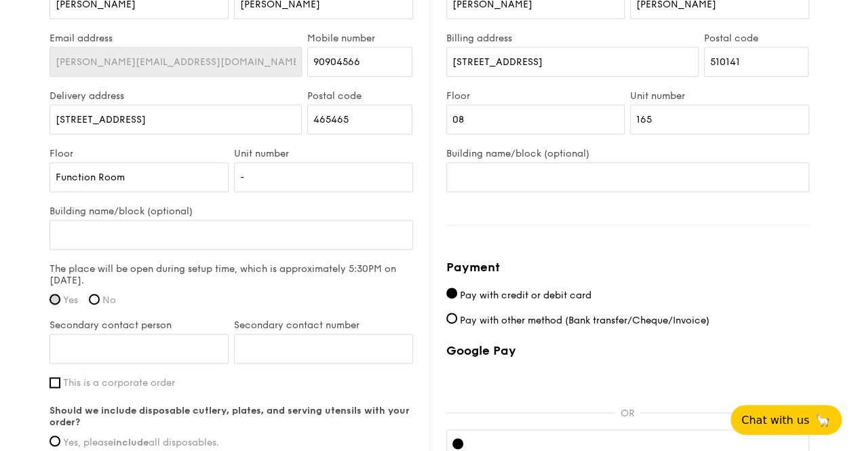
click at [55, 299] on input "Yes" at bounding box center [54, 299] width 11 height 11
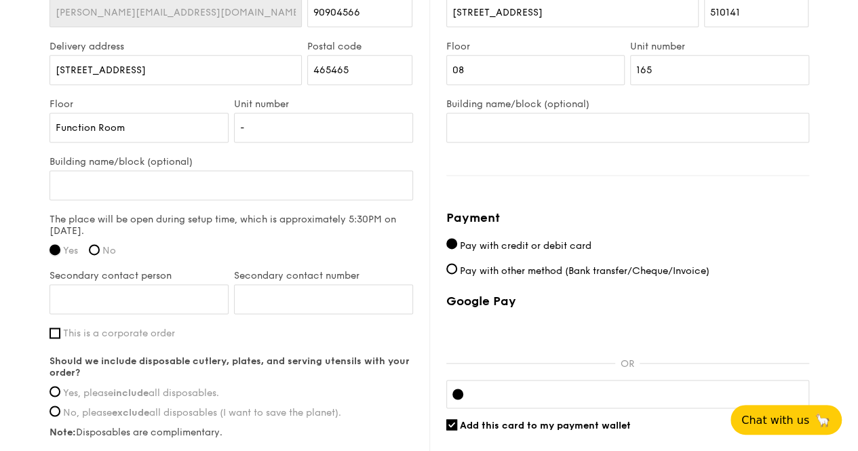
scroll to position [921, 0]
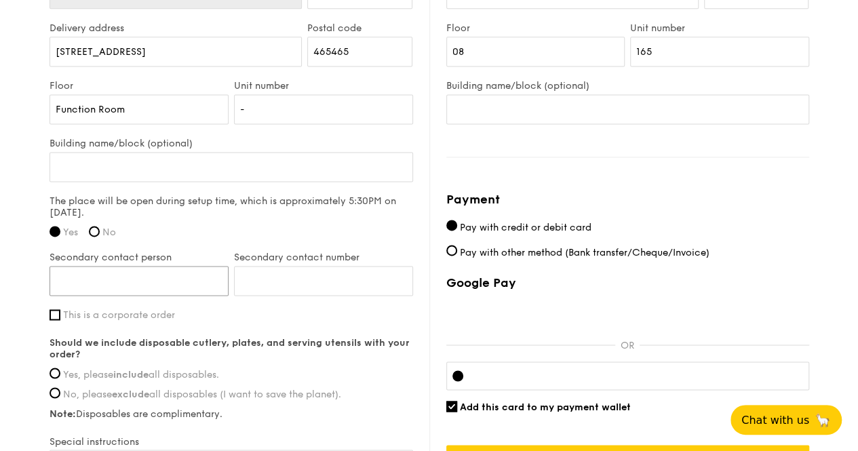
click at [134, 277] on input "Secondary contact person" at bounding box center [138, 281] width 179 height 30
click at [380, 330] on div "First name Madeline Last name Lee Email address madeline.lee1@jll.com Mobile nu…" at bounding box center [230, 202] width 363 height 590
click at [101, 285] on input "Secondary contact person" at bounding box center [138, 281] width 179 height 30
click at [130, 275] on input "Raymond Loh" at bounding box center [138, 281] width 179 height 30
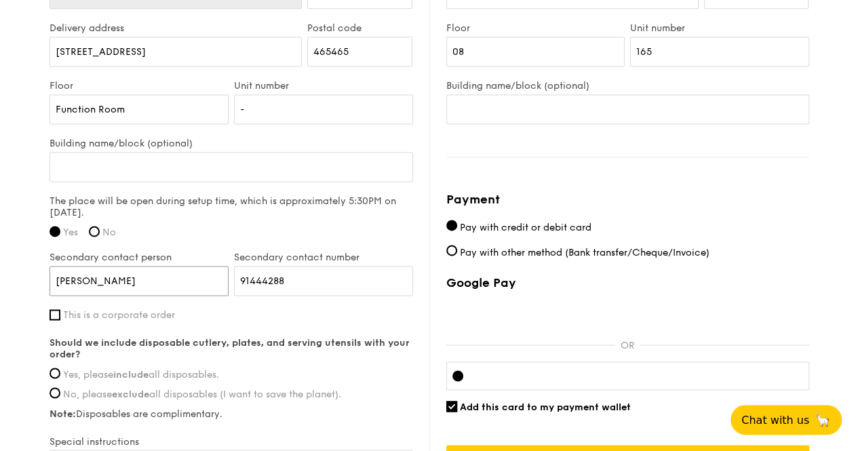
click at [141, 277] on input "[PERSON_NAME]" at bounding box center [138, 281] width 179 height 30
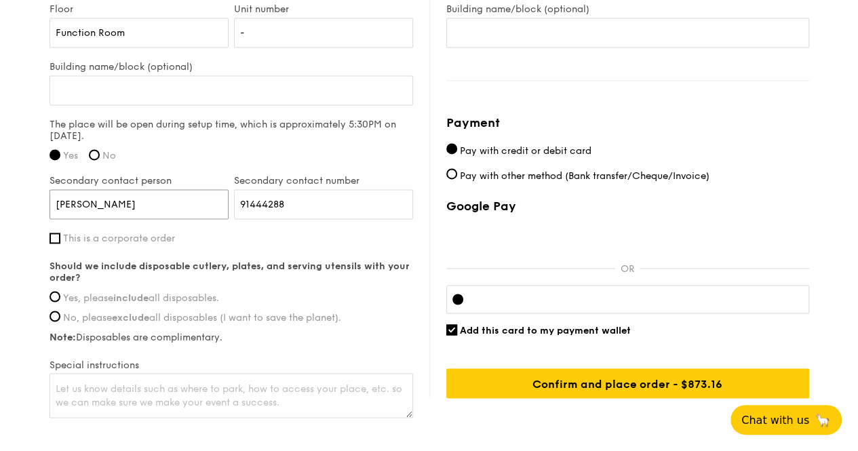
scroll to position [1057, 0]
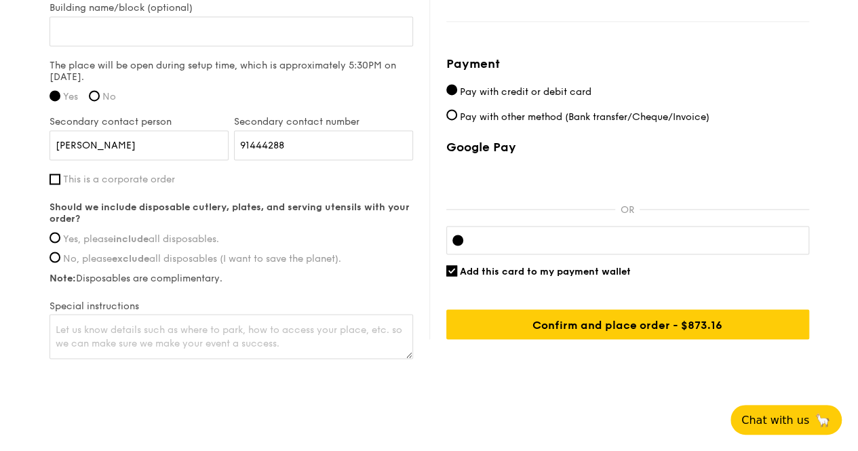
click at [60, 233] on label "Yes, please include all disposables." at bounding box center [230, 239] width 363 height 12
click at [60, 233] on input "Yes, please include all disposables." at bounding box center [54, 237] width 11 height 11
click at [285, 331] on textarea at bounding box center [230, 336] width 363 height 45
click at [323, 334] on textarea at bounding box center [230, 336] width 363 height 45
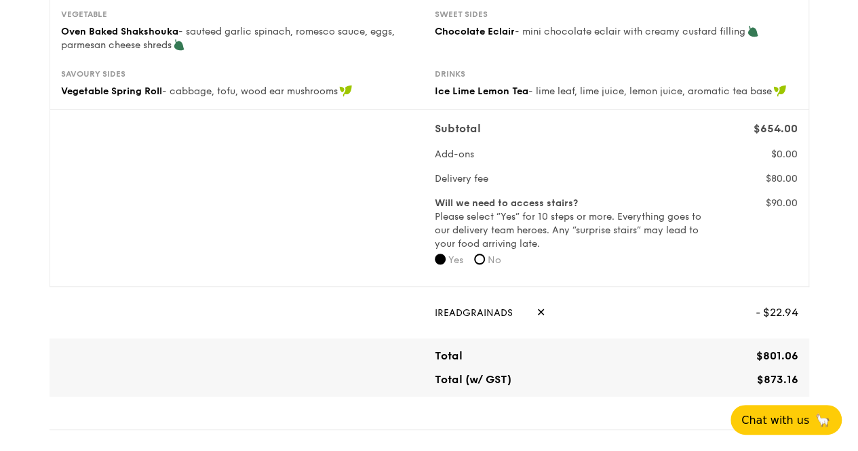
scroll to position [311, 0]
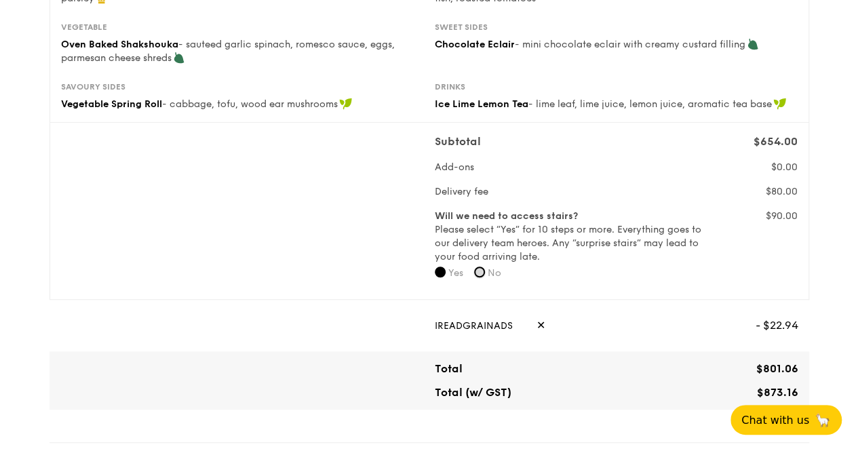
click at [484, 266] on input "No" at bounding box center [479, 271] width 11 height 11
click at [439, 273] on input "Yes" at bounding box center [440, 271] width 11 height 11
click at [483, 271] on input "No" at bounding box center [479, 271] width 11 height 11
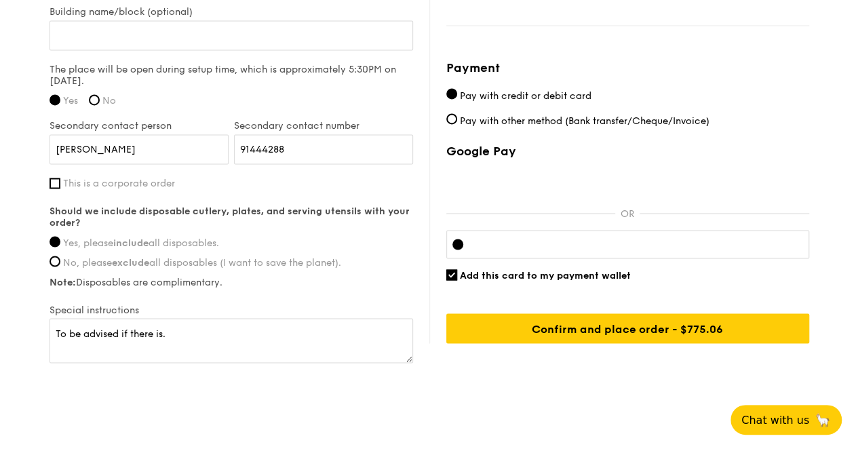
scroll to position [1072, 0]
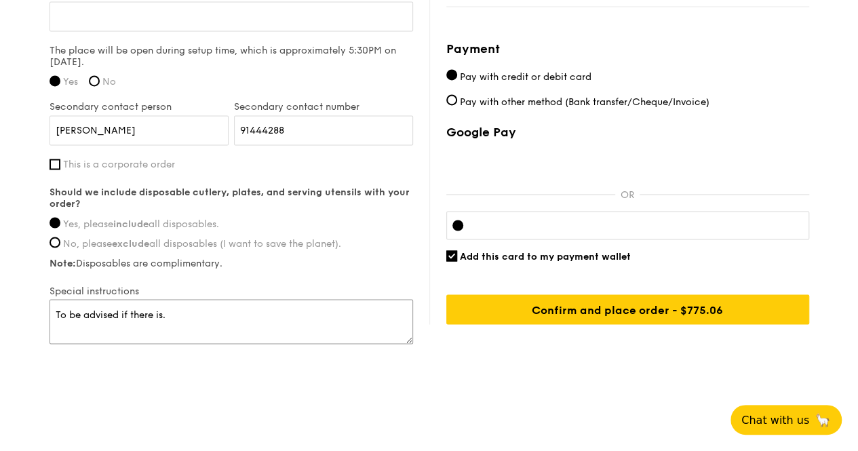
drag, startPoint x: 204, startPoint y: 313, endPoint x: 118, endPoint y: 311, distance: 86.1
click at [118, 311] on textarea "To be advised if there is." at bounding box center [230, 321] width 363 height 45
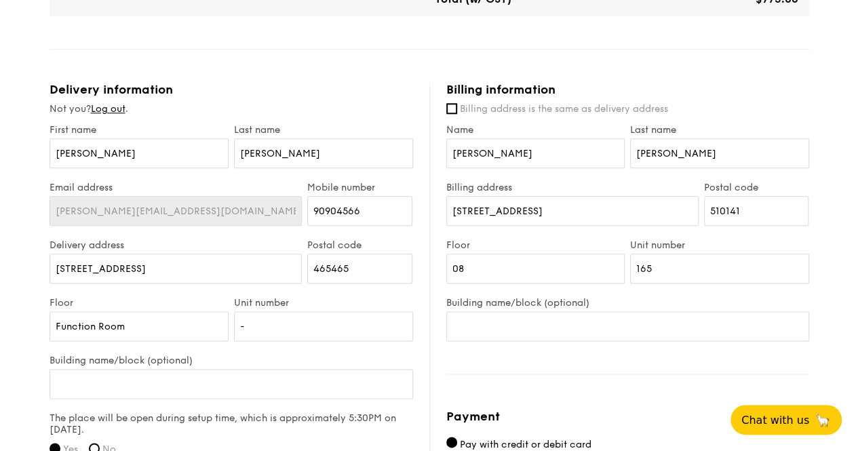
scroll to position [733, 0]
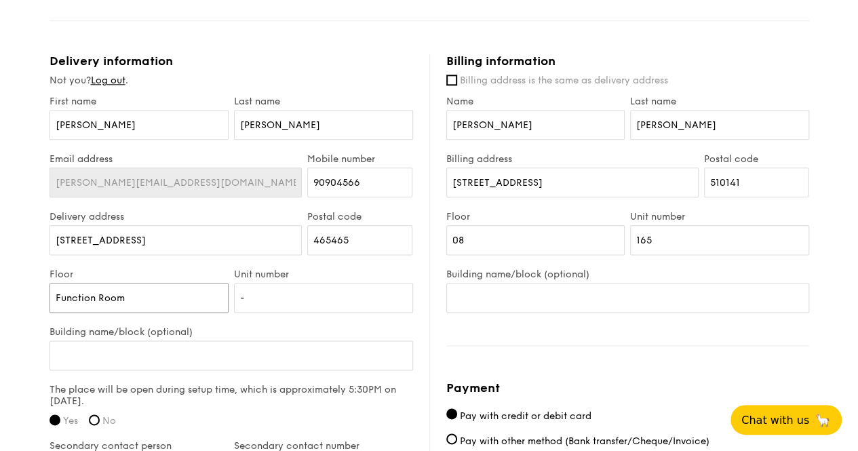
click at [55, 298] on input "Function Room" at bounding box center [138, 298] width 179 height 30
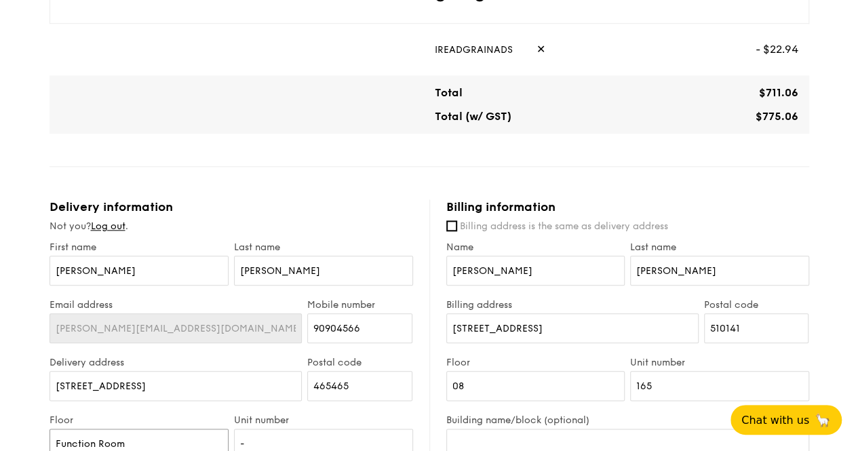
scroll to position [665, 0]
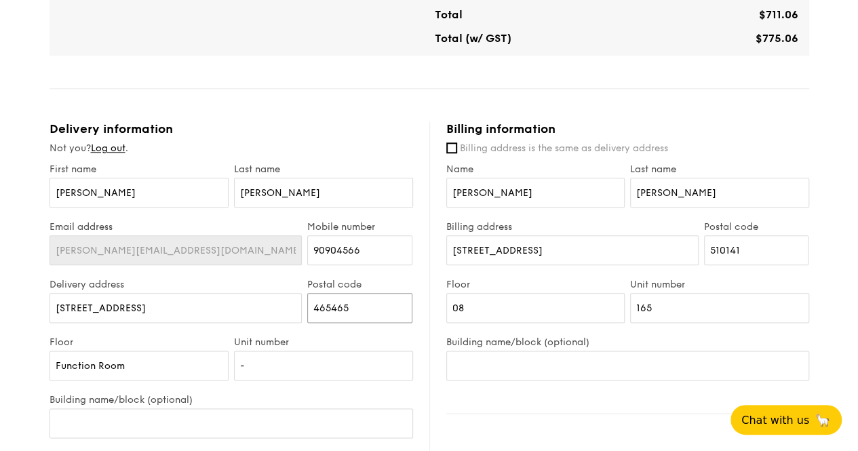
click at [379, 300] on input "465465" at bounding box center [359, 308] width 105 height 30
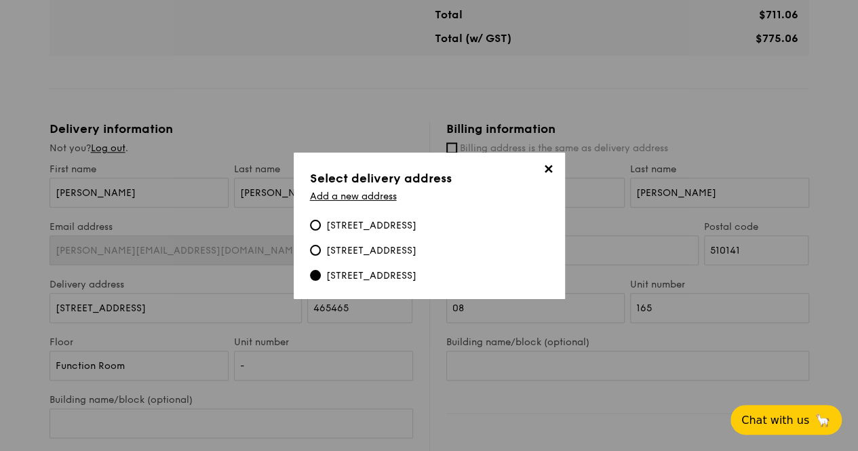
click at [338, 279] on div "[STREET_ADDRESS]" at bounding box center [371, 276] width 90 height 14
click at [321, 279] on input "[STREET_ADDRESS]" at bounding box center [315, 275] width 11 height 11
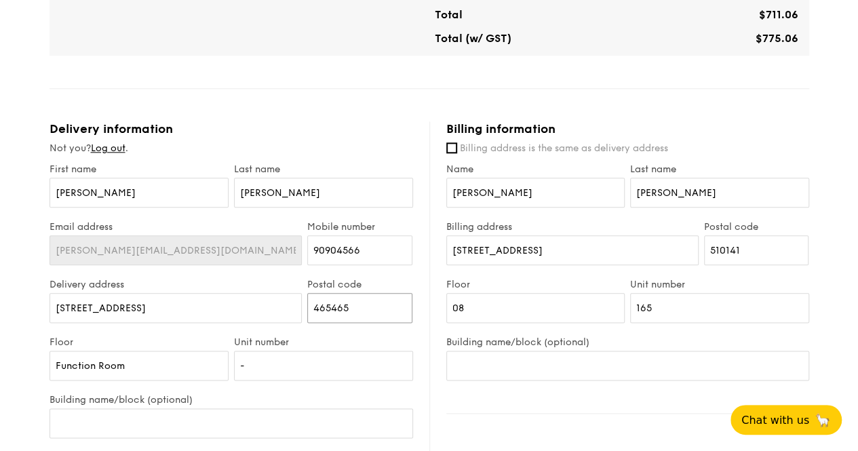
click at [375, 304] on input "465465" at bounding box center [359, 308] width 105 height 30
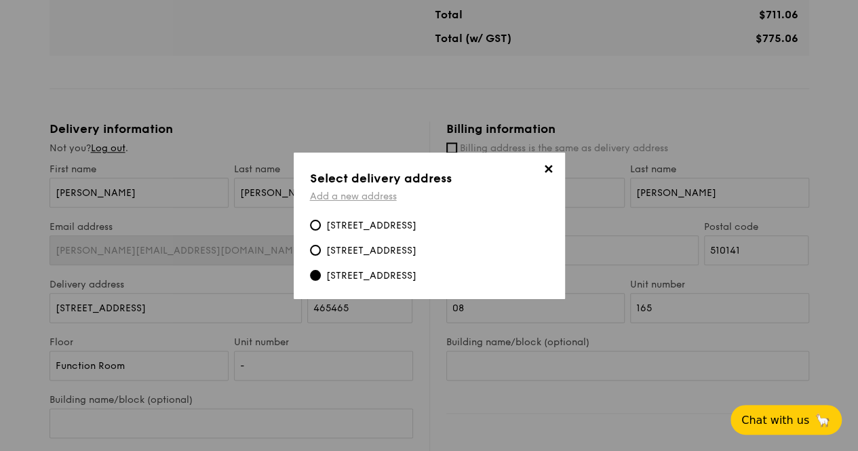
click at [357, 191] on link "Add a new address" at bounding box center [353, 197] width 87 height 12
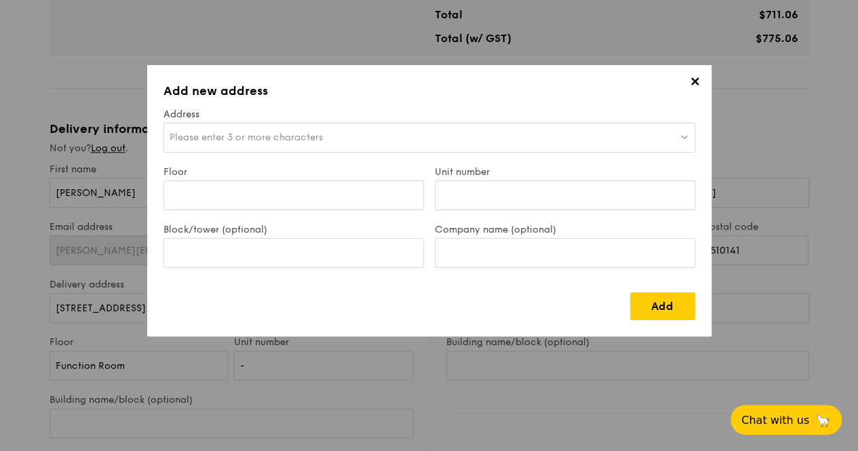
click at [700, 77] on span "✕" at bounding box center [695, 84] width 19 height 19
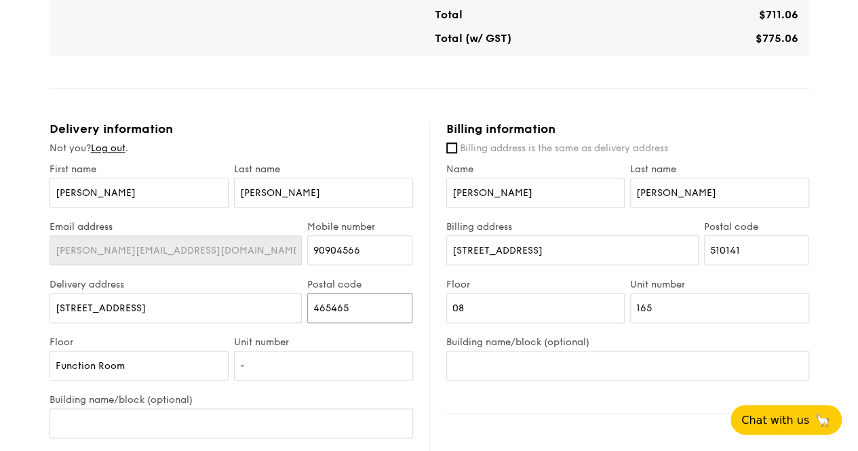
click at [359, 302] on input "465465" at bounding box center [359, 308] width 105 height 30
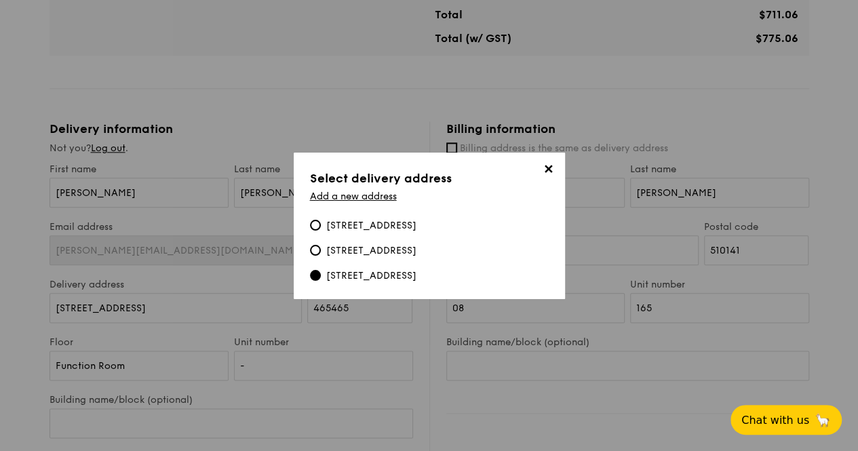
drag, startPoint x: 348, startPoint y: 285, endPoint x: 321, endPoint y: 277, distance: 28.5
click at [321, 277] on div "[STREET_ADDRESS]" at bounding box center [363, 276] width 106 height 14
click at [321, 277] on input "[STREET_ADDRESS]" at bounding box center [315, 275] width 11 height 11
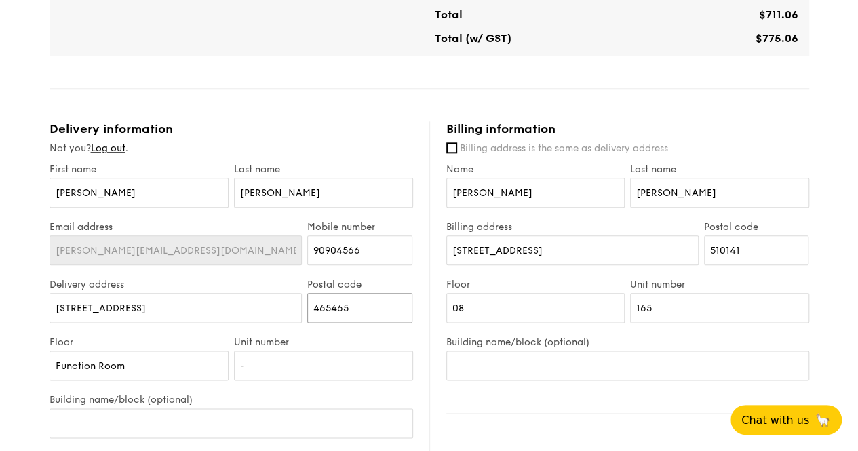
click at [366, 309] on input "465465" at bounding box center [359, 308] width 105 height 30
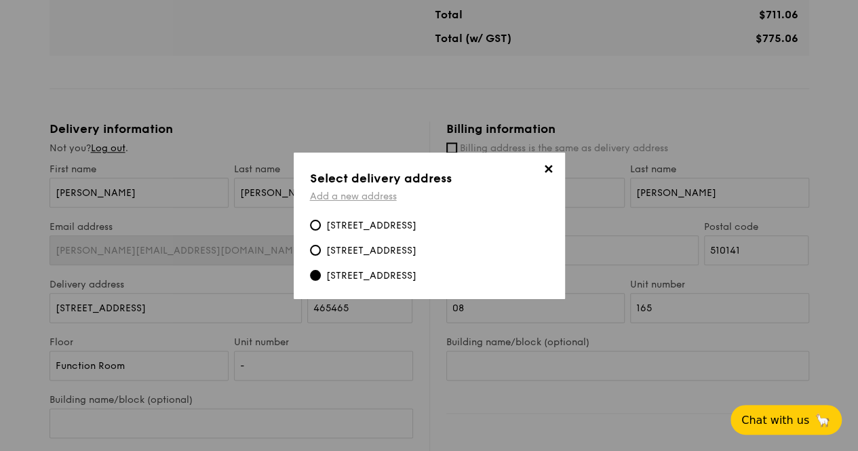
click at [355, 191] on link "Add a new address" at bounding box center [353, 197] width 87 height 12
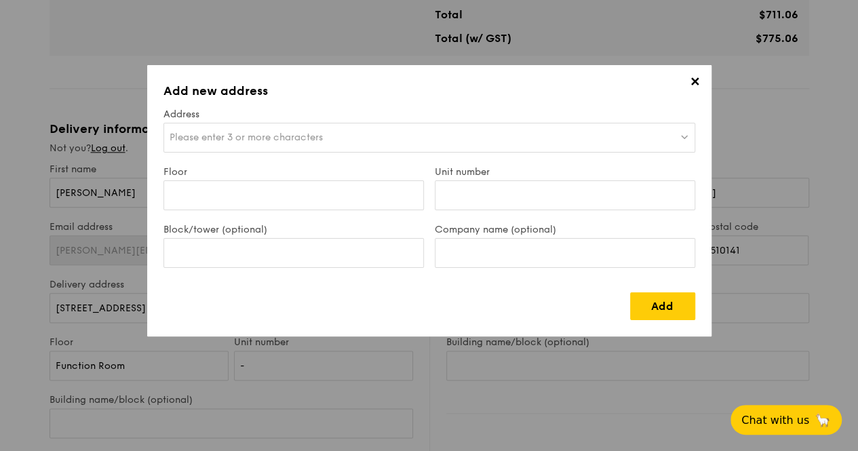
click at [285, 134] on span "Please enter 3 or more characters" at bounding box center [246, 138] width 153 height 12
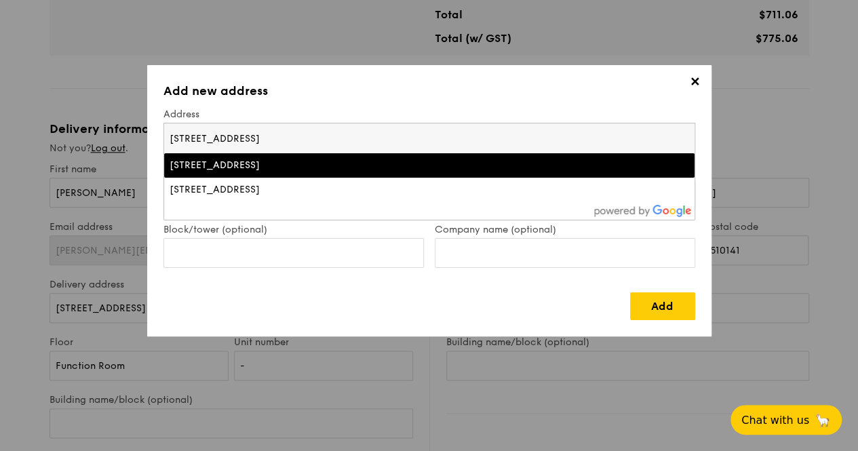
click at [343, 133] on input "9 Bedok South Ave 3, singapore" at bounding box center [429, 138] width 530 height 30
drag, startPoint x: 664, startPoint y: 307, endPoint x: 89, endPoint y: 298, distance: 575.7
click at [216, 352] on div "✕ Add new address Address Please enter 3 or more characters 9 Bedok South Ave 3…" at bounding box center [429, 225] width 858 height 451
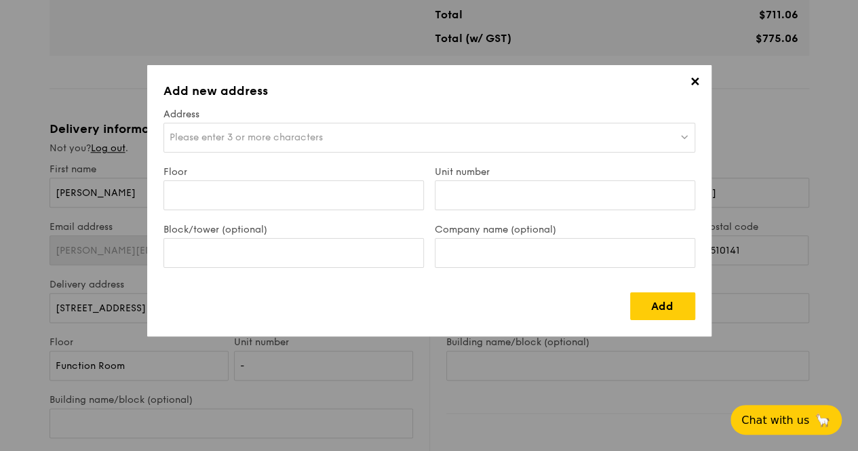
click at [328, 133] on div "Please enter 3 or more characters" at bounding box center [429, 138] width 532 height 30
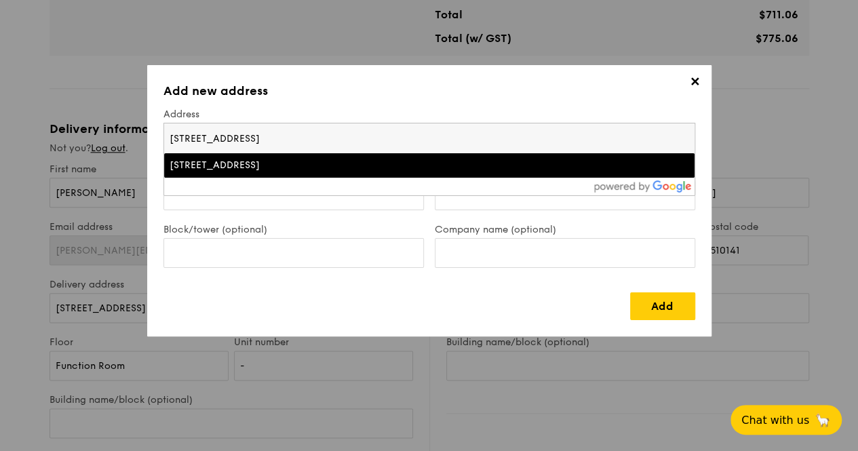
click at [330, 169] on div "9 Bedok South Ave 3, Singapore 465461" at bounding box center [365, 166] width 390 height 14
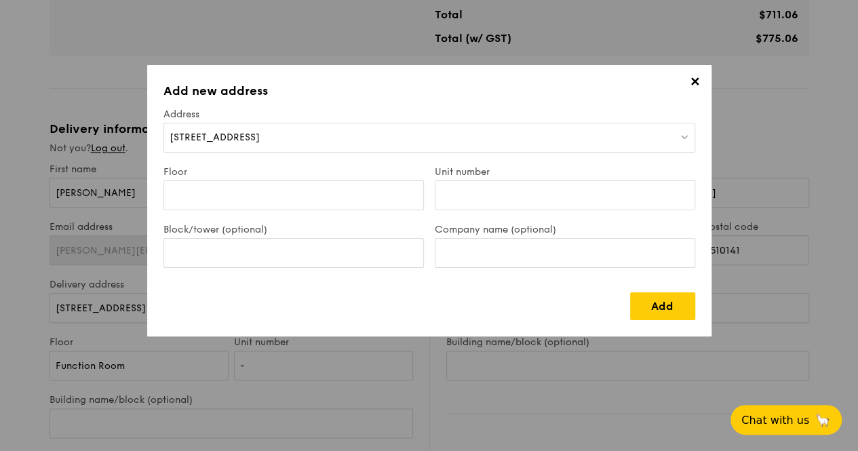
click at [338, 135] on div "9 Bedok South Ave 3, Singapore" at bounding box center [429, 138] width 532 height 30
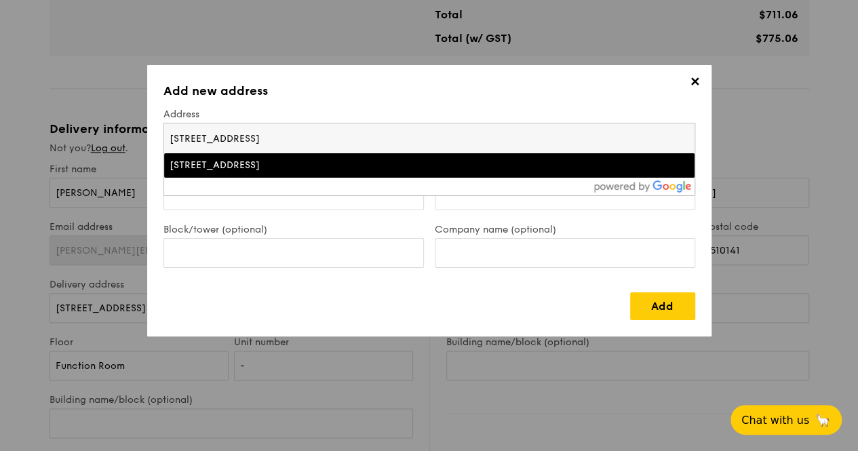
click at [325, 165] on div "9 Bedok South Ave 3, Singapore 465461" at bounding box center [365, 166] width 390 height 14
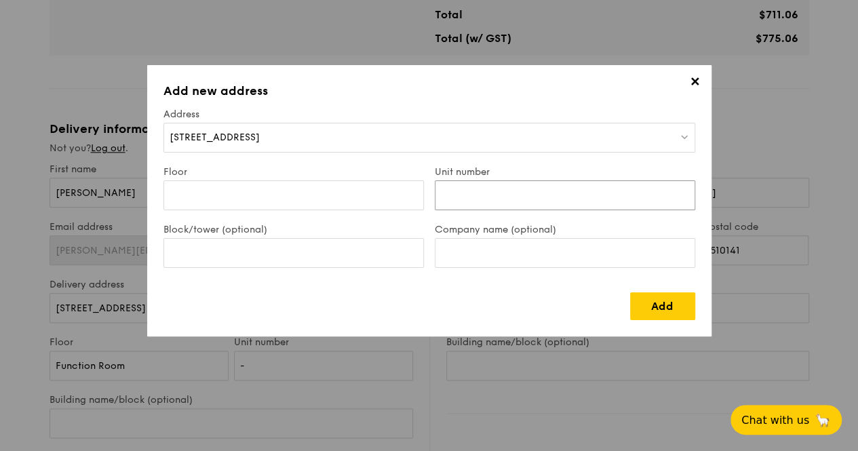
click at [530, 210] on input "Unit number" at bounding box center [565, 195] width 260 height 30
click at [692, 83] on span "✕" at bounding box center [695, 84] width 19 height 19
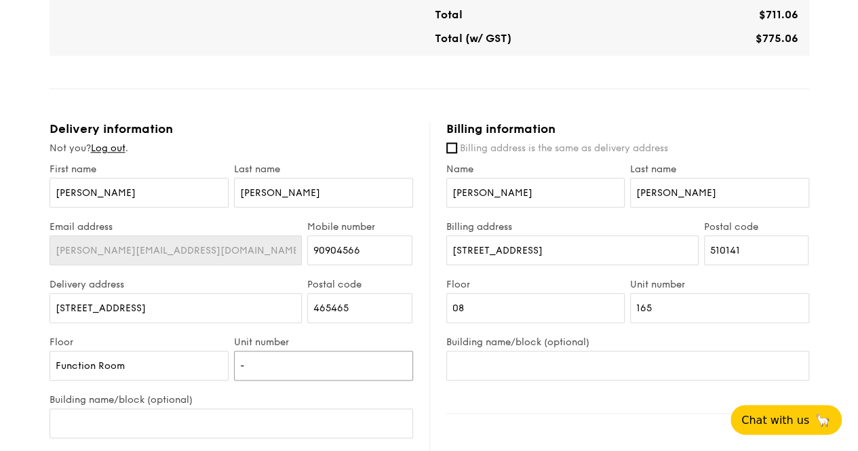
drag, startPoint x: 286, startPoint y: 365, endPoint x: 184, endPoint y: 355, distance: 103.0
click at [184, 355] on div "Floor Function Room Unit number -" at bounding box center [231, 365] width 369 height 58
click at [346, 293] on input "465465" at bounding box center [359, 308] width 105 height 30
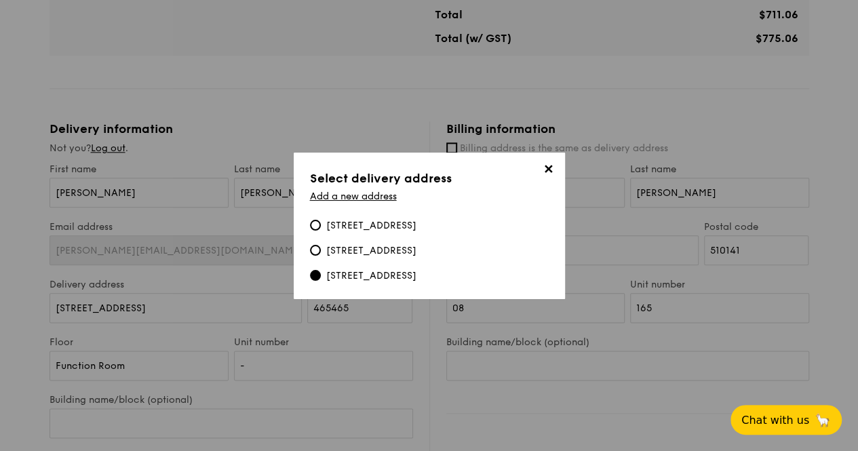
drag, startPoint x: 321, startPoint y: 273, endPoint x: 281, endPoint y: 299, distance: 47.6
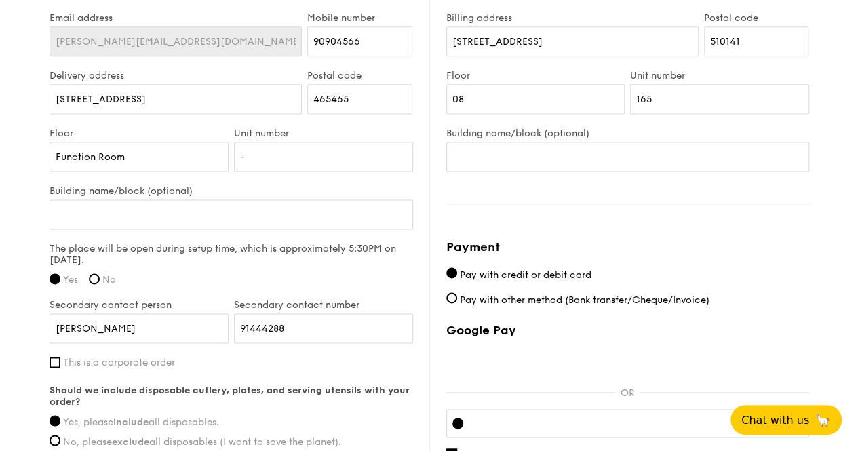
scroll to position [869, 0]
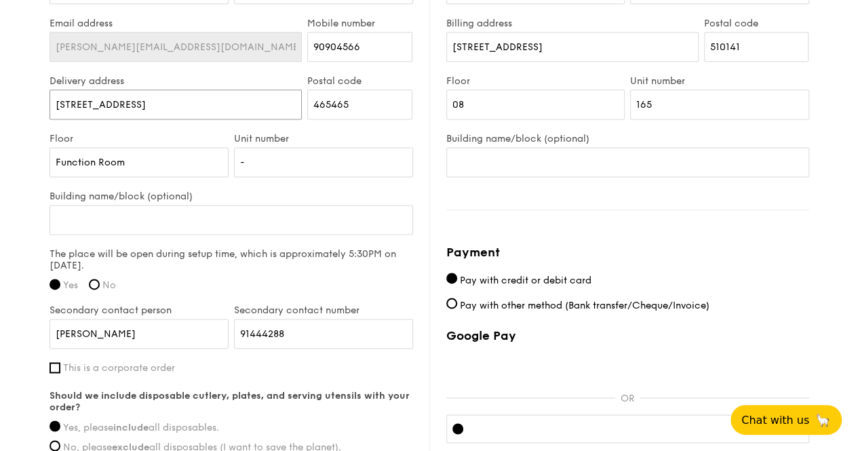
click at [163, 104] on input "[STREET_ADDRESS]" at bounding box center [175, 105] width 253 height 30
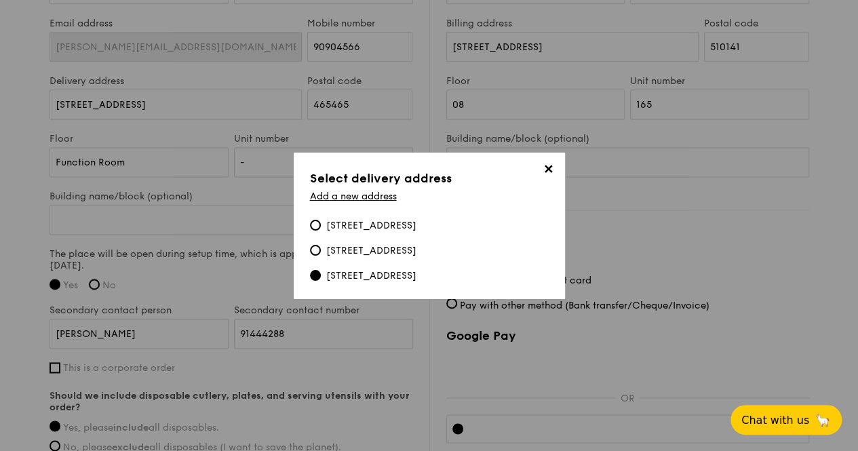
drag, startPoint x: 319, startPoint y: 275, endPoint x: 334, endPoint y: 292, distance: 22.6
click at [333, 283] on div "[STREET_ADDRESS]" at bounding box center [371, 276] width 90 height 14
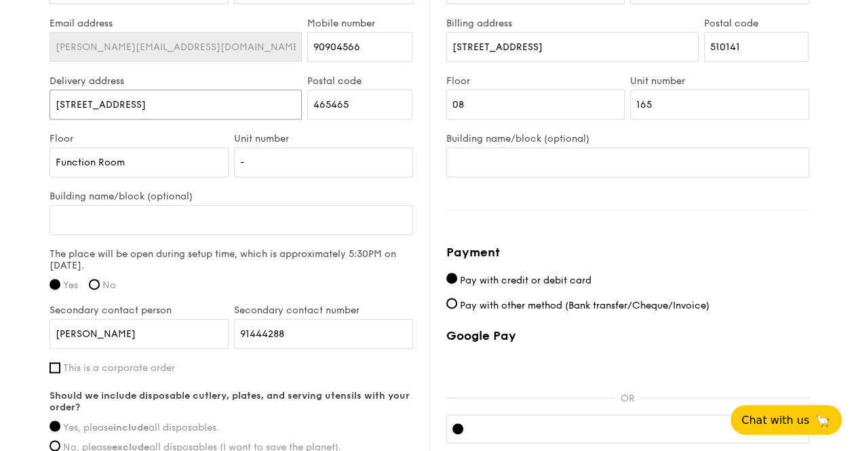
click at [179, 96] on input "[STREET_ADDRESS]" at bounding box center [175, 105] width 253 height 30
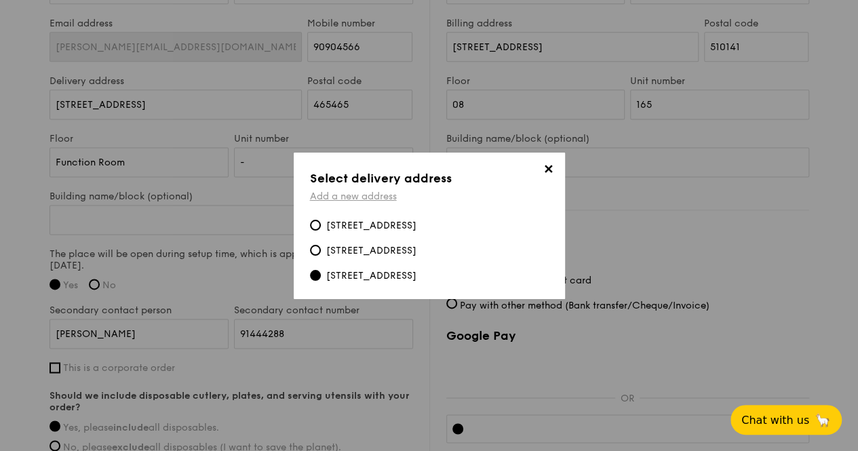
click at [353, 191] on link "Add a new address" at bounding box center [353, 197] width 87 height 12
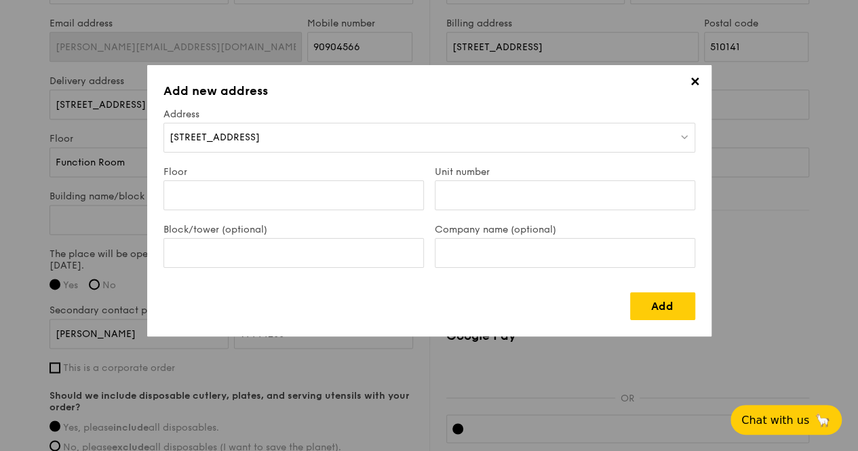
drag, startPoint x: 350, startPoint y: 148, endPoint x: 107, endPoint y: 130, distance: 243.4
click at [62, 136] on div "✕ Add new address Address 9 Bedok South Ave 3, Singapore Floor Unit number Bloc…" at bounding box center [429, 225] width 858 height 451
click at [688, 311] on link "Add" at bounding box center [662, 306] width 65 height 28
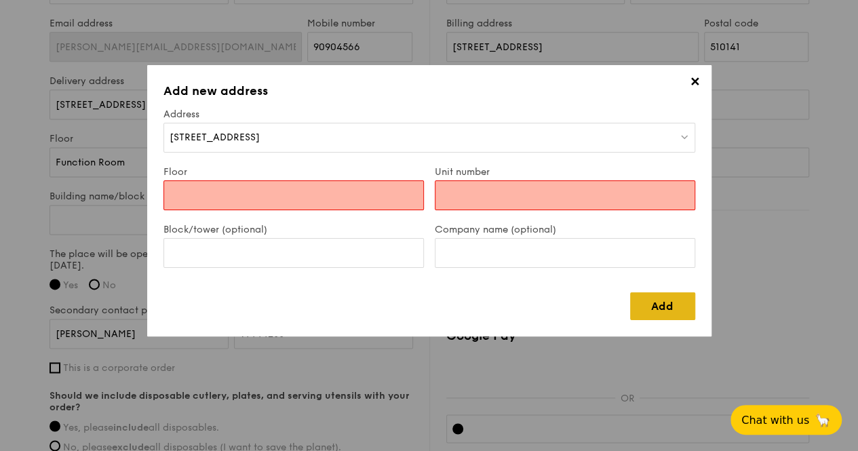
click at [659, 307] on link "Add" at bounding box center [662, 306] width 65 height 28
click at [260, 139] on span "9 Bedok South Ave 3, Singapore" at bounding box center [215, 138] width 90 height 12
click at [313, 129] on div "[STREET_ADDRESS]" at bounding box center [429, 138] width 532 height 30
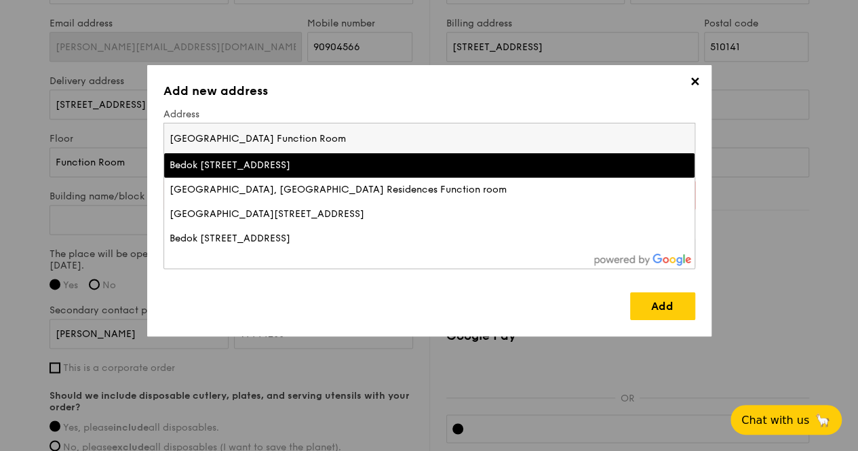
click at [365, 136] on input "Grandeur Park Residences Function Room" at bounding box center [429, 138] width 530 height 30
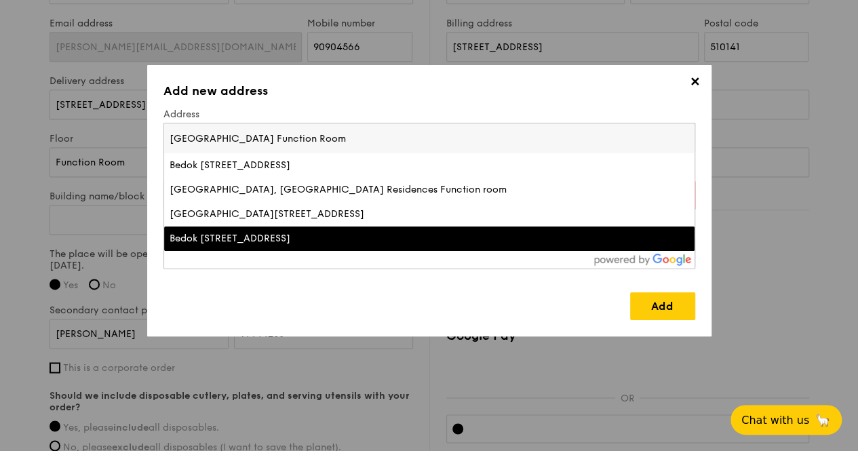
click at [513, 245] on div "Bedok South Avenue 3, Grandeur Park Residences Office, Grandeur Park Residences…" at bounding box center [365, 239] width 390 height 14
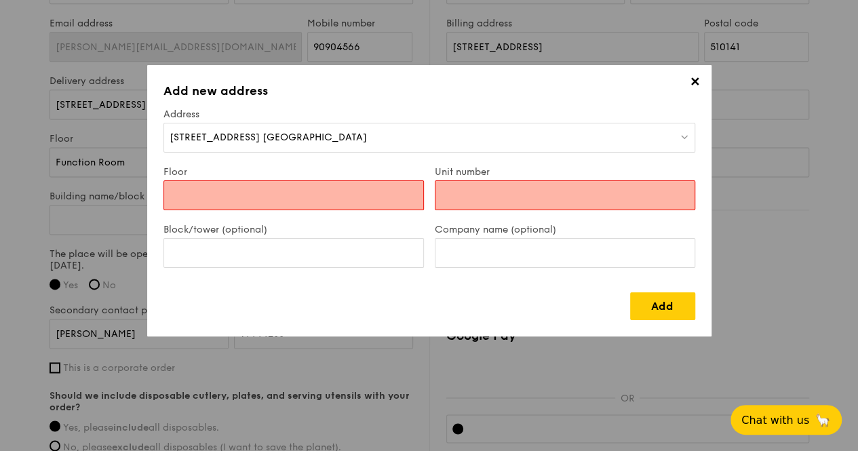
click at [694, 84] on span "✕" at bounding box center [695, 84] width 19 height 19
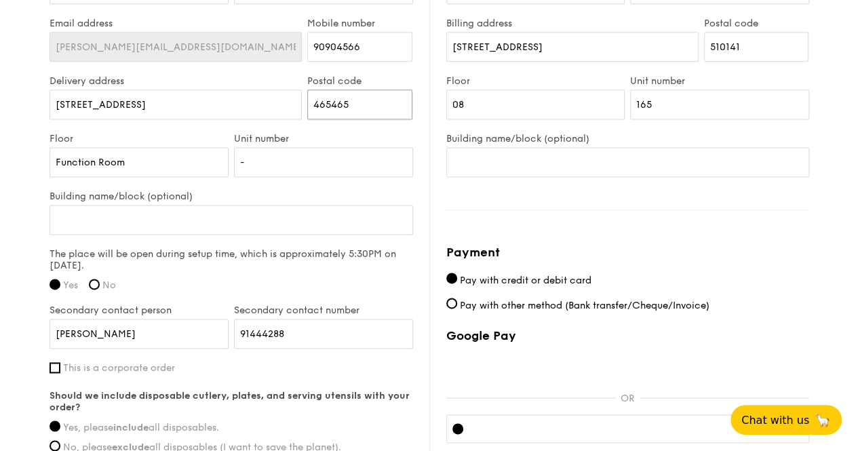
click at [365, 98] on input "465465" at bounding box center [359, 105] width 105 height 30
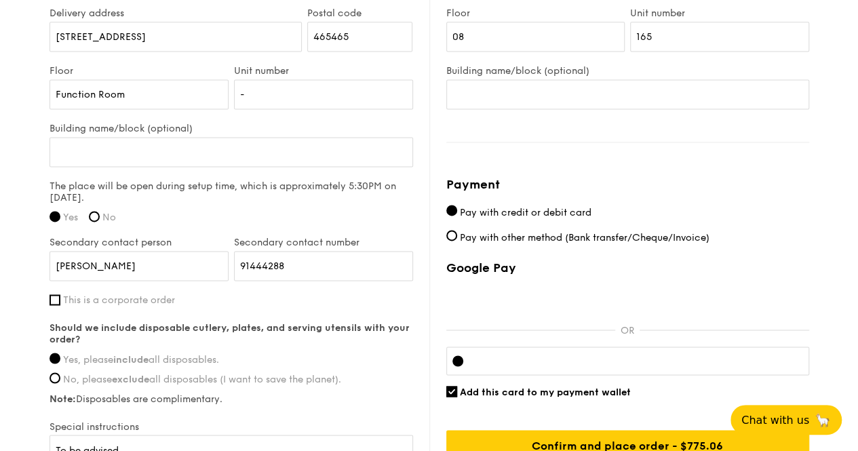
scroll to position [733, 0]
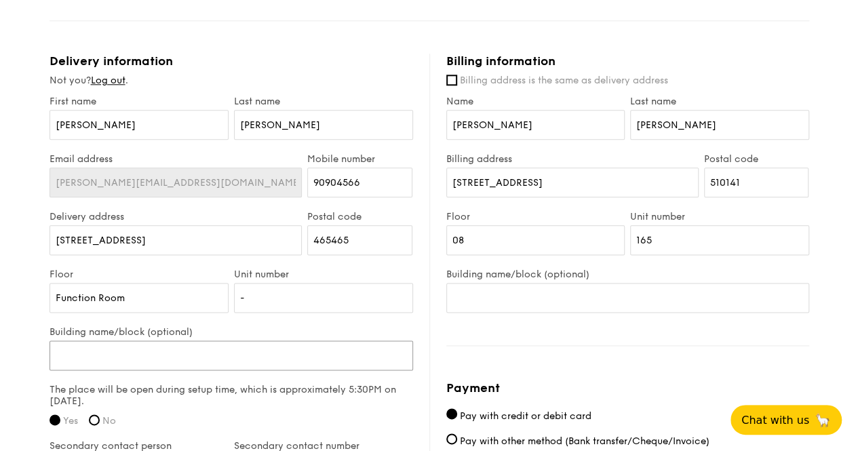
click at [250, 357] on input "Building name/block (optional)" at bounding box center [230, 355] width 363 height 30
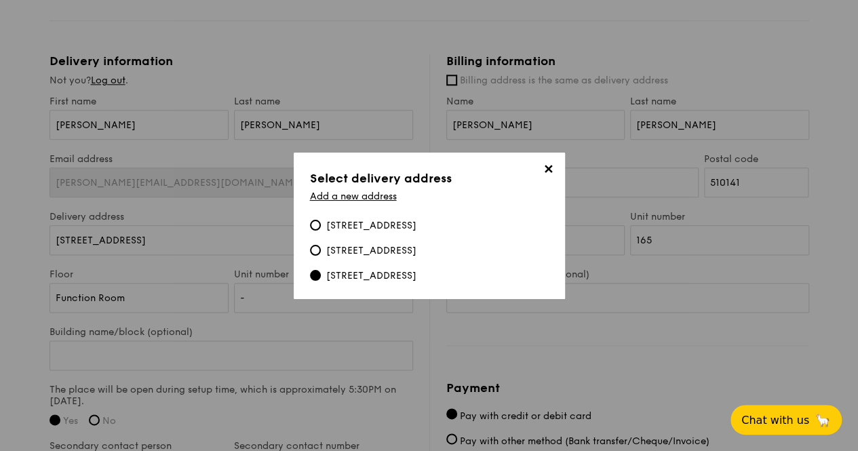
click at [369, 282] on div "[STREET_ADDRESS]" at bounding box center [371, 276] width 90 height 14
click at [321, 281] on input "[STREET_ADDRESS]" at bounding box center [315, 275] width 11 height 11
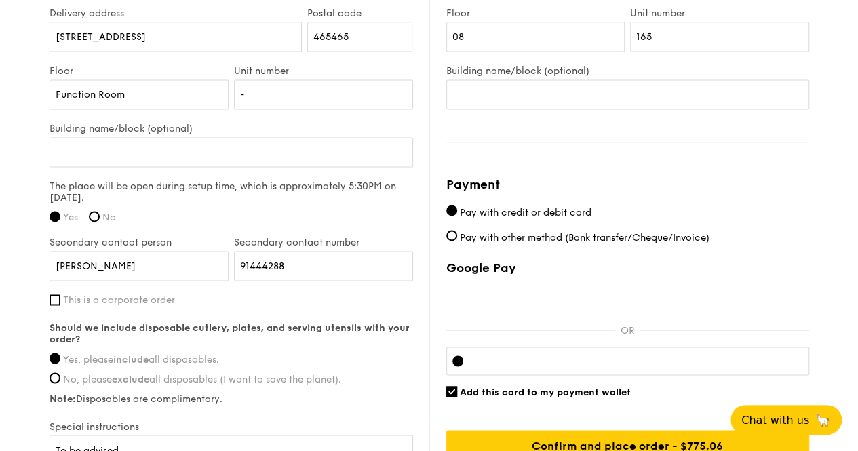
scroll to position [1072, 0]
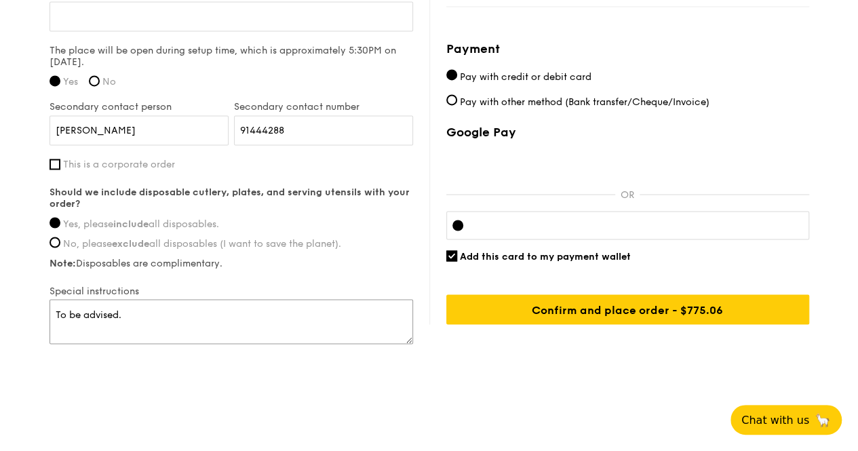
click at [180, 318] on textarea "To be advised." at bounding box center [230, 321] width 363 height 45
click at [179, 317] on textarea "To be advised." at bounding box center [230, 321] width 363 height 45
drag, startPoint x: 56, startPoint y: 310, endPoint x: 187, endPoint y: 315, distance: 131.7
click at [186, 315] on textarea "To be advised." at bounding box center [230, 321] width 363 height 45
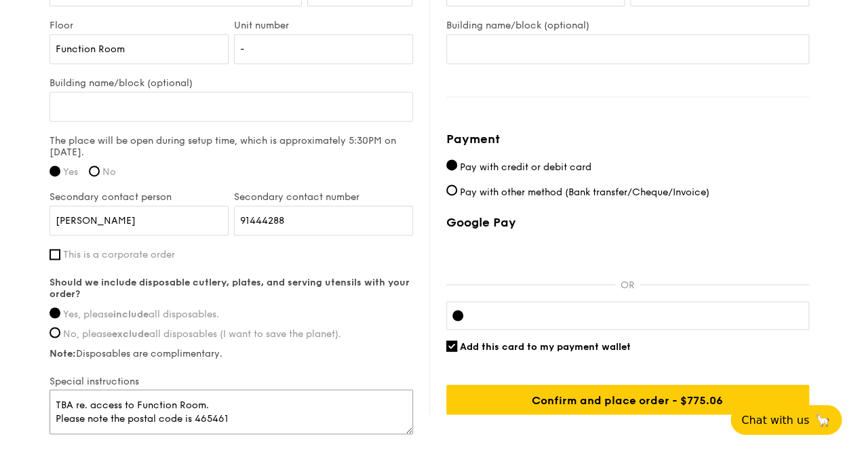
scroll to position [869, 0]
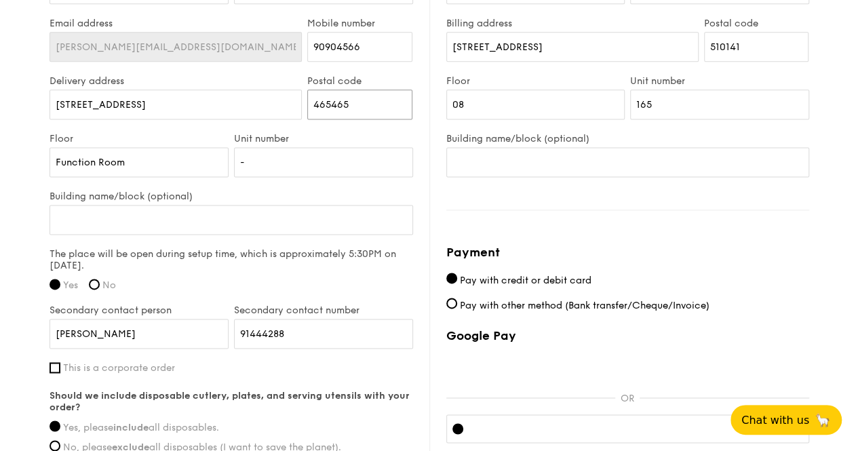
click at [383, 90] on input "465465" at bounding box center [359, 105] width 105 height 30
click at [368, 136] on label "Unit number" at bounding box center [323, 139] width 179 height 12
click at [368, 147] on input "-" at bounding box center [323, 162] width 179 height 30
click at [354, 98] on input "465465" at bounding box center [359, 105] width 105 height 30
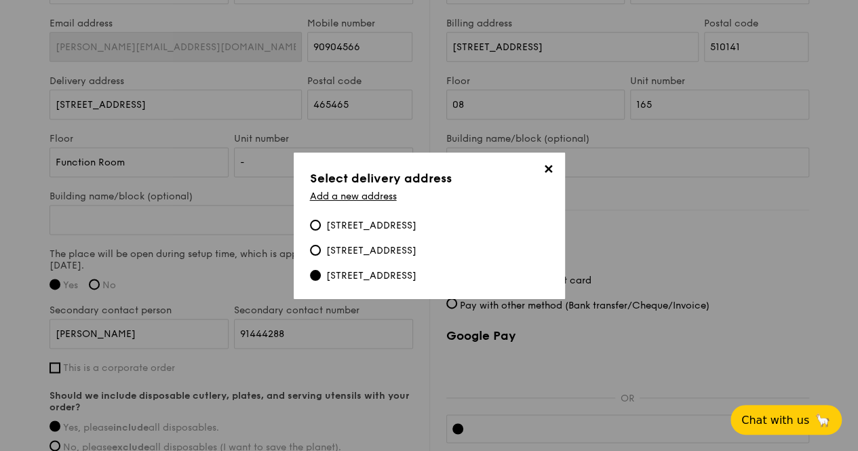
click at [366, 274] on div "[STREET_ADDRESS]" at bounding box center [371, 276] width 90 height 14
click at [321, 274] on input "[STREET_ADDRESS]" at bounding box center [315, 275] width 11 height 11
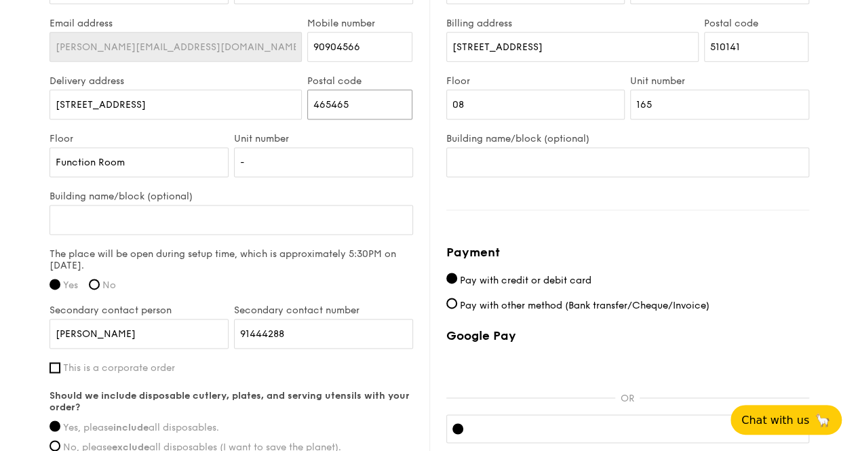
drag, startPoint x: 354, startPoint y: 95, endPoint x: 282, endPoint y: 92, distance: 71.9
click at [282, 92] on div "Delivery address 9 Bedok South Ave 3 Postal code 465465" at bounding box center [231, 104] width 369 height 58
click at [232, 218] on input "Building name/block (optional)" at bounding box center [230, 220] width 363 height 30
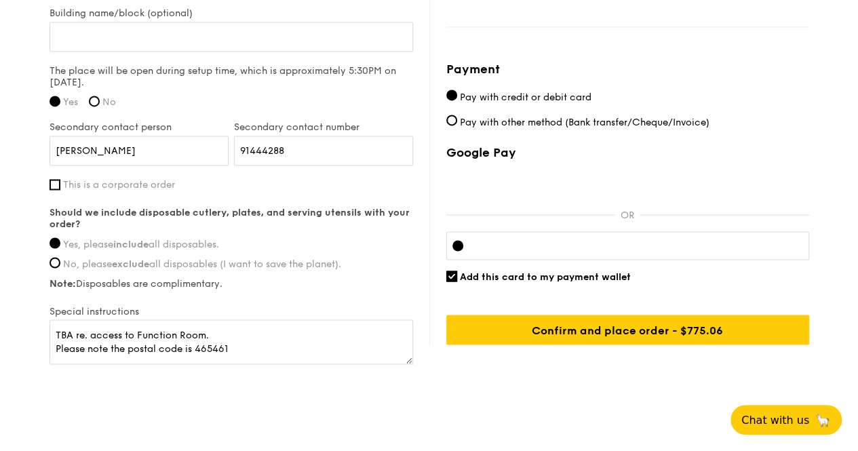
scroll to position [1072, 0]
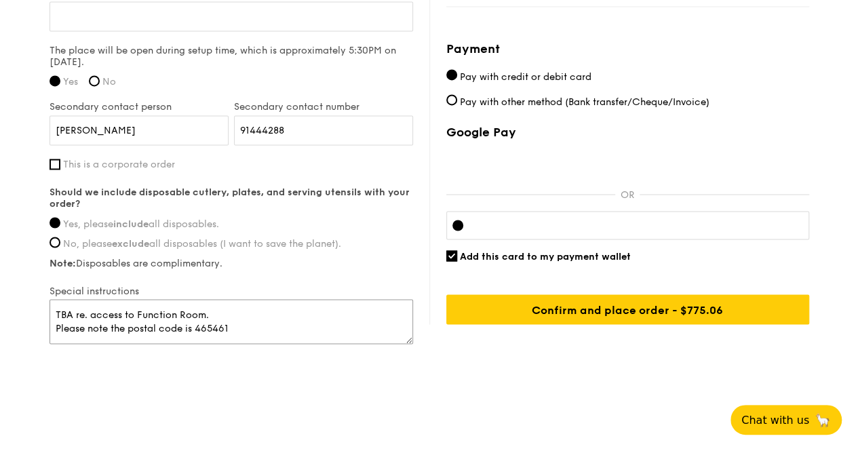
drag, startPoint x: 248, startPoint y: 328, endPoint x: 0, endPoint y: 326, distance: 248.2
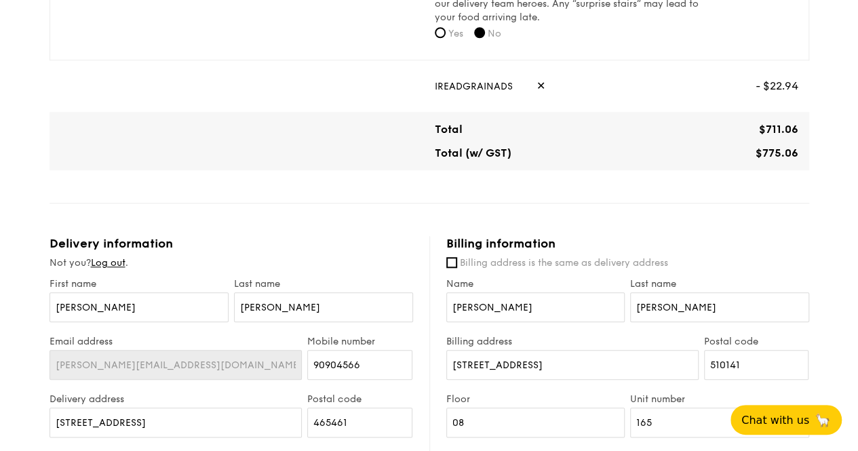
scroll to position [530, 0]
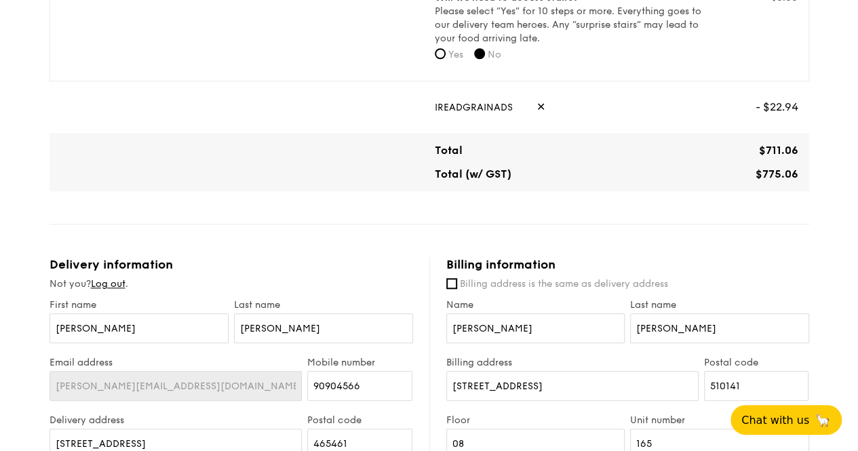
click at [814, 265] on div "1 - Select menu 2 - Select items 3 - Check out Classic Buffet $21.80 /guest ($2…" at bounding box center [429, 206] width 781 height 1473
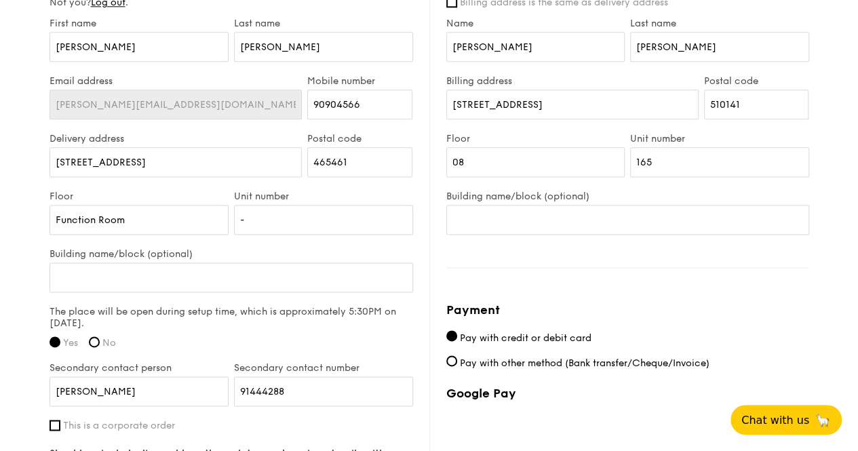
scroll to position [733, 0]
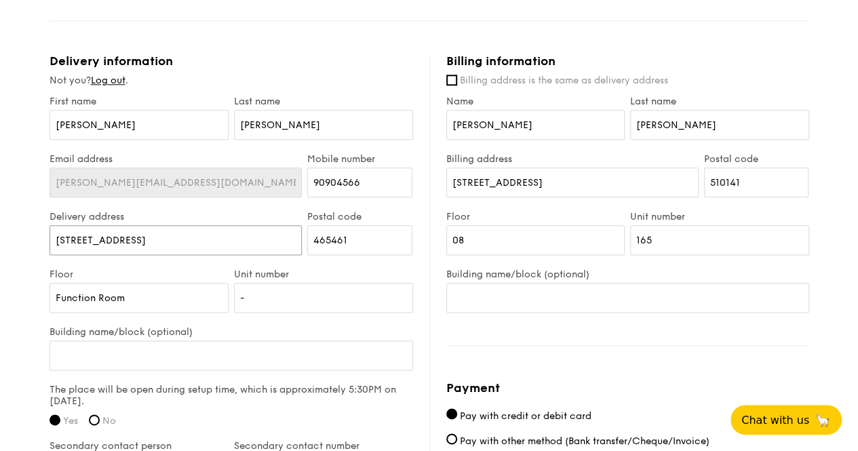
click at [222, 243] on input "[STREET_ADDRESS]" at bounding box center [175, 240] width 253 height 30
click at [520, 318] on div "Billing information Billing address is the same as delivery address Name Madeli…" at bounding box center [619, 359] width 380 height 610
click at [515, 369] on div "Billing information Billing address is the same as delivery address Name Madeli…" at bounding box center [619, 359] width 380 height 610
click at [365, 231] on input "465461" at bounding box center [359, 240] width 105 height 30
click at [660, 351] on div "Billing information Billing address is the same as delivery address Name Madeli…" at bounding box center [619, 359] width 380 height 610
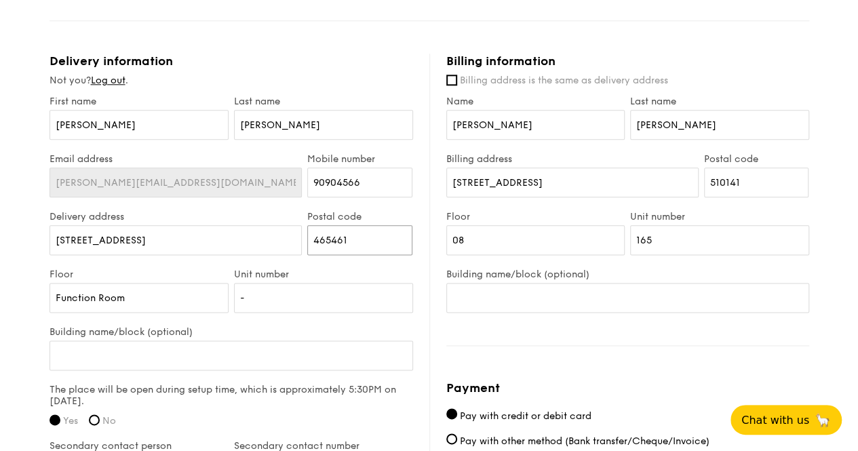
click at [358, 242] on input "465461" at bounding box center [359, 240] width 105 height 30
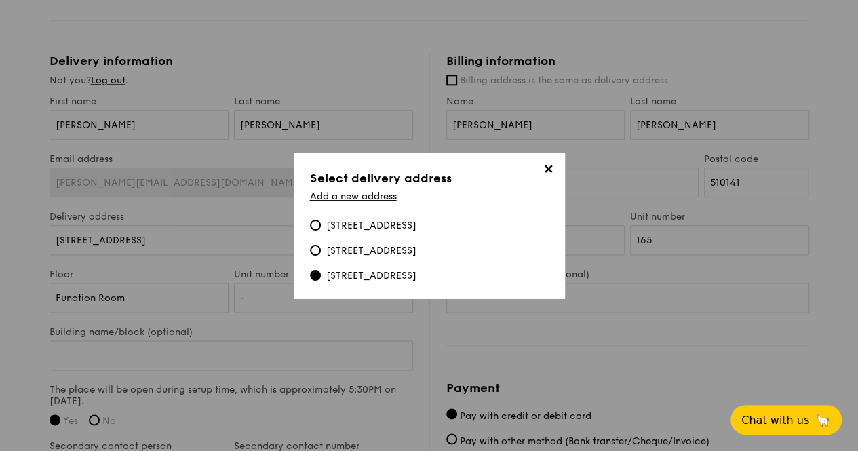
click at [332, 276] on div "[STREET_ADDRESS]" at bounding box center [371, 276] width 90 height 14
click at [321, 276] on input "[STREET_ADDRESS]" at bounding box center [315, 275] width 11 height 11
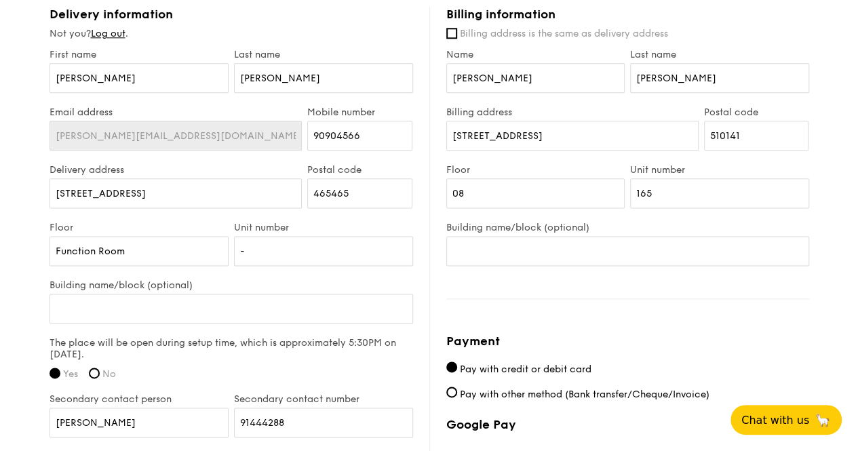
scroll to position [801, 0]
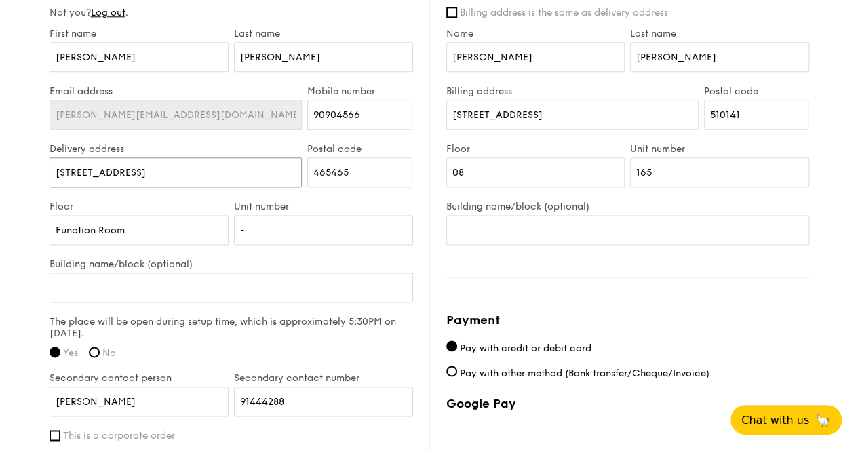
click at [203, 169] on input "[STREET_ADDRESS]" at bounding box center [175, 172] width 253 height 30
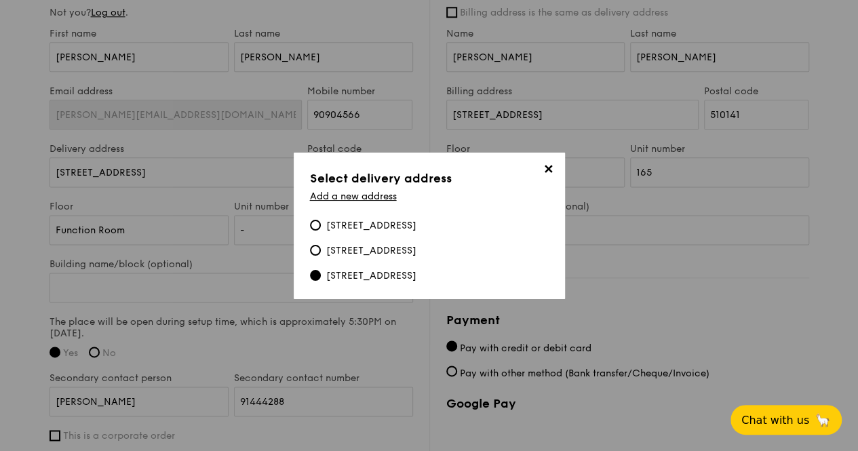
click at [416, 281] on div "[STREET_ADDRESS]" at bounding box center [371, 276] width 90 height 14
click at [321, 281] on input "[STREET_ADDRESS]" at bounding box center [315, 275] width 11 height 11
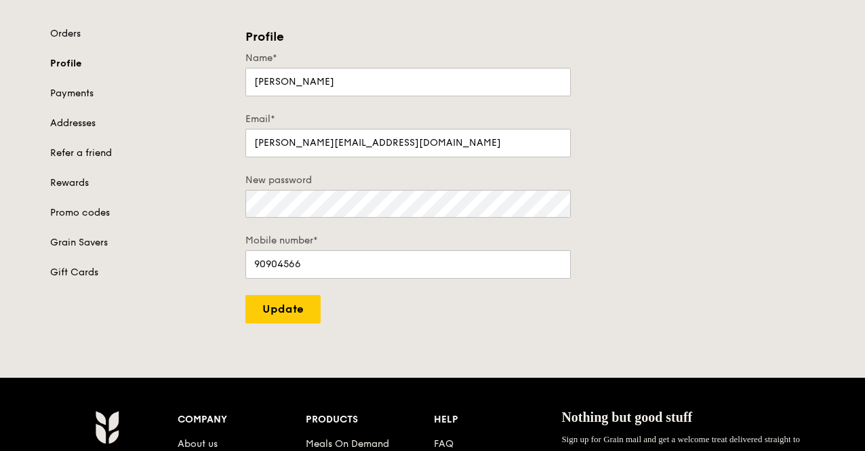
scroll to position [68, 0]
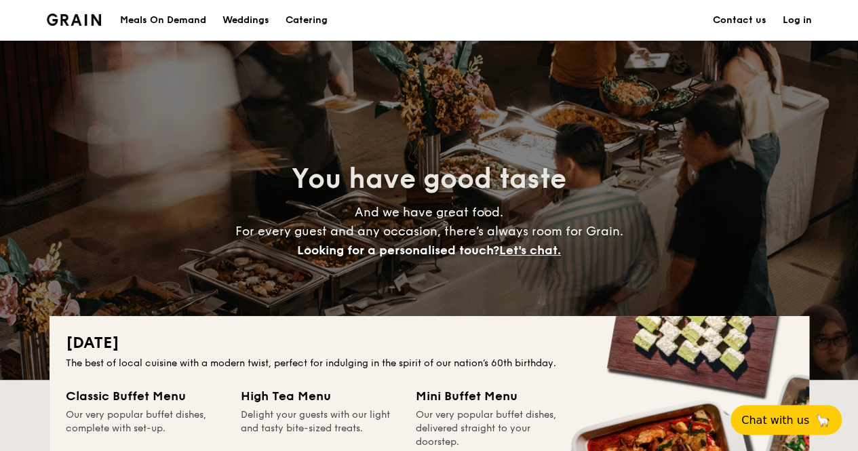
drag, startPoint x: 795, startPoint y: 17, endPoint x: 770, endPoint y: 52, distance: 43.3
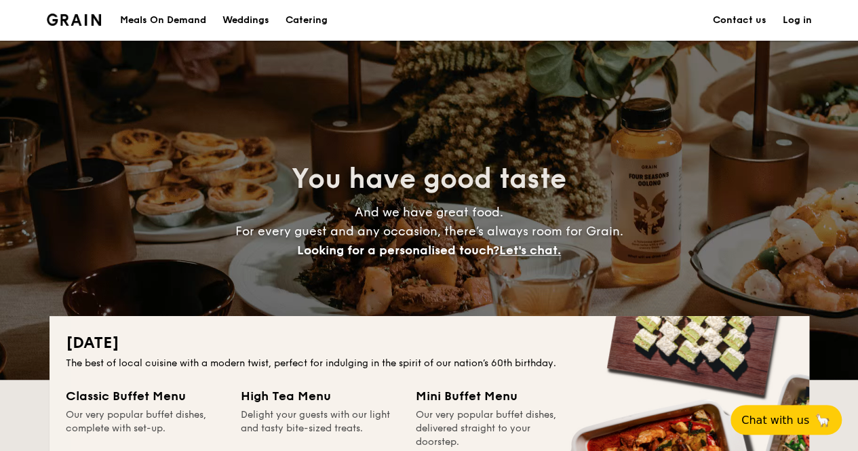
click at [795, 17] on link "Log in" at bounding box center [796, 20] width 29 height 41
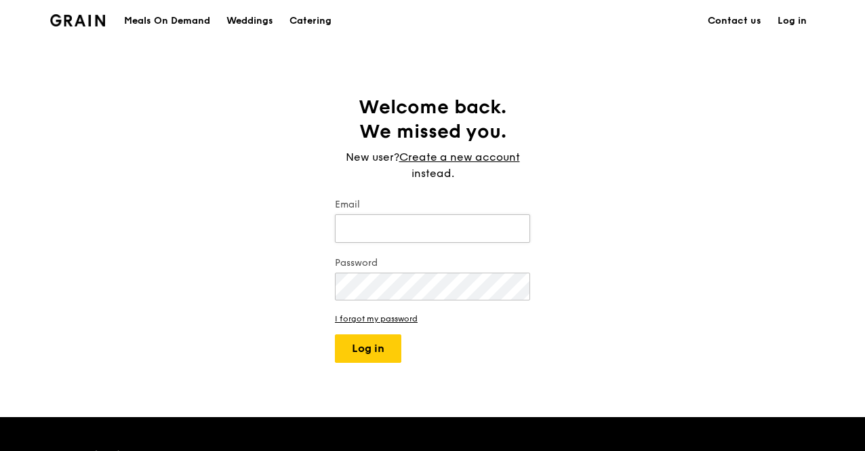
click at [423, 225] on input "Email" at bounding box center [432, 228] width 195 height 28
click at [419, 234] on input "Email" at bounding box center [432, 228] width 195 height 28
type input "[PERSON_NAME][EMAIL_ADDRESS][DOMAIN_NAME]"
click at [335, 334] on button "Log in" at bounding box center [368, 348] width 66 height 28
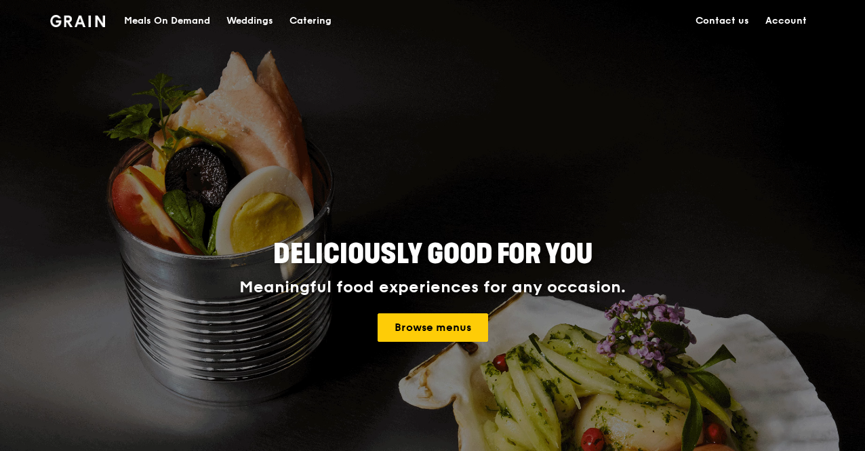
click at [311, 21] on div "Catering" at bounding box center [311, 21] width 42 height 41
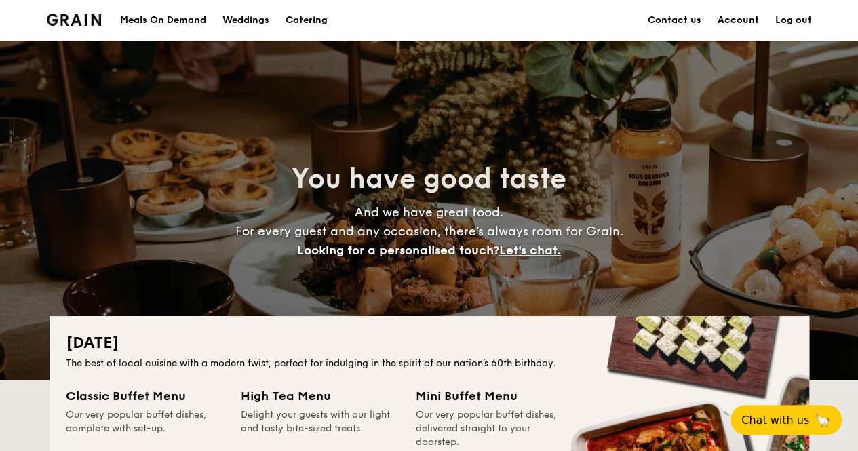
click at [317, 14] on h1 "Catering" at bounding box center [306, 20] width 42 height 41
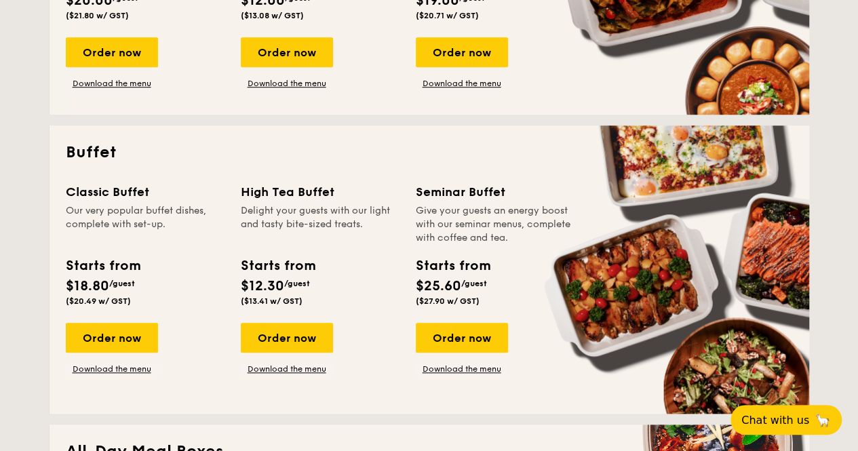
scroll to position [542, 0]
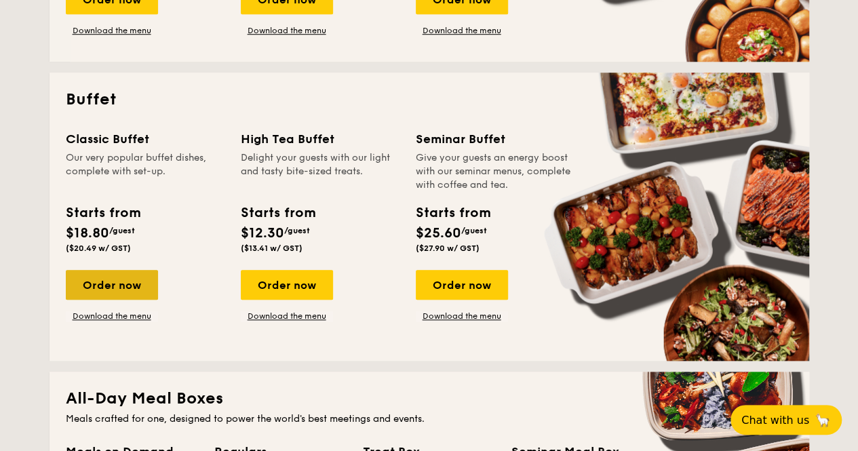
click at [100, 277] on div "Order now" at bounding box center [112, 285] width 92 height 30
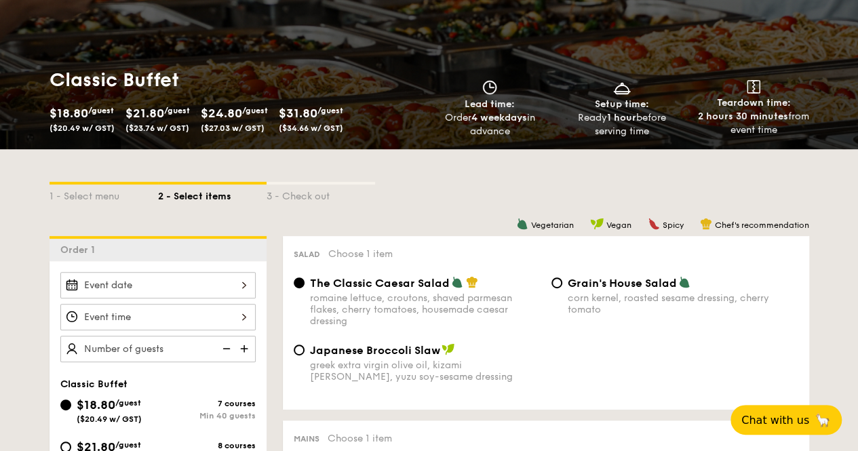
scroll to position [271, 0]
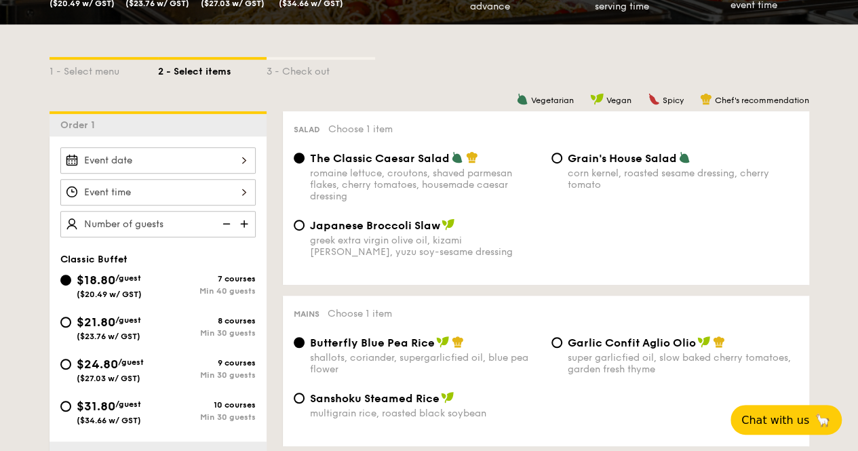
click at [111, 316] on span "$21.80" at bounding box center [96, 322] width 39 height 15
click at [71, 317] on input "$21.80 /guest ($23.76 w/ GST) 8 courses Min 30 guests" at bounding box center [65, 322] width 11 height 11
radio input "true"
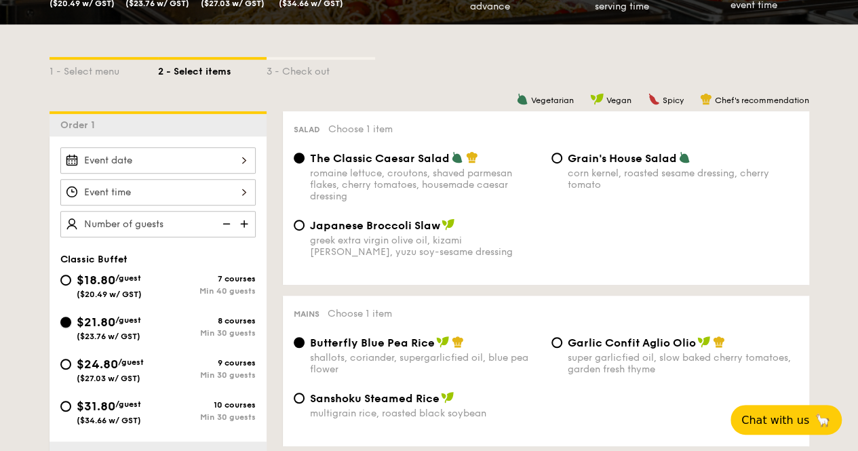
radio input "true"
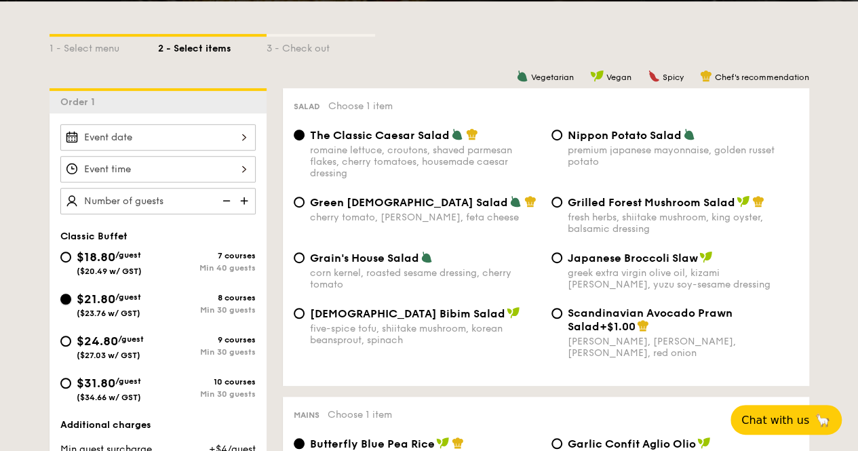
scroll to position [407, 0]
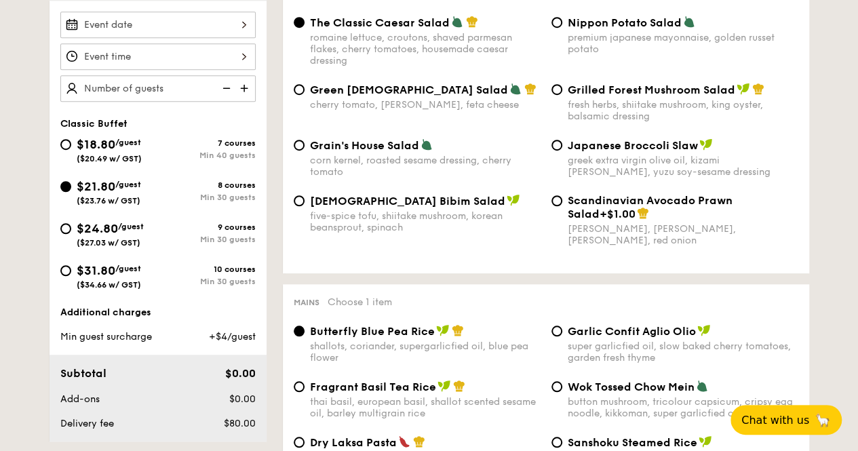
click at [241, 26] on div "2025 Aug [DATE] Tue Wed Thu Fri Sat Sun 1 2 3 4 5 6 7 8 9 10 11 12 13 14 15 16 …" at bounding box center [157, 25] width 195 height 26
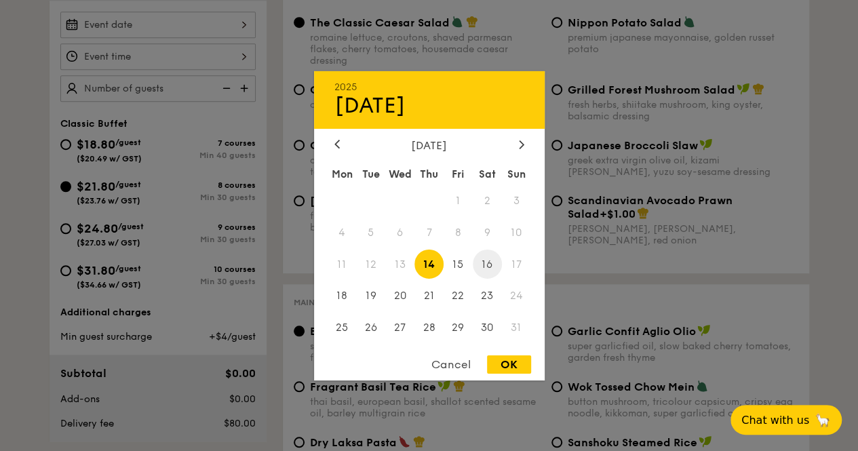
click at [490, 259] on span "16" at bounding box center [487, 264] width 29 height 29
click at [504, 361] on div "OK" at bounding box center [509, 364] width 44 height 18
type input "[DATE]"
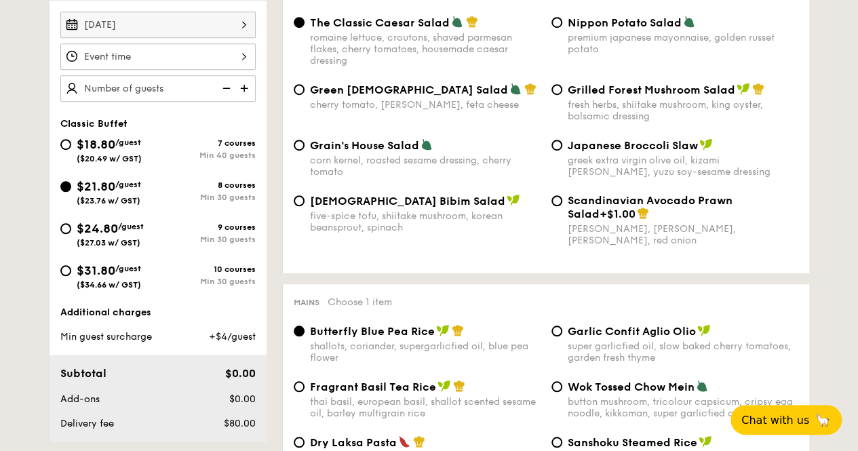
click at [235, 59] on div at bounding box center [157, 56] width 195 height 26
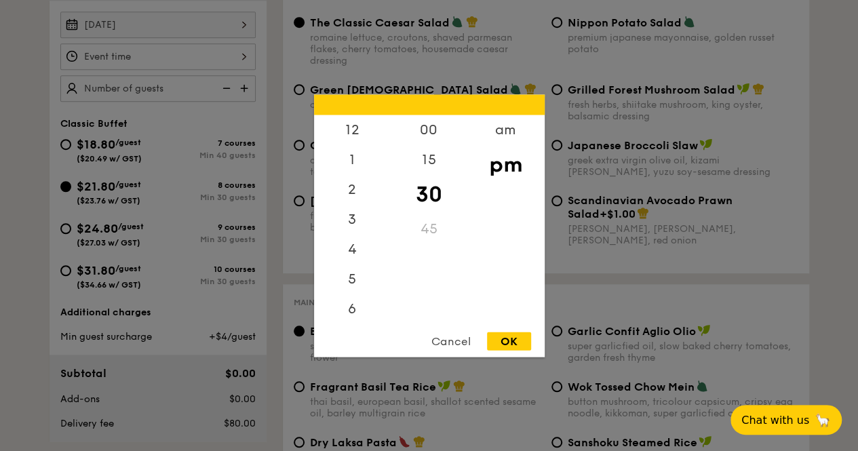
scroll to position [60, 0]
click at [350, 252] on div "6" at bounding box center [352, 253] width 77 height 39
click at [423, 189] on div "30" at bounding box center [429, 193] width 77 height 39
click at [249, 85] on div at bounding box center [429, 225] width 858 height 451
click at [229, 57] on div "12 1 2 3 4 5 6 7 8 9 10 11 00 15 30 45 am pm Cancel OK" at bounding box center [157, 56] width 195 height 26
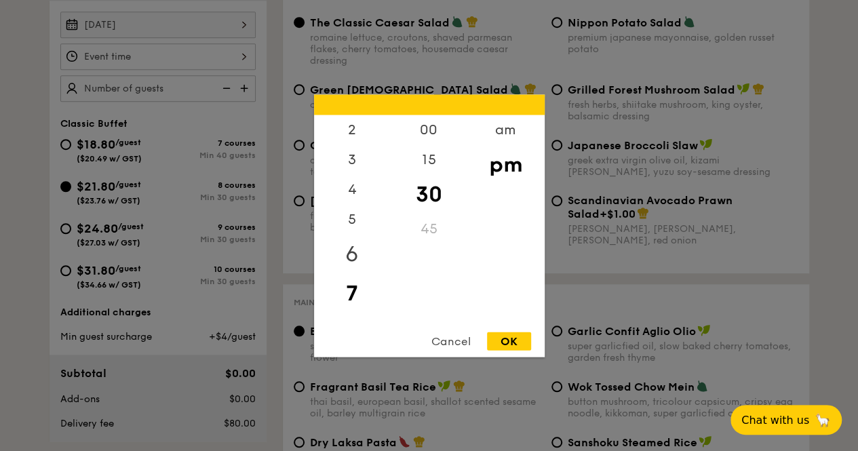
click at [350, 252] on div "6" at bounding box center [352, 253] width 77 height 39
click at [428, 190] on div "30" at bounding box center [429, 193] width 77 height 39
click at [500, 339] on div "OK" at bounding box center [509, 341] width 44 height 18
type input "6:30PM"
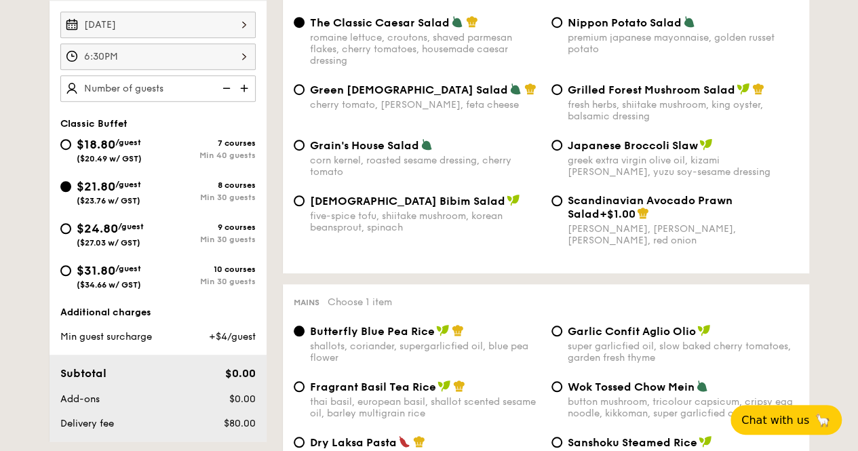
click at [246, 86] on img at bounding box center [245, 88] width 20 height 26
type input "30 guests"
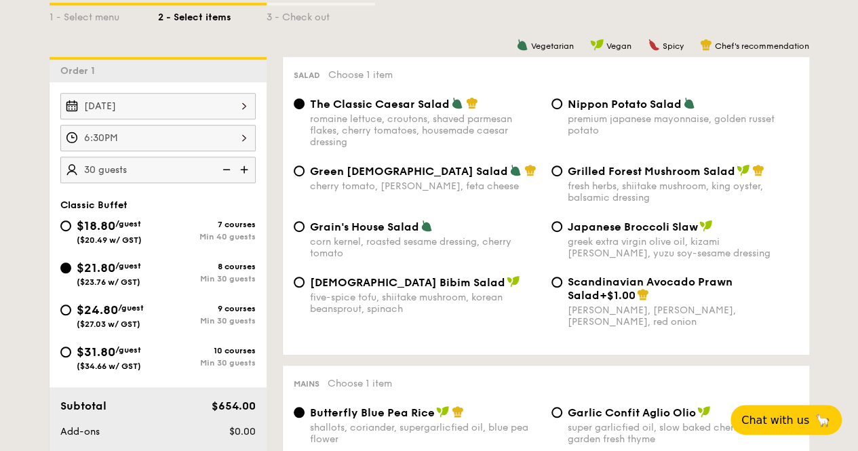
scroll to position [203, 0]
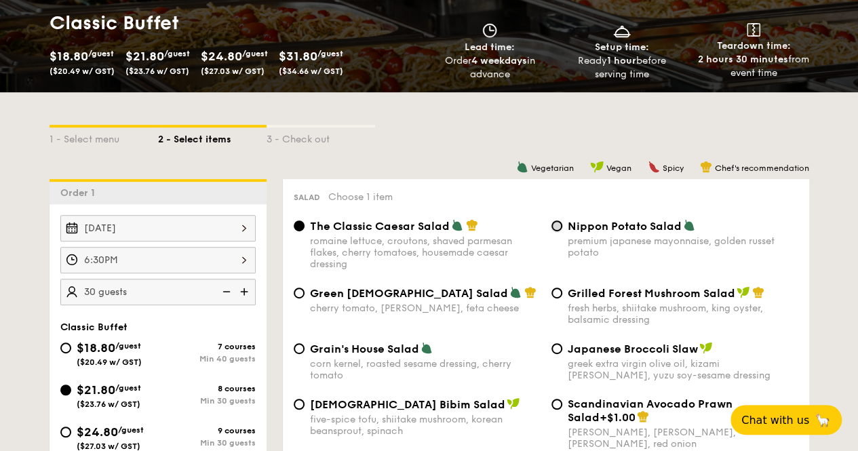
click at [557, 226] on input "Nippon Potato Salad premium japanese mayonnaise, golden russet potato" at bounding box center [556, 225] width 11 height 11
radio input "true"
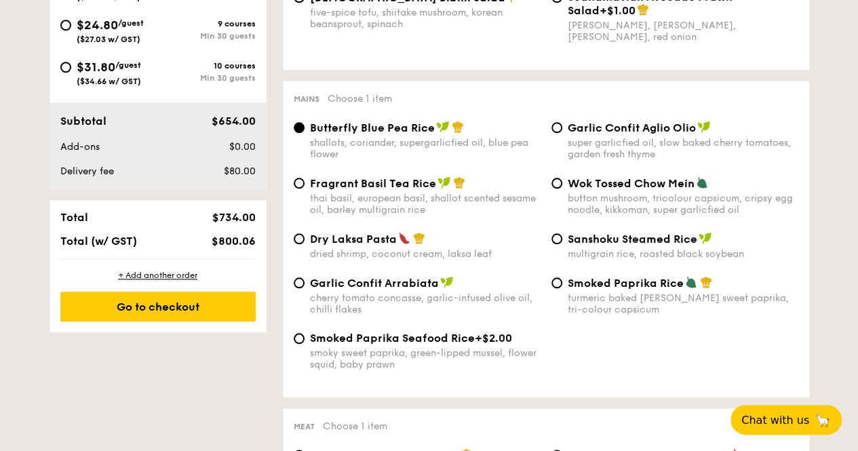
scroll to position [678, 0]
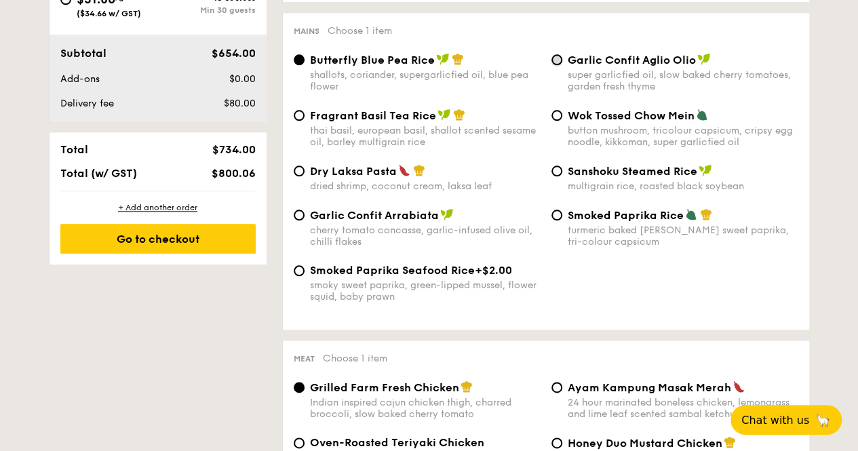
click at [558, 63] on input "Garlic Confit Aglio Olio super garlicfied oil, slow baked cherry tomatoes, gard…" at bounding box center [556, 59] width 11 height 11
radio input "true"
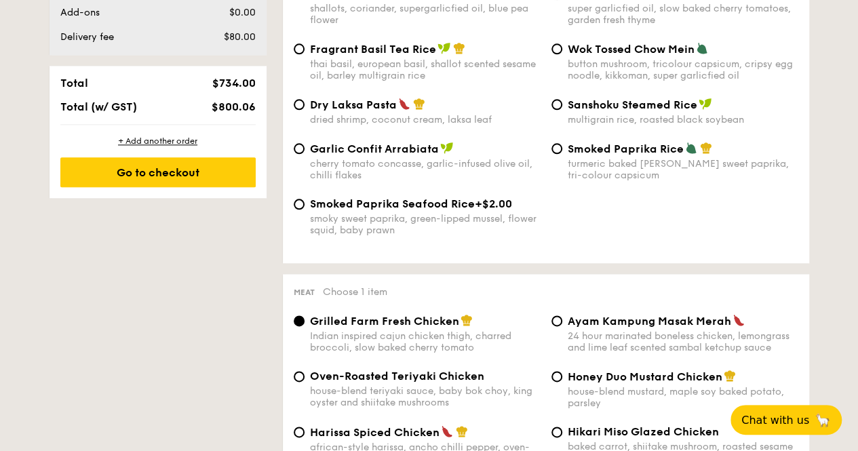
scroll to position [814, 0]
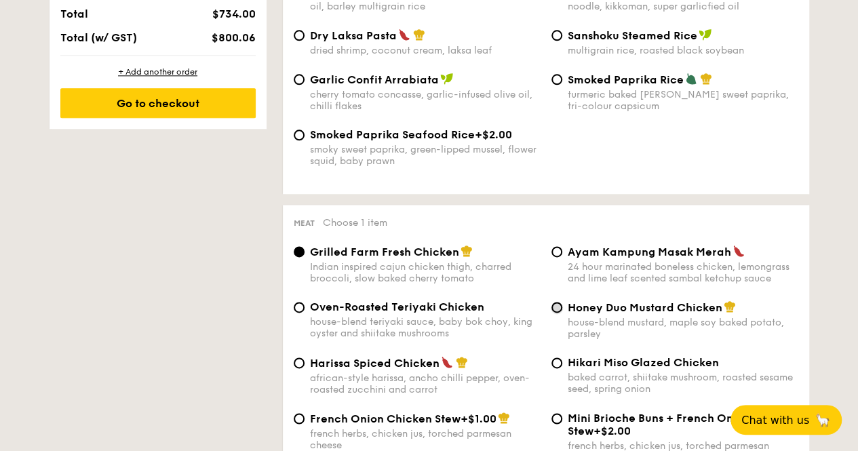
click at [560, 311] on input "Honey Duo Mustard Chicken house-blend mustard, maple soy baked potato, parsley" at bounding box center [556, 307] width 11 height 11
radio input "true"
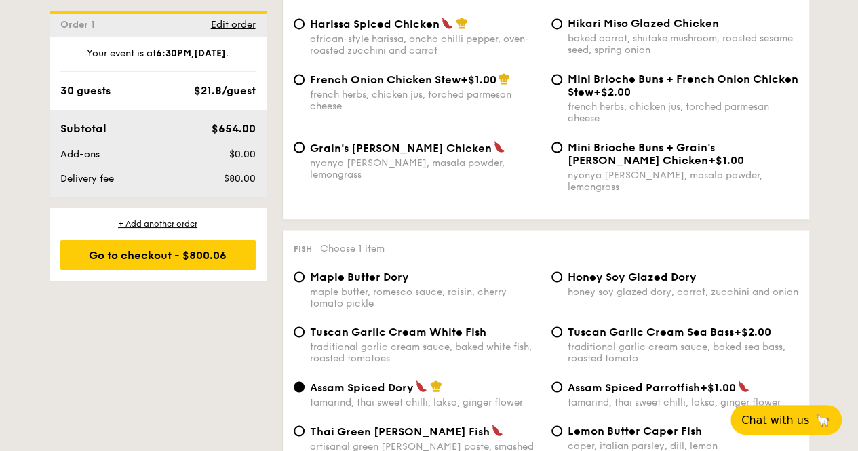
scroll to position [1288, 0]
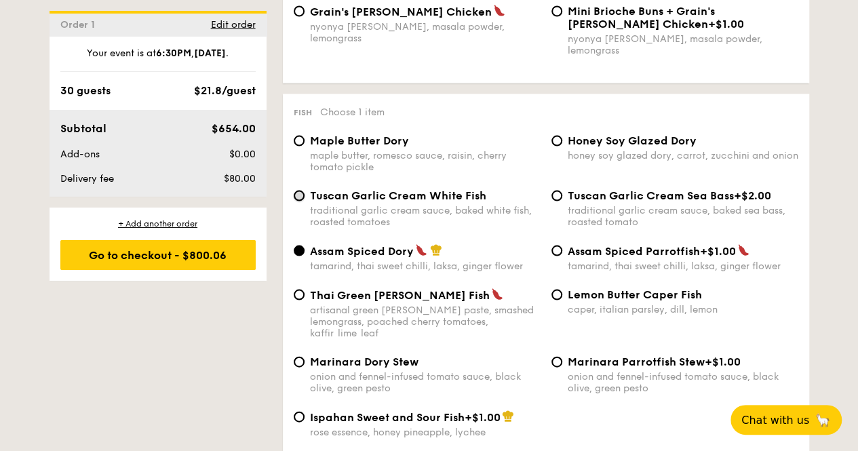
click at [301, 191] on input "Tuscan Garlic Cream White Fish traditional garlic cream sauce, baked white fish…" at bounding box center [299, 196] width 11 height 11
radio input "true"
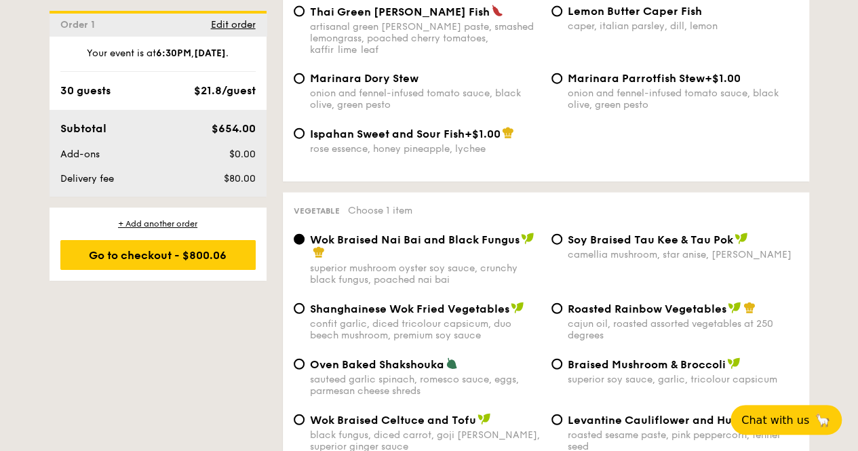
scroll to position [1695, 0]
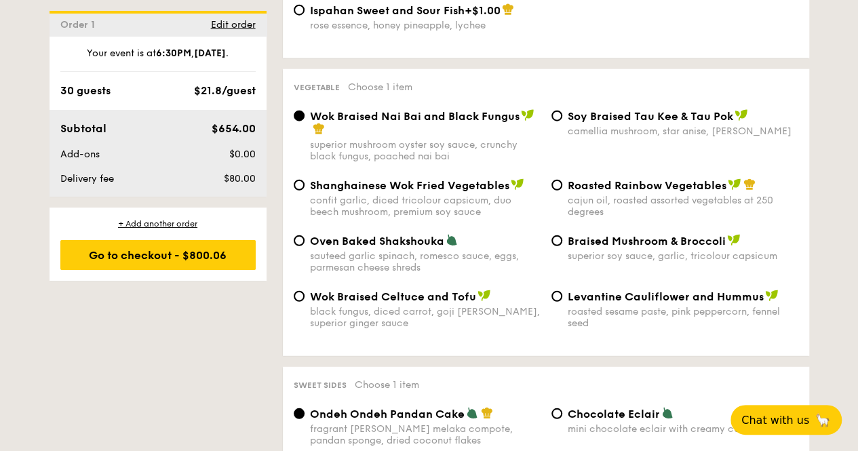
click at [305, 234] on div "Oven Baked Shakshouka sauteed garlic spinach, romesco sauce, eggs, parmesan che…" at bounding box center [417, 253] width 258 height 39
click at [300, 235] on input "Oven Baked Shakshouka sauteed garlic spinach, romesco sauce, eggs, parmesan che…" at bounding box center [299, 240] width 11 height 11
radio input "true"
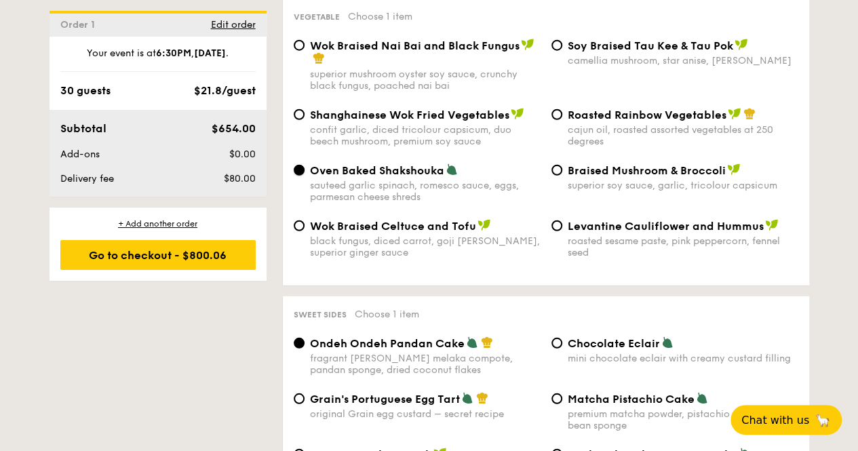
scroll to position [1899, 0]
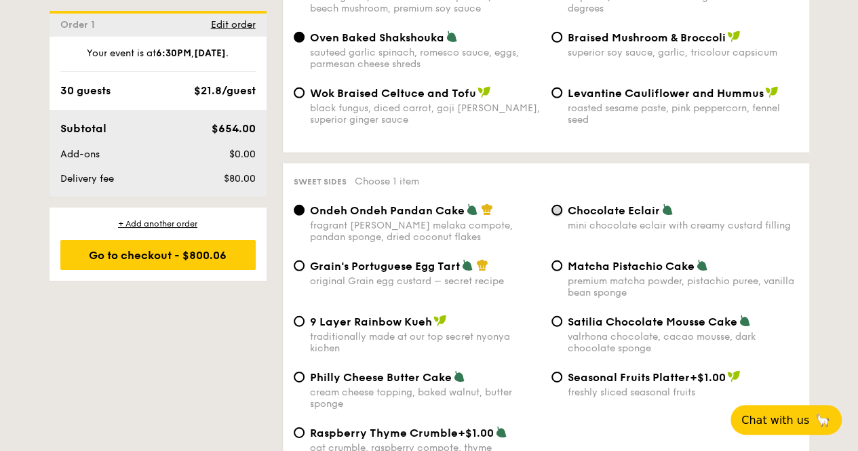
click at [559, 205] on input "Chocolate Eclair mini chocolate eclair with creamy custard filling" at bounding box center [556, 210] width 11 height 11
radio input "true"
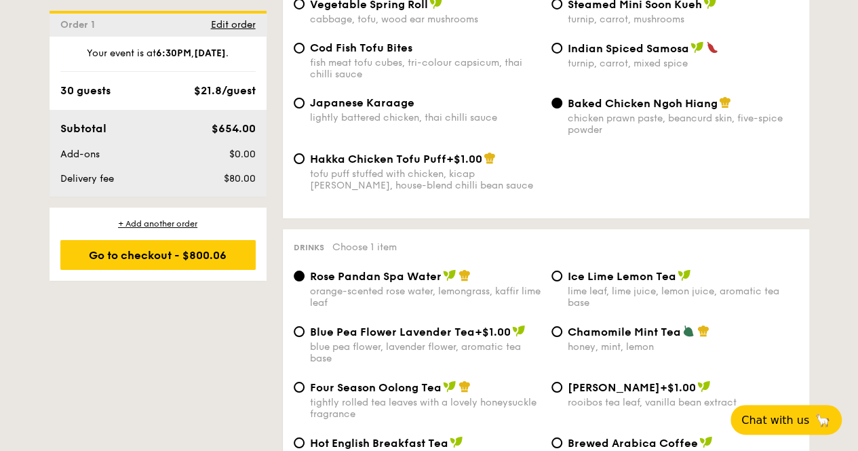
scroll to position [2305, 0]
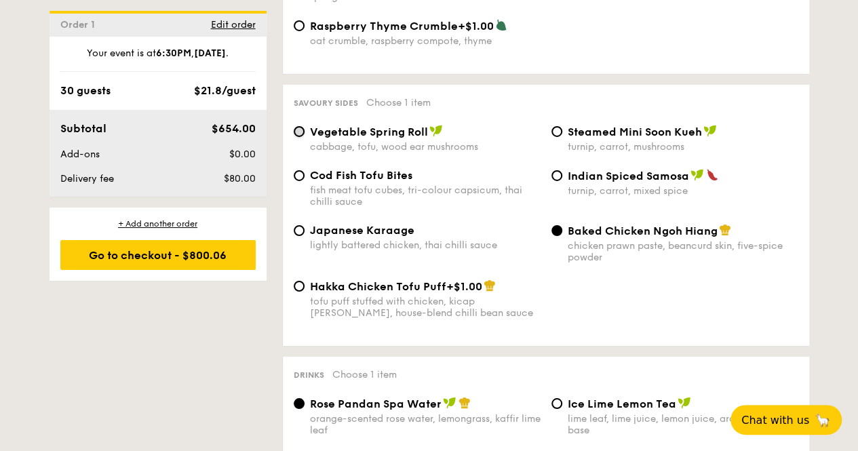
click at [301, 126] on input "Vegetable Spring Roll cabbage, tofu, wood ear mushrooms" at bounding box center [299, 131] width 11 height 11
radio input "true"
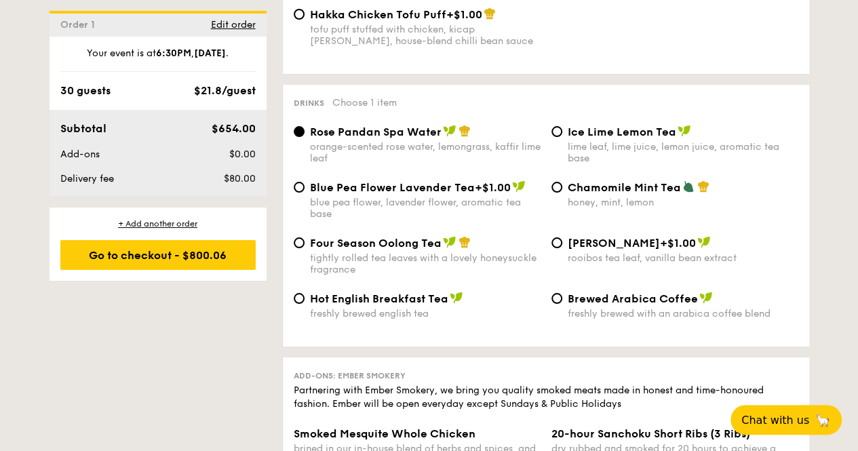
scroll to position [2644, 0]
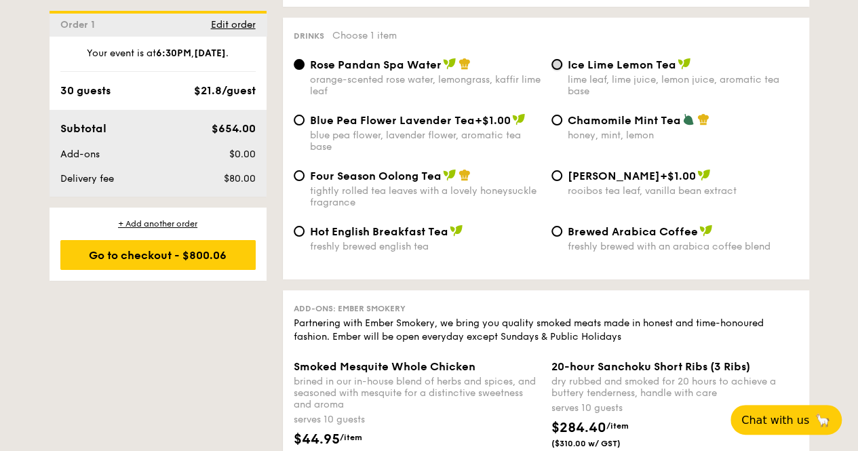
click at [555, 61] on input "Ice Lime Lemon Tea lime leaf, lime juice, lemon juice, aromatic tea base" at bounding box center [556, 64] width 11 height 11
radio input "true"
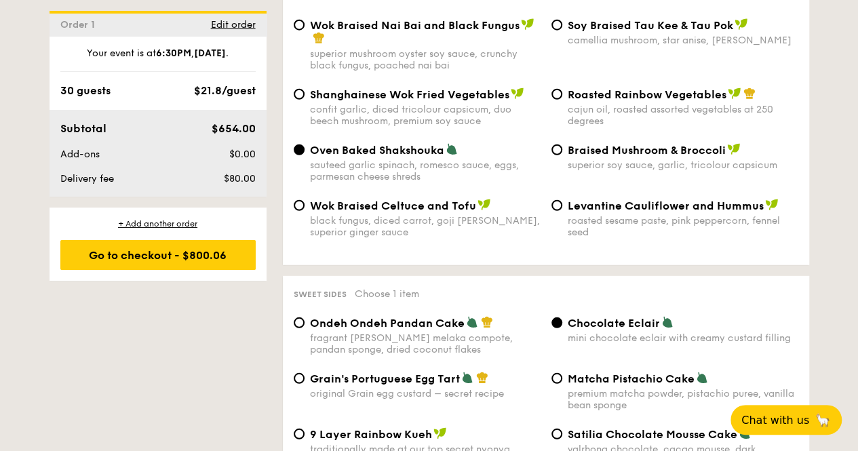
scroll to position [1695, 0]
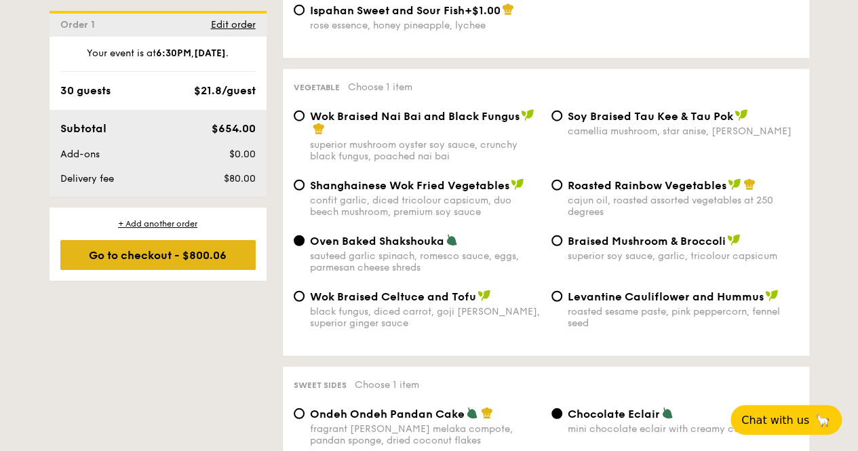
click at [156, 241] on div "Go to checkout - $800.06" at bounding box center [157, 255] width 195 height 30
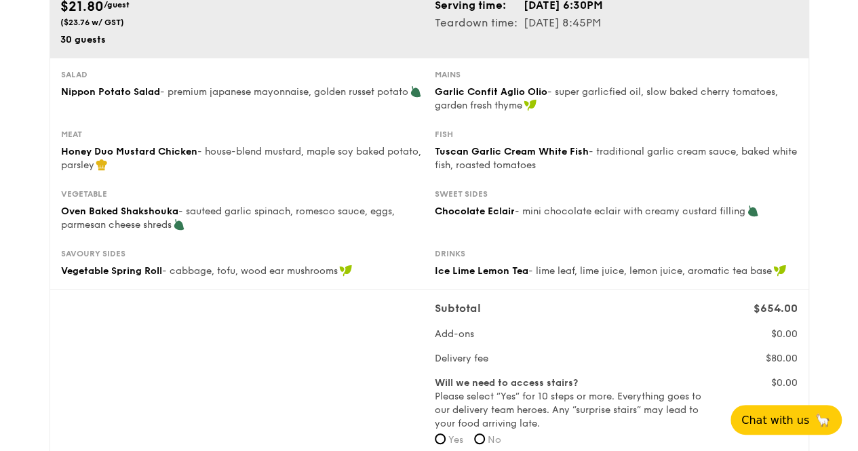
scroll to position [203, 0]
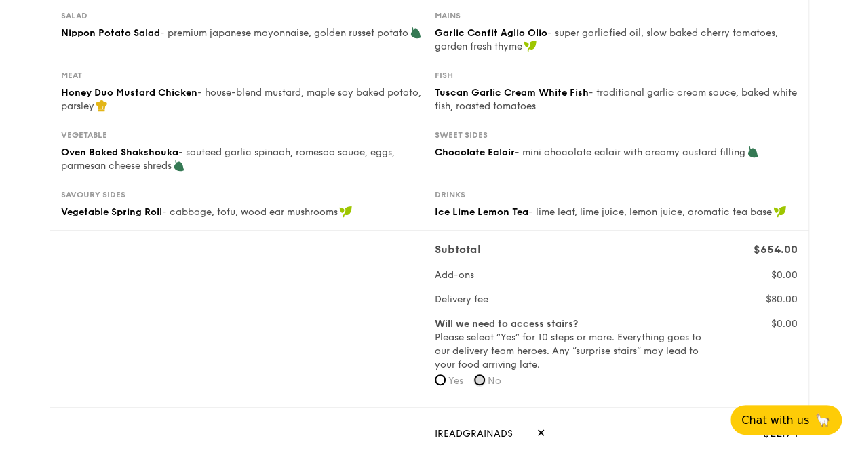
click at [480, 384] on input "No" at bounding box center [479, 379] width 11 height 11
radio input "true"
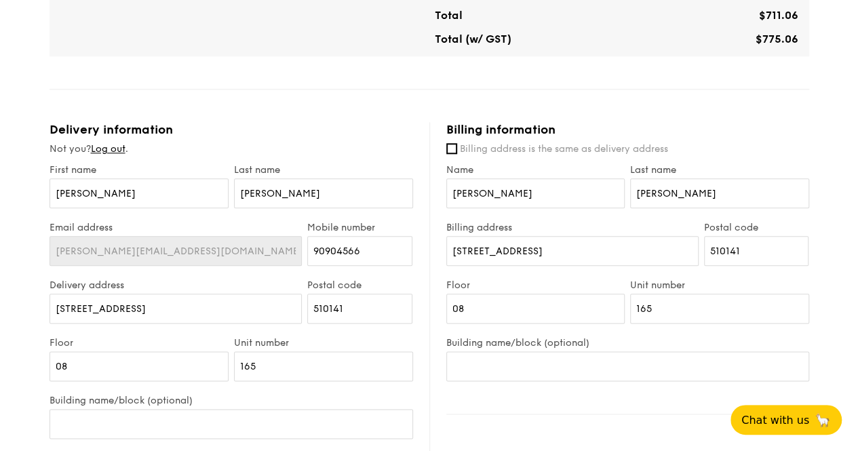
scroll to position [678, 0]
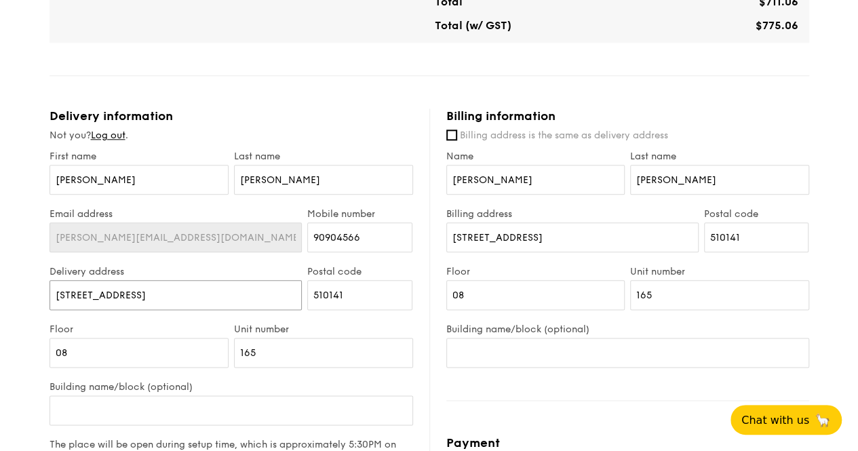
drag, startPoint x: 155, startPoint y: 294, endPoint x: 221, endPoint y: 288, distance: 66.7
click at [221, 288] on input "[STREET_ADDRESS]" at bounding box center [175, 295] width 253 height 30
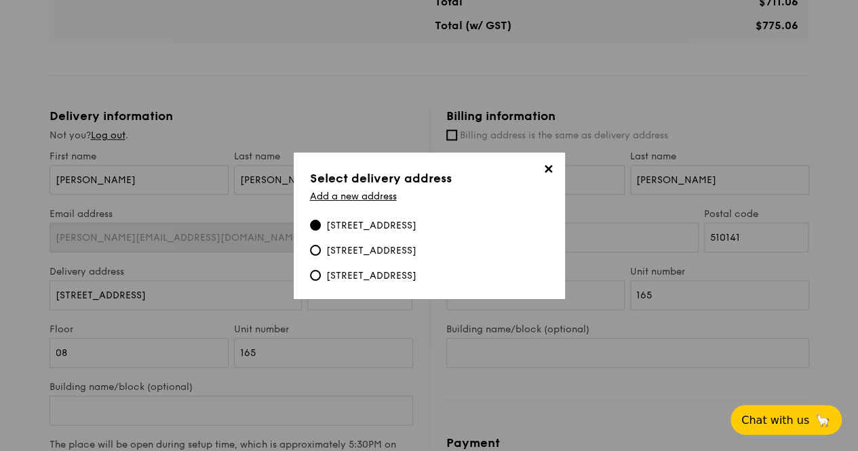
click at [416, 219] on div "[STREET_ADDRESS]" at bounding box center [371, 226] width 90 height 14
click at [321, 220] on input "[STREET_ADDRESS]" at bounding box center [315, 225] width 11 height 11
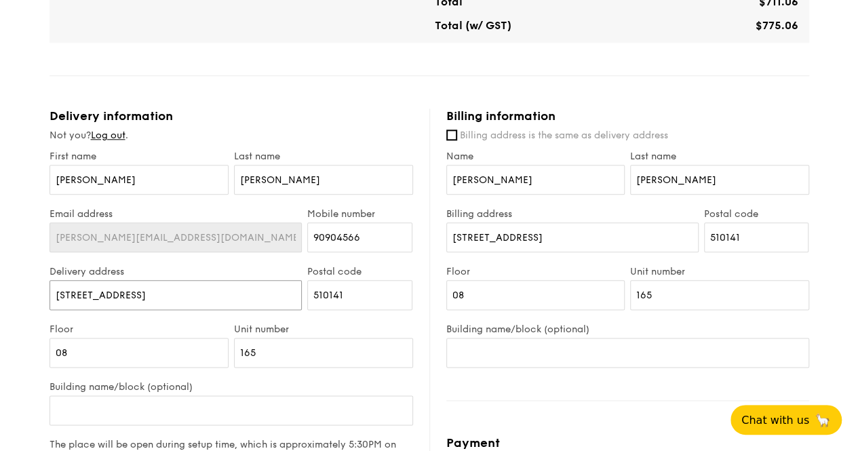
click at [190, 292] on input "[STREET_ADDRESS]" at bounding box center [175, 295] width 253 height 30
drag, startPoint x: 161, startPoint y: 292, endPoint x: 217, endPoint y: 292, distance: 55.6
click at [217, 292] on input "[STREET_ADDRESS]" at bounding box center [175, 295] width 253 height 30
click at [237, 295] on input "[STREET_ADDRESS]" at bounding box center [175, 295] width 253 height 30
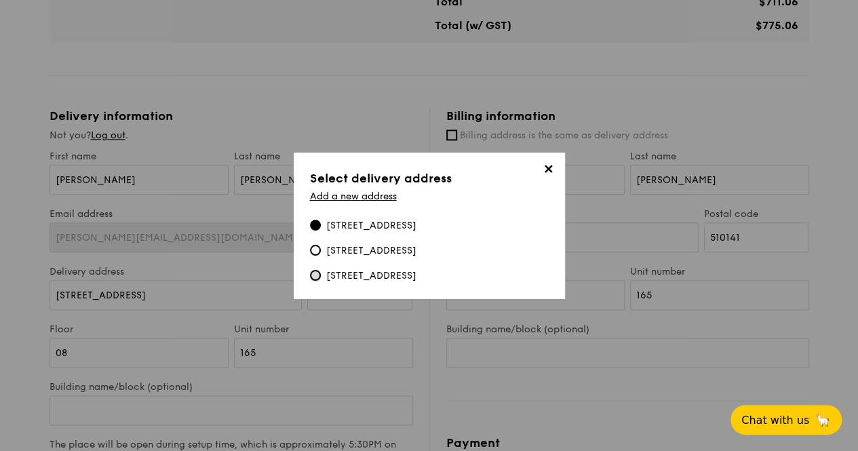
click at [317, 277] on input "[STREET_ADDRESS]" at bounding box center [315, 275] width 11 height 11
type input "[STREET_ADDRESS]"
type input "465465"
type input "Function Room"
type input "-"
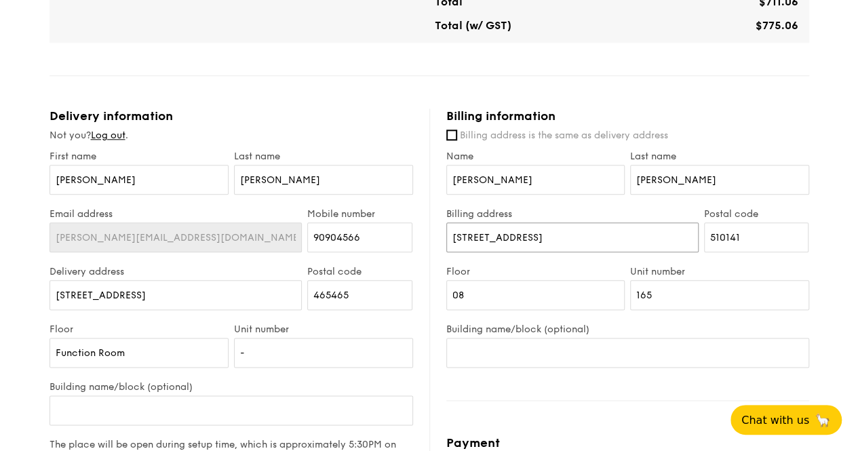
drag, startPoint x: 555, startPoint y: 234, endPoint x: 598, endPoint y: 241, distance: 44.0
click at [598, 241] on input "[STREET_ADDRESS]" at bounding box center [572, 237] width 252 height 30
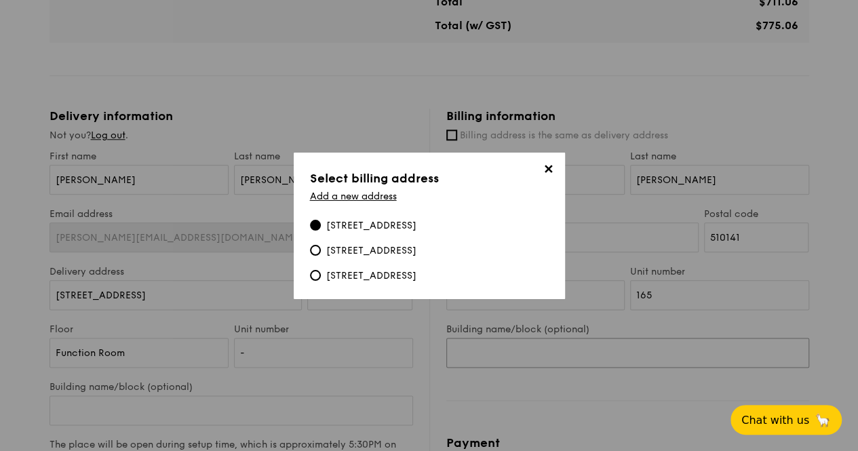
drag, startPoint x: 661, startPoint y: 348, endPoint x: 662, endPoint y: 307, distance: 40.7
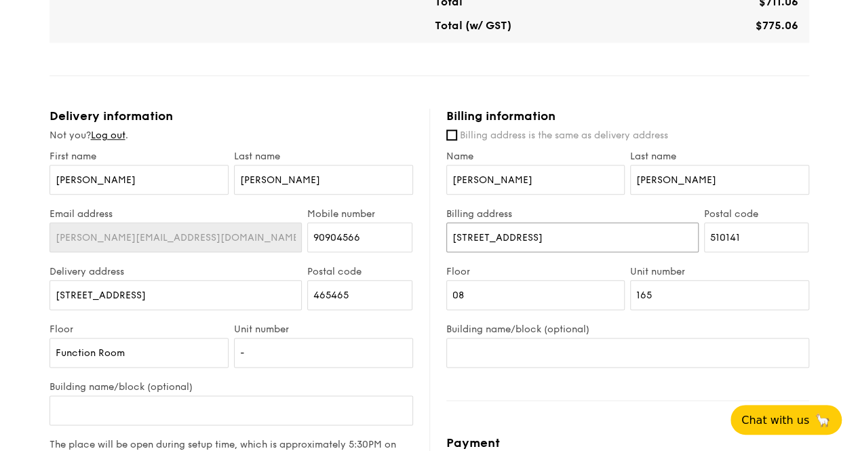
drag, startPoint x: 554, startPoint y: 234, endPoint x: 606, endPoint y: 239, distance: 52.4
click at [606, 239] on input "[STREET_ADDRESS]" at bounding box center [572, 237] width 252 height 30
click at [607, 238] on input "[STREET_ADDRESS]" at bounding box center [572, 237] width 252 height 30
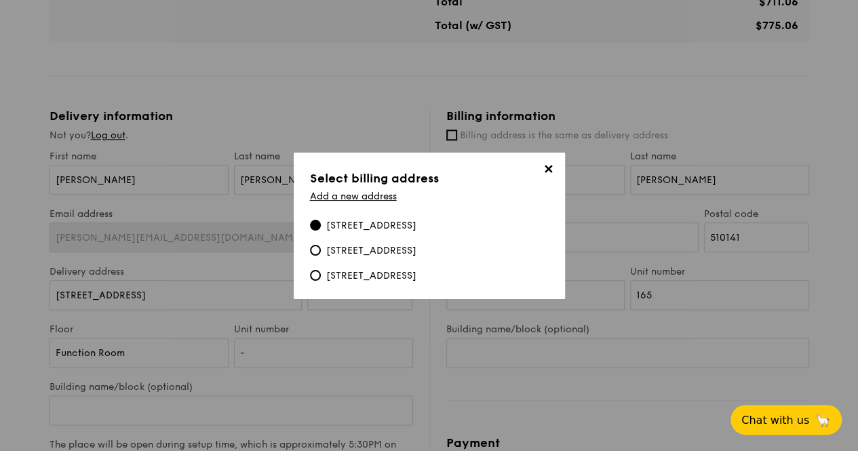
click at [416, 219] on div "[STREET_ADDRESS]" at bounding box center [371, 226] width 90 height 14
click at [321, 220] on input "[STREET_ADDRESS]" at bounding box center [315, 225] width 11 height 11
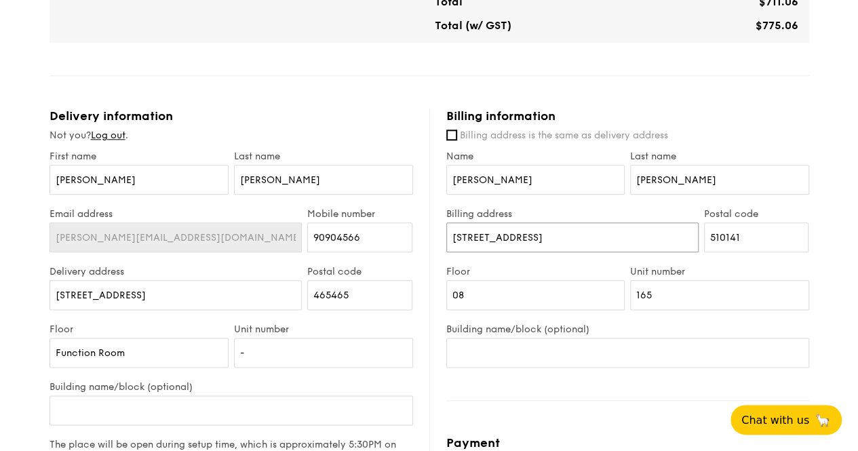
click at [612, 230] on input "[STREET_ADDRESS]" at bounding box center [572, 237] width 252 height 30
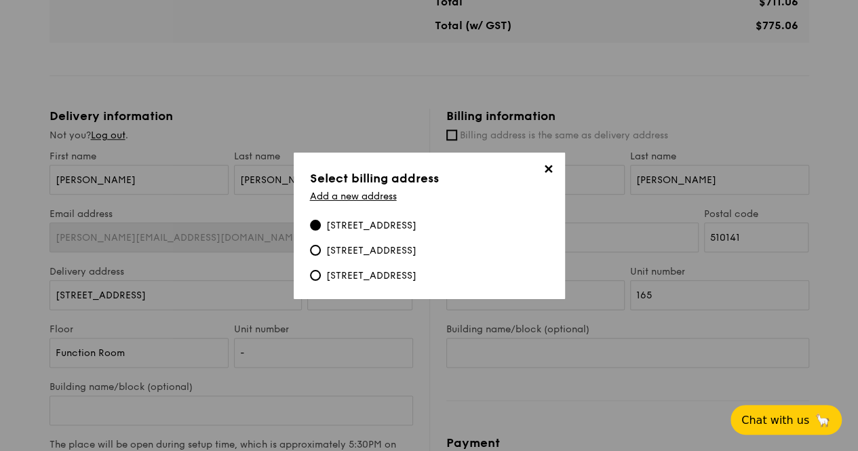
click at [540, 162] on span "✕" at bounding box center [548, 171] width 19 height 19
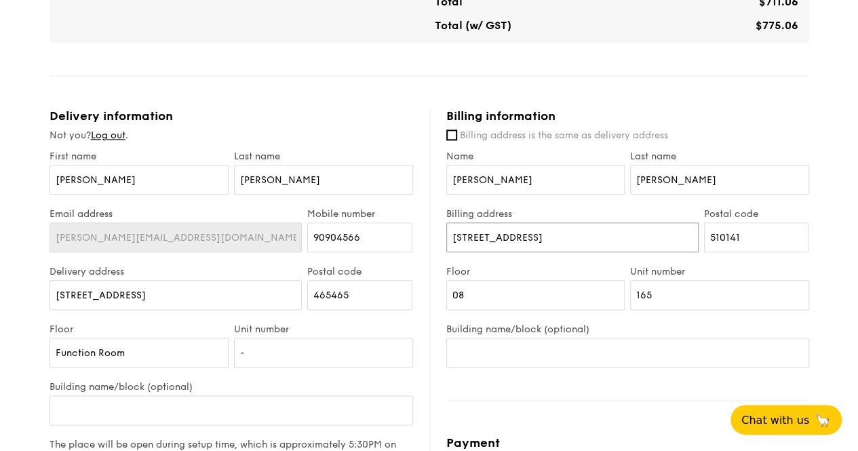
click at [574, 247] on input "[STREET_ADDRESS]" at bounding box center [572, 237] width 252 height 30
click at [620, 241] on input "[STREET_ADDRESS]" at bounding box center [572, 237] width 252 height 30
drag, startPoint x: 620, startPoint y: 241, endPoint x: 560, endPoint y: 230, distance: 61.3
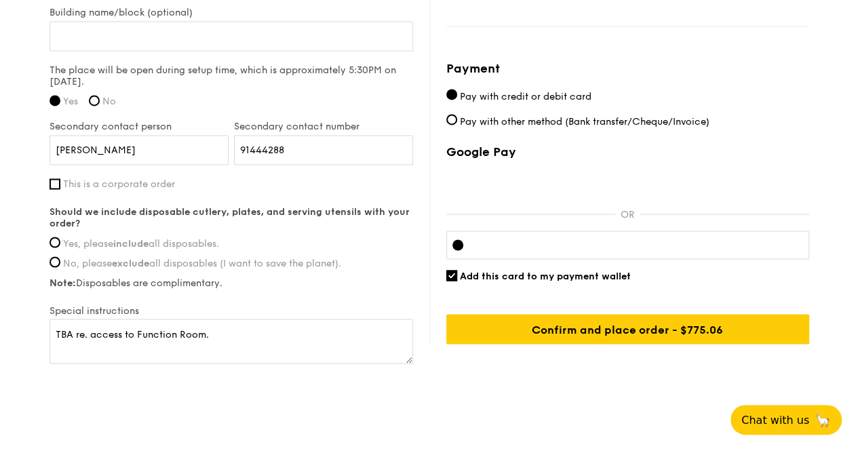
scroll to position [1072, 0]
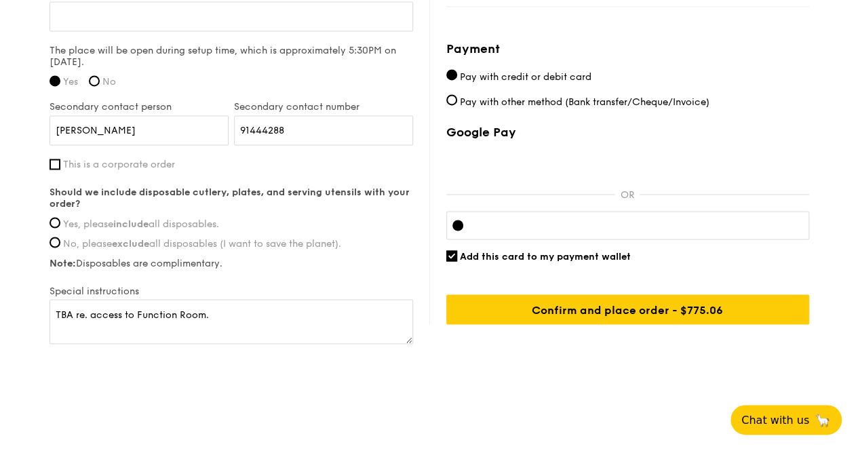
type input "[STREET_ADDRESS]"
drag, startPoint x: 242, startPoint y: 321, endPoint x: 0, endPoint y: 296, distance: 243.3
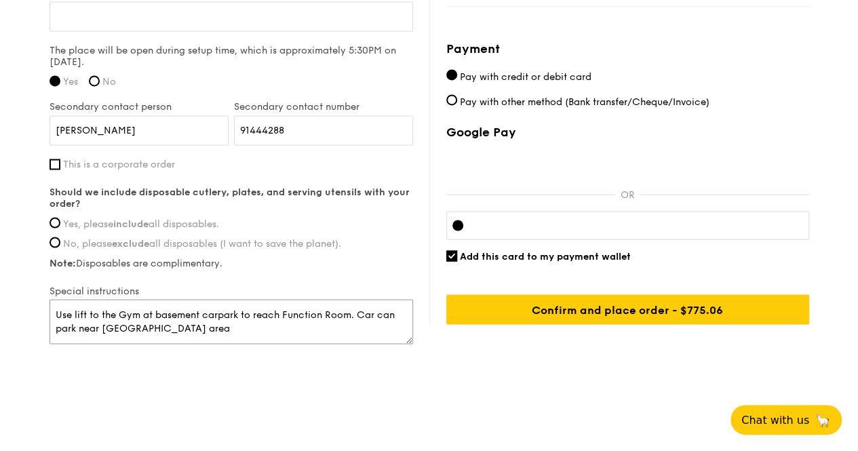
drag, startPoint x: 358, startPoint y: 315, endPoint x: 374, endPoint y: 313, distance: 16.4
click at [374, 313] on textarea "Use lift to the Gym at basement carpark to reach Function Room. Car can park ne…" at bounding box center [230, 321] width 363 height 45
click at [356, 309] on textarea "Use lift to the Gym at basement carpark to reach Function Room. Car can park ne…" at bounding box center [230, 321] width 363 height 45
click at [361, 313] on textarea "Use lift to the Gym at basement carpark to reach Function Room. Car can park ne…" at bounding box center [230, 321] width 363 height 45
drag, startPoint x: 72, startPoint y: 321, endPoint x: 0, endPoint y: 306, distance: 73.3
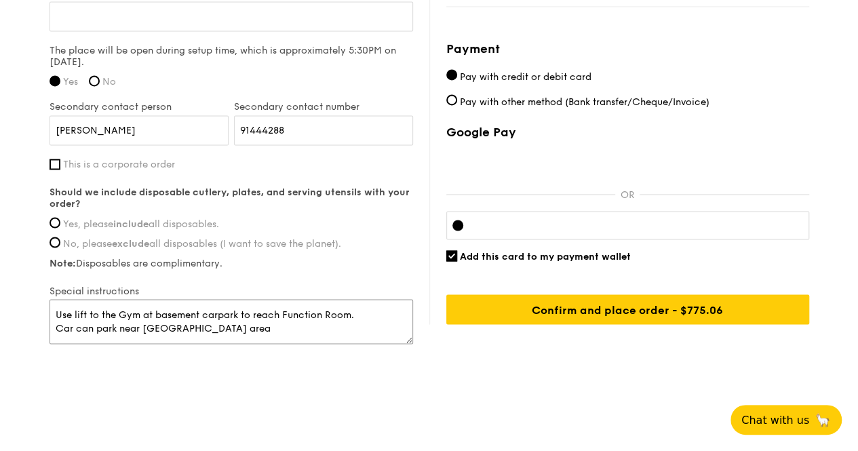
click at [218, 323] on textarea "Use lift to the Gym at basement carpark to reach Function Room. [GEOGRAPHIC_DAT…" at bounding box center [230, 321] width 363 height 45
drag, startPoint x: 60, startPoint y: 323, endPoint x: 138, endPoint y: 334, distance: 79.4
click at [282, 323] on textarea "Use lift to the Gym at basement carpark to reach Function Room. [GEOGRAPHIC_DAT…" at bounding box center [230, 321] width 363 height 45
click at [132, 339] on div "Special instructions Use lift to the Gym at basement carpark to reach Function …" at bounding box center [230, 316] width 363 height 62
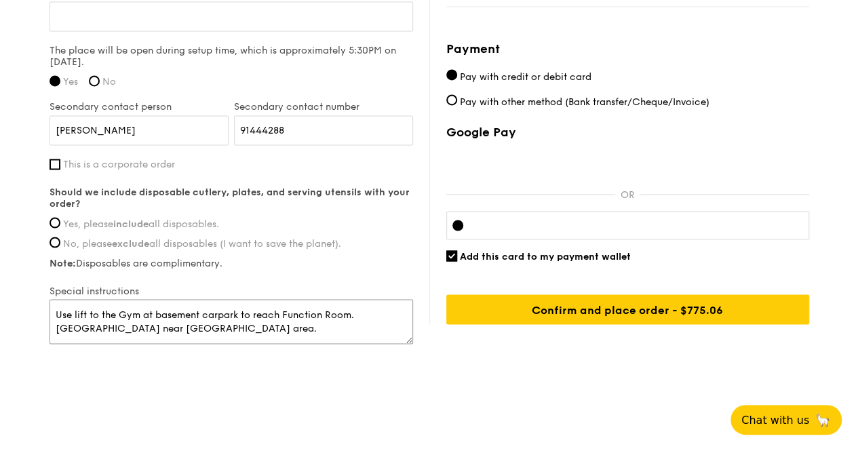
drag, startPoint x: 56, startPoint y: 322, endPoint x: 217, endPoint y: 321, distance: 161.4
click at [217, 321] on textarea "Use lift to the Gym at basement carpark to reach Function Room. [GEOGRAPHIC_DAT…" at bounding box center [230, 321] width 363 height 45
click at [231, 329] on textarea "Use lift to the Gym at basement carpark to reach Function Room. [GEOGRAPHIC_DAT…" at bounding box center [230, 321] width 363 height 45
drag, startPoint x: 54, startPoint y: 321, endPoint x: 214, endPoint y: 321, distance: 159.3
click at [214, 321] on textarea "Use lift to the Gym at basement carpark to reach Function Room. [GEOGRAPHIC_DAT…" at bounding box center [230, 321] width 363 height 45
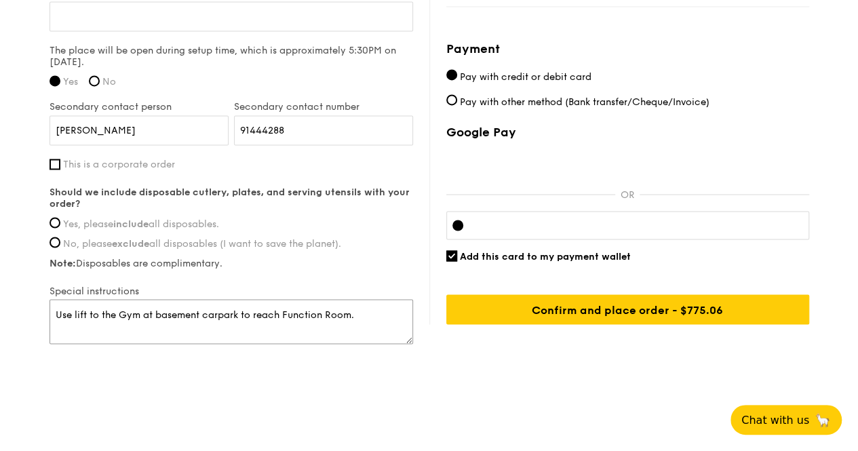
click at [57, 306] on textarea "Use lift to the Gym at basement carpark to reach Function Room." at bounding box center [230, 321] width 363 height 45
paste textarea "Vehicle can park near [GEOGRAPHIC_DATA] area."
click at [207, 308] on textarea "Vehicle can park near [GEOGRAPHIC_DATA] area.Use lift to the Gym at basement ca…" at bounding box center [230, 321] width 363 height 45
click at [203, 308] on textarea "Vehicle can park near [GEOGRAPHIC_DATA] area.Use lift to the Gym at basement ca…" at bounding box center [230, 321] width 363 height 45
click at [269, 306] on textarea "Vehicle can park near [GEOGRAPHIC_DATA] area at basement.Use lift to the Gym at…" at bounding box center [230, 321] width 363 height 45
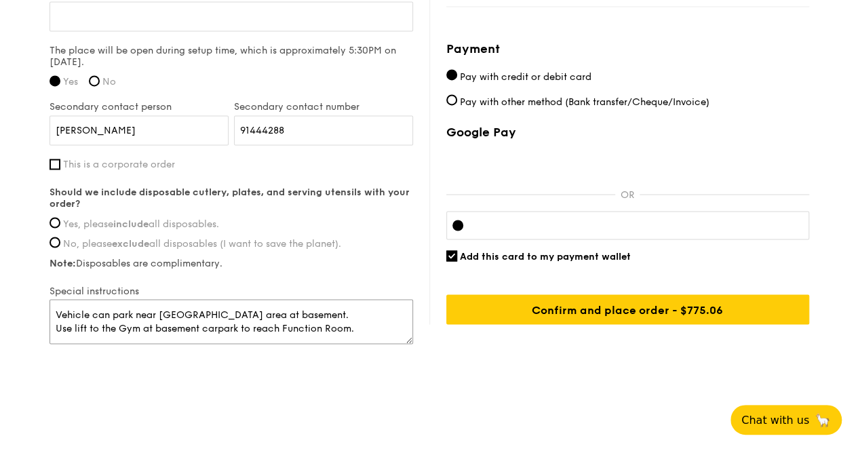
drag, startPoint x: 73, startPoint y: 315, endPoint x: 111, endPoint y: 339, distance: 44.2
click at [74, 315] on textarea "Vehicle can park near [GEOGRAPHIC_DATA] area at basement. Use lift to the Gym a…" at bounding box center [230, 321] width 363 height 45
click at [68, 321] on textarea "Vehicle can park near [GEOGRAPHIC_DATA] area at basement. Use lift to the Gym a…" at bounding box center [230, 321] width 363 height 45
click at [76, 322] on textarea "Vehicle can park near [GEOGRAPHIC_DATA] area at basement. Use lift to the Gym a…" at bounding box center [230, 321] width 363 height 45
click at [73, 317] on textarea "Vehicle can park near [GEOGRAPHIC_DATA] area at basement. Use lift to the Gym a…" at bounding box center [230, 321] width 363 height 45
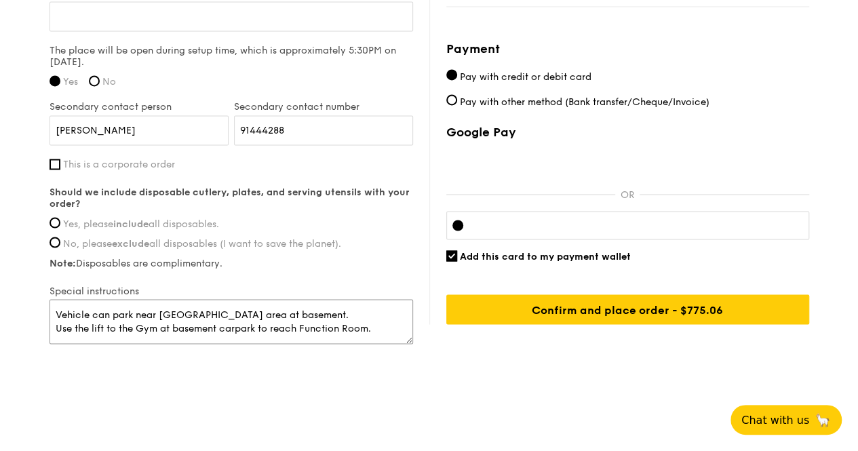
drag, startPoint x: 163, startPoint y: 323, endPoint x: 238, endPoint y: 323, distance: 75.3
click at [238, 323] on textarea "Vehicle can park near [GEOGRAPHIC_DATA] area at basement. Use the lift to the G…" at bounding box center [230, 321] width 363 height 45
click at [210, 319] on textarea "Vehicle can park near [GEOGRAPHIC_DATA] area at basement. Use the lift to the G…" at bounding box center [230, 321] width 363 height 45
drag, startPoint x: 272, startPoint y: 308, endPoint x: 303, endPoint y: 300, distance: 32.1
click at [273, 308] on textarea "Vehicle can park near [GEOGRAPHIC_DATA] area at basement. Use the lift to the G…" at bounding box center [230, 321] width 363 height 45
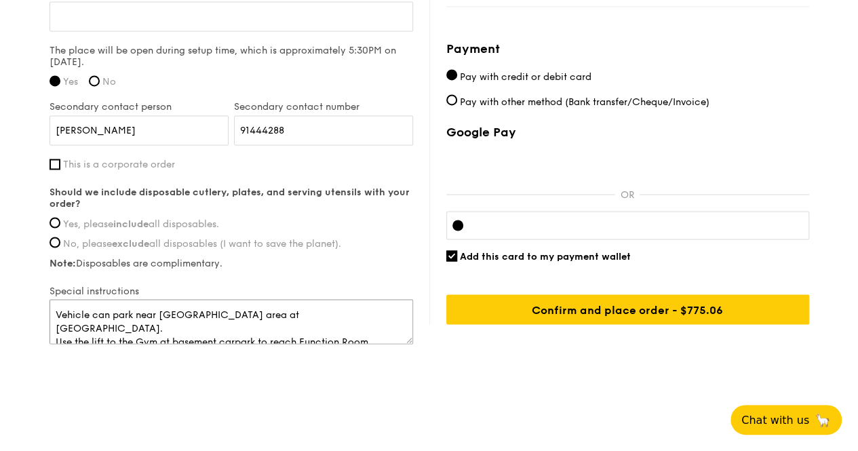
drag, startPoint x: 161, startPoint y: 326, endPoint x: 271, endPoint y: 325, distance: 109.8
click at [271, 325] on textarea "Vehicle can park near [GEOGRAPHIC_DATA] area at [GEOGRAPHIC_DATA]. Use the lift…" at bounding box center [230, 321] width 363 height 45
drag, startPoint x: 176, startPoint y: 321, endPoint x: 198, endPoint y: 323, distance: 22.5
click at [198, 323] on textarea "Vehicle can park near [GEOGRAPHIC_DATA] area at [GEOGRAPHIC_DATA]. Use the lift…" at bounding box center [230, 321] width 363 height 45
type textarea "Vehicle can park near [GEOGRAPHIC_DATA] area at [GEOGRAPHIC_DATA]. Use the lift…"
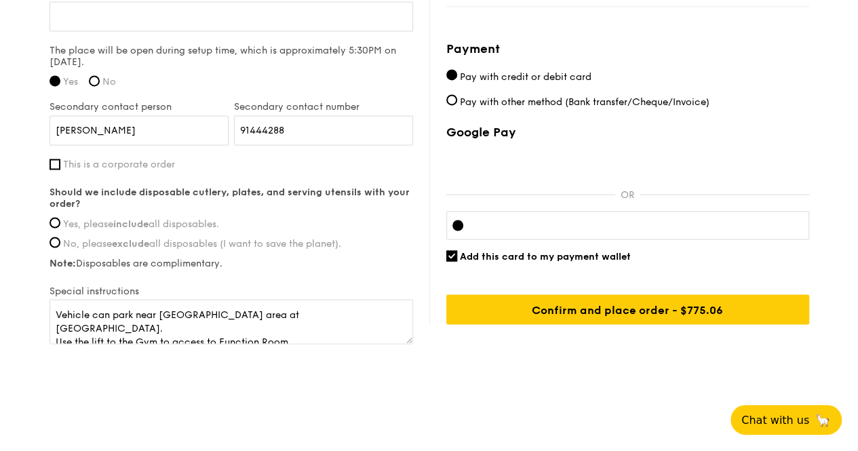
click at [572, 234] on div at bounding box center [627, 225] width 363 height 28
click at [555, 229] on div at bounding box center [627, 225] width 363 height 28
drag, startPoint x: 50, startPoint y: 220, endPoint x: 64, endPoint y: 226, distance: 15.5
click at [50, 220] on input "Yes, please include all disposables." at bounding box center [54, 222] width 11 height 11
radio input "true"
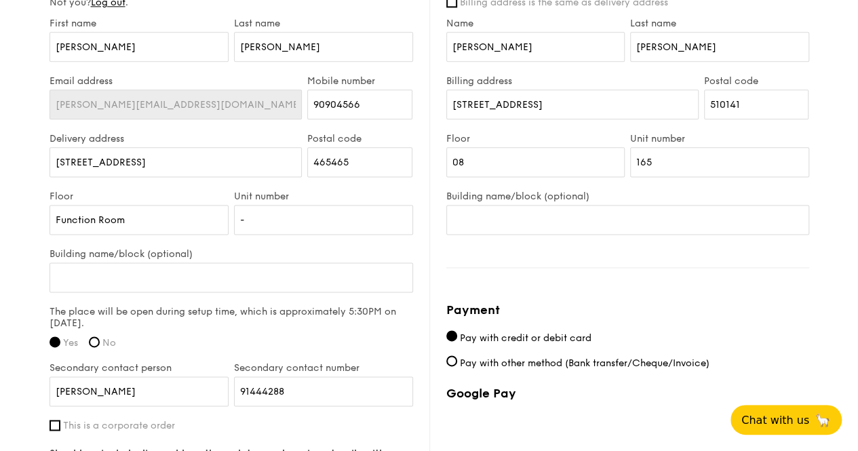
scroll to position [733, 0]
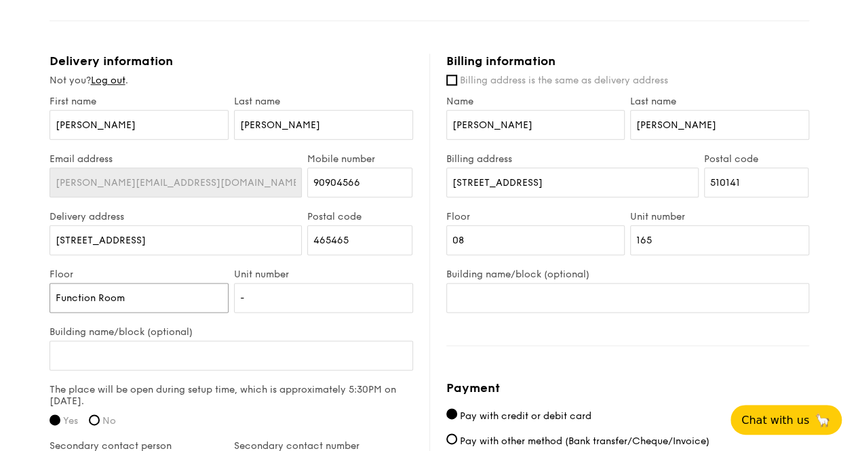
click at [161, 295] on input "Function Room" at bounding box center [138, 298] width 179 height 30
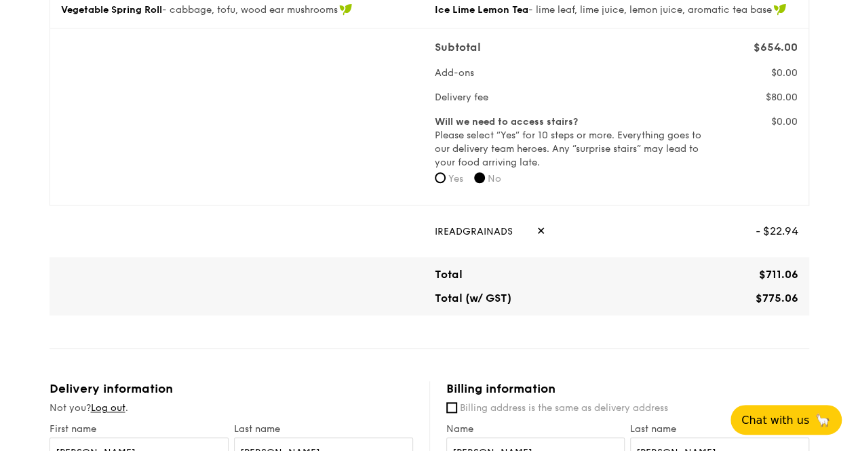
scroll to position [407, 0]
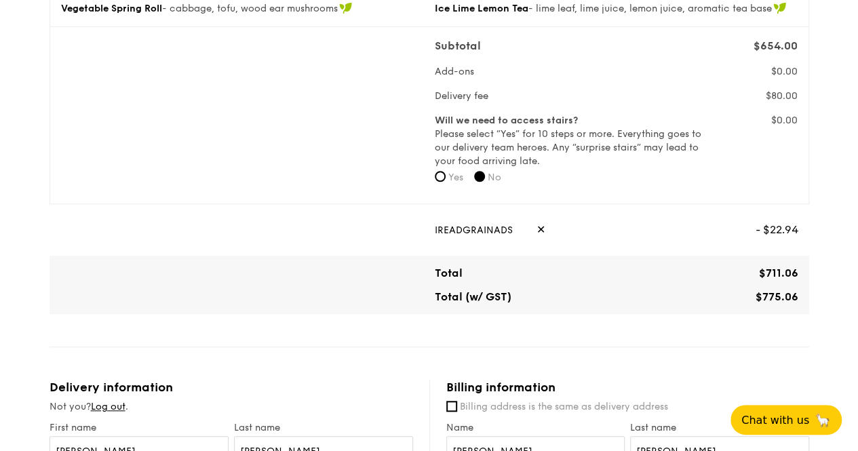
click at [707, 374] on div "Classic Buffet $21.80 /guest ($23.76 w/ GST) 30 guests Serving time: [DATE] 6:3…" at bounding box center [428, 384] width 759 height 1364
click at [717, 367] on div "Classic Buffet $21.80 /guest ($23.76 w/ GST) 30 guests Serving time: [DATE] 6:3…" at bounding box center [428, 384] width 759 height 1364
click at [327, 365] on div "Classic Buffet $21.80 /guest ($23.76 w/ GST) 30 guests Serving time: [DATE] 6:3…" at bounding box center [428, 384] width 759 height 1364
click at [237, 378] on div "Classic Buffet $21.80 /guest ($23.76 w/ GST) 30 guests Serving time: [DATE] 6:3…" at bounding box center [428, 384] width 759 height 1364
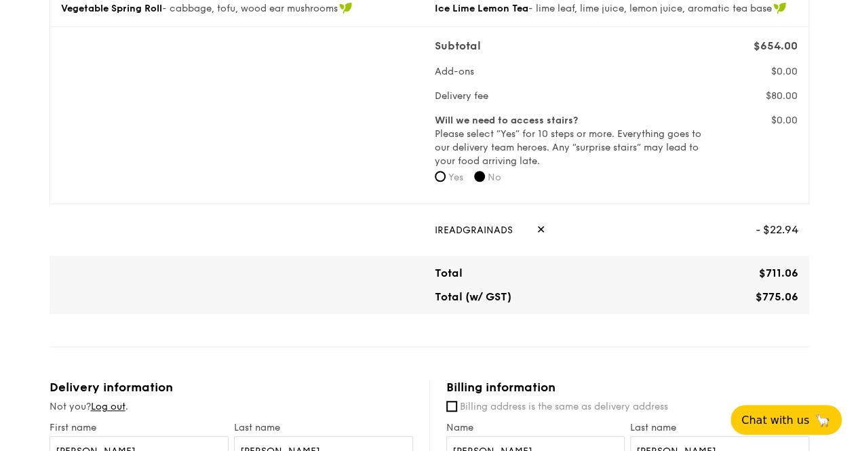
drag, startPoint x: 237, startPoint y: 378, endPoint x: 819, endPoint y: 234, distance: 599.3
click at [728, 180] on div "Classic Buffet $21.80 /guest ($23.76 w/ GST) 30 guests Serving time: [DATE] 6:3…" at bounding box center [428, 384] width 759 height 1364
click at [839, 180] on div "1 - Select menu 2 - Select items 3 - Check out Classic Buffet $21.80 /guest ($2…" at bounding box center [429, 329] width 858 height 1473
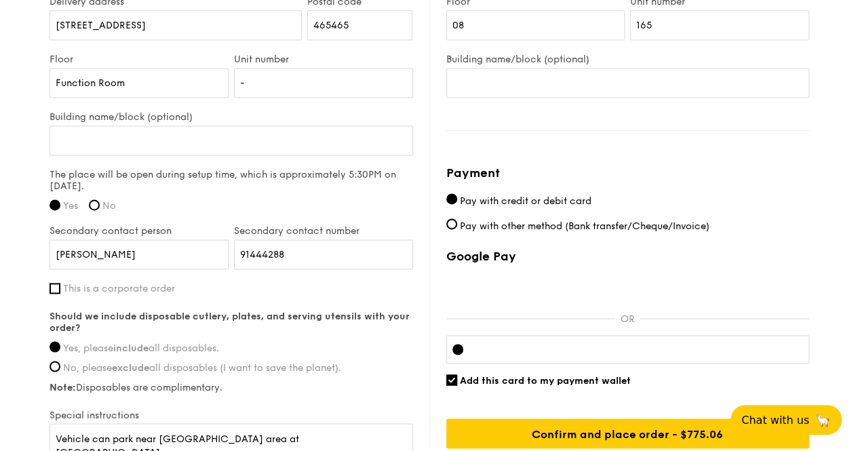
scroll to position [1072, 0]
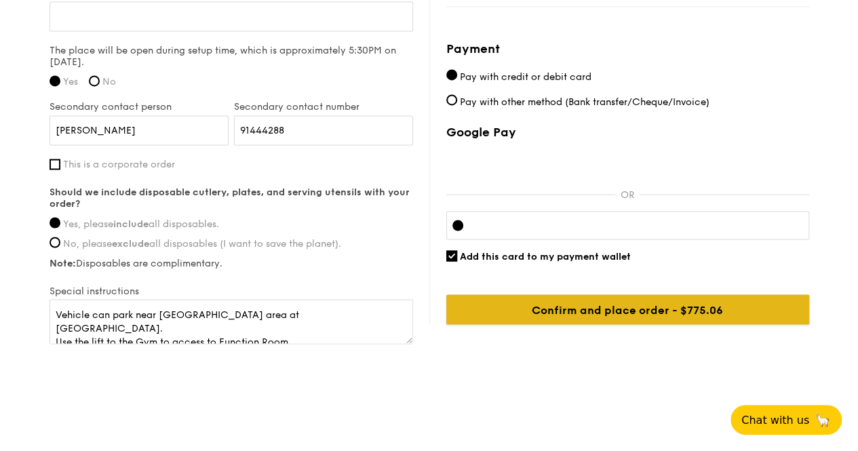
click at [658, 303] on input "Confirm and place order - $800.06" at bounding box center [627, 309] width 363 height 30
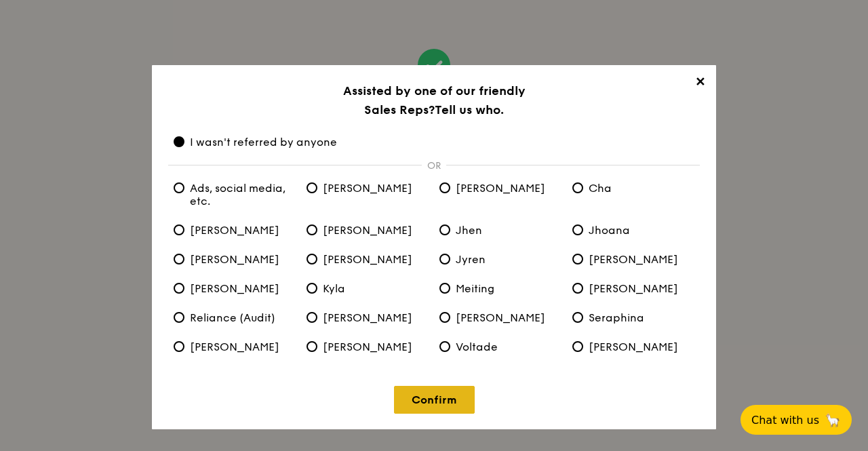
click at [426, 405] on link "Confirm" at bounding box center [434, 400] width 81 height 28
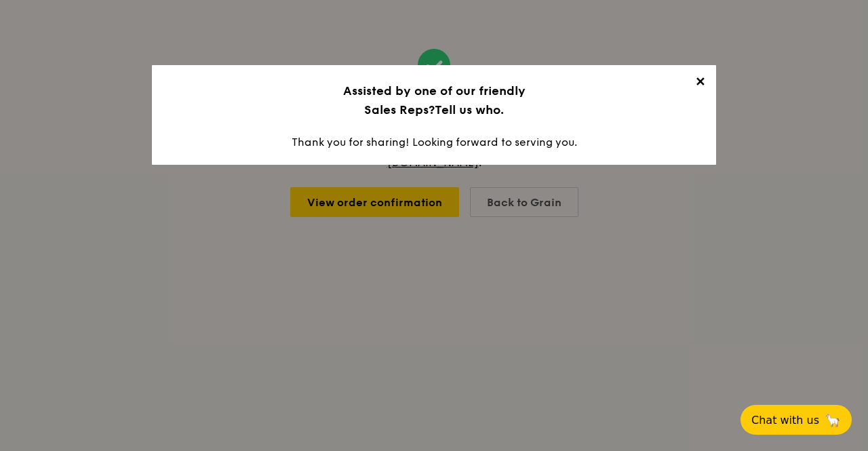
click at [702, 82] on span "✕" at bounding box center [699, 84] width 19 height 19
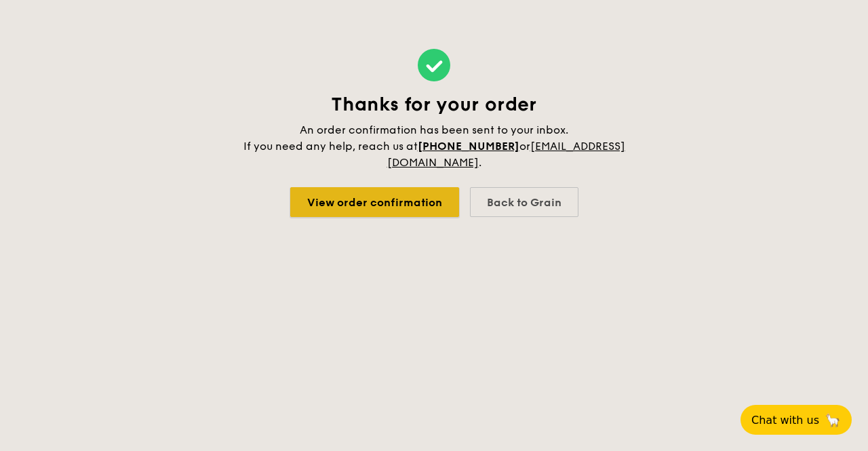
click at [376, 200] on link "View order confirmation" at bounding box center [374, 202] width 169 height 30
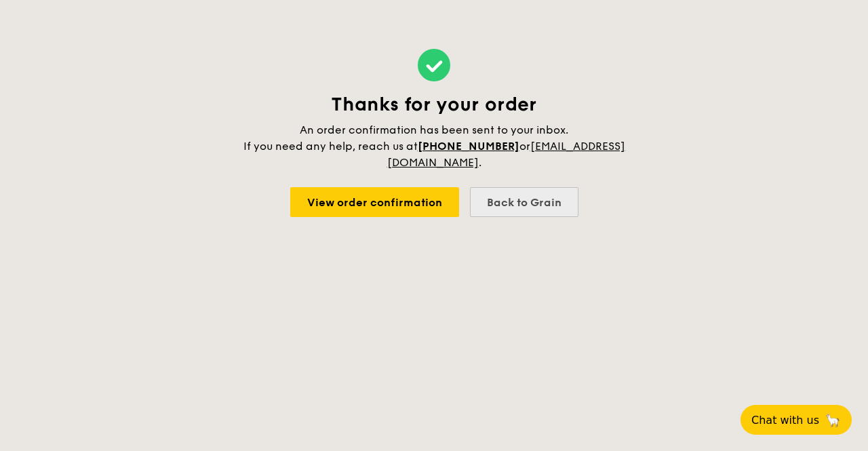
click at [525, 217] on div "Thanks for your order An order confirmation has been sent to your inbox. If you…" at bounding box center [433, 133] width 385 height 266
click at [528, 199] on div "Back to Grain" at bounding box center [524, 202] width 108 height 30
